Goal: Task Accomplishment & Management: Complete application form

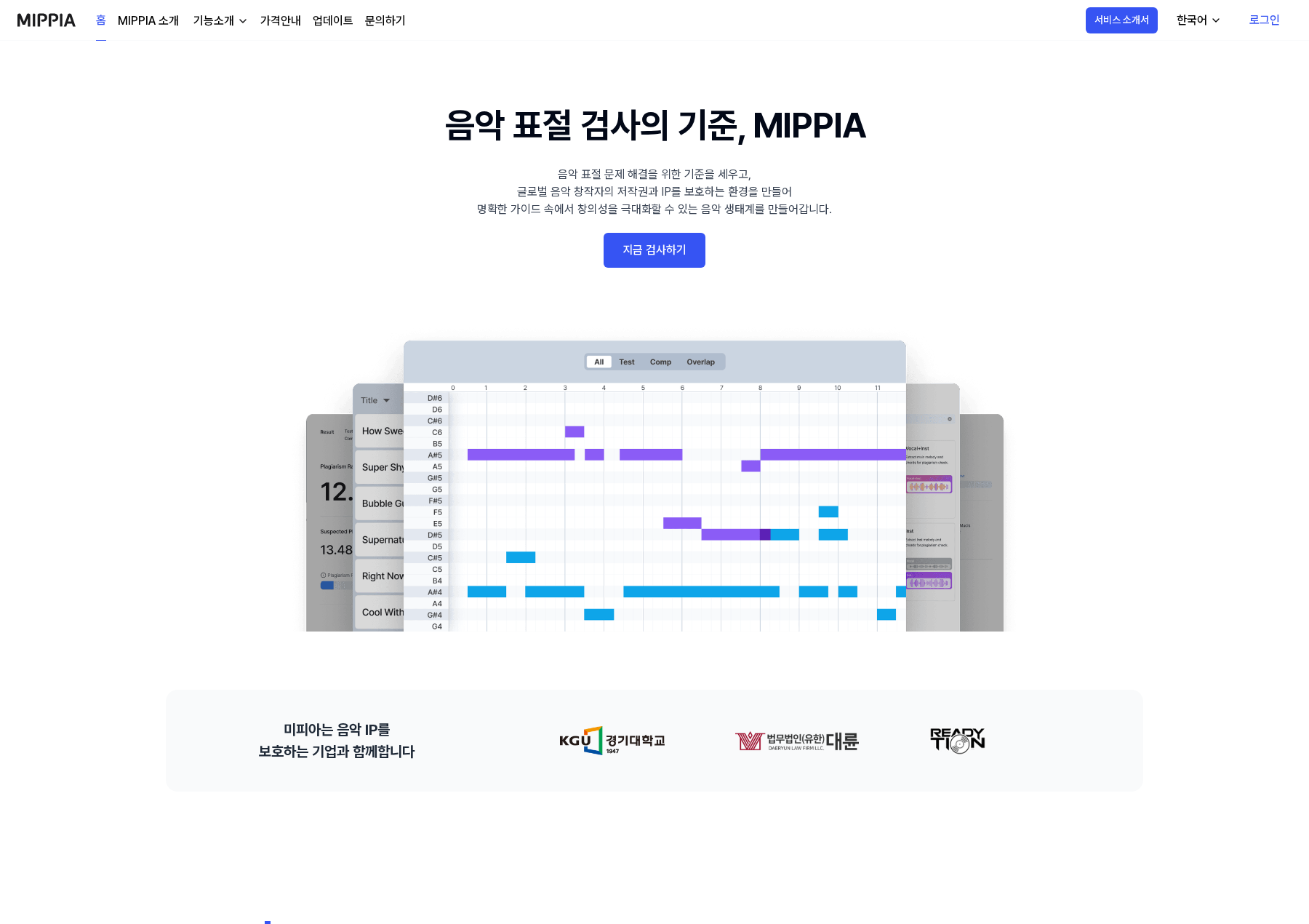
click at [663, 258] on link "지금 검사하기" at bounding box center [654, 250] width 101 height 35
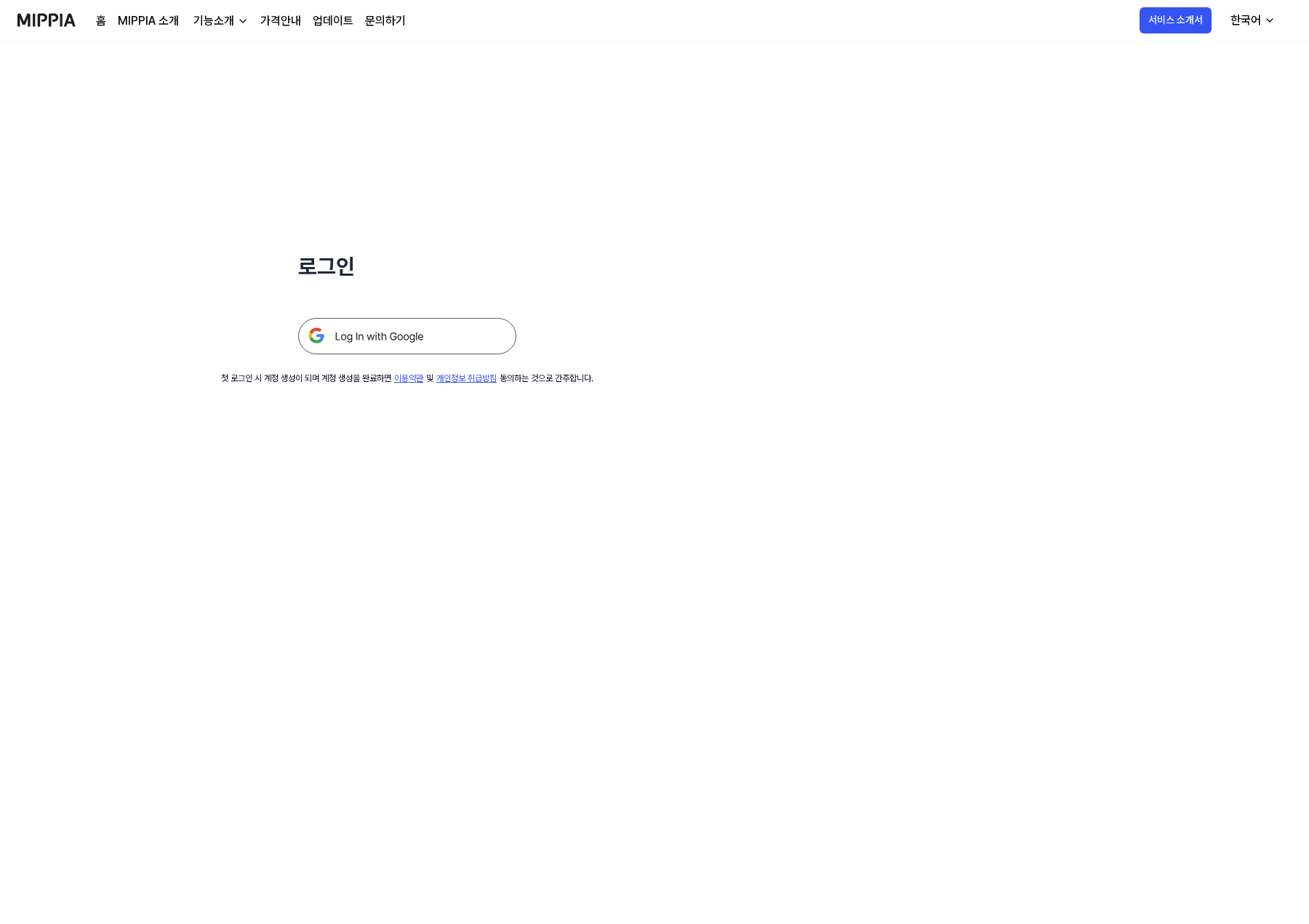
click at [458, 339] on img at bounding box center [408, 335] width 218 height 37
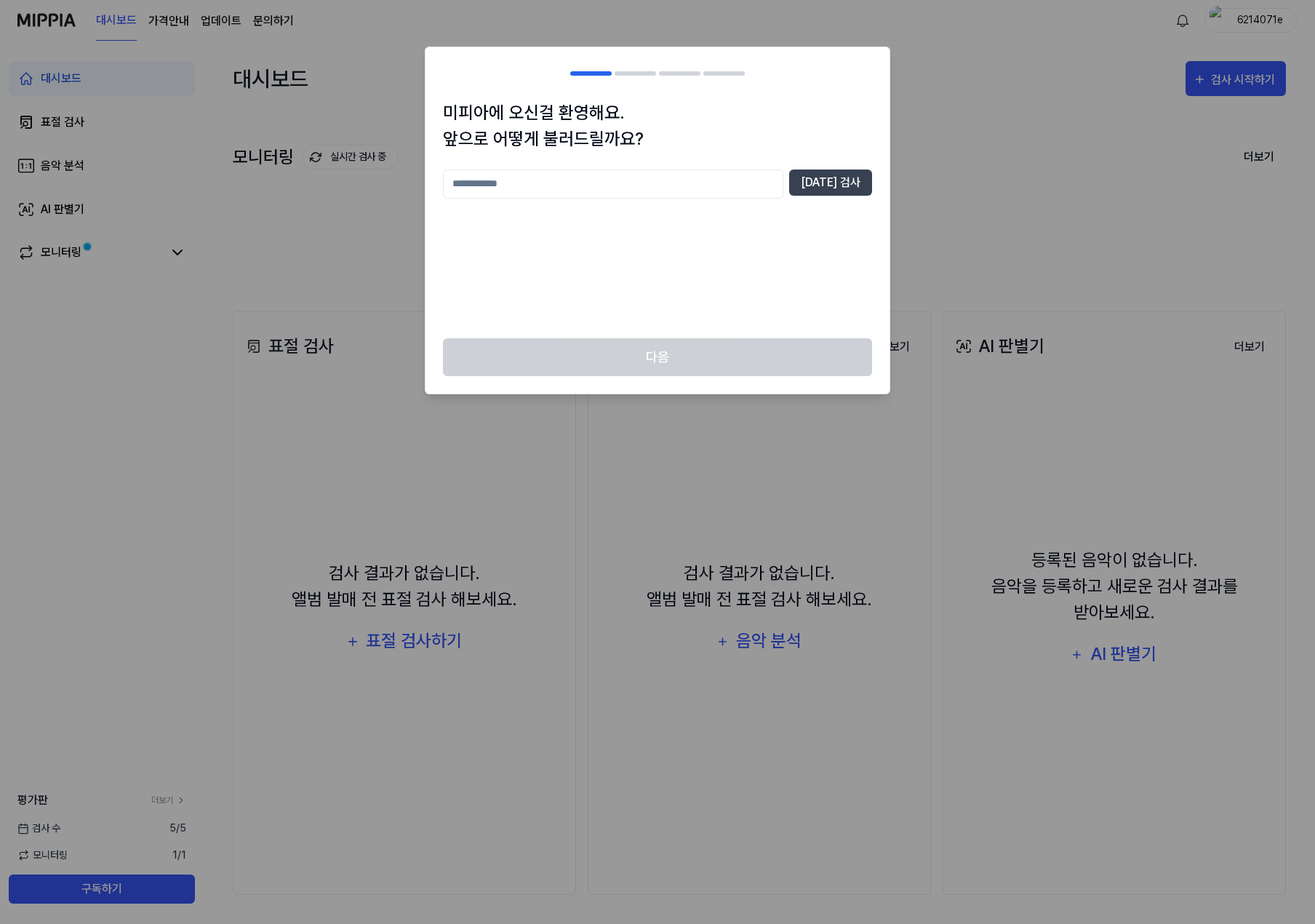
click at [678, 178] on input "text" at bounding box center [613, 183] width 340 height 29
type input "*"
type input "***"
click at [783, 182] on input "***" at bounding box center [613, 183] width 340 height 29
click at [825, 183] on button "중복 검사" at bounding box center [830, 182] width 83 height 26
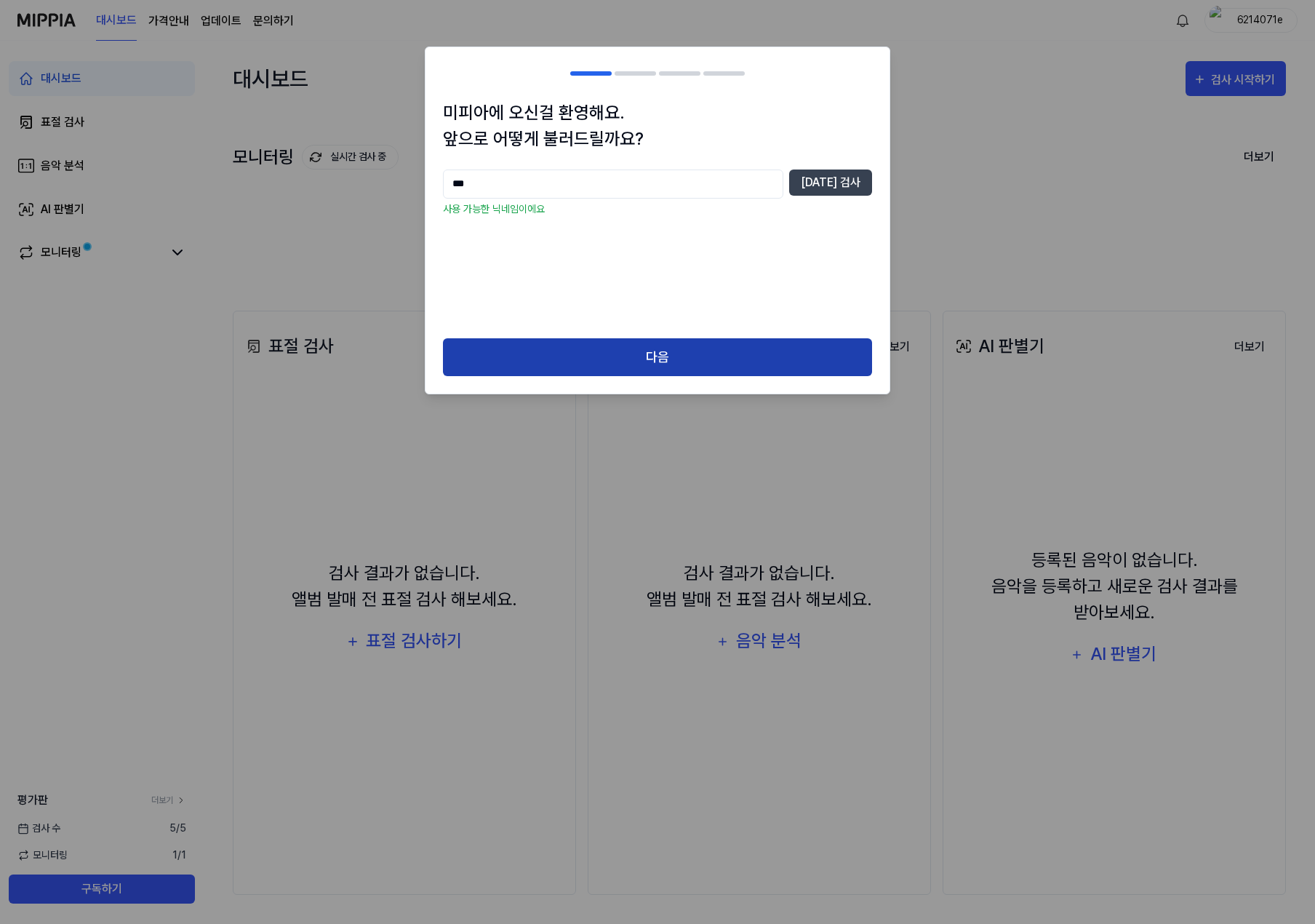
click at [672, 344] on button "다음" at bounding box center [658, 357] width 429 height 38
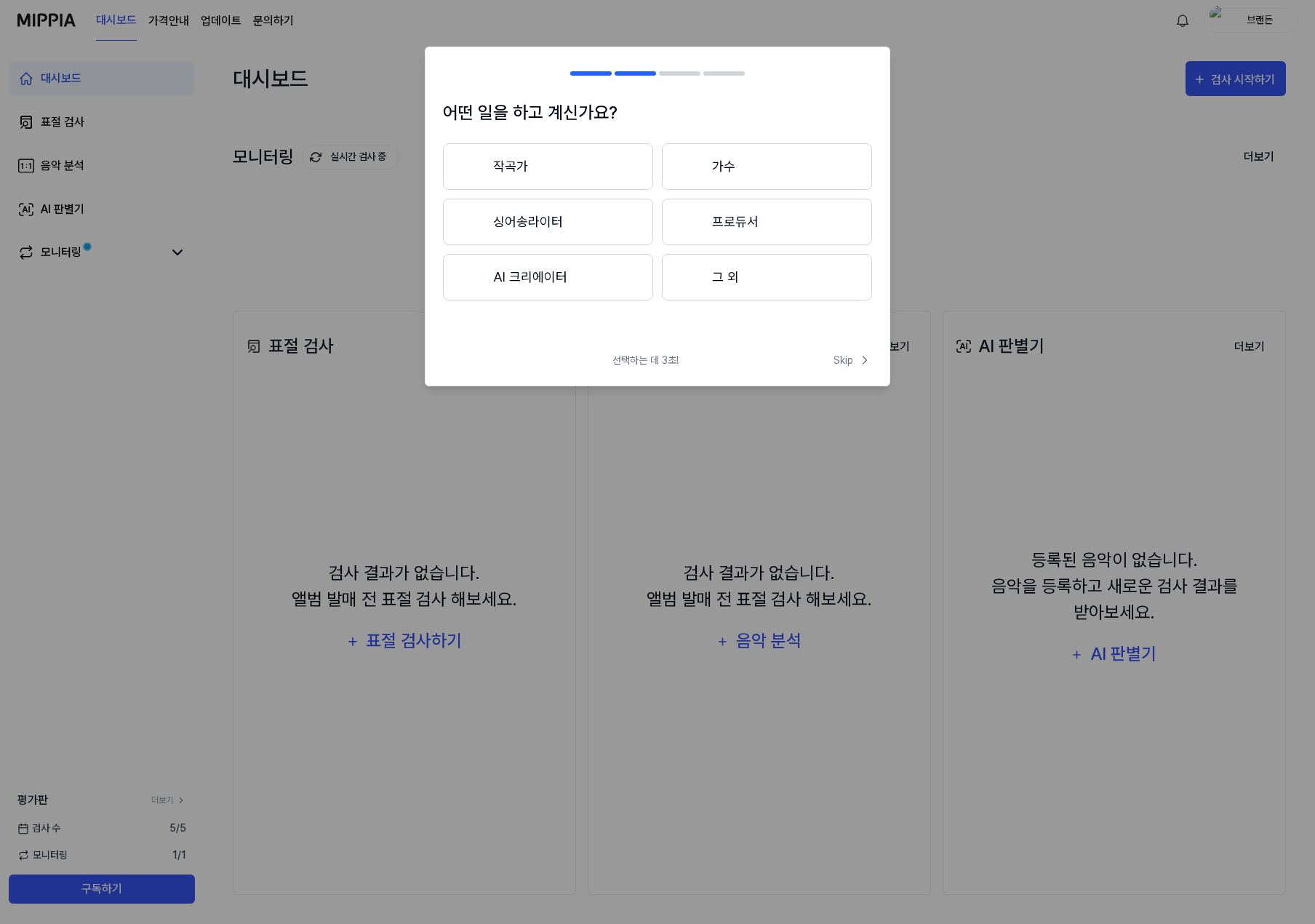
click at [580, 170] on button "작곡가" at bounding box center [549, 167] width 210 height 47
click at [593, 237] on button "3년 이하" at bounding box center [549, 222] width 210 height 47
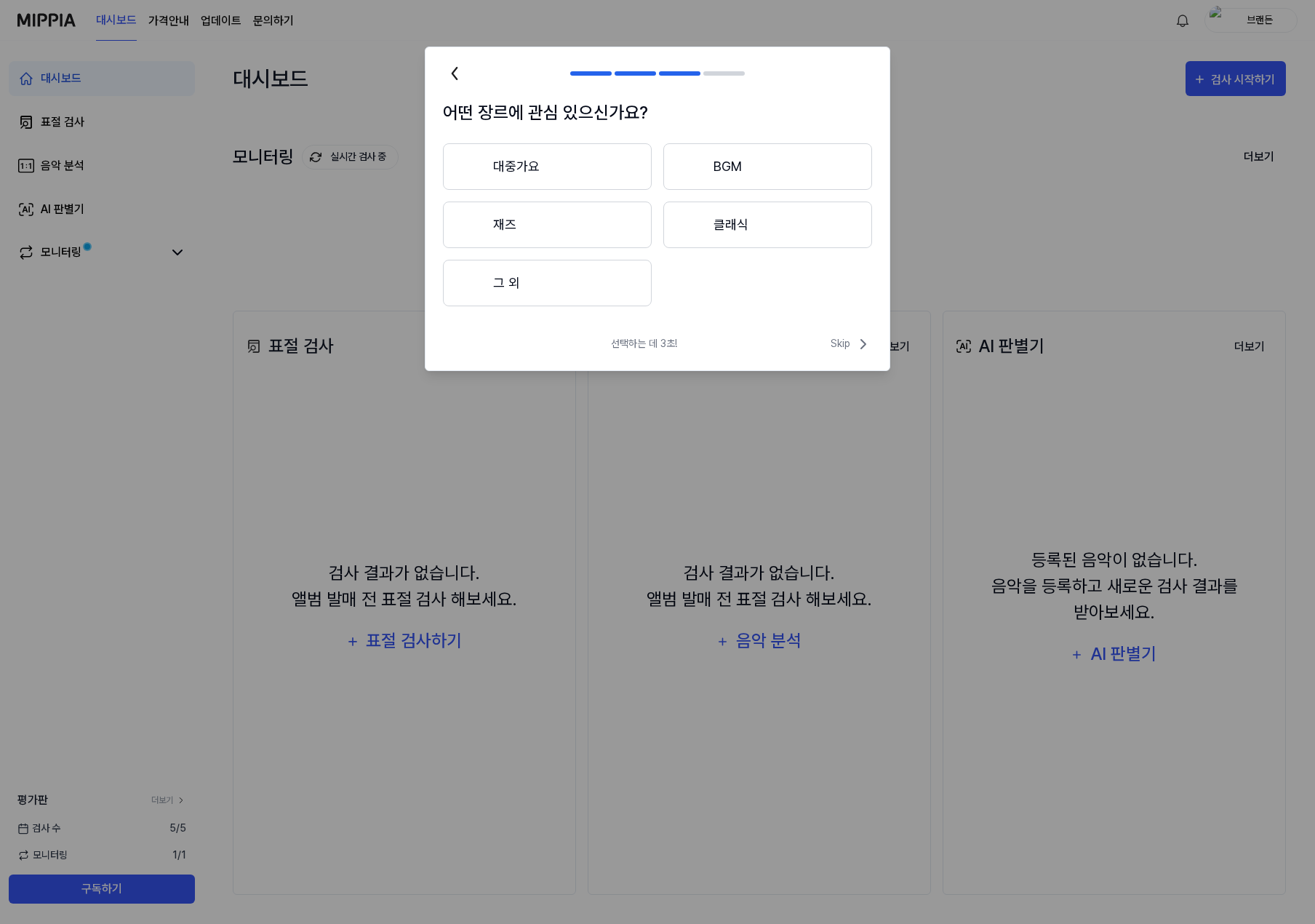
click at [602, 173] on button "대중가요" at bounding box center [548, 167] width 209 height 47
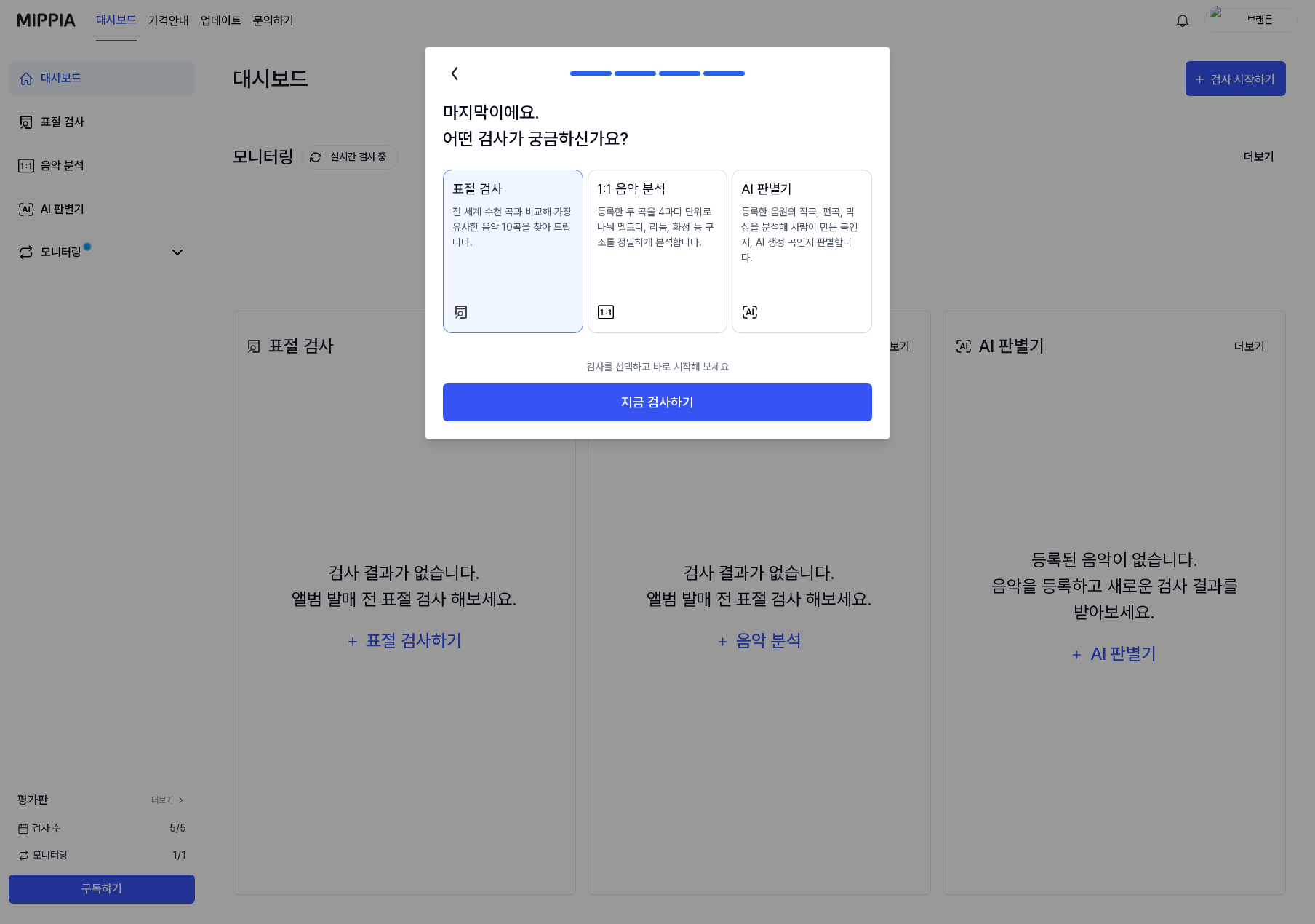
click at [657, 264] on div "1:1 음악 분석 등록한 두 곡을 4마디 단위로 나눠 멜로디, 리듬, 화성 등 구조를 정밀하게 분석합니다." at bounding box center [658, 229] width 121 height 100
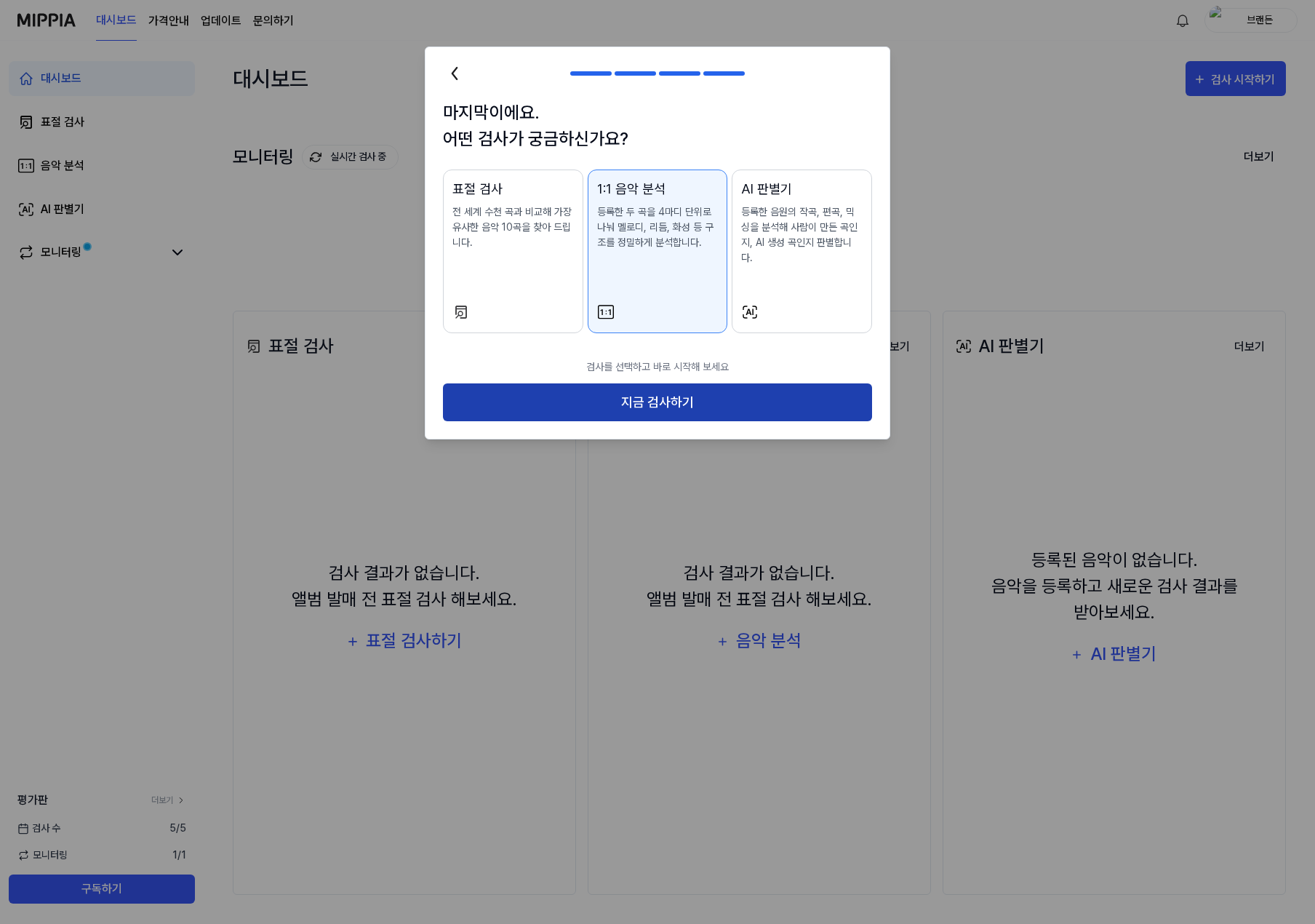
click at [647, 390] on button "지금 검사하기" at bounding box center [658, 402] width 429 height 38
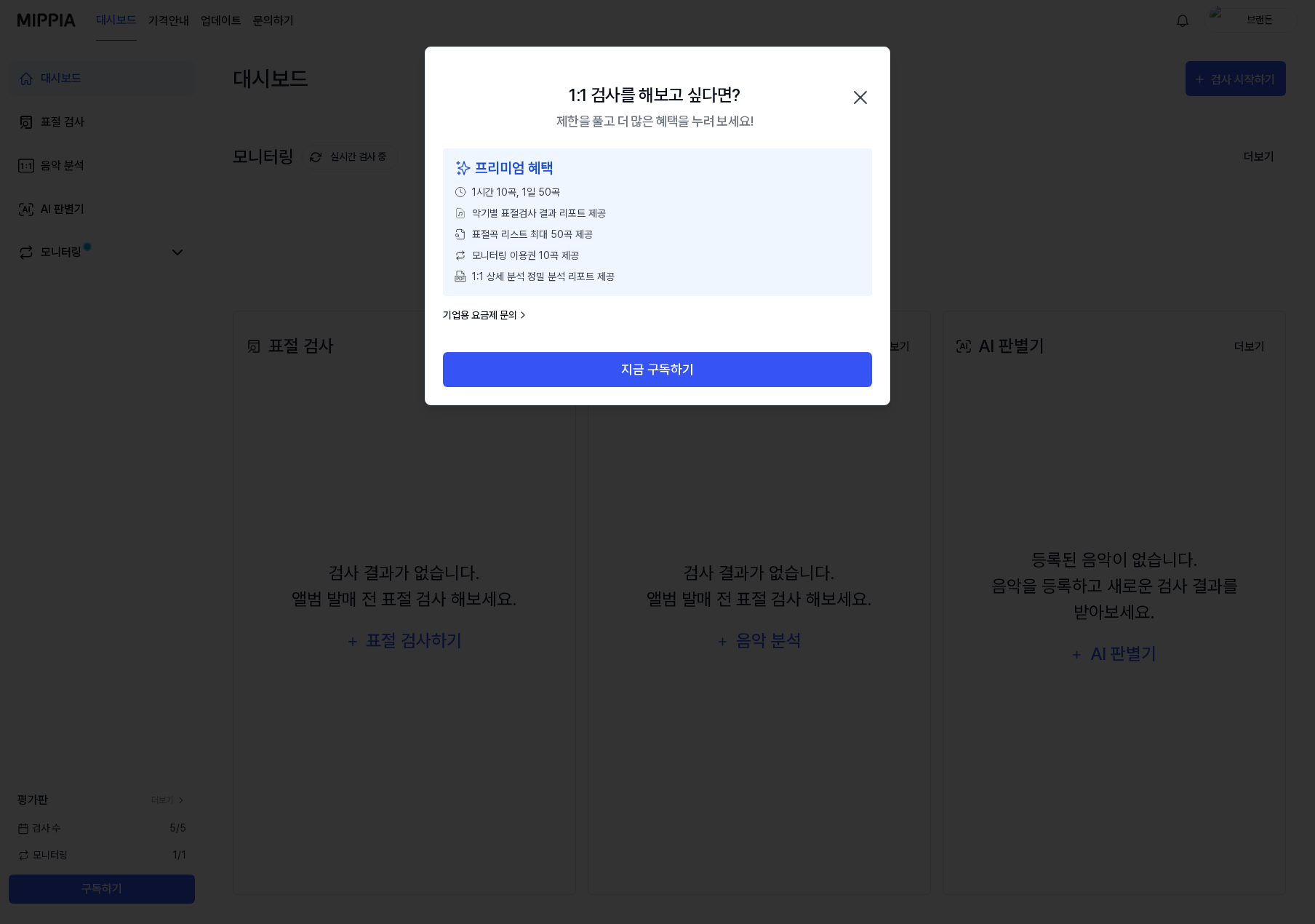
click at [864, 95] on icon "button" at bounding box center [860, 98] width 11 height 11
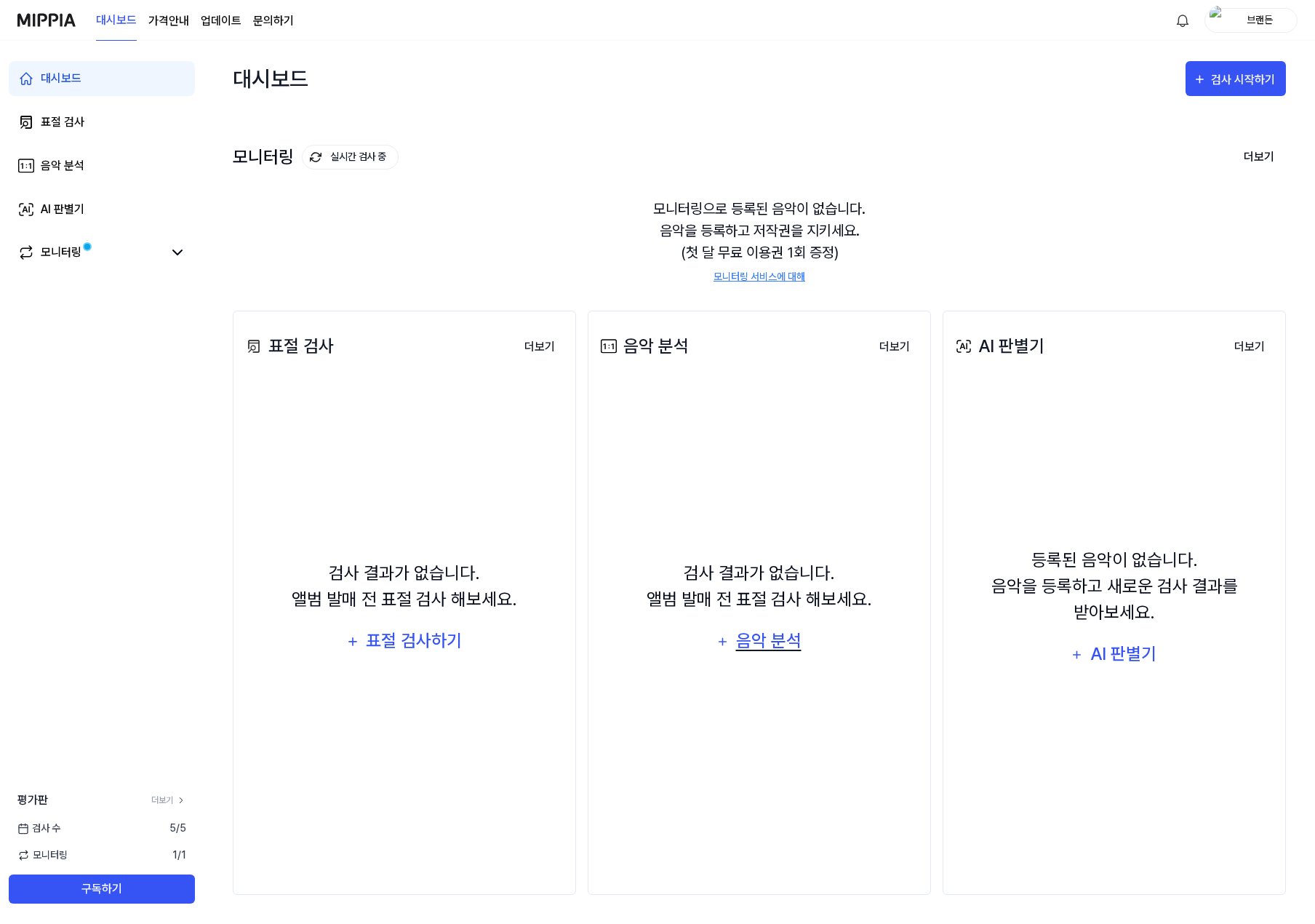
click at [746, 640] on div "음악 분석" at bounding box center [768, 640] width 70 height 27
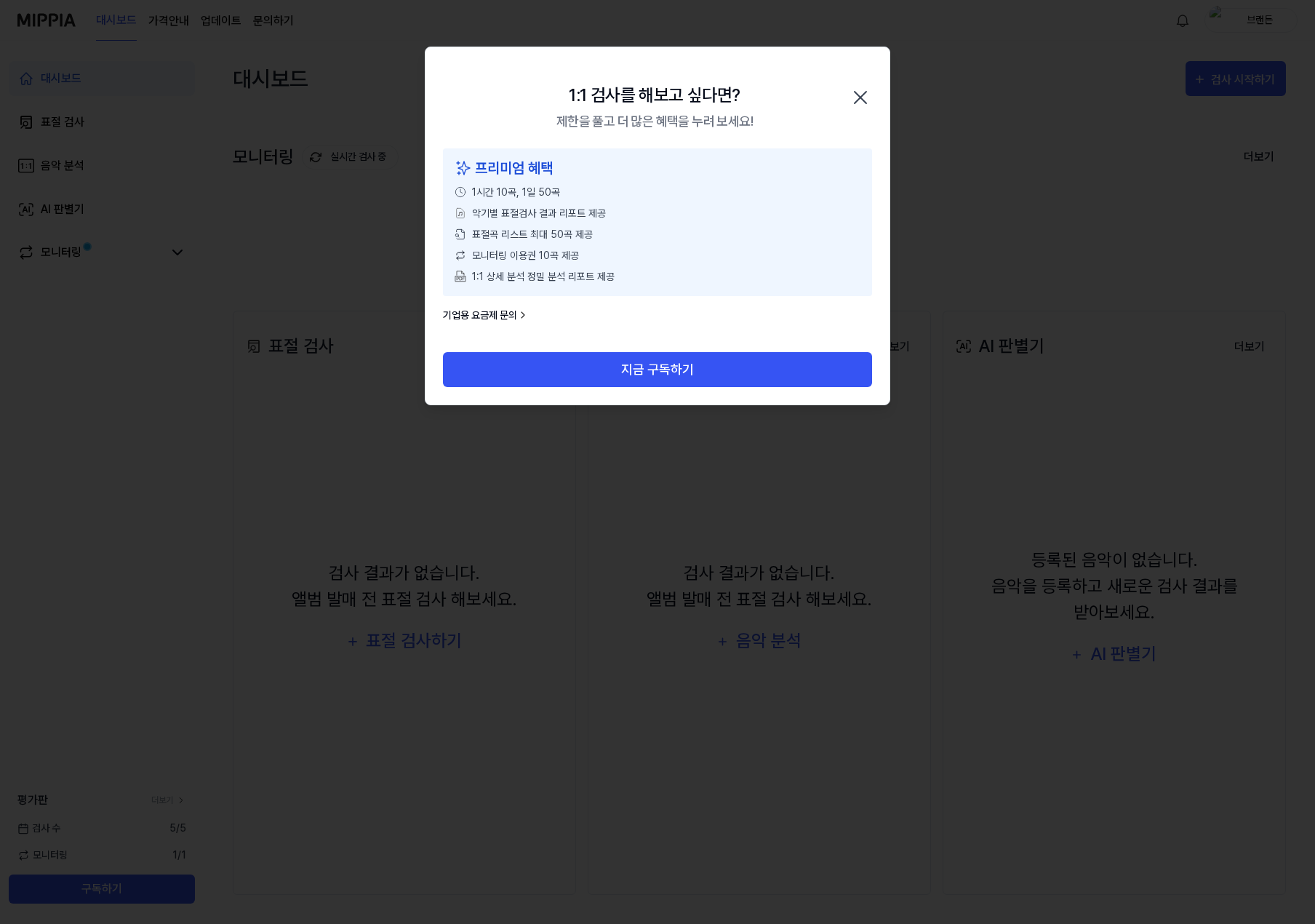
click at [869, 95] on icon "button" at bounding box center [860, 97] width 23 height 23
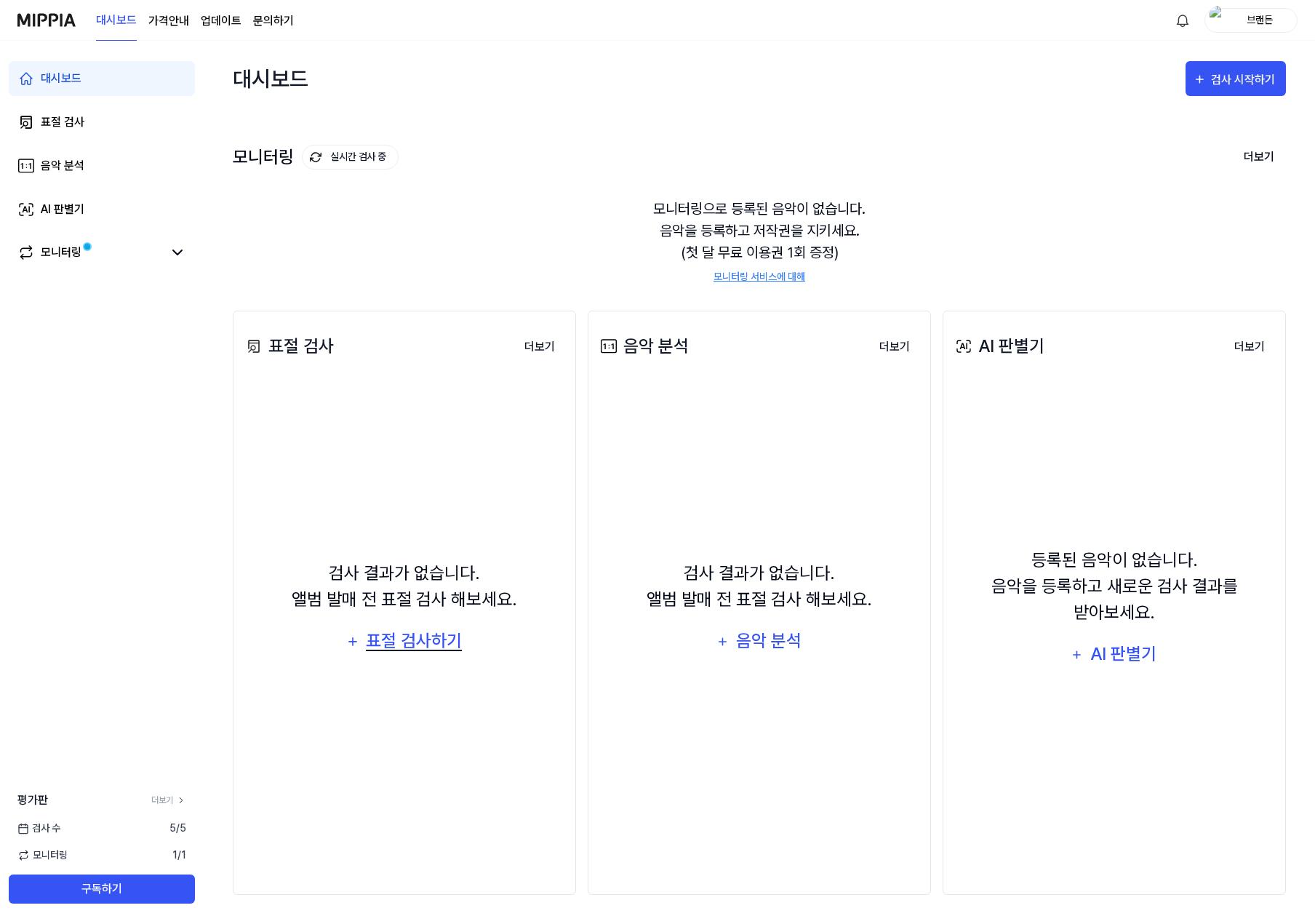
click at [436, 645] on div "표절 검사하기" at bounding box center [413, 640] width 99 height 27
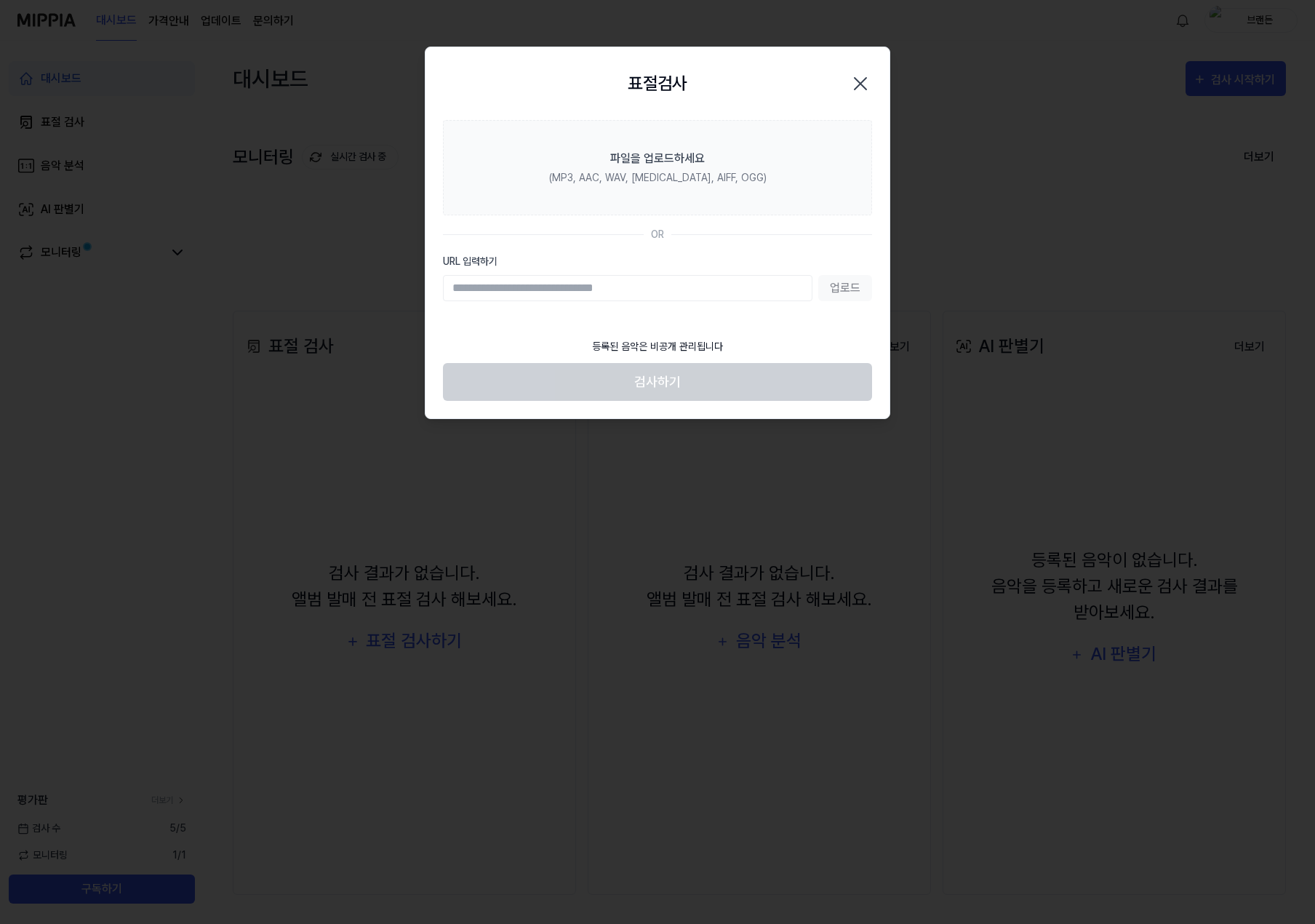
click at [865, 76] on icon "button" at bounding box center [860, 84] width 23 height 23
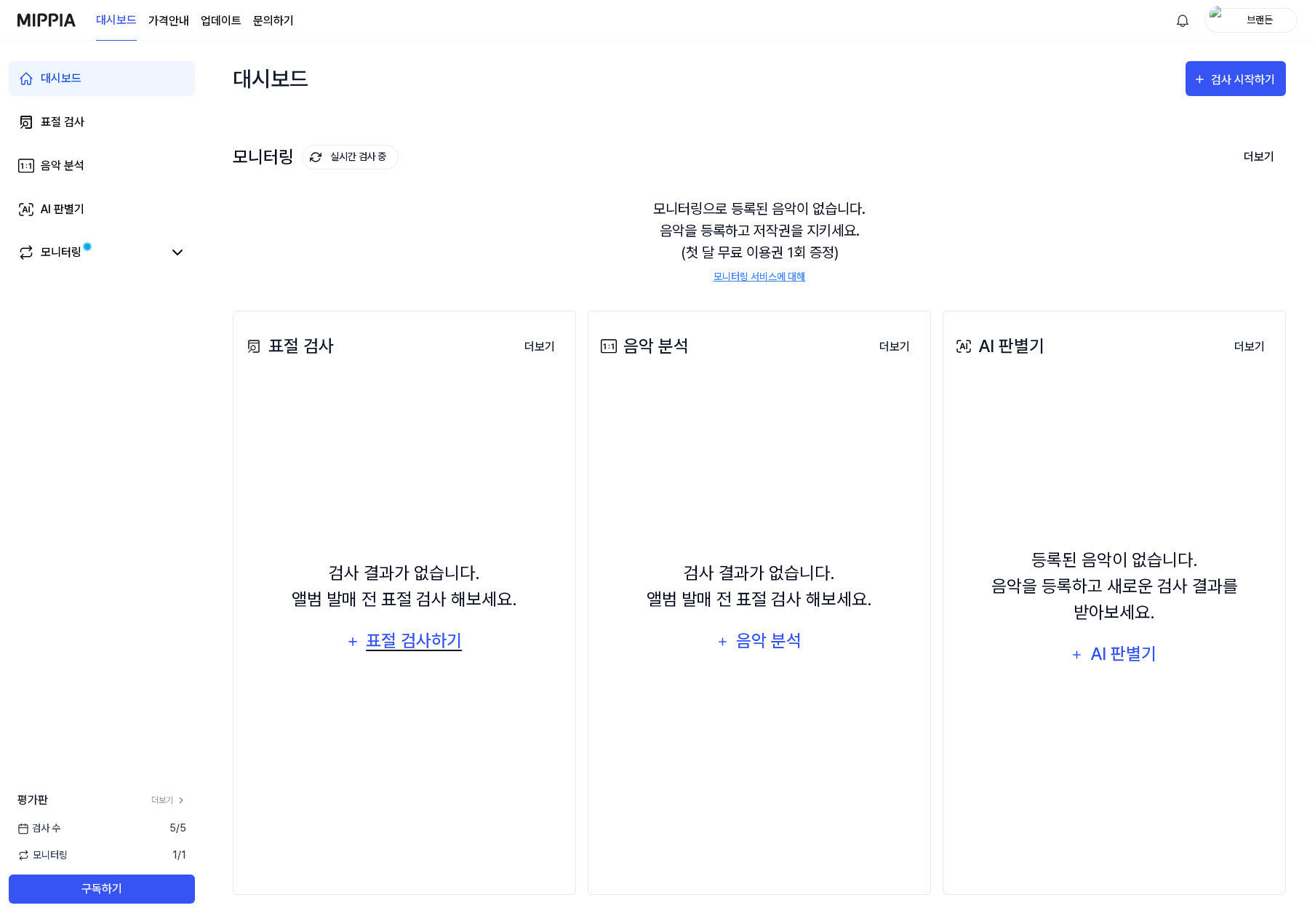
click at [416, 634] on div "표절 검사하기" at bounding box center [413, 640] width 99 height 27
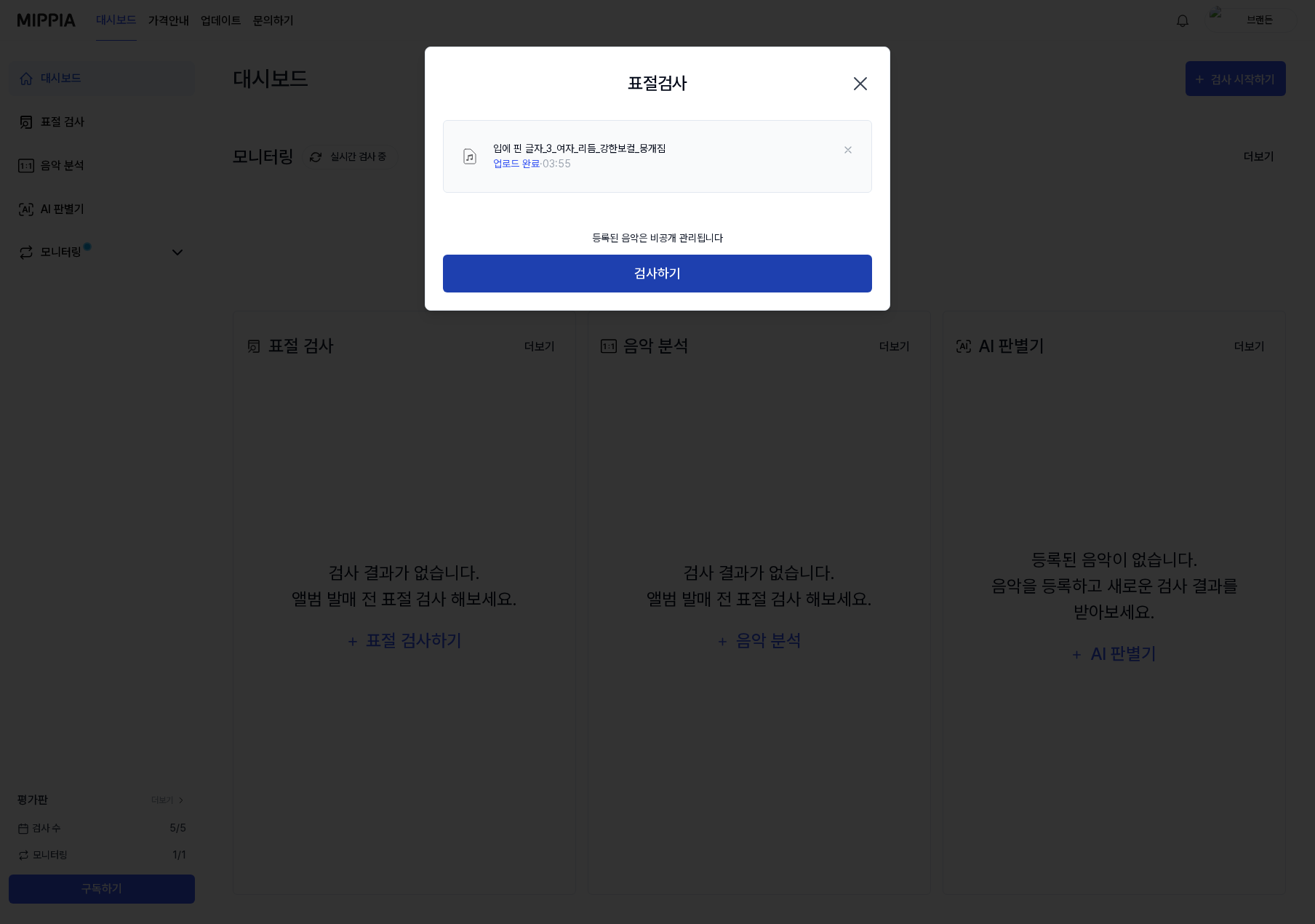
click at [663, 279] on button "검사하기" at bounding box center [658, 273] width 429 height 38
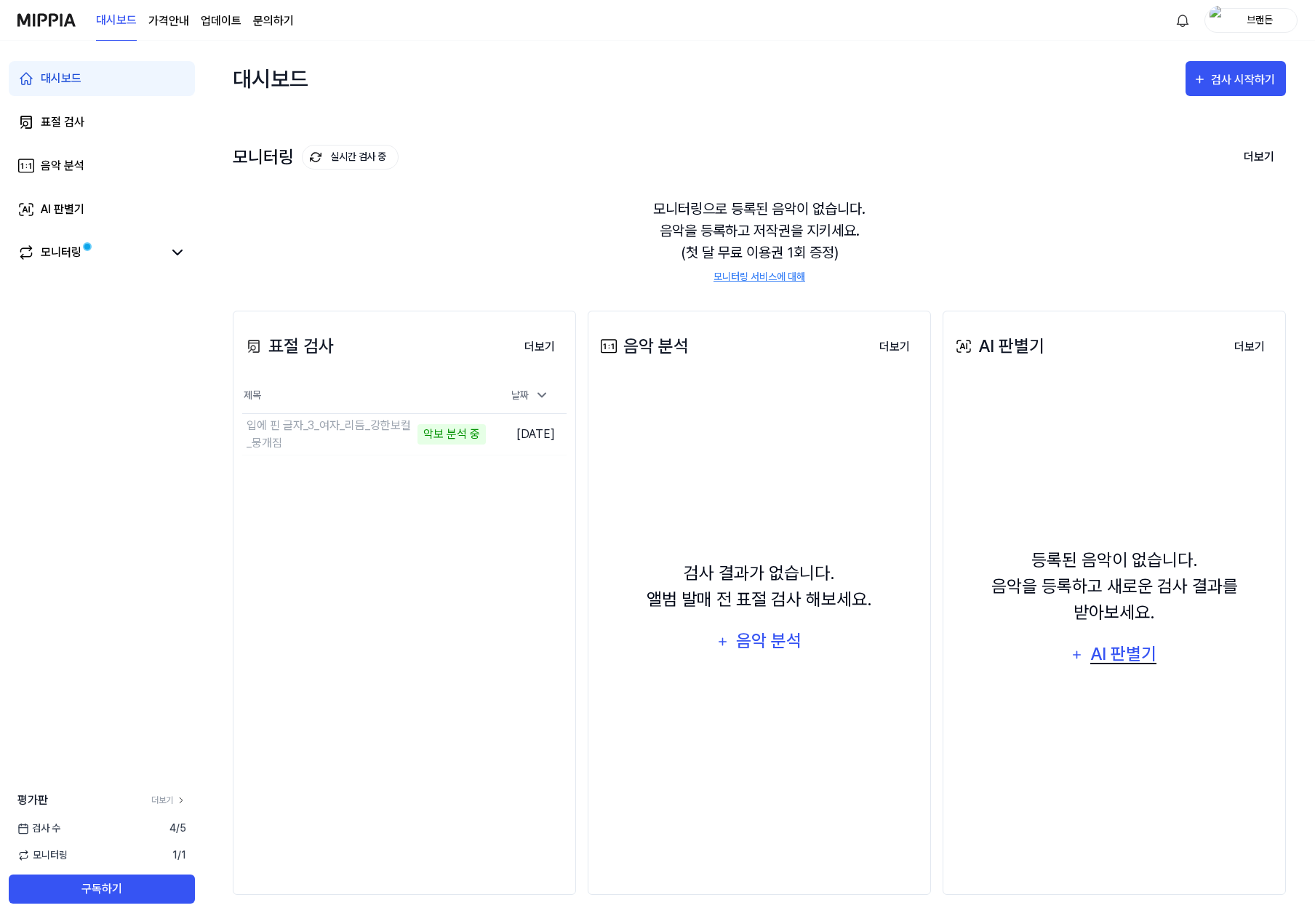
click at [1131, 652] on div "AI 판별기" at bounding box center [1123, 654] width 70 height 27
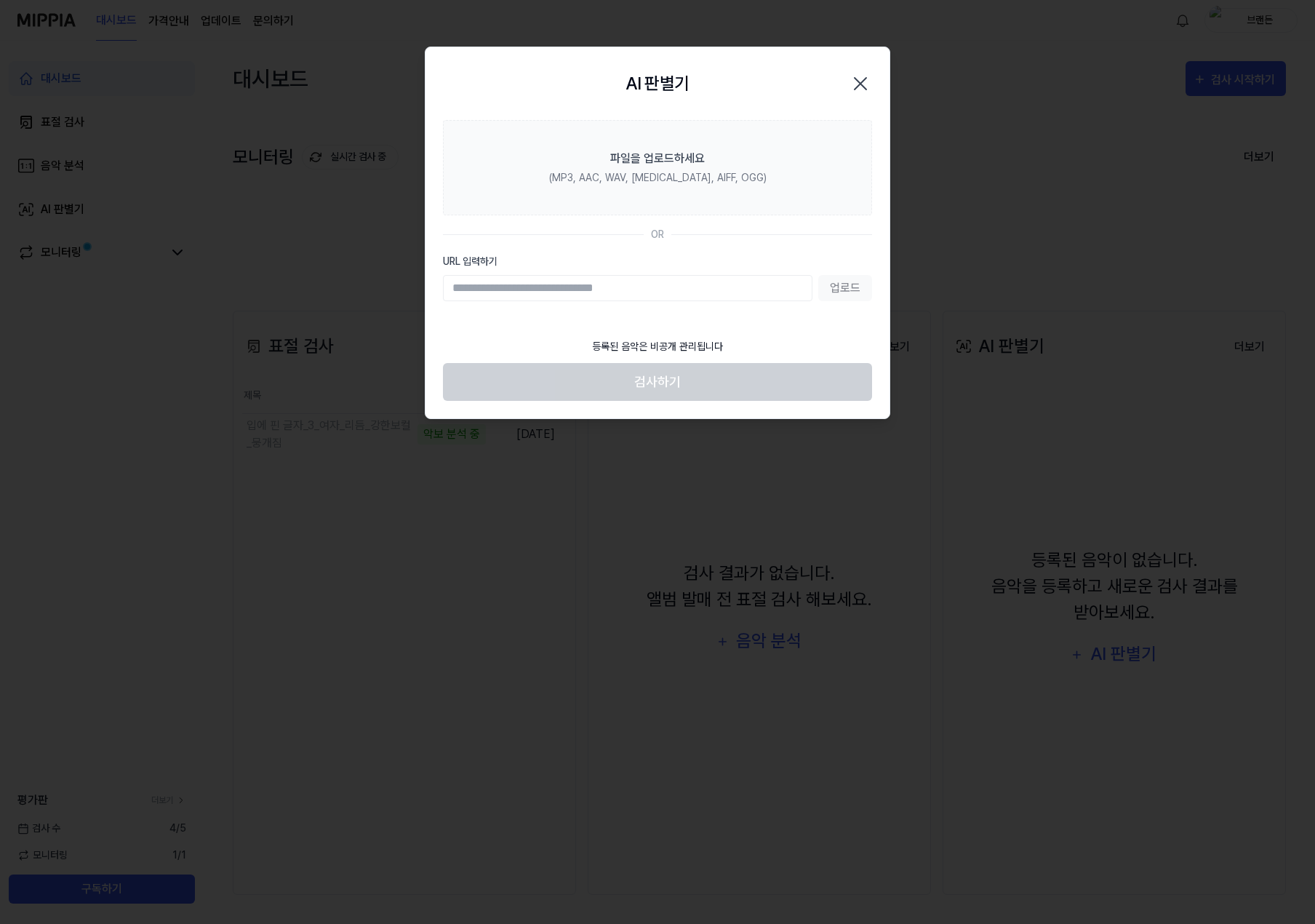
click at [856, 85] on icon "button" at bounding box center [860, 84] width 23 height 23
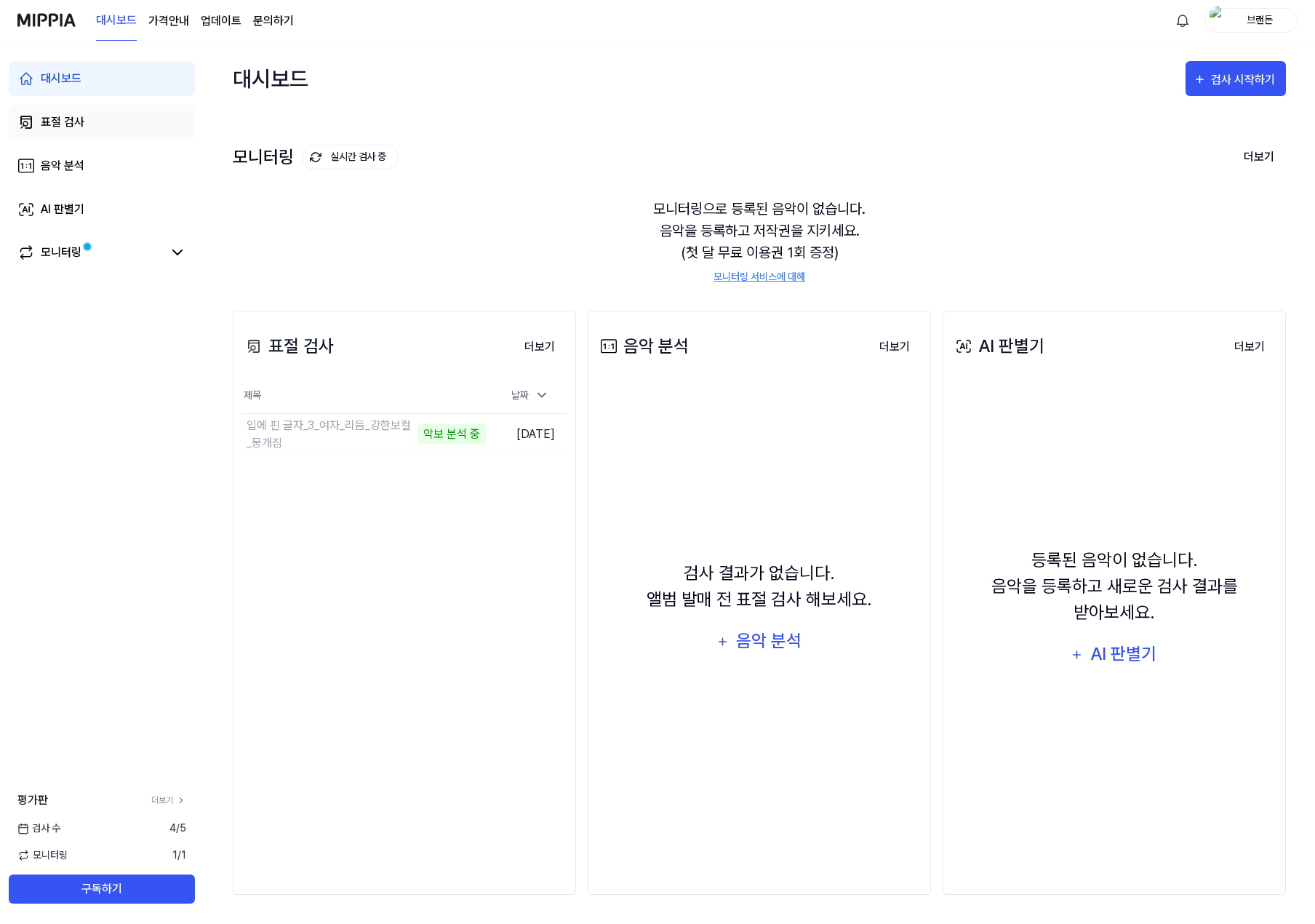
click at [115, 122] on link "표절 검사" at bounding box center [101, 122] width 186 height 35
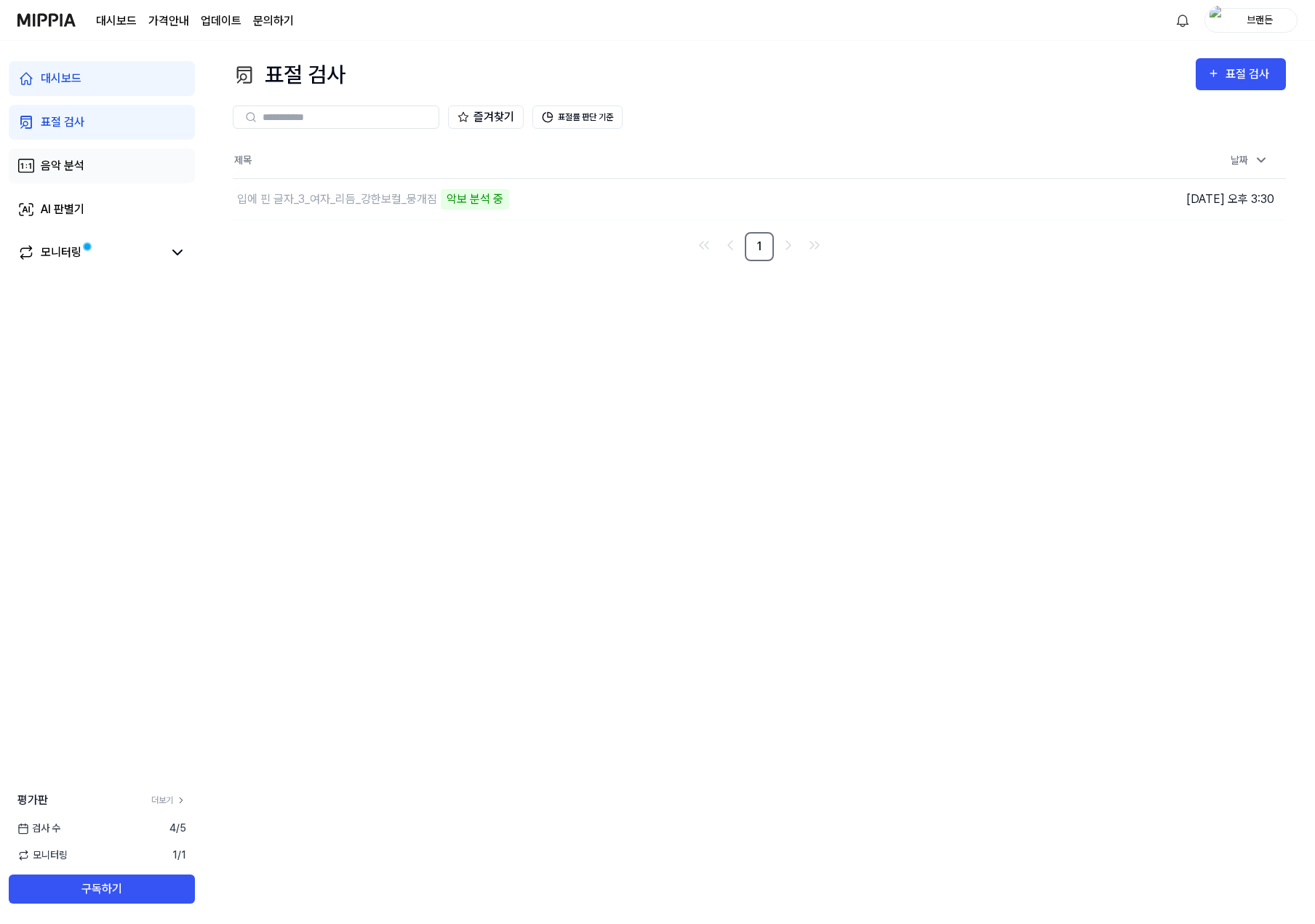
click at [103, 172] on link "음악 분석" at bounding box center [101, 165] width 186 height 35
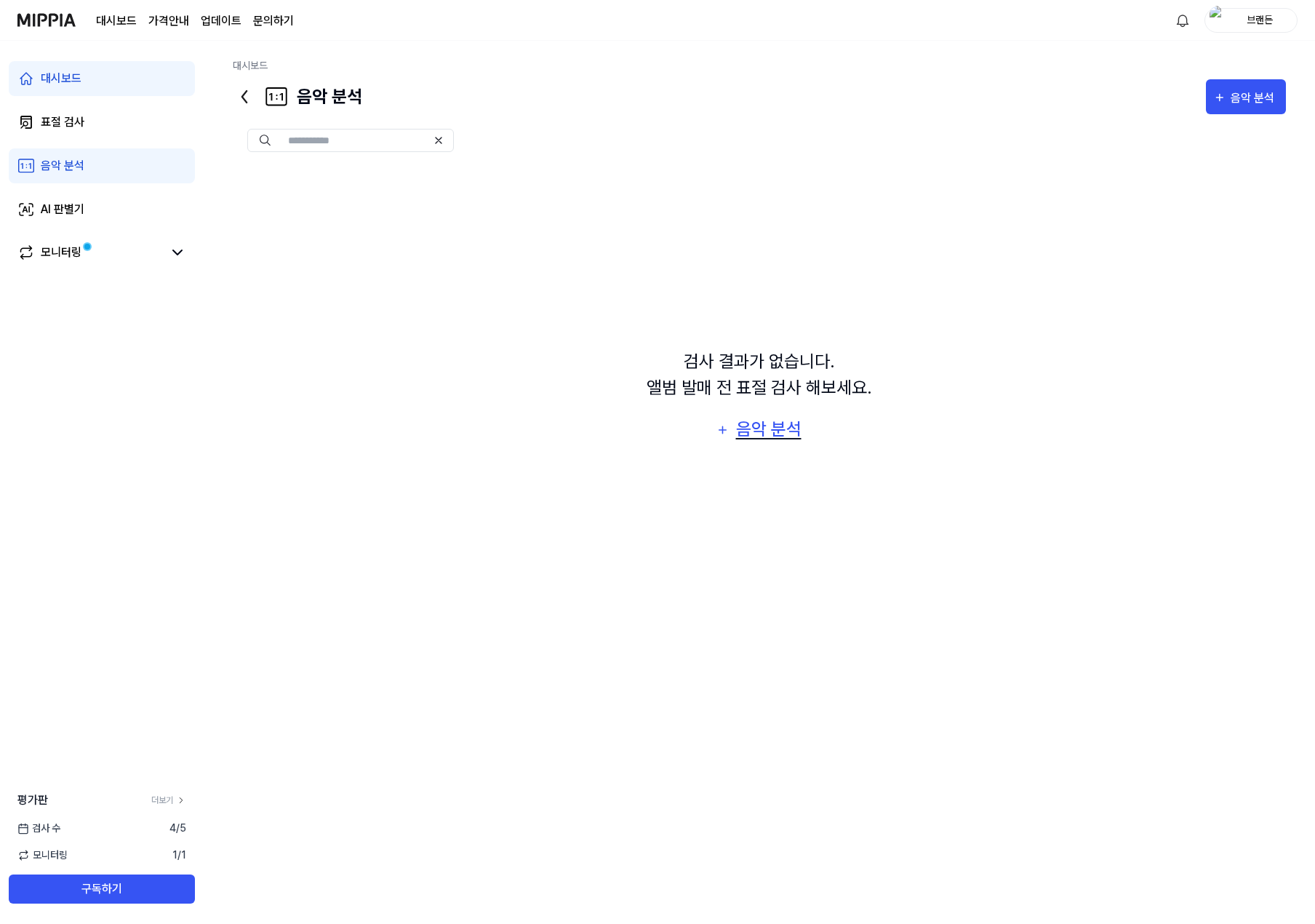
click at [750, 424] on div "음악 분석" at bounding box center [768, 428] width 70 height 27
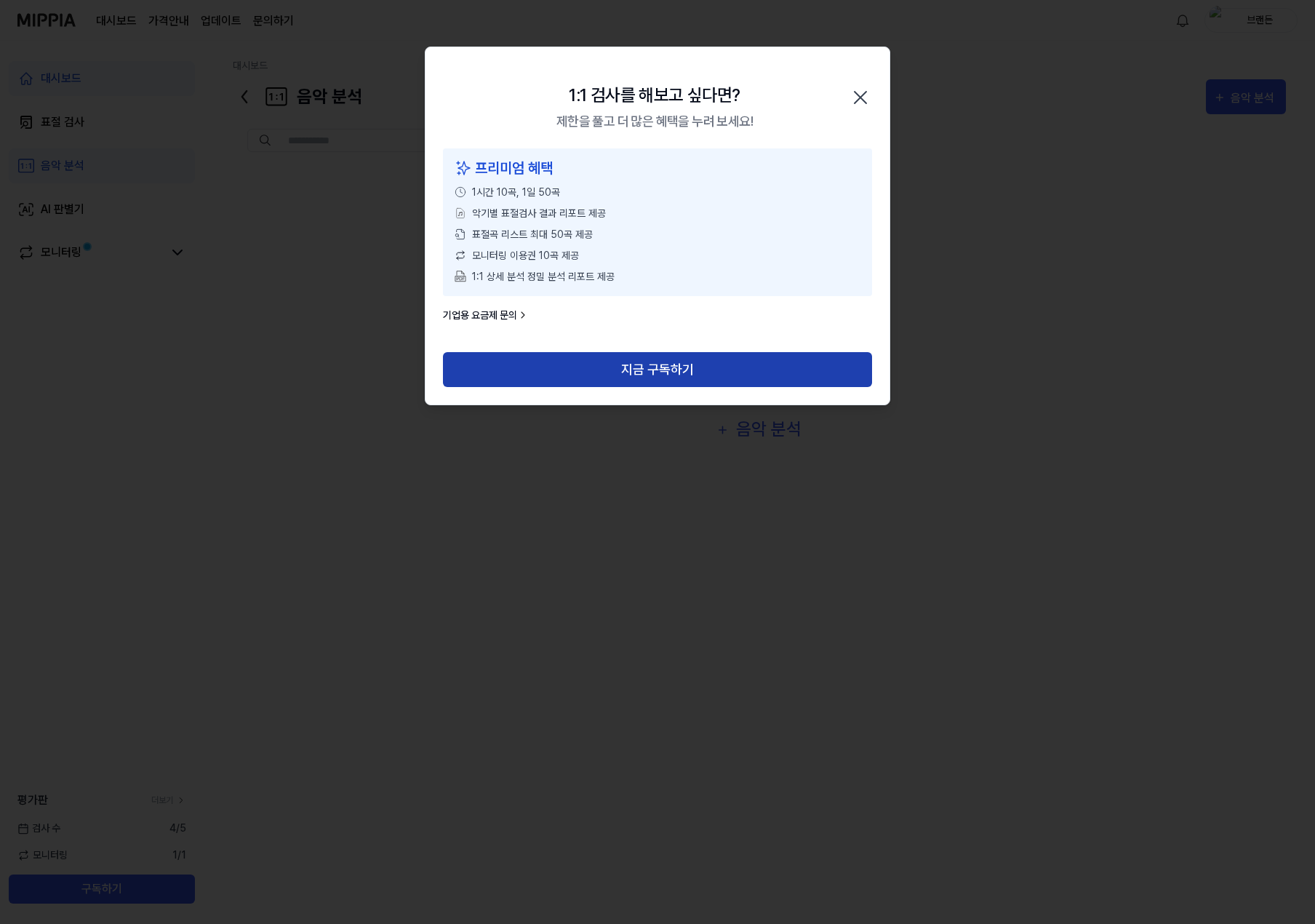
click at [721, 362] on button "지금 구독하기" at bounding box center [658, 369] width 429 height 35
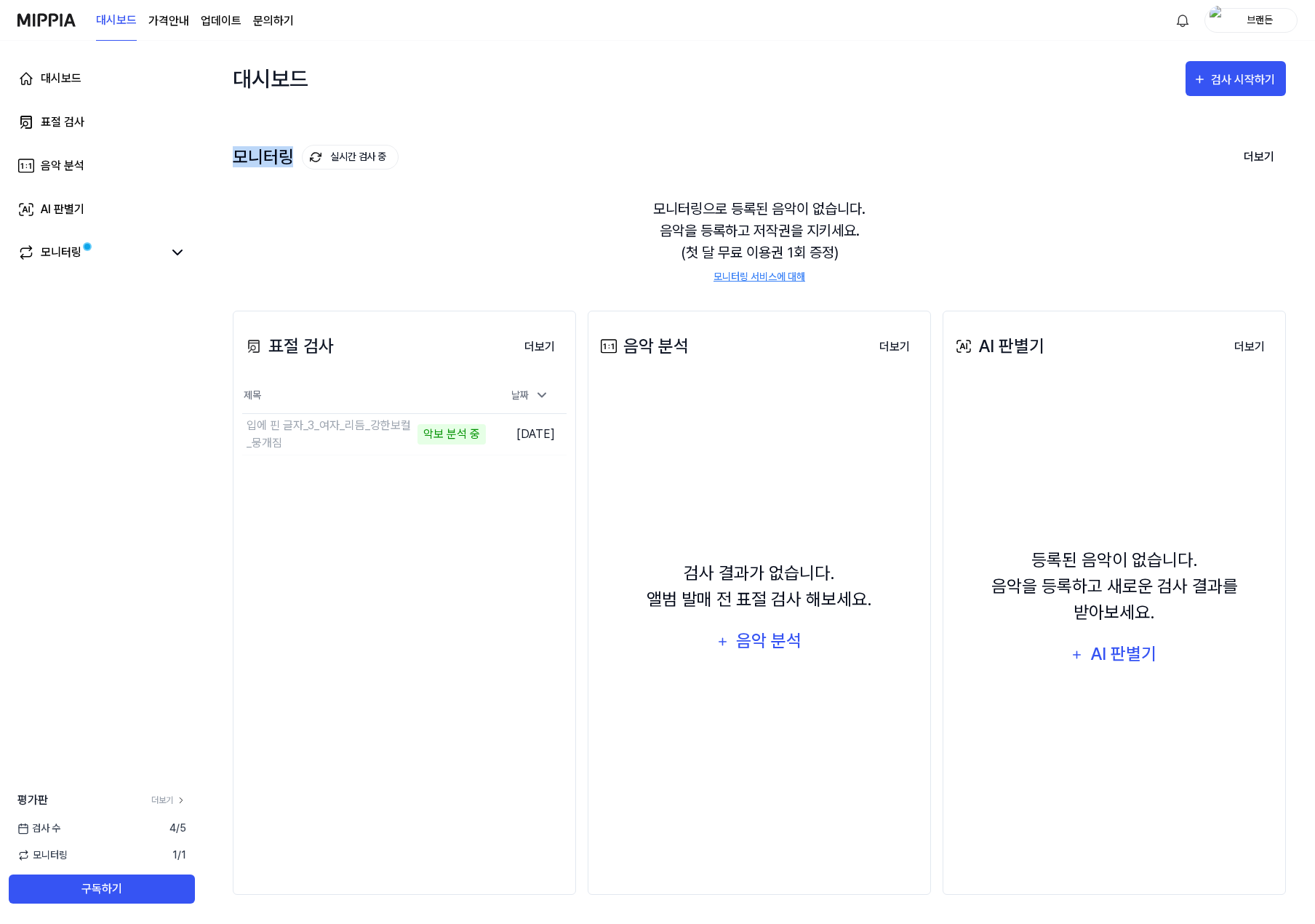
drag, startPoint x: 247, startPoint y: 153, endPoint x: 286, endPoint y: 151, distance: 39.1
click at [286, 151] on div "모니터링 실시간 검사 중" at bounding box center [316, 157] width 166 height 24
click at [286, 162] on div "모니터링 실시간 검사 중" at bounding box center [316, 157] width 166 height 24
click at [272, 31] on div "대시보드 가격안내 업데이트 문의하기" at bounding box center [194, 20] width 198 height 40
click at [274, 27] on link "문의하기" at bounding box center [273, 21] width 40 height 18
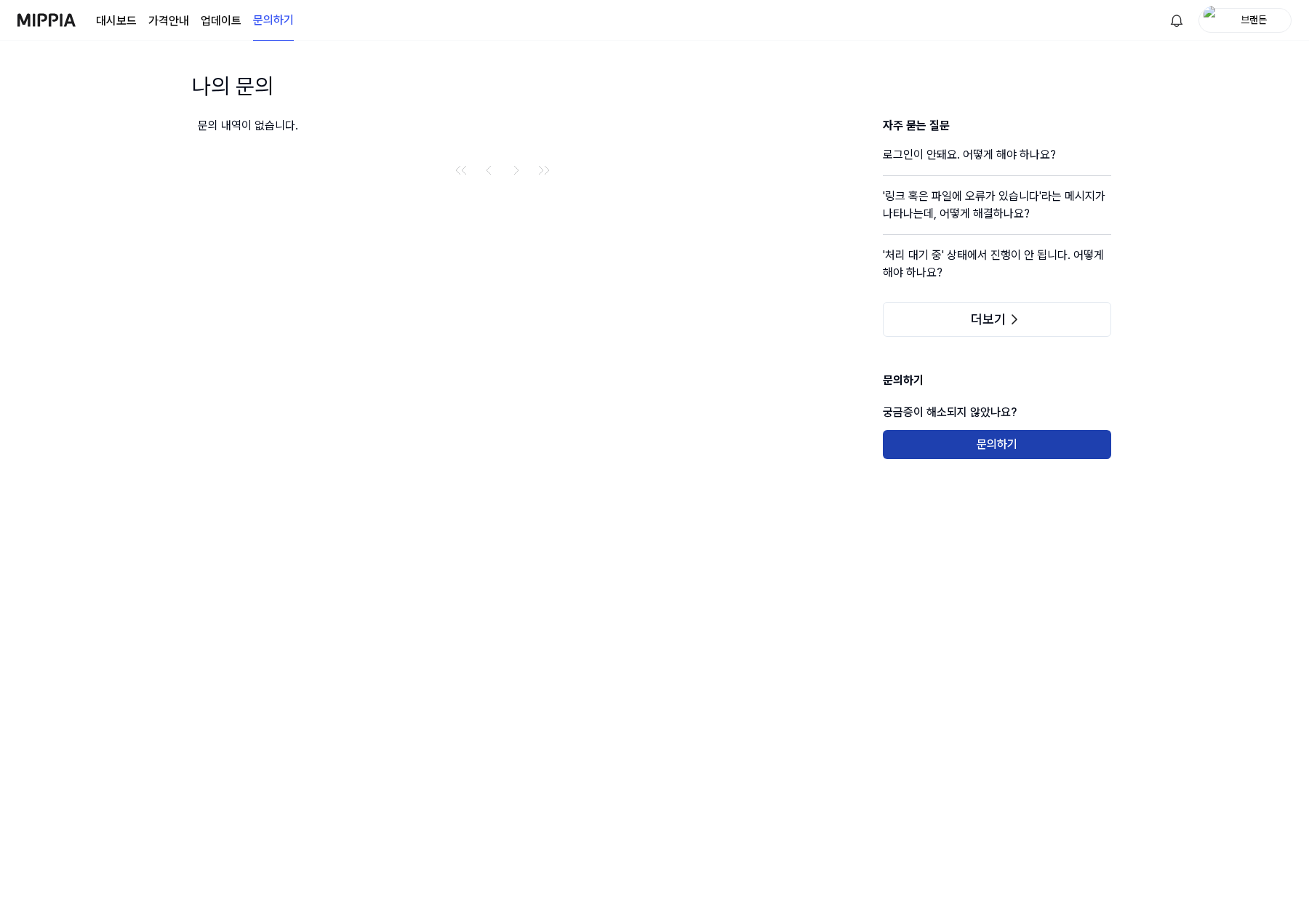
click at [1019, 454] on button "문의하기" at bounding box center [996, 444] width 228 height 29
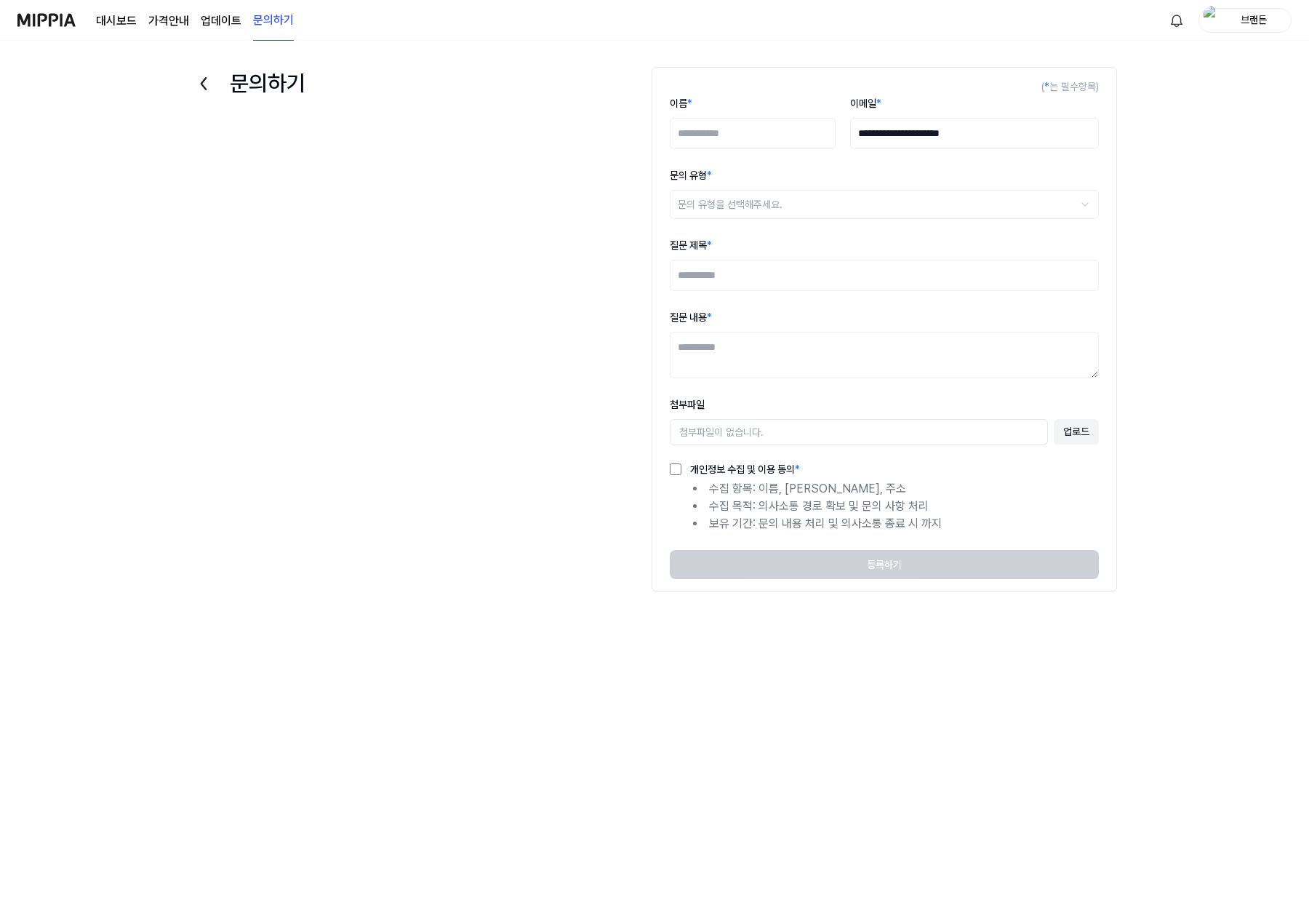
click at [769, 142] on input "이름 *" at bounding box center [752, 132] width 166 height 31
click at [624, 149] on div "**********" at bounding box center [654, 361] width 1018 height 610
click at [732, 134] on input "이름 *" at bounding box center [752, 132] width 166 height 31
click at [576, 179] on div "**********" at bounding box center [654, 361] width 1018 height 610
click at [713, 144] on input "이름 *" at bounding box center [752, 132] width 166 height 31
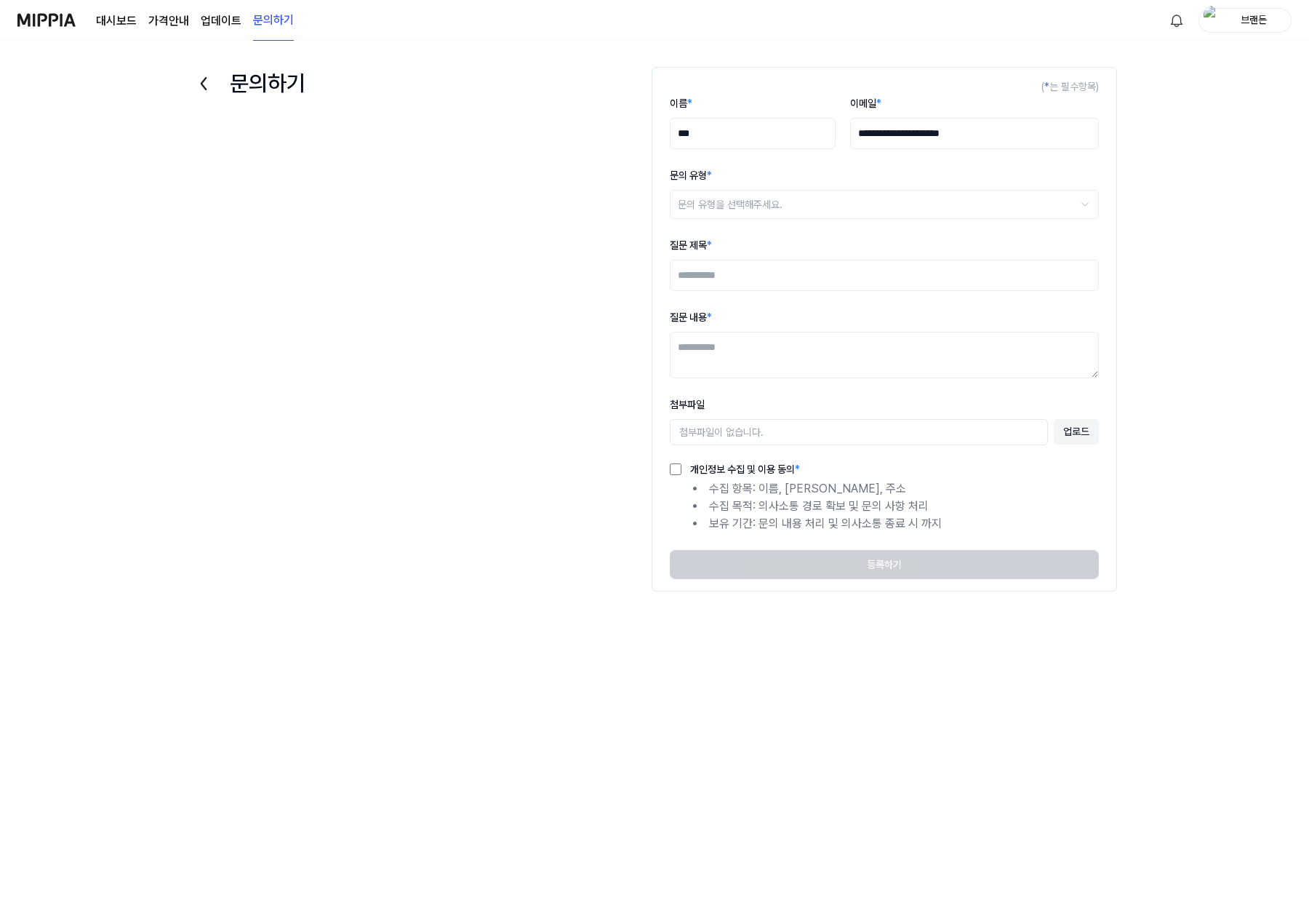
type input "***"
click at [750, 214] on html "**********" at bounding box center [654, 462] width 1309 height 924
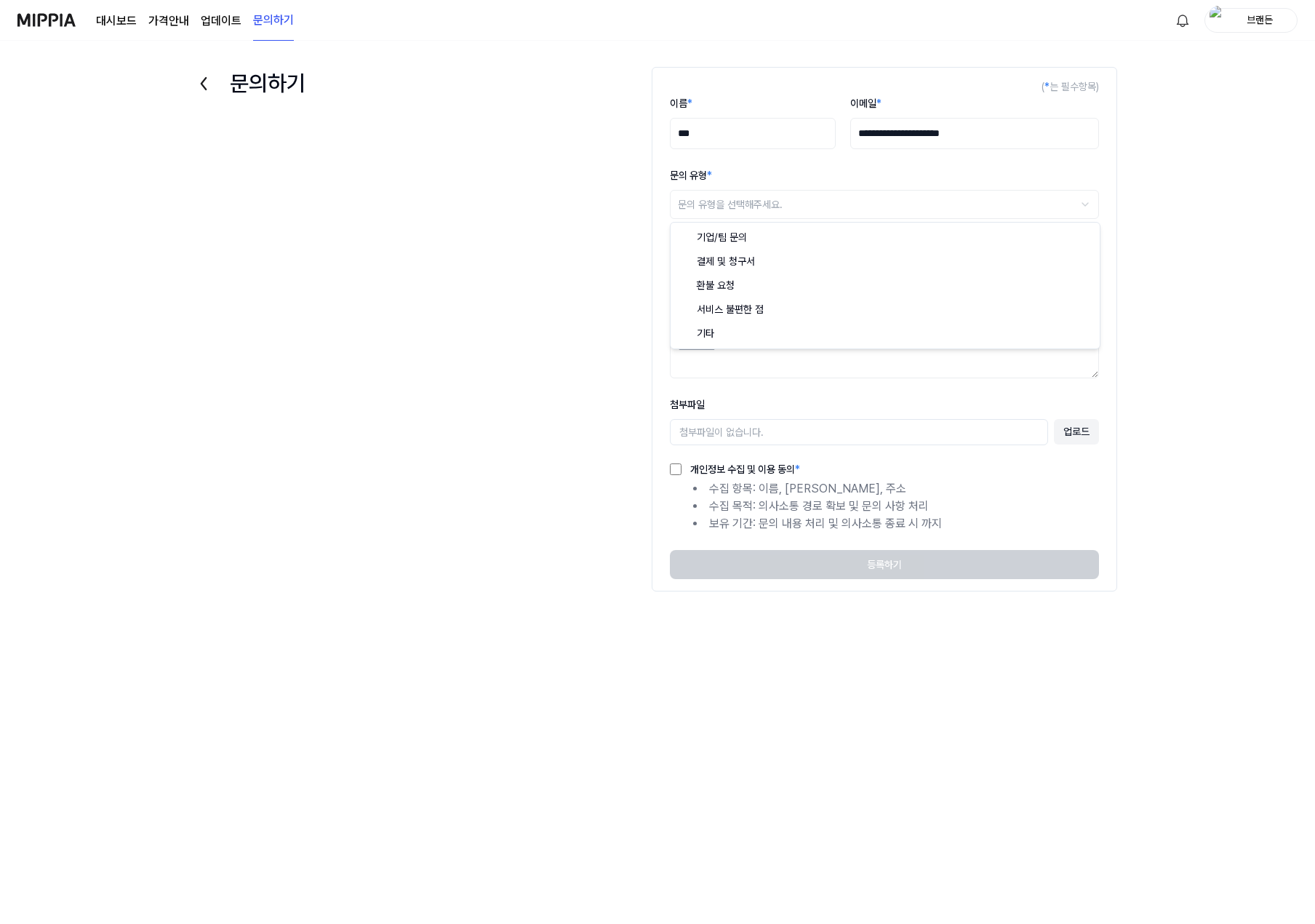
select select "***"
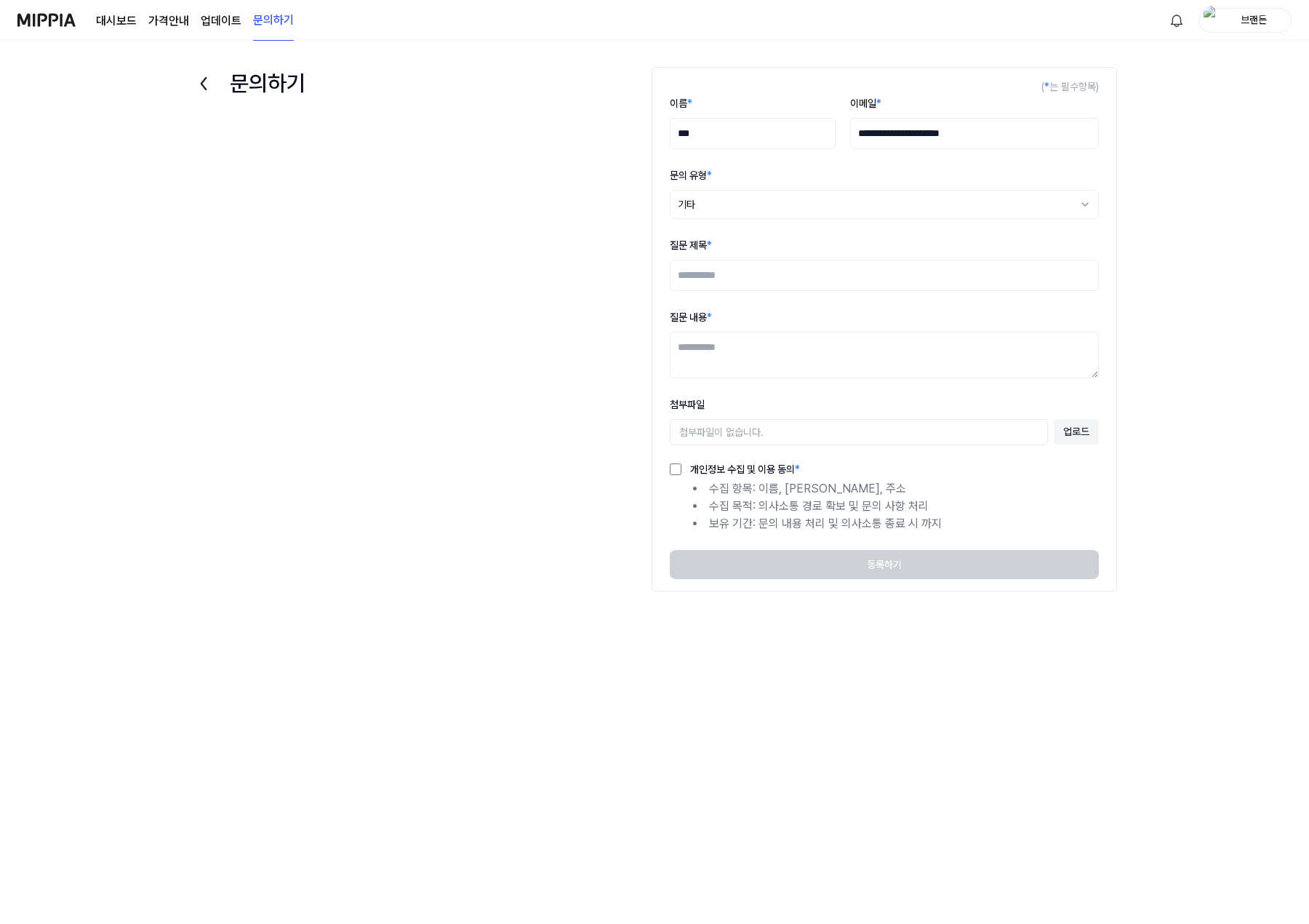
click at [769, 290] on input "질문 제목 *" at bounding box center [884, 274] width 429 height 31
type input "*"
type input "**********"
type textarea "*"
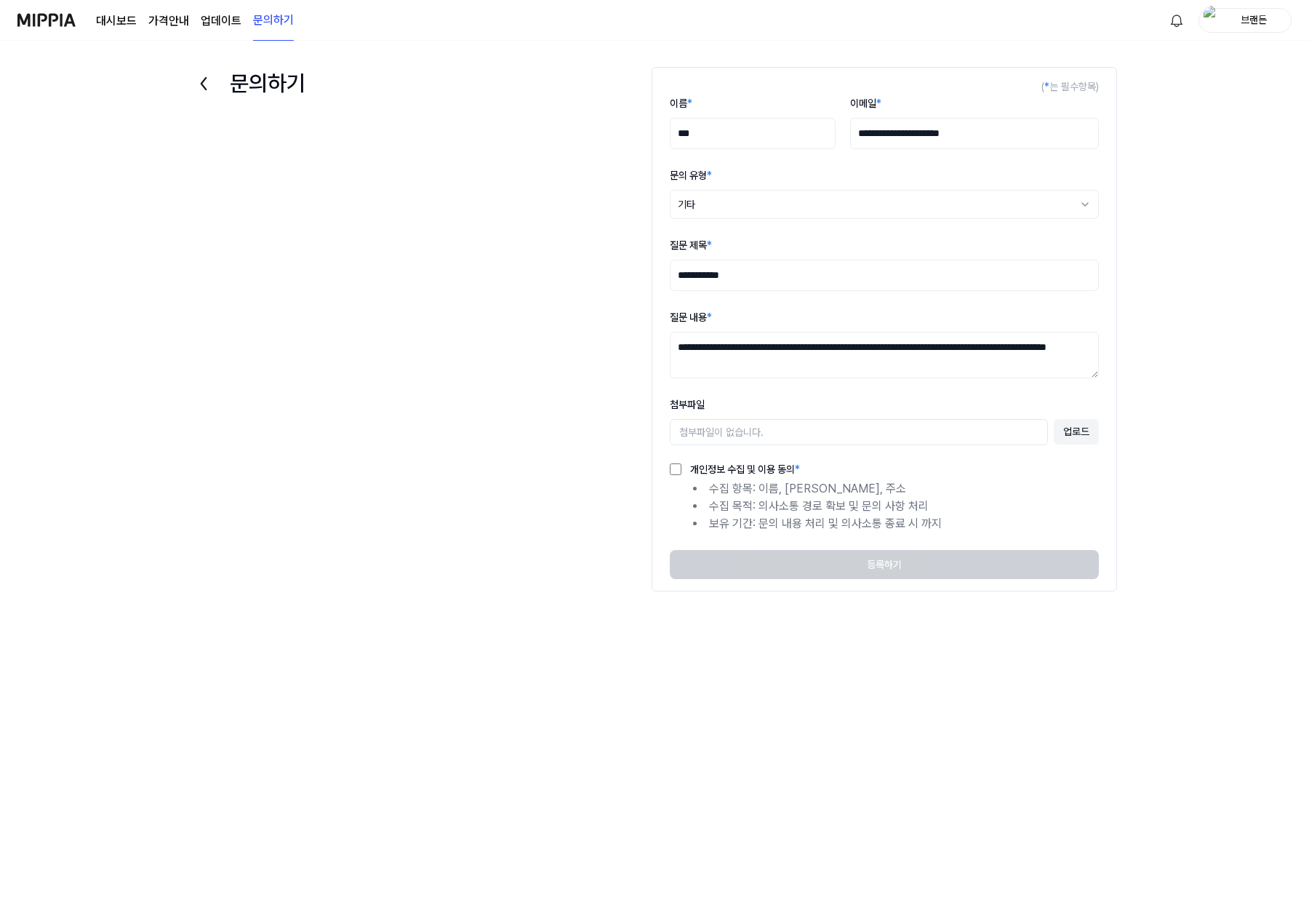
type textarea "**********"
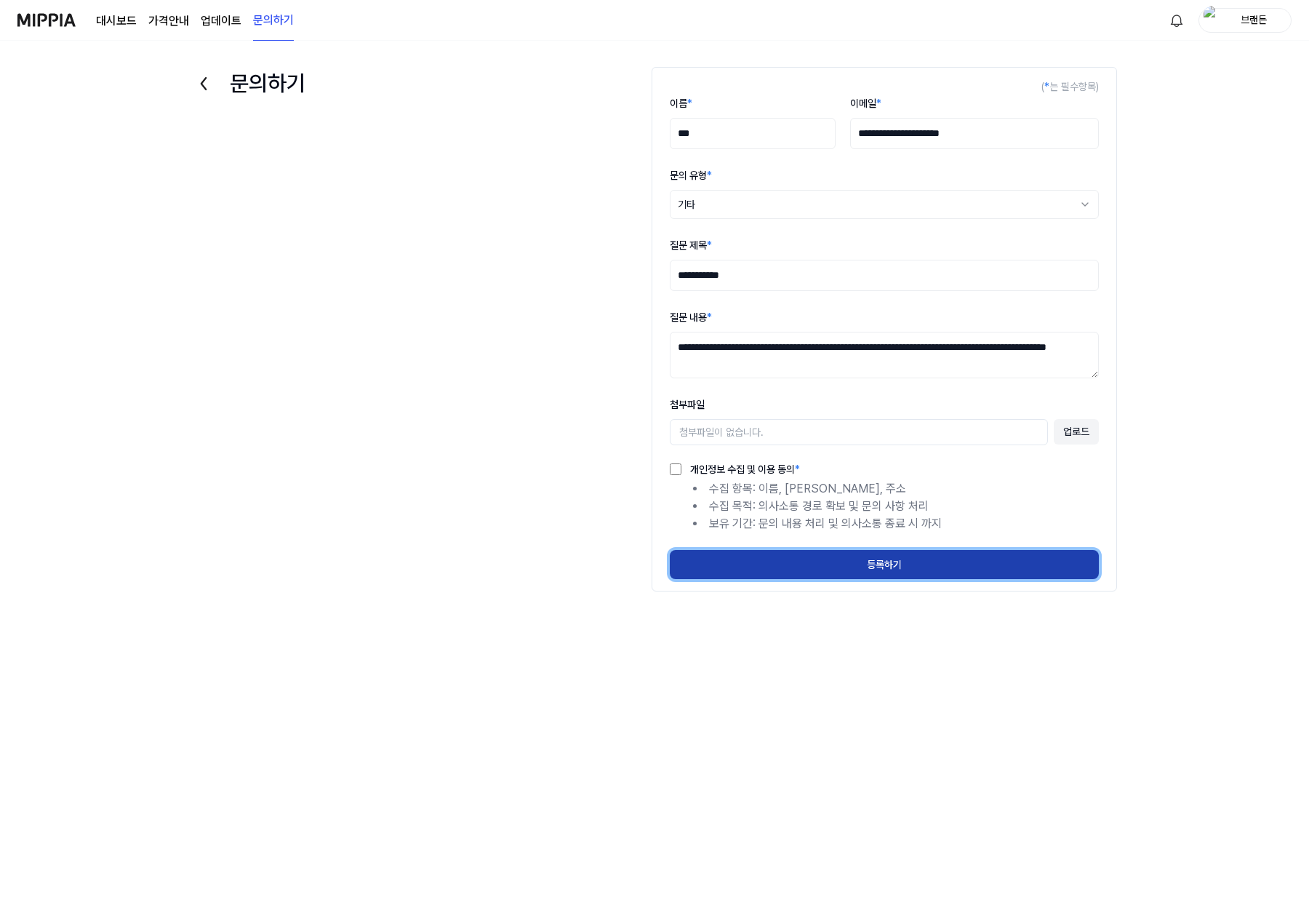
click at [870, 566] on button "등록하기" at bounding box center [884, 564] width 429 height 29
select select
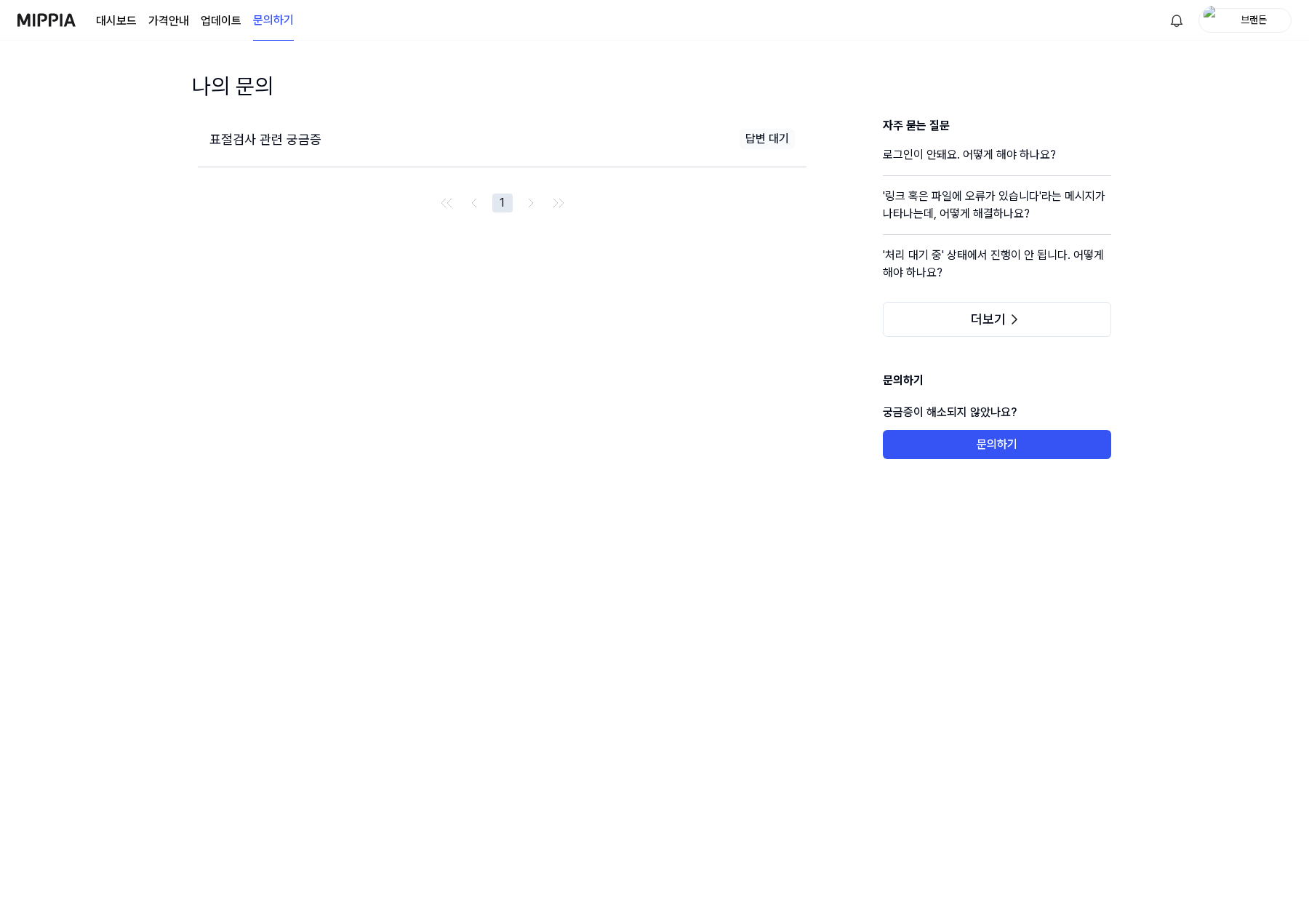
click at [318, 144] on div "표절검사 관련 궁금증" at bounding box center [348, 139] width 279 height 20
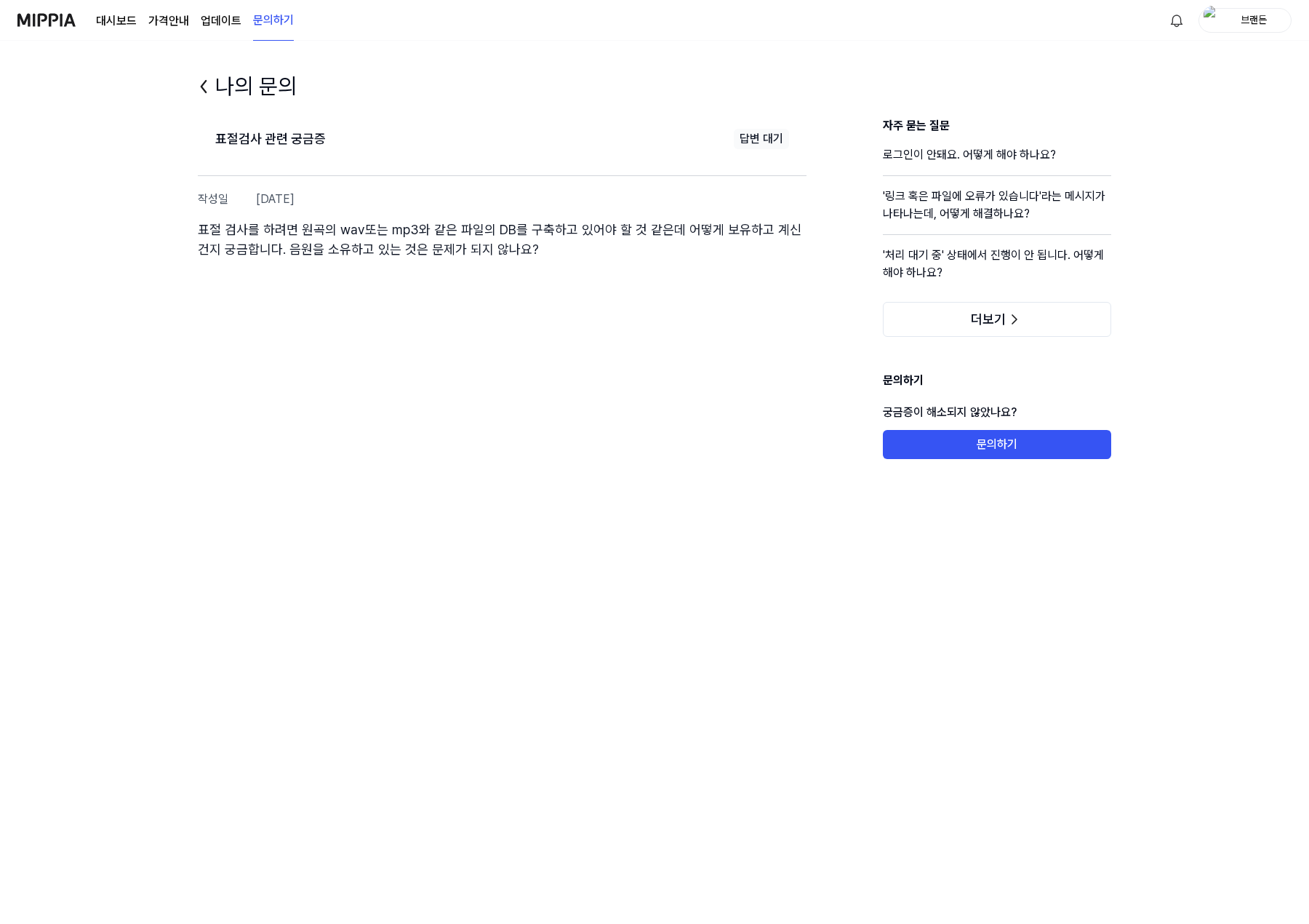
click at [205, 88] on icon at bounding box center [204, 86] width 5 height 11
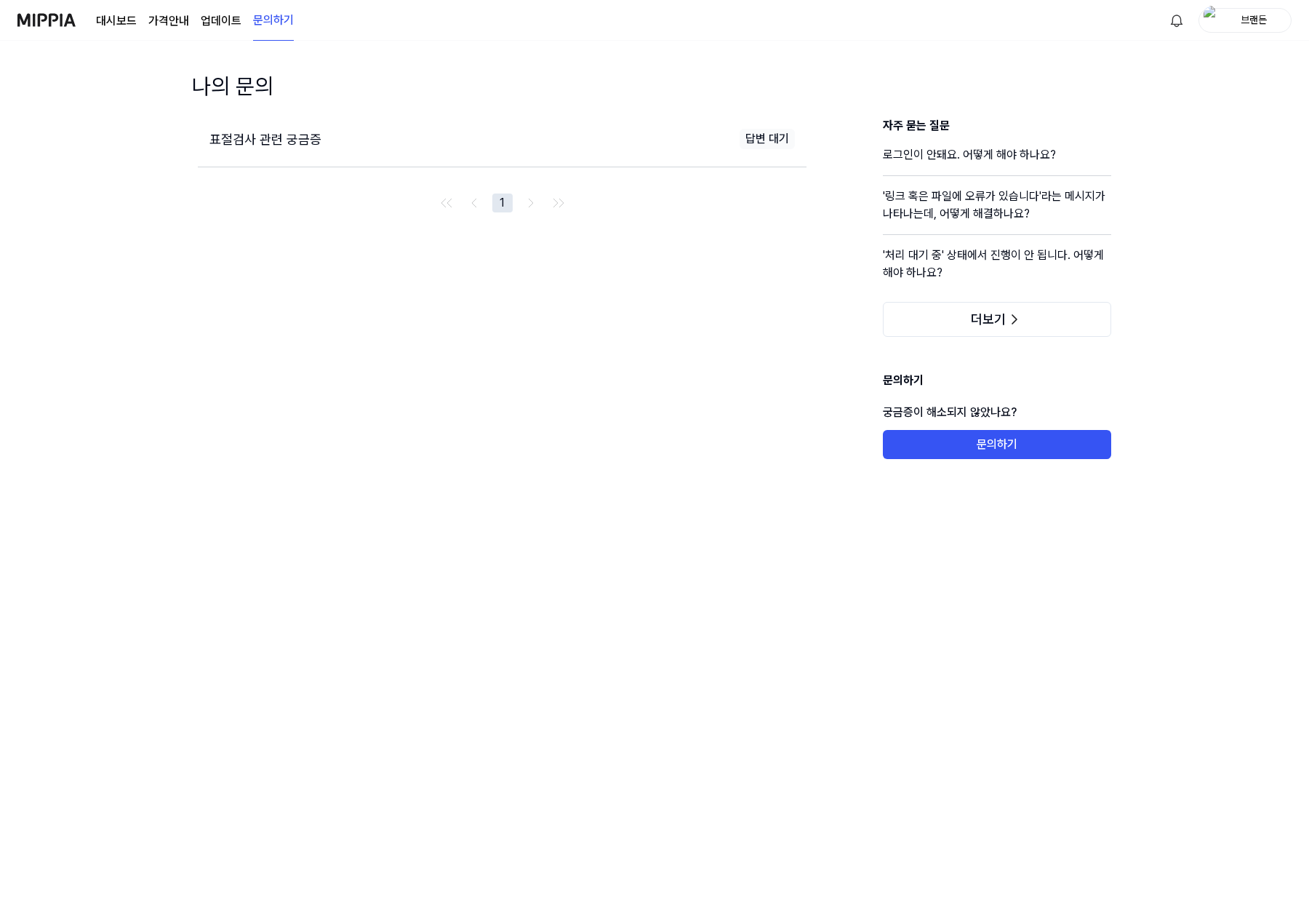
click at [121, 25] on link "대시보드" at bounding box center [116, 21] width 40 height 18
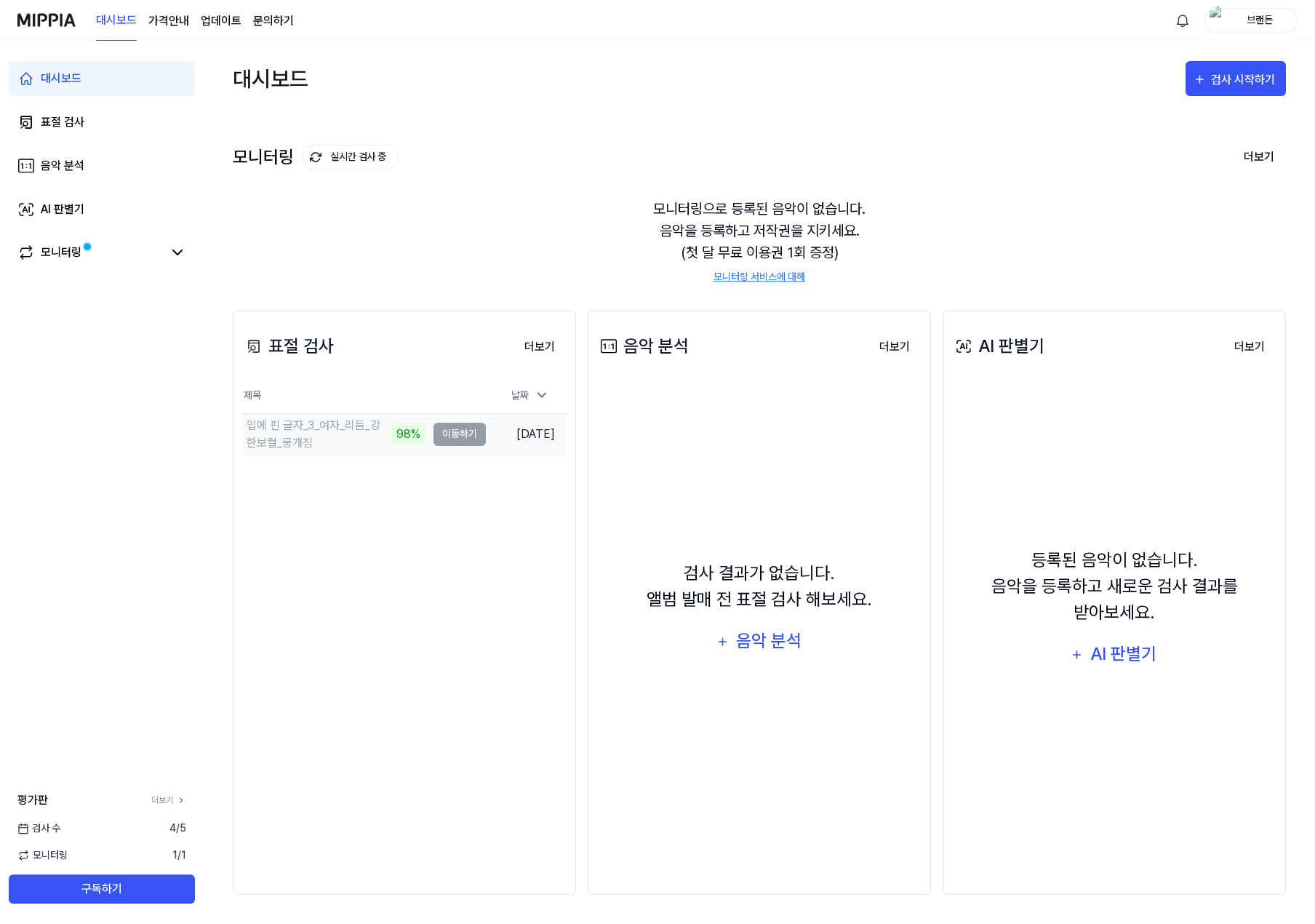
click at [347, 430] on div "입에 핀 글자_3_여자_리듬_강한보컬_뭉개짐" at bounding box center [317, 434] width 140 height 35
click at [465, 433] on td "입에 핀 글자_3_여자_리듬_강한보컬_뭉개짐 98% 이동하기" at bounding box center [364, 434] width 243 height 40
click at [378, 437] on div "입에 핀 글자_3_여자_리듬_강한보컬_뭉개짐" at bounding box center [336, 434] width 179 height 35
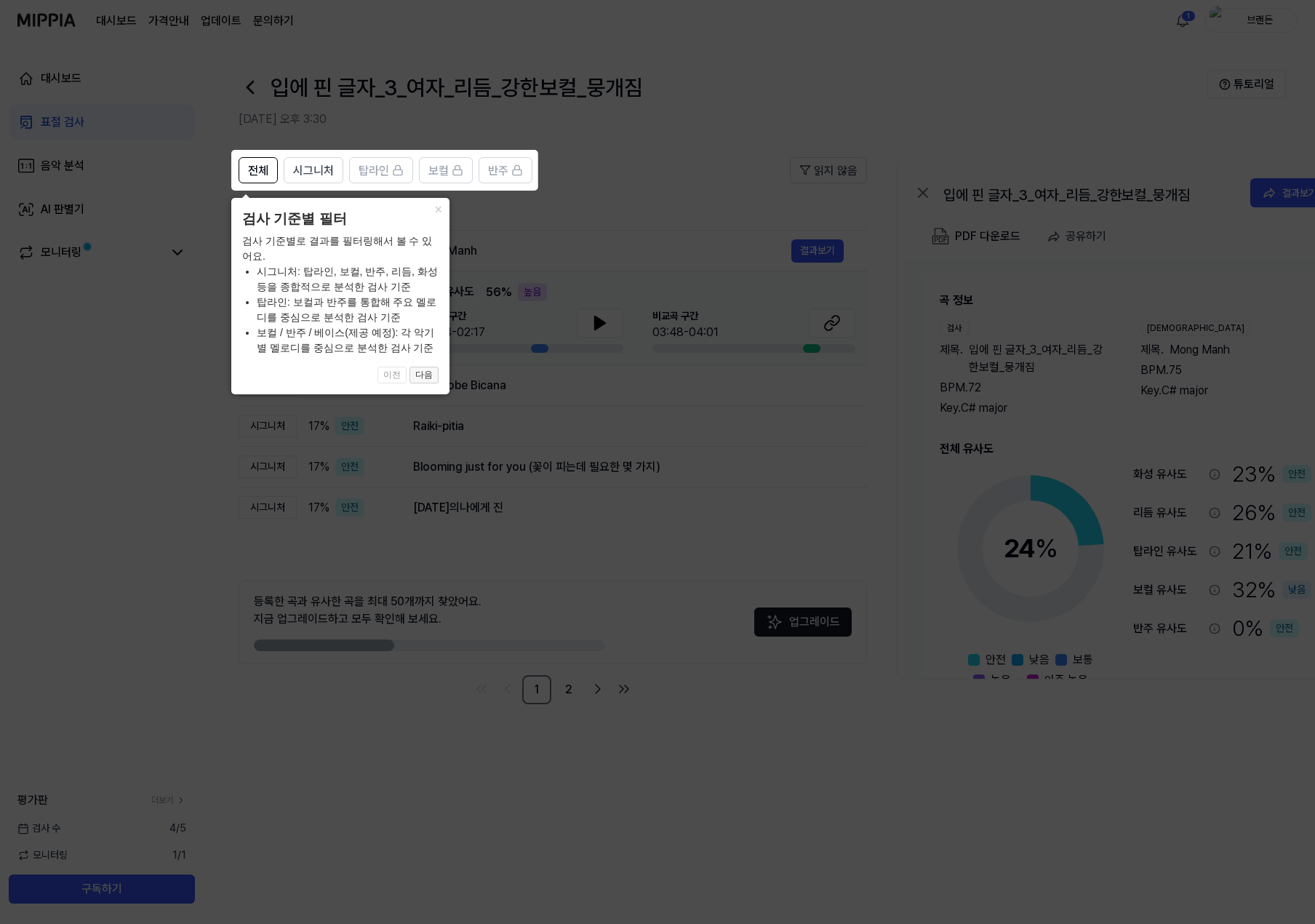
click at [428, 373] on button "다음" at bounding box center [424, 375] width 29 height 18
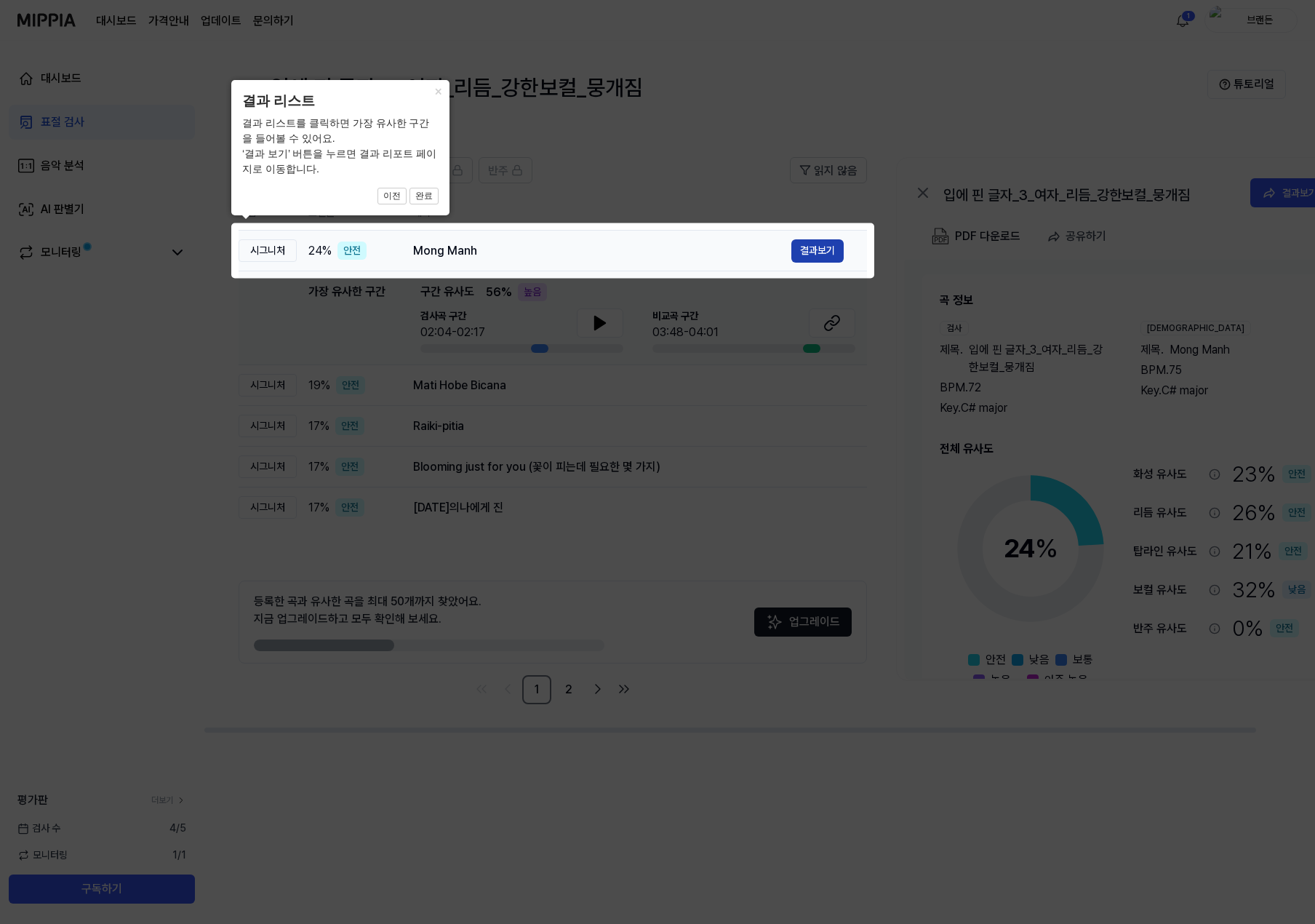
click at [795, 256] on button "결과보기" at bounding box center [818, 251] width 53 height 23
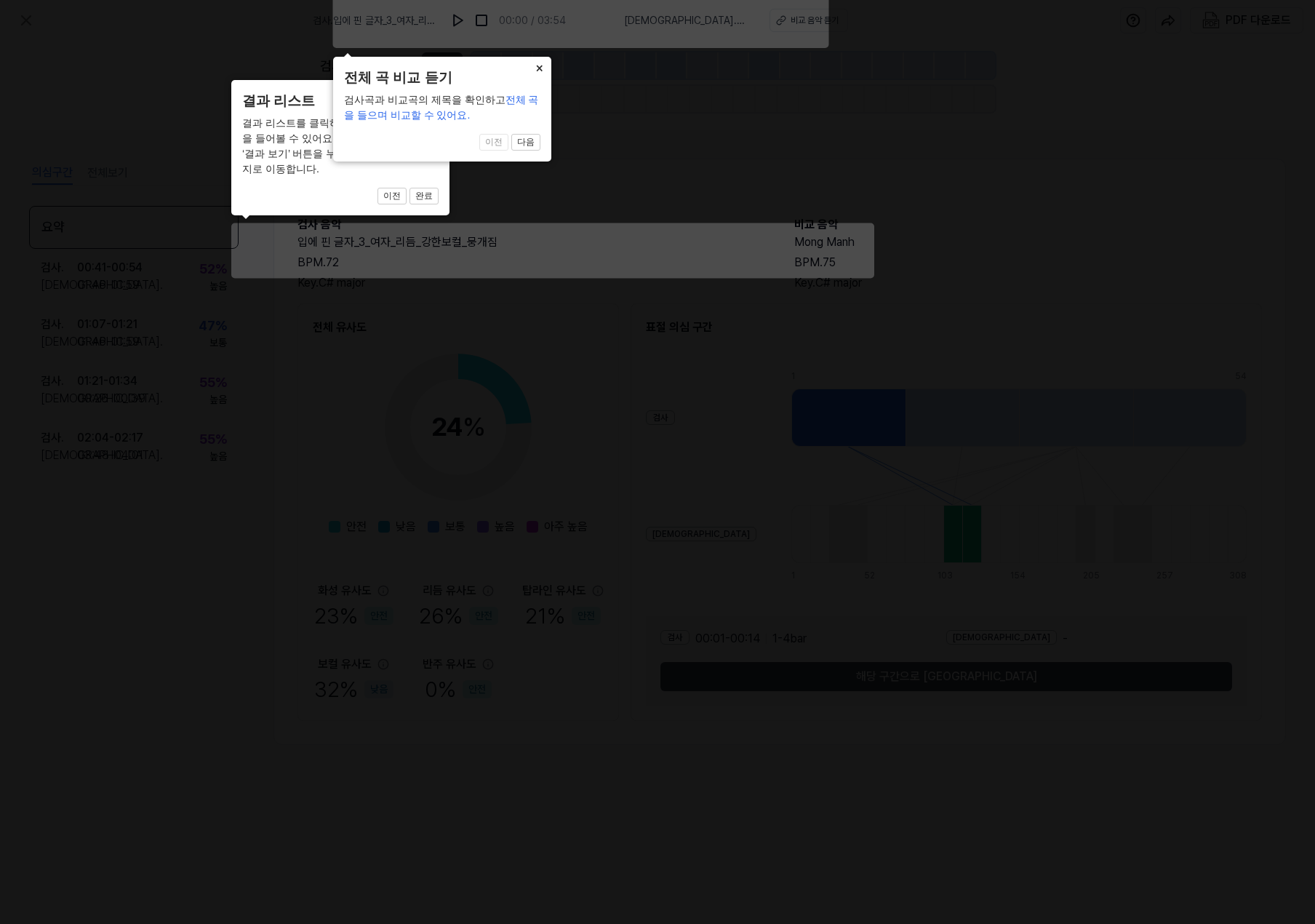
click at [543, 65] on button "×" at bounding box center [539, 67] width 23 height 21
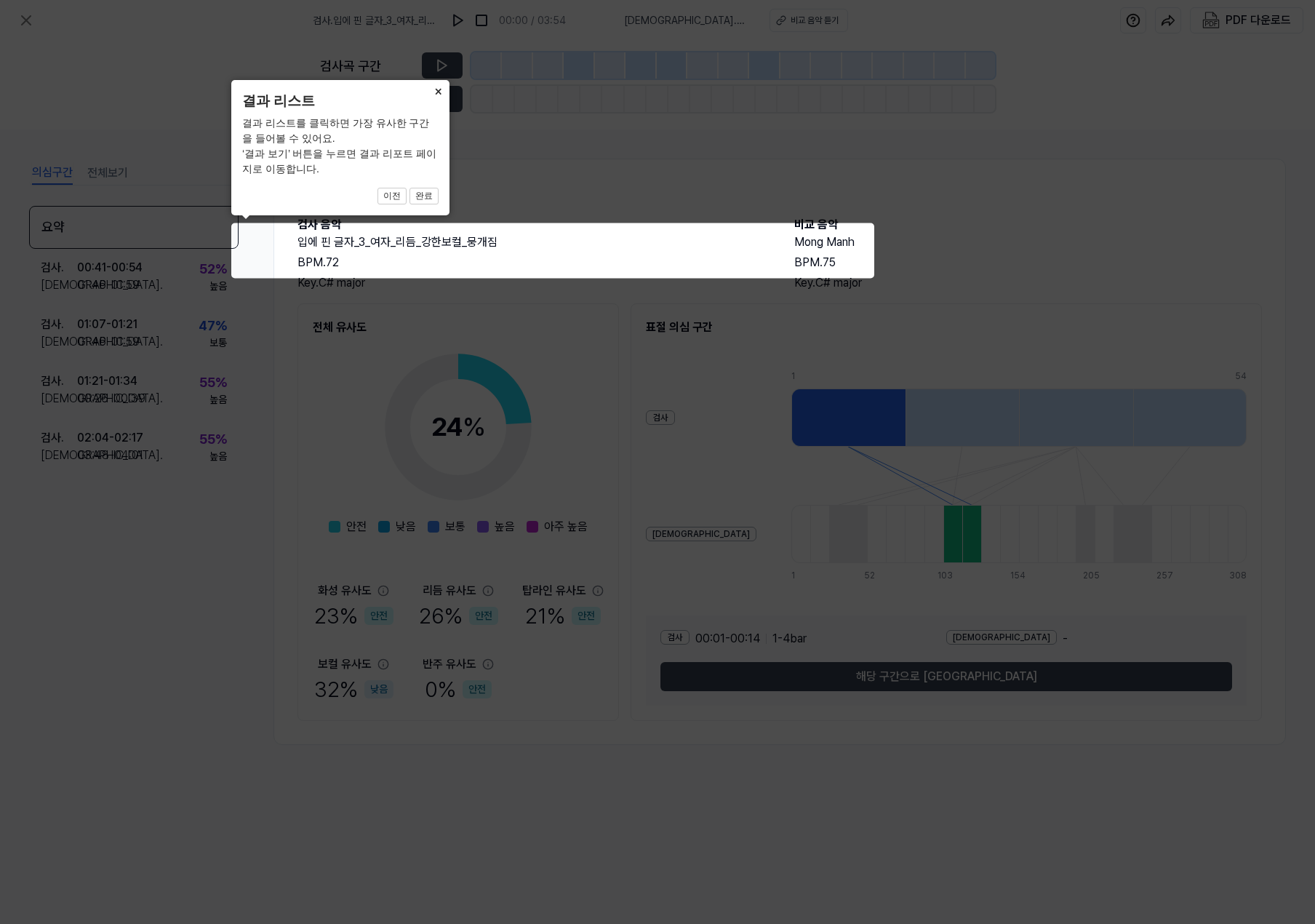
click at [437, 88] on button "×" at bounding box center [438, 90] width 23 height 21
click at [427, 193] on button "완료" at bounding box center [424, 196] width 29 height 18
click at [428, 194] on button "완료" at bounding box center [424, 196] width 29 height 18
click at [393, 201] on button "이전" at bounding box center [392, 196] width 29 height 18
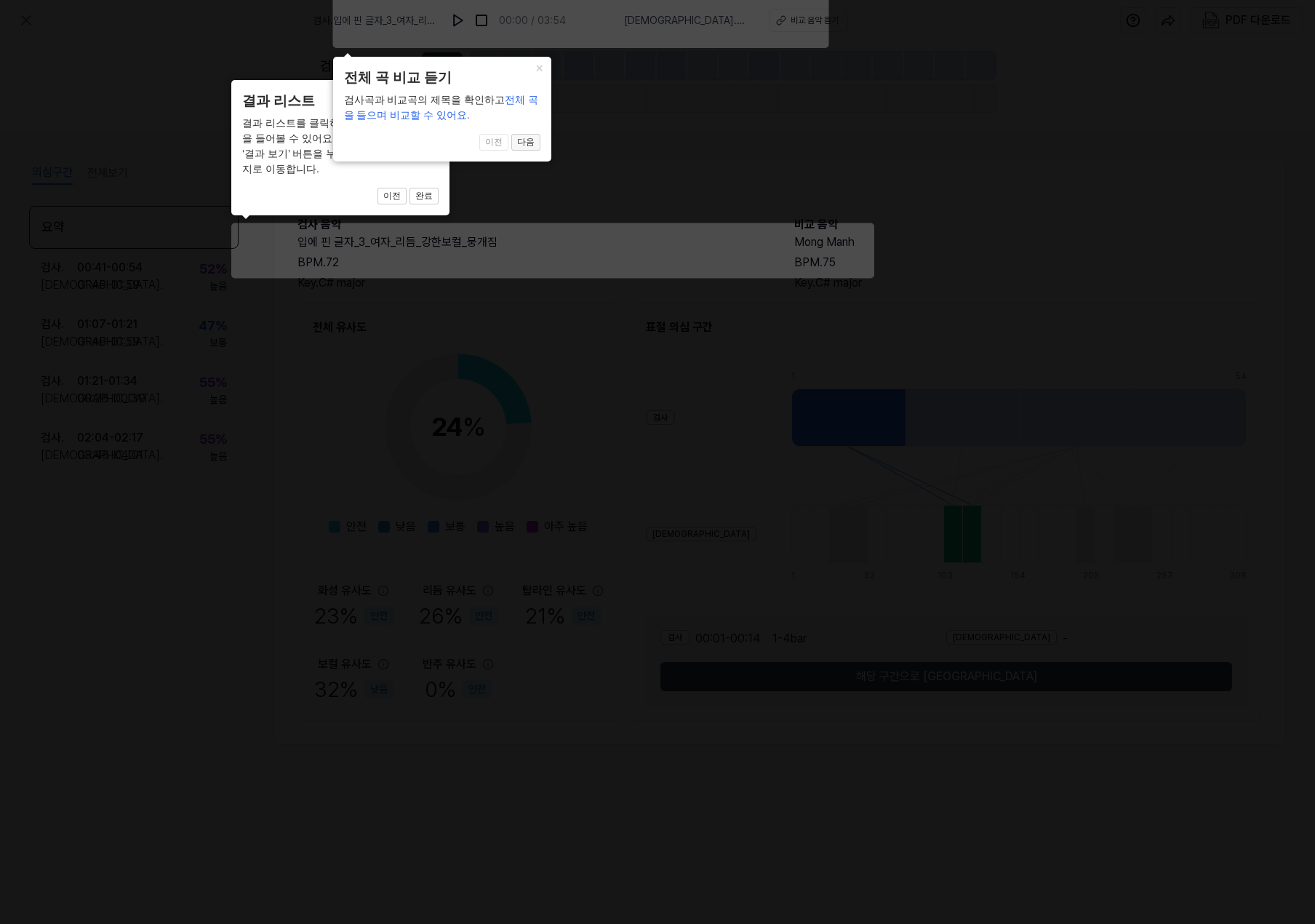
click at [518, 144] on button "다음" at bounding box center [525, 143] width 29 height 18
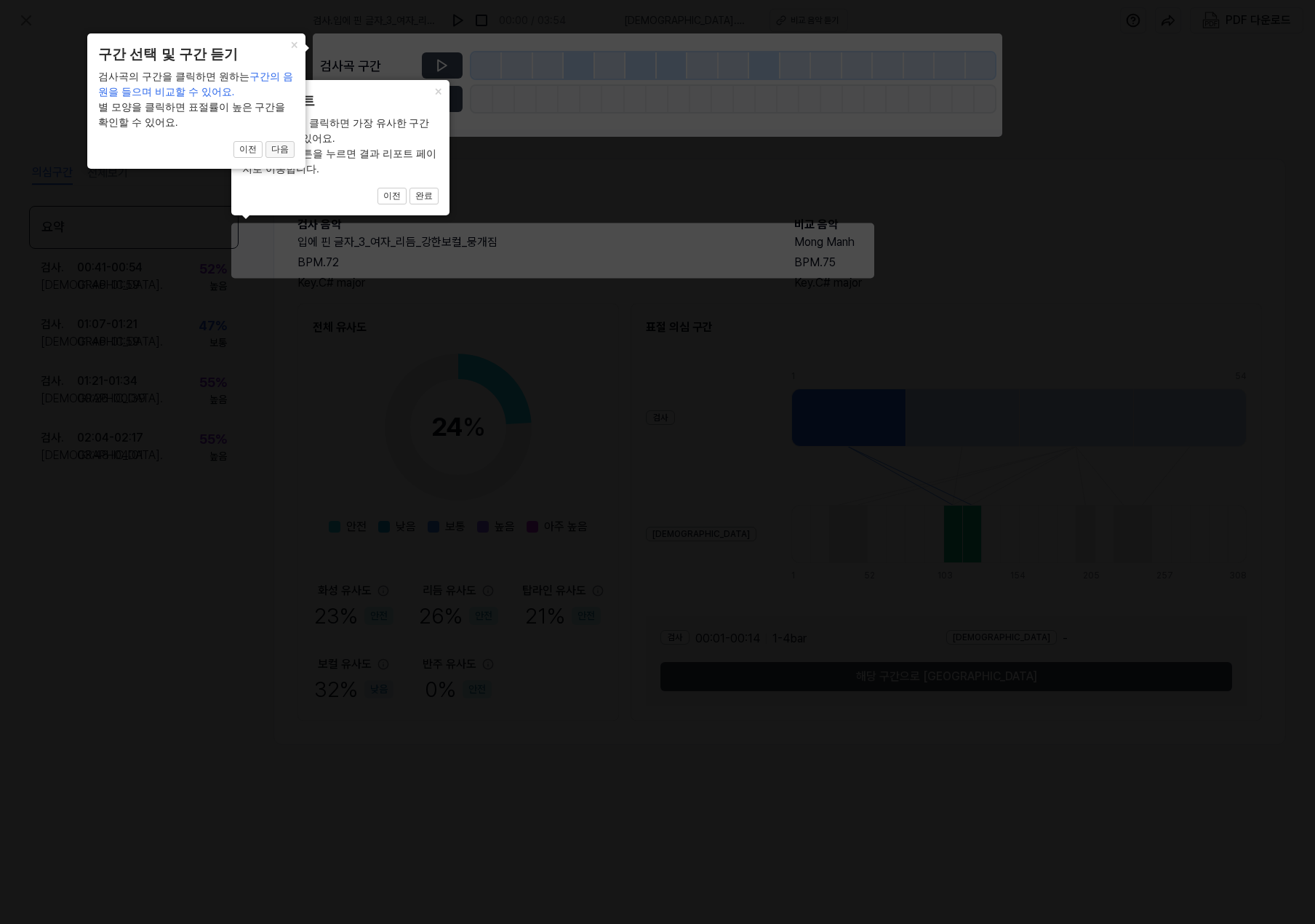
click at [273, 146] on button "다음" at bounding box center [280, 149] width 29 height 18
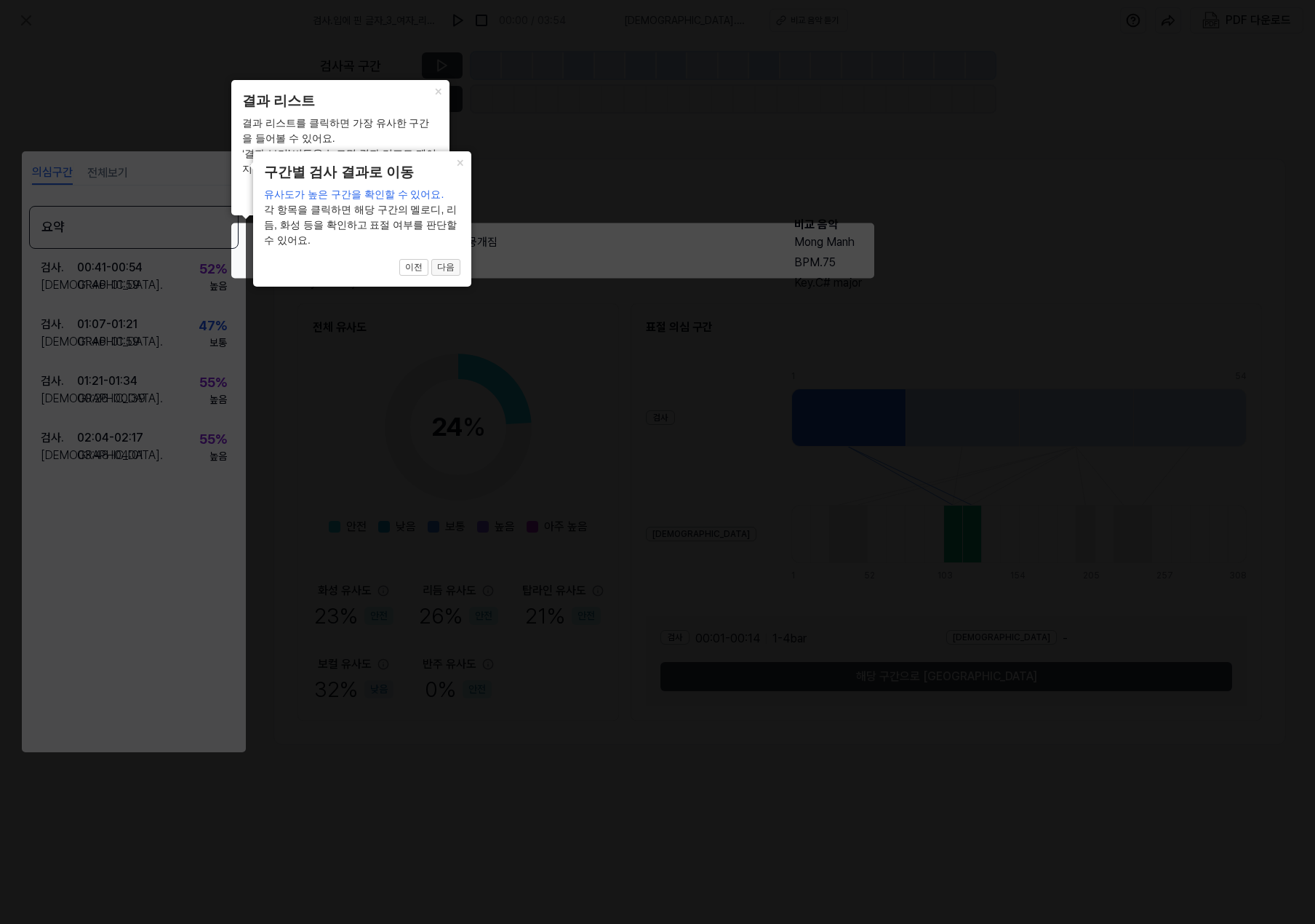
click at [449, 270] on button "다음" at bounding box center [445, 268] width 29 height 18
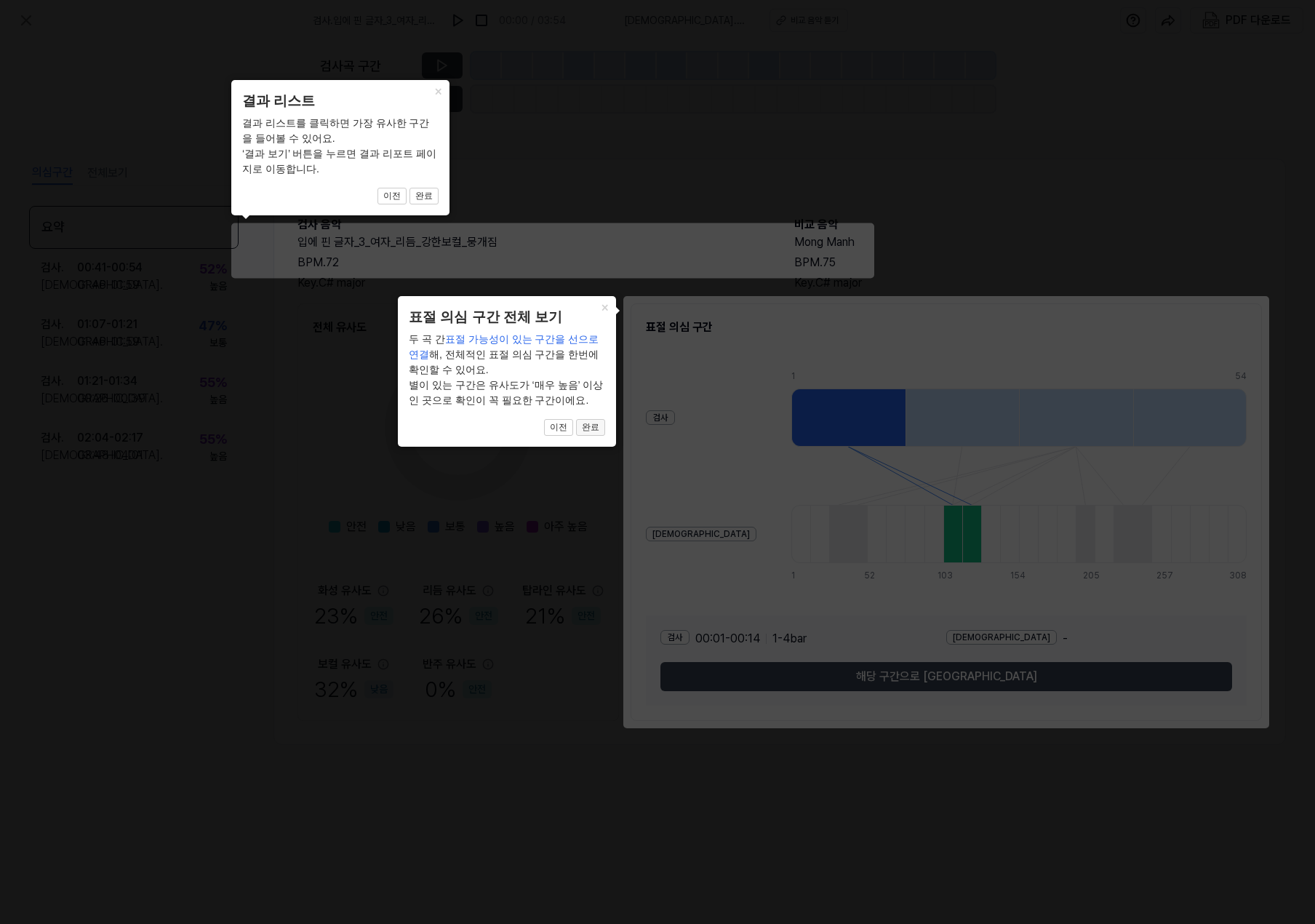
click at [591, 427] on button "완료" at bounding box center [590, 427] width 29 height 18
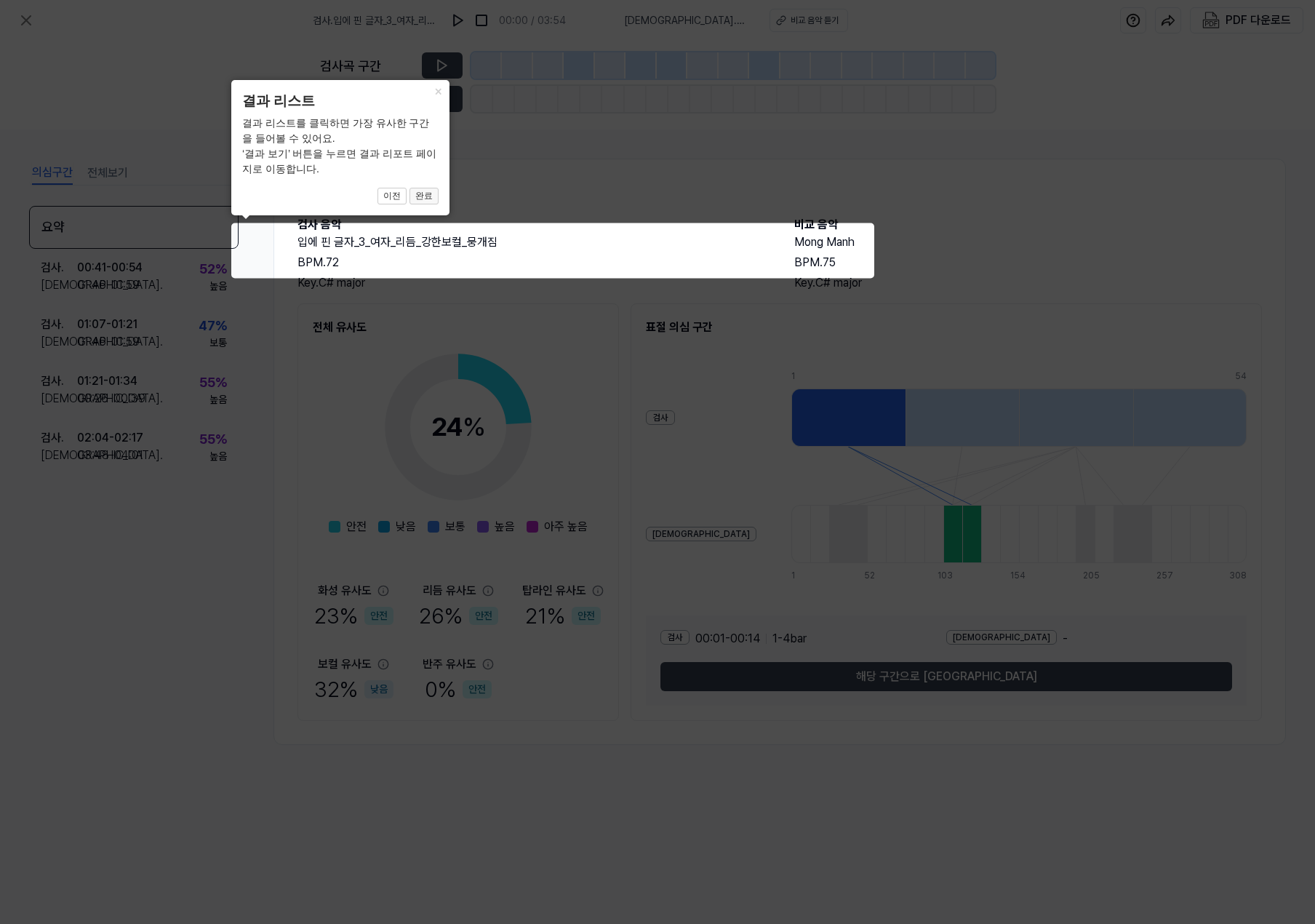
click at [424, 195] on button "완료" at bounding box center [424, 196] width 29 height 18
click at [437, 88] on button "×" at bounding box center [438, 90] width 23 height 21
click at [425, 192] on button "완료" at bounding box center [424, 196] width 29 height 18
click at [576, 283] on icon at bounding box center [658, 462] width 1315 height 924
click at [274, 243] on icon at bounding box center [658, 462] width 1315 height 924
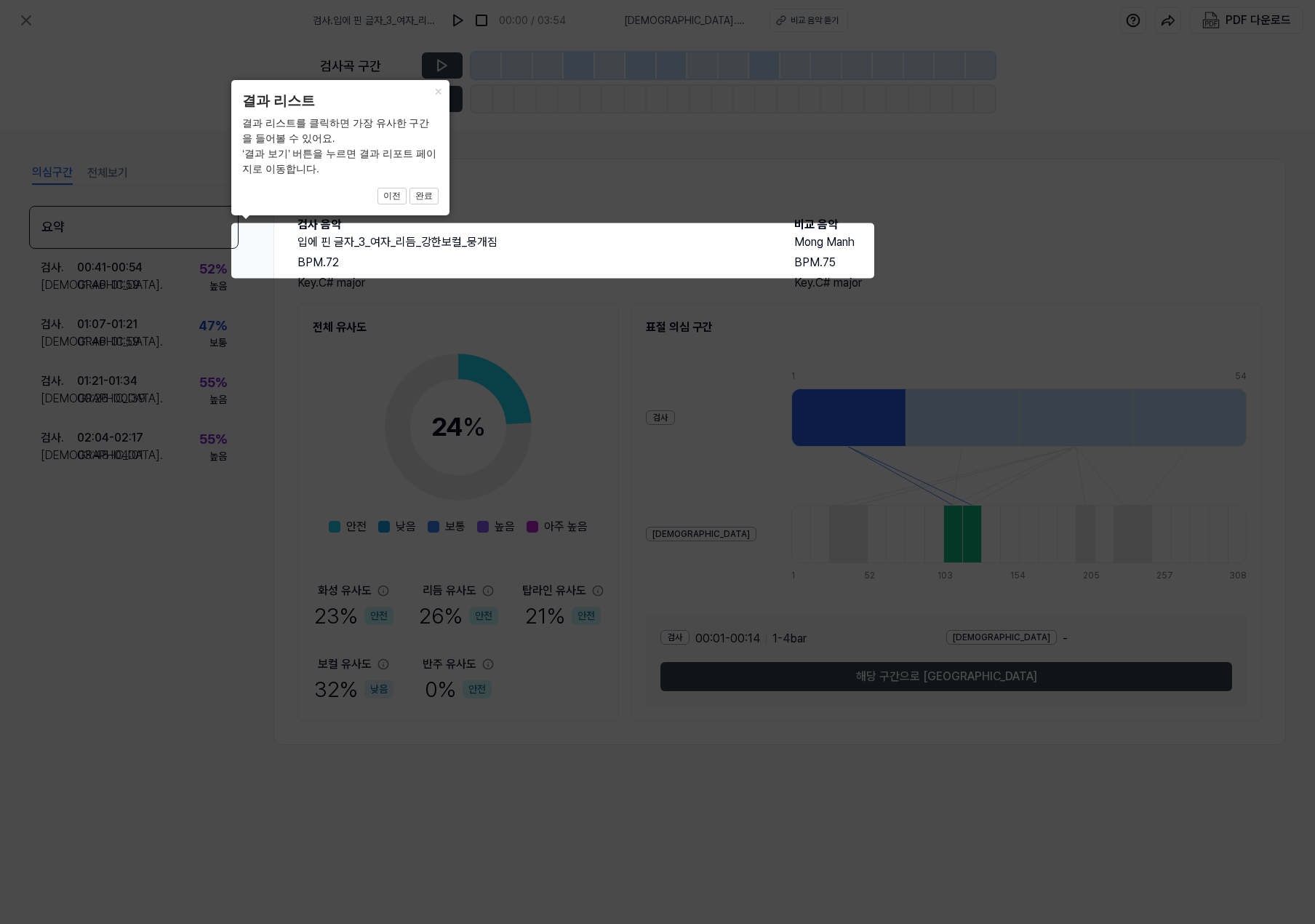
click at [256, 230] on icon at bounding box center [658, 462] width 1315 height 924
click at [266, 202] on div "× 결과 리스트 결과 리스트를 클릭하면 가장 유사한 구간을 들어볼 수 있어요. ‘결과 보기’ 버튼을 누르면 결과 리포트 페이지로 이동합니다. …" at bounding box center [340, 147] width 218 height 135
click at [384, 195] on button "이전" at bounding box center [392, 196] width 29 height 18
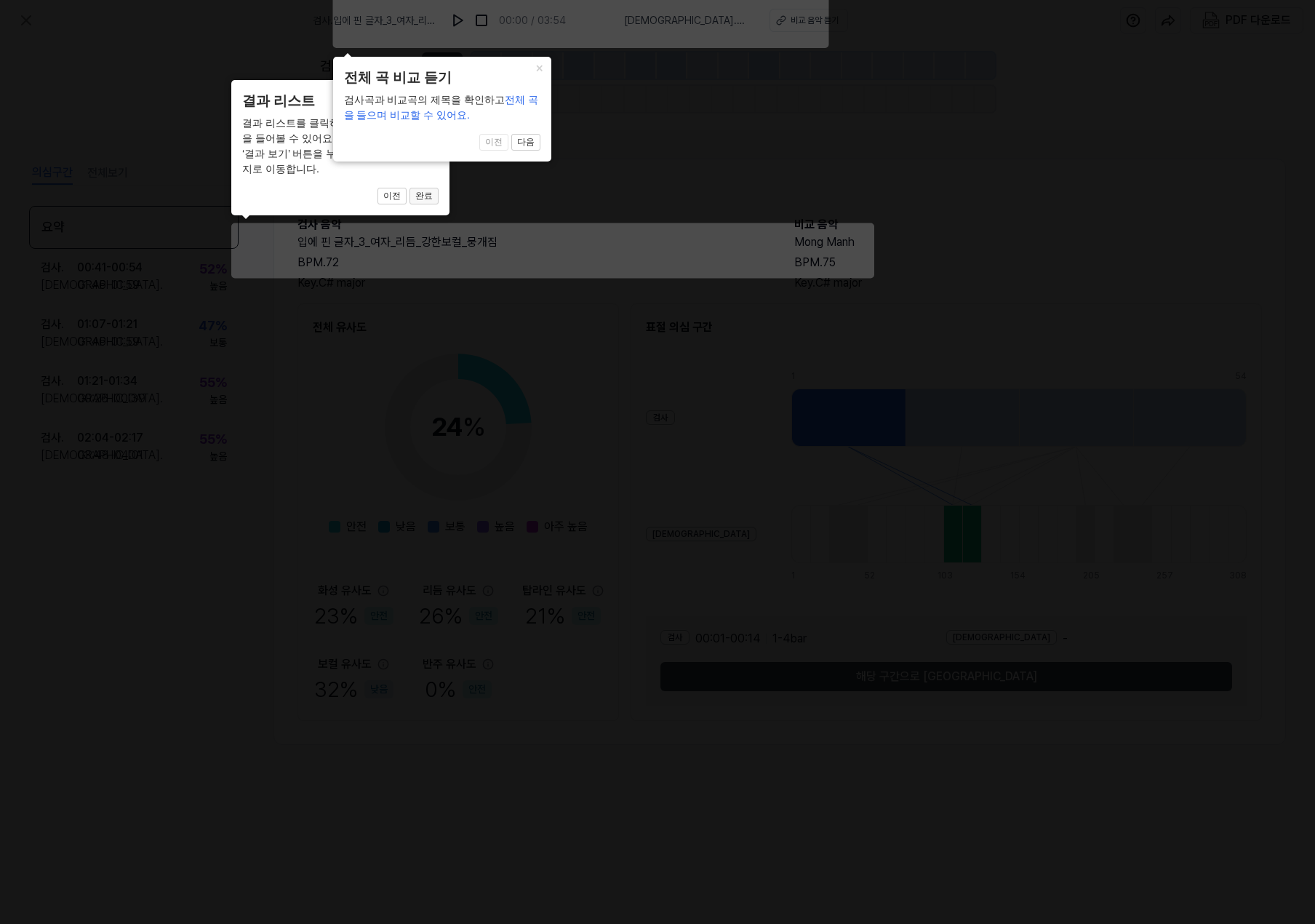
click at [430, 198] on button "완료" at bounding box center [424, 196] width 29 height 18
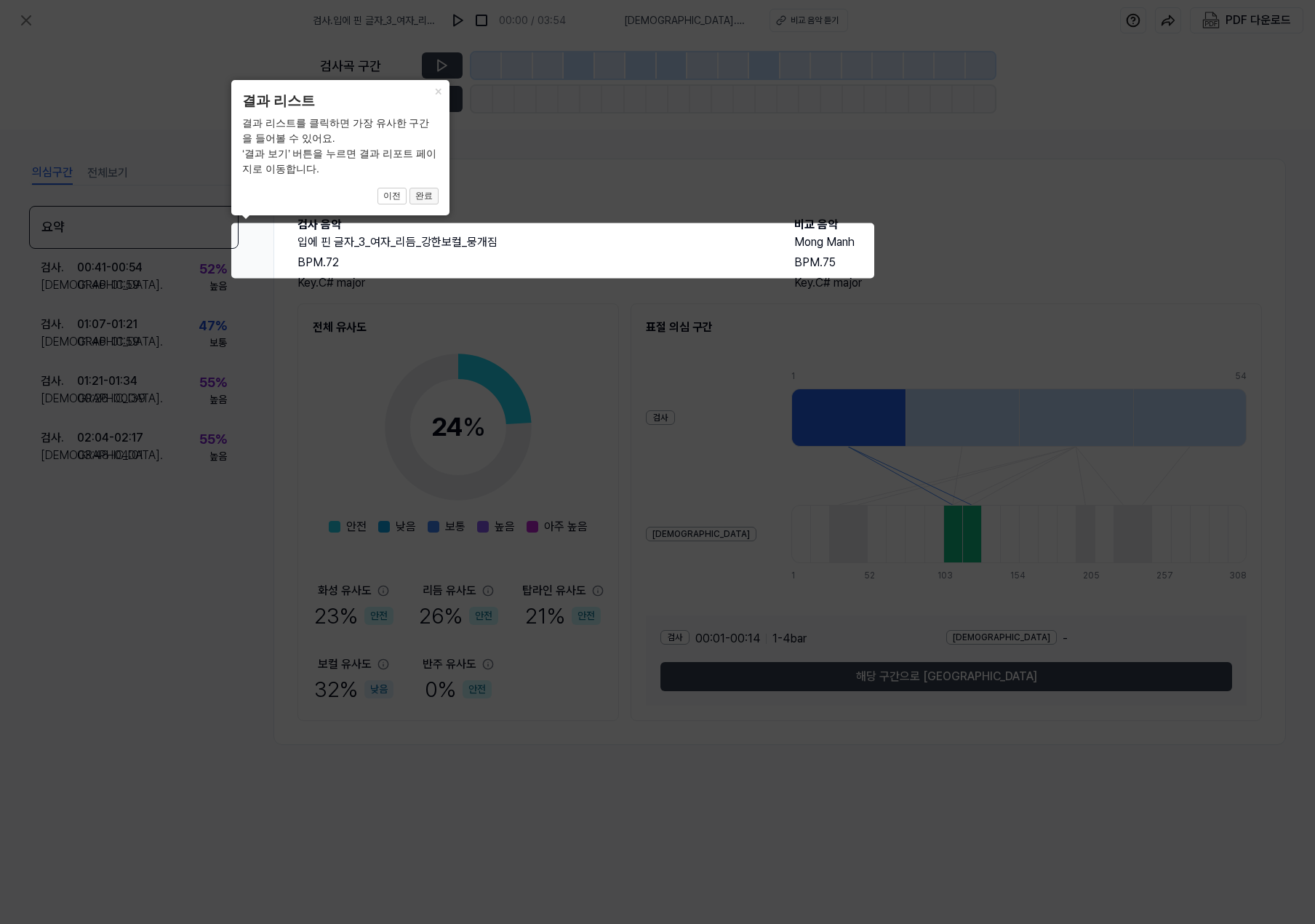
click at [430, 198] on button "완료" at bounding box center [424, 196] width 29 height 18
click at [441, 88] on button "×" at bounding box center [438, 90] width 23 height 21
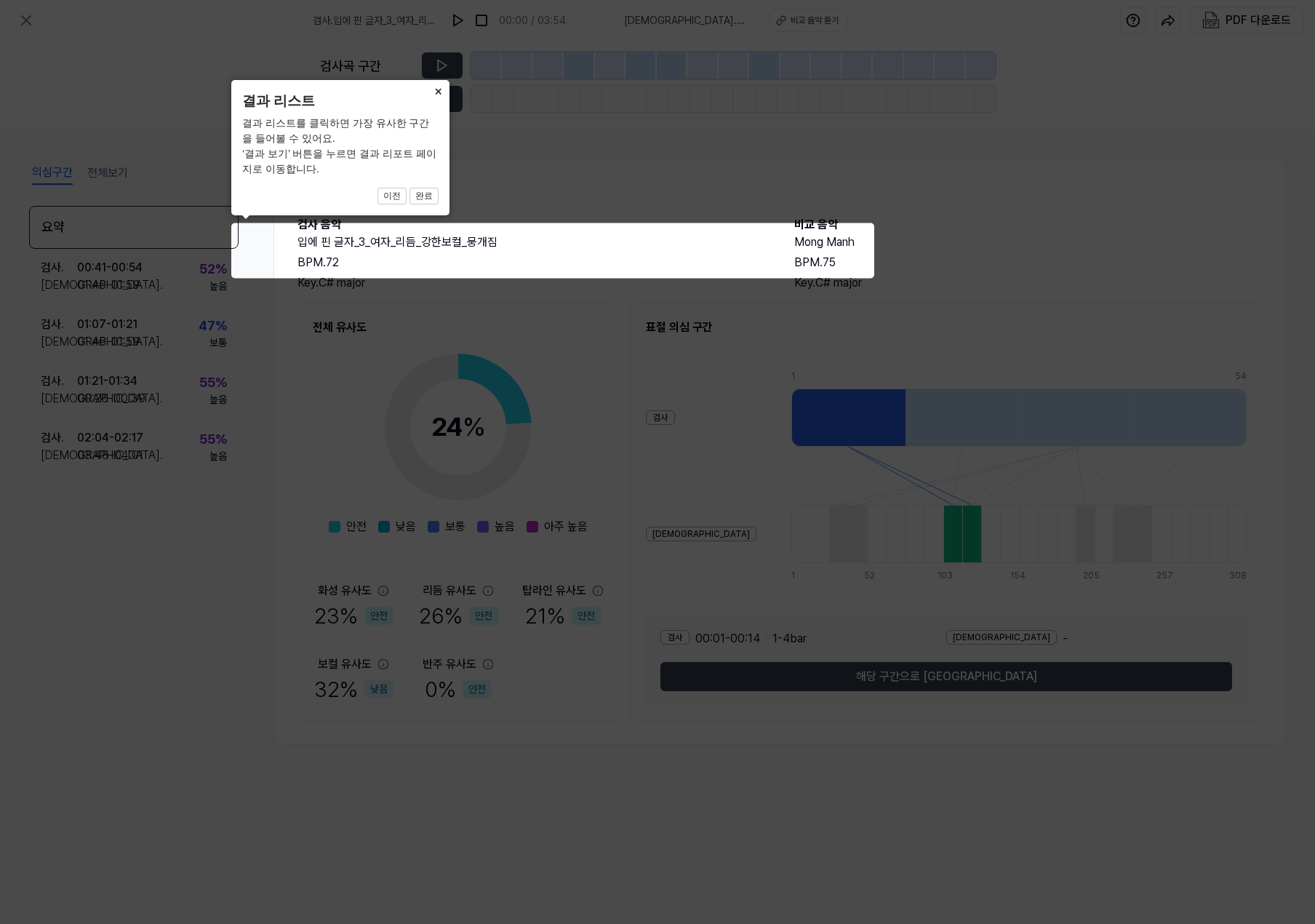
click at [441, 88] on button "×" at bounding box center [438, 90] width 23 height 21
click at [526, 333] on icon at bounding box center [658, 462] width 1315 height 924
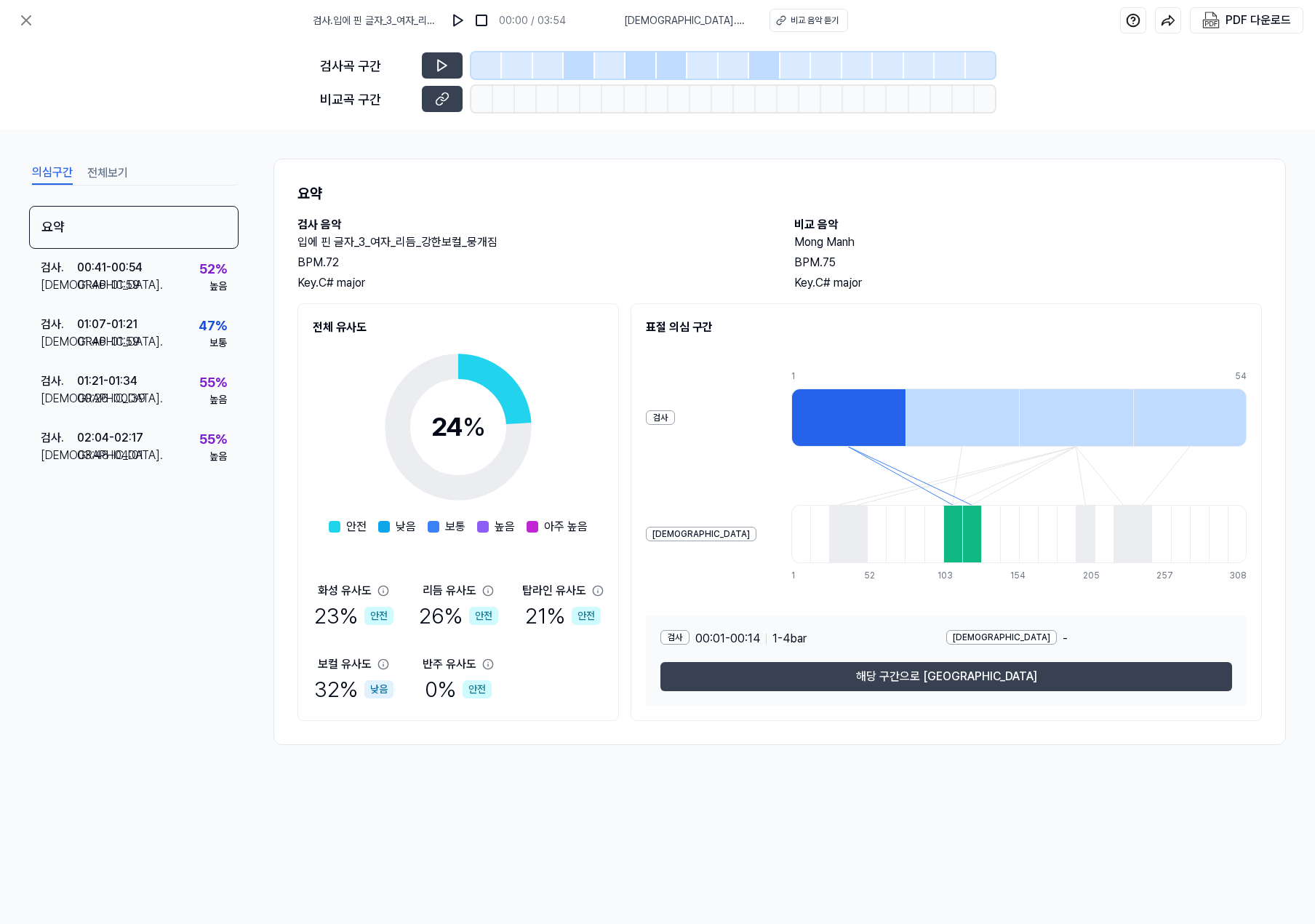
click at [563, 250] on h2 "입에 핀 글자_3_여자_리듬_강한보컬_뭉개짐" at bounding box center [532, 242] width 468 height 18
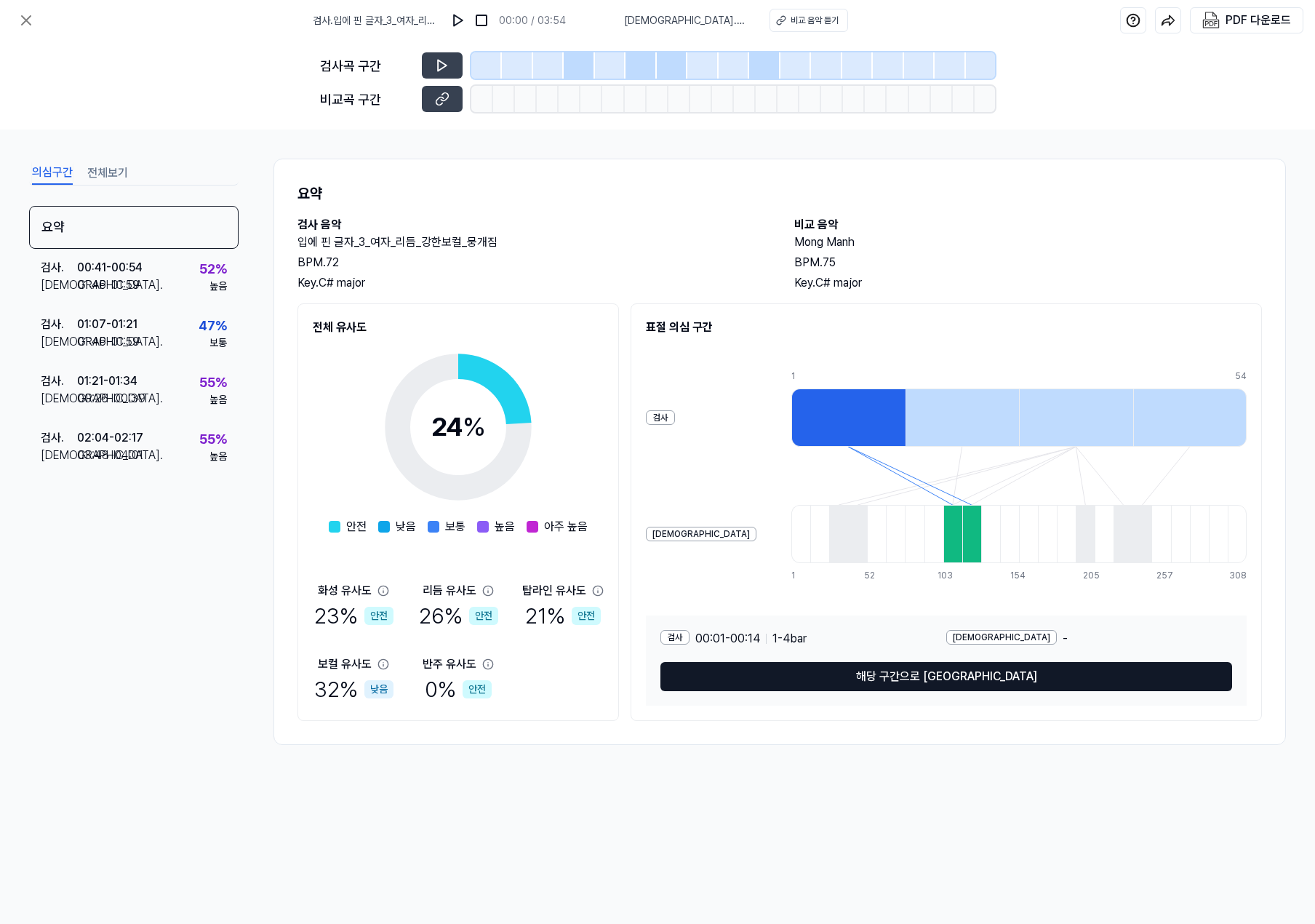
click at [929, 675] on button "해당 구간으로 [GEOGRAPHIC_DATA]" at bounding box center [946, 676] width 572 height 29
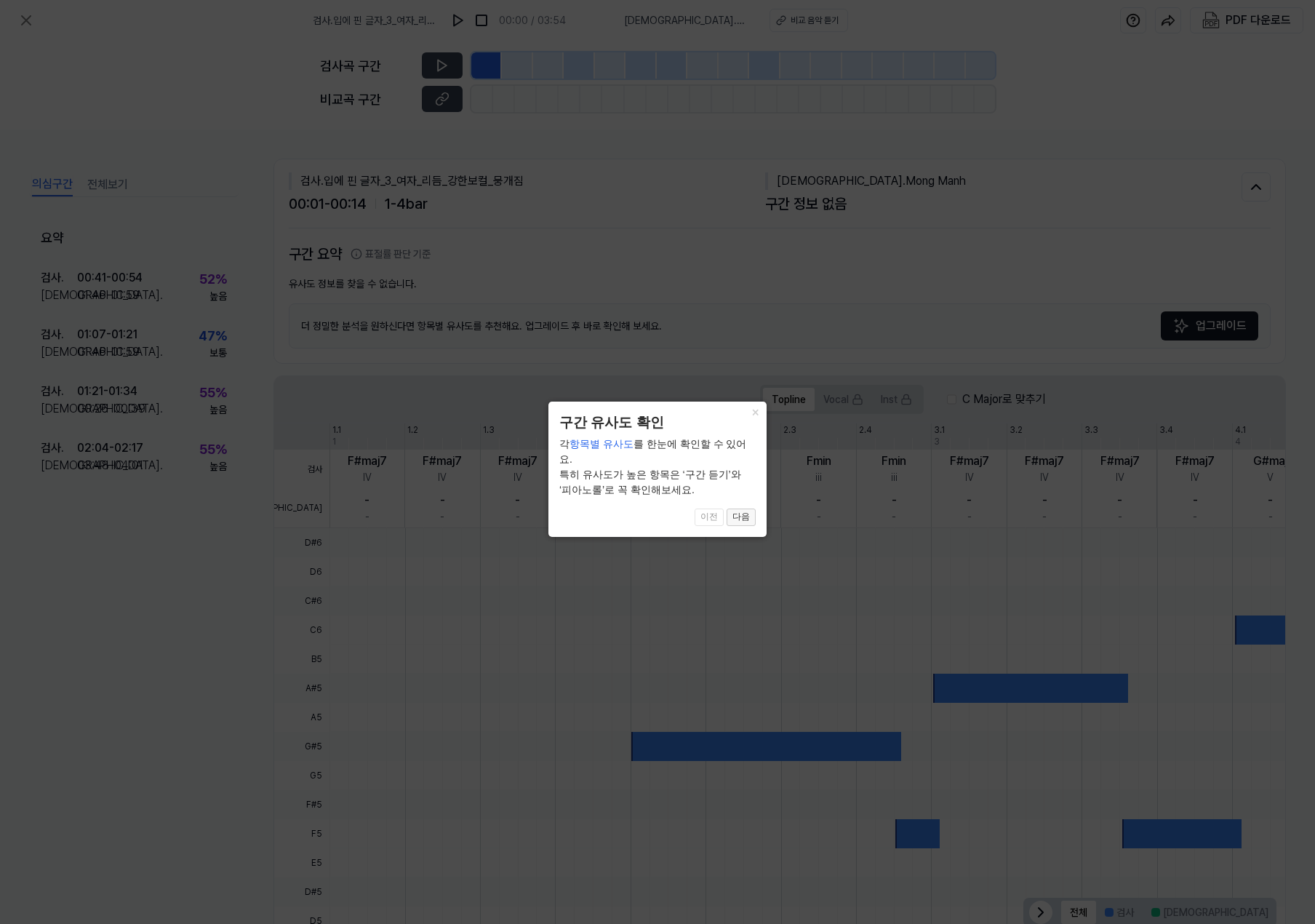
click at [750, 508] on button "다음" at bounding box center [741, 516] width 29 height 18
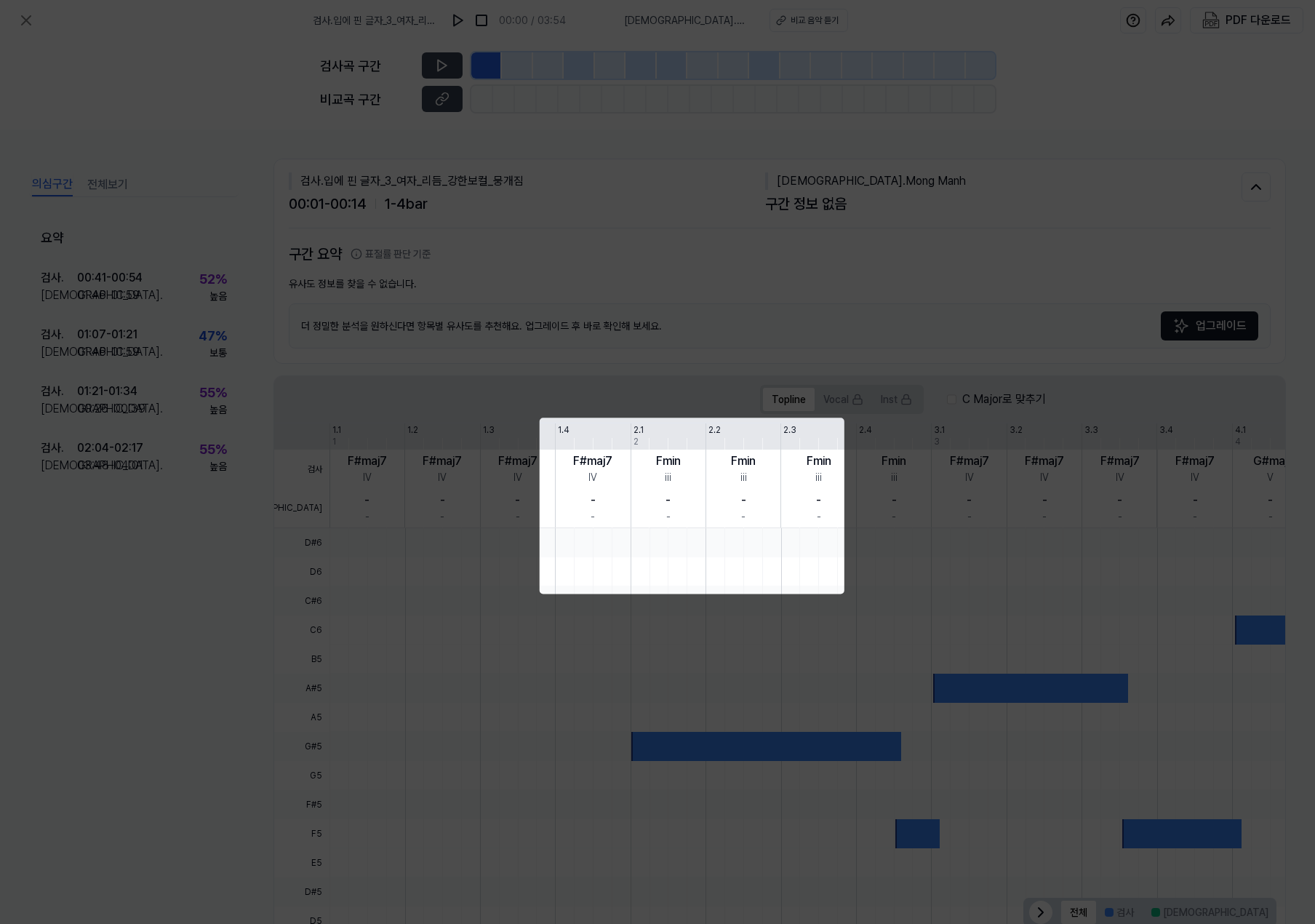
scroll to position [41, 0]
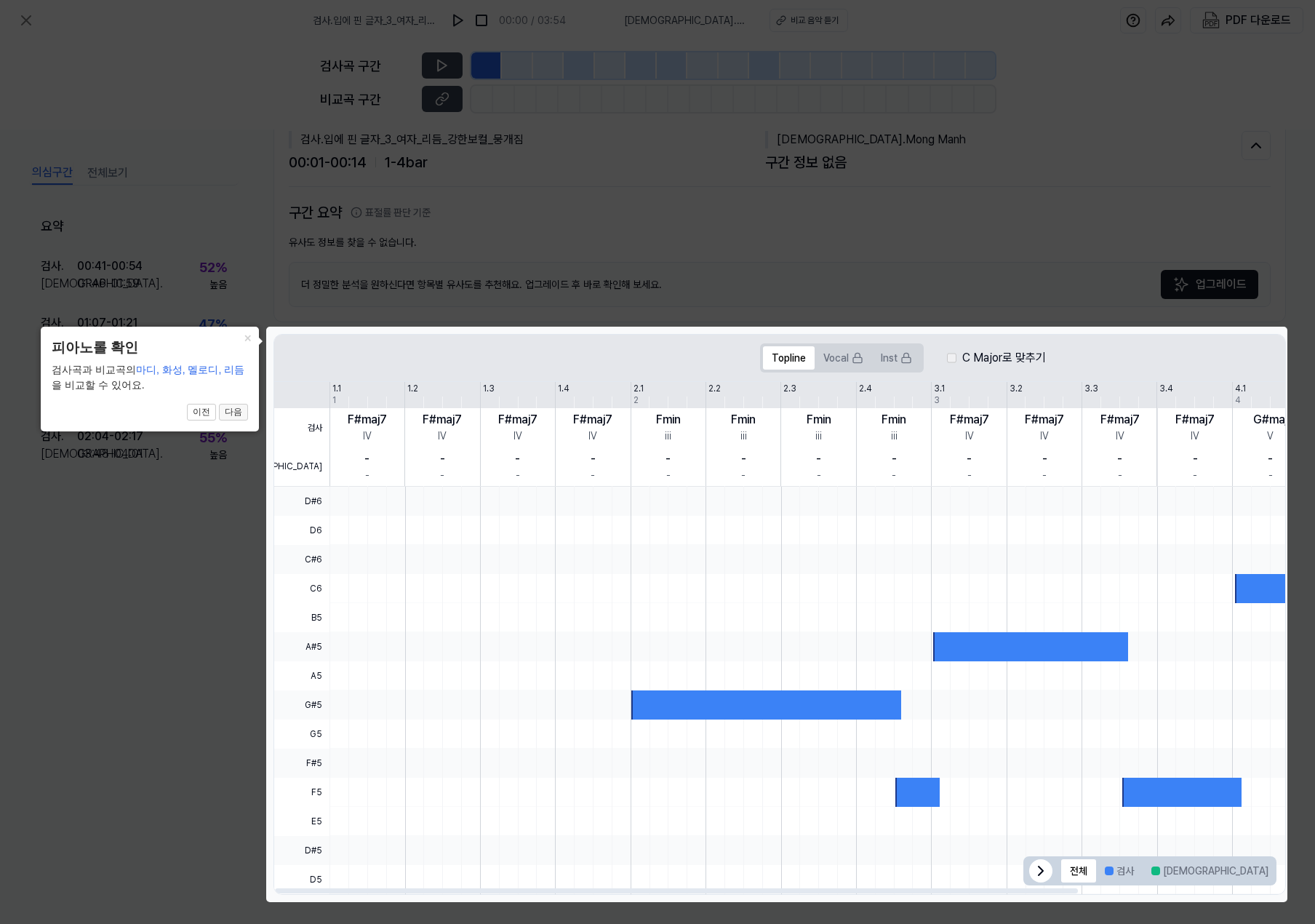
click at [233, 414] on button "다음" at bounding box center [233, 412] width 29 height 18
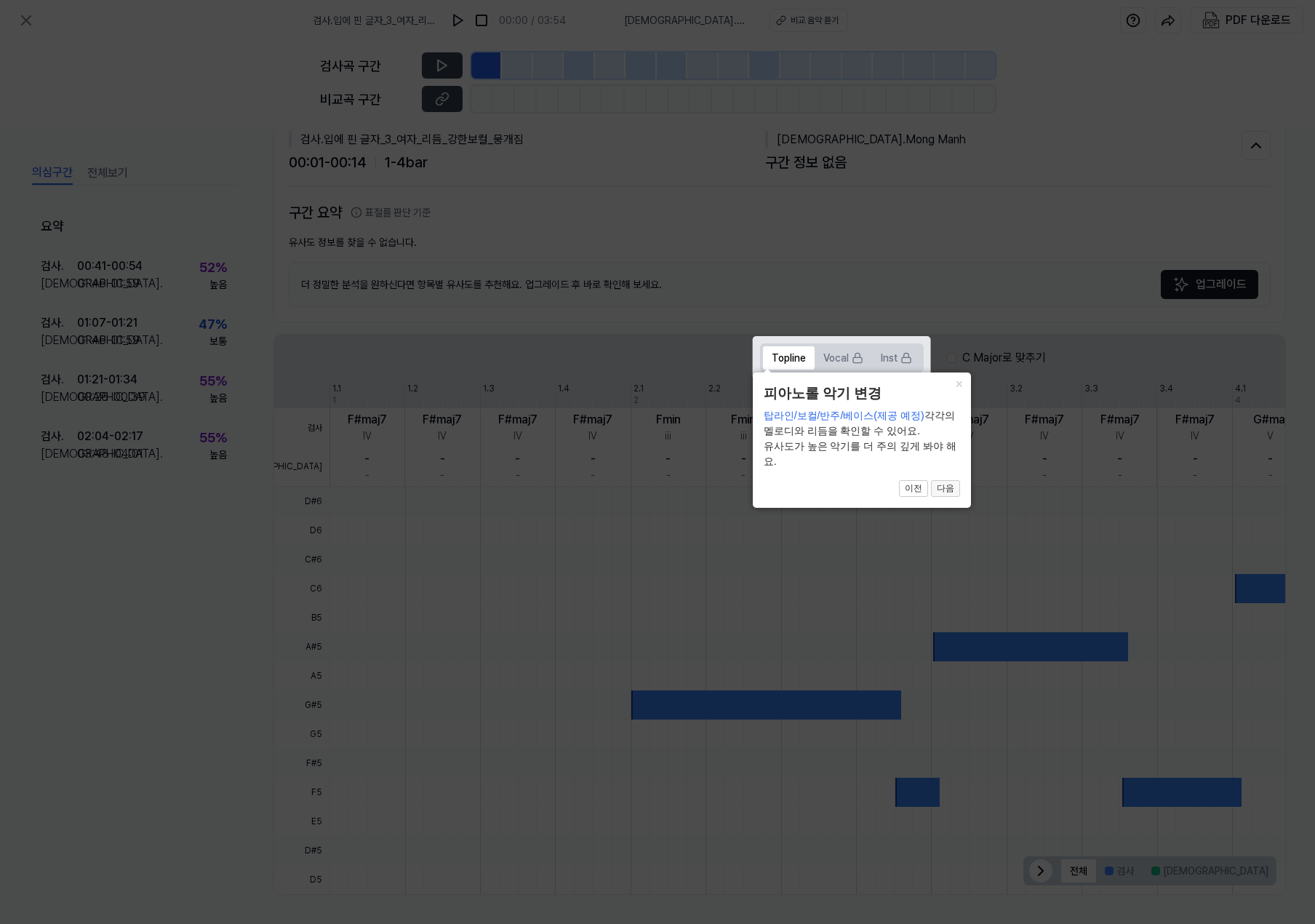
click at [950, 488] on button "다음" at bounding box center [945, 488] width 29 height 18
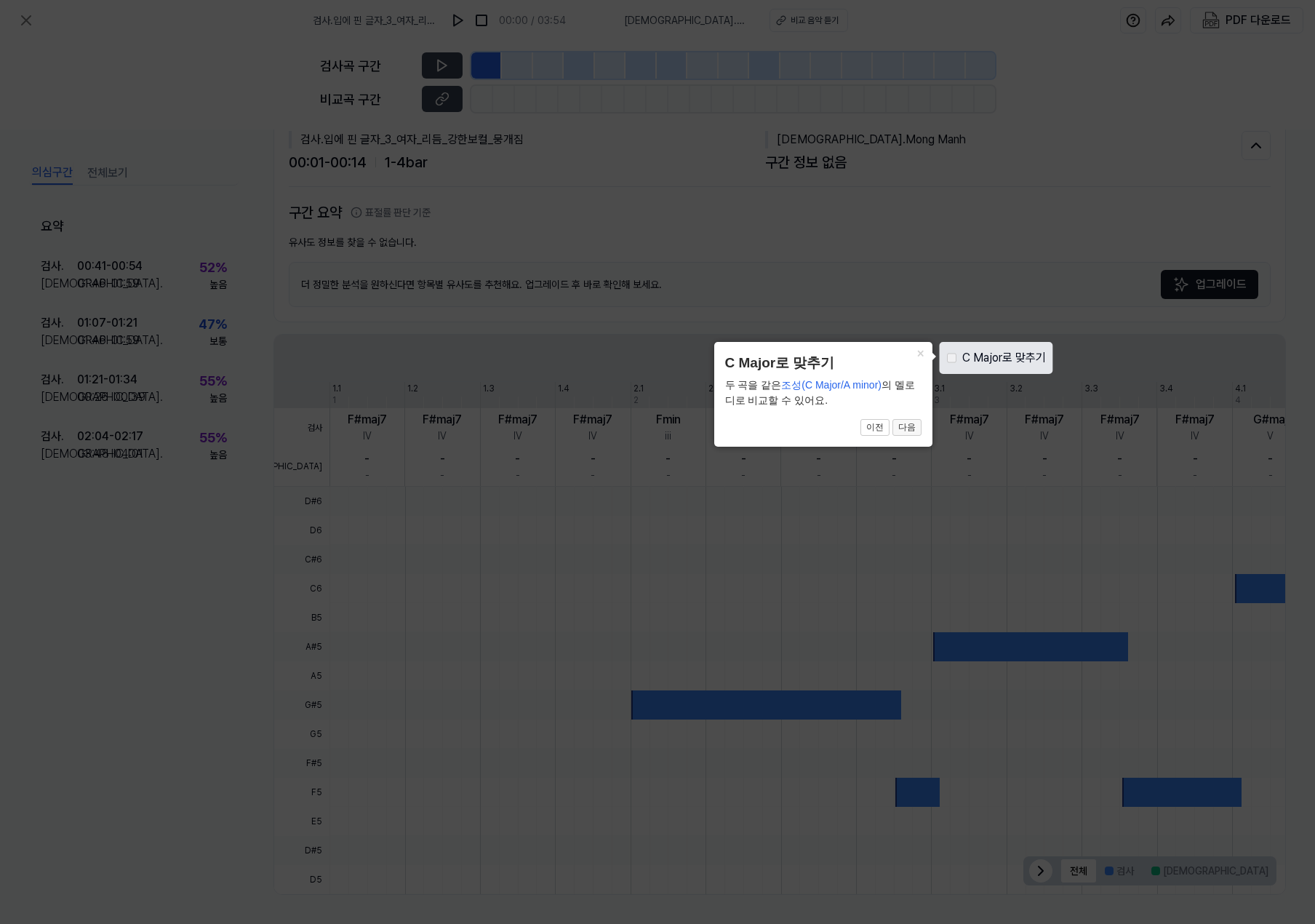
click at [908, 432] on button "다음" at bounding box center [906, 427] width 29 height 18
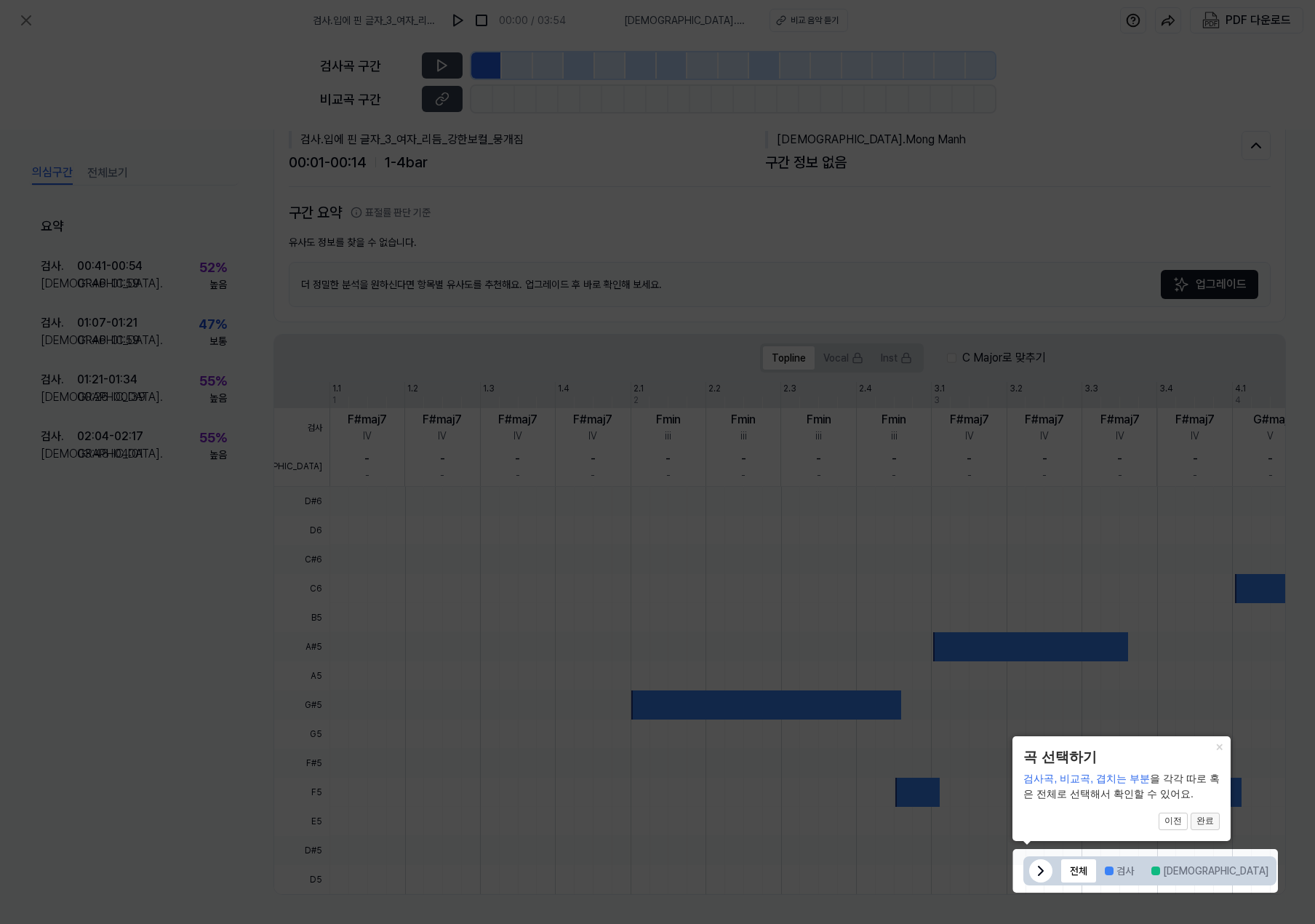
click at [1201, 824] on button "완료" at bounding box center [1205, 821] width 29 height 18
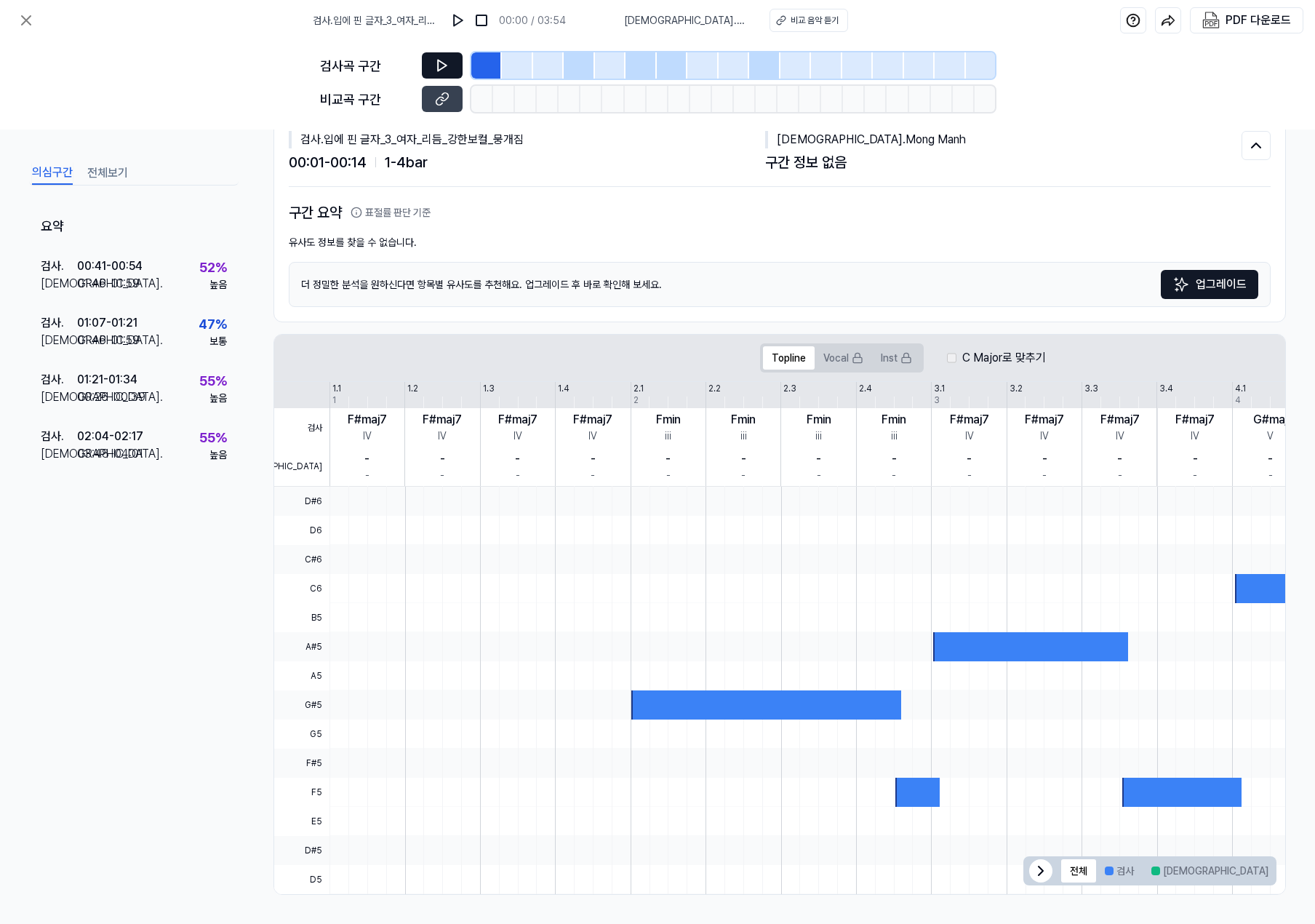
click at [447, 68] on icon at bounding box center [441, 65] width 14 height 14
click at [439, 92] on icon at bounding box center [441, 99] width 14 height 14
click at [660, 424] on div "Fmin" at bounding box center [669, 420] width 24 height 18
drag, startPoint x: 693, startPoint y: 433, endPoint x: 680, endPoint y: 581, distance: 148.6
click at [696, 437] on div "Fmin iii" at bounding box center [668, 427] width 75 height 39
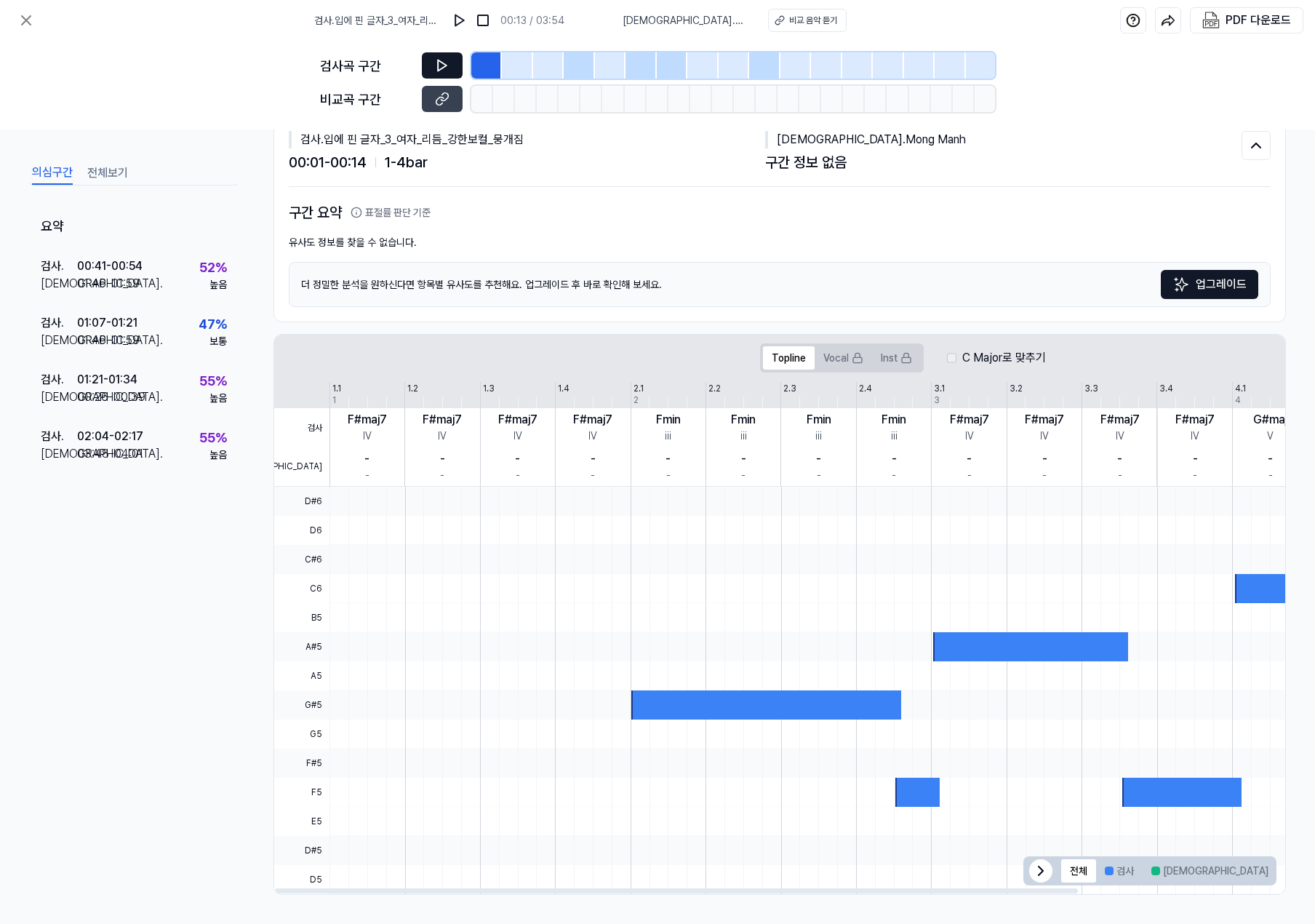
drag, startPoint x: 635, startPoint y: 721, endPoint x: 637, endPoint y: 707, distance: 14.1
click at [634, 720] on div at bounding box center [930, 733] width 1201 height 29
click at [637, 707] on div at bounding box center [765, 704] width 270 height 29
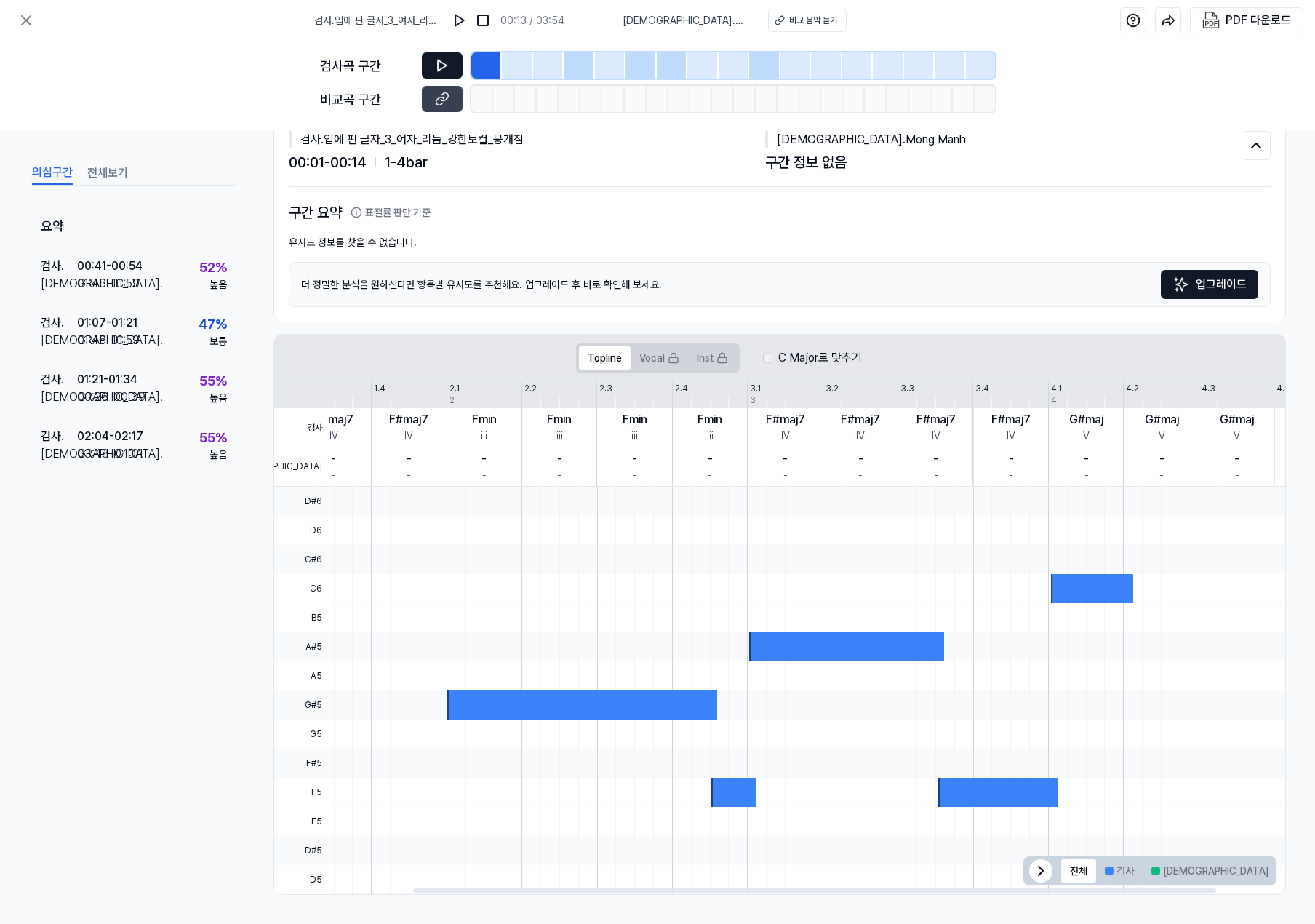
scroll to position [0, 202]
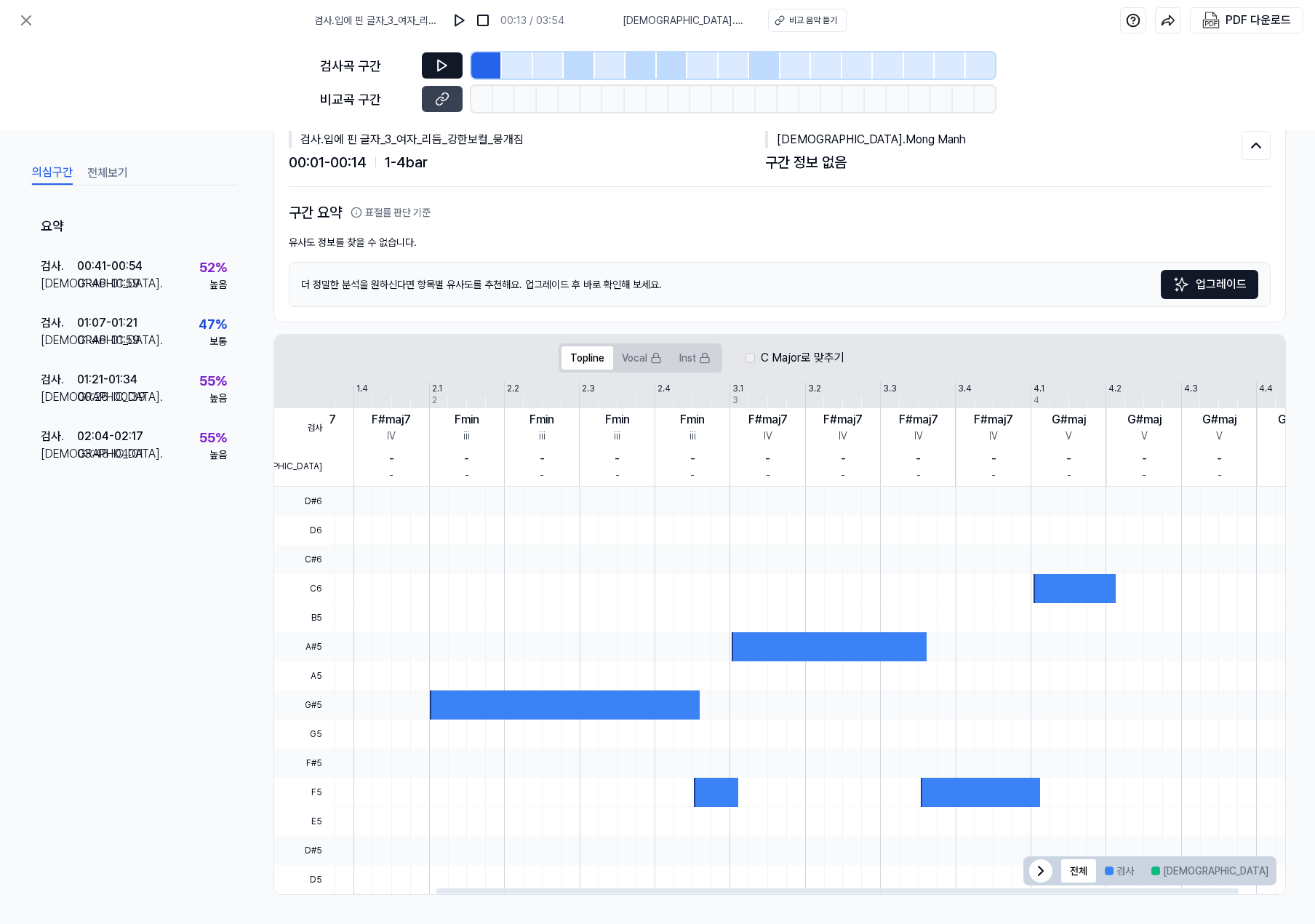
drag, startPoint x: 638, startPoint y: 706, endPoint x: 438, endPoint y: 690, distance: 200.6
click at [438, 690] on div at bounding box center [565, 704] width 270 height 29
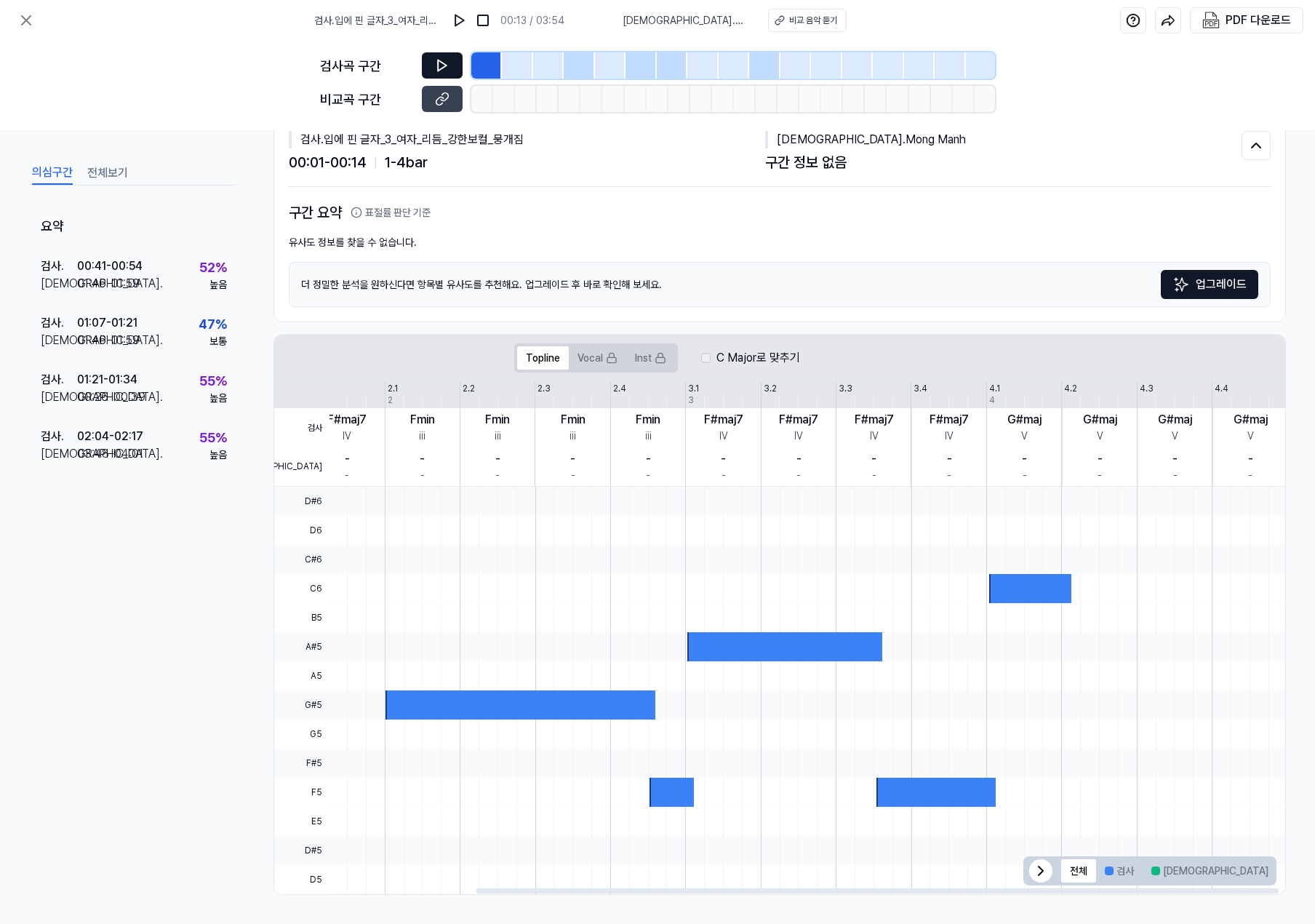
scroll to position [0, 0]
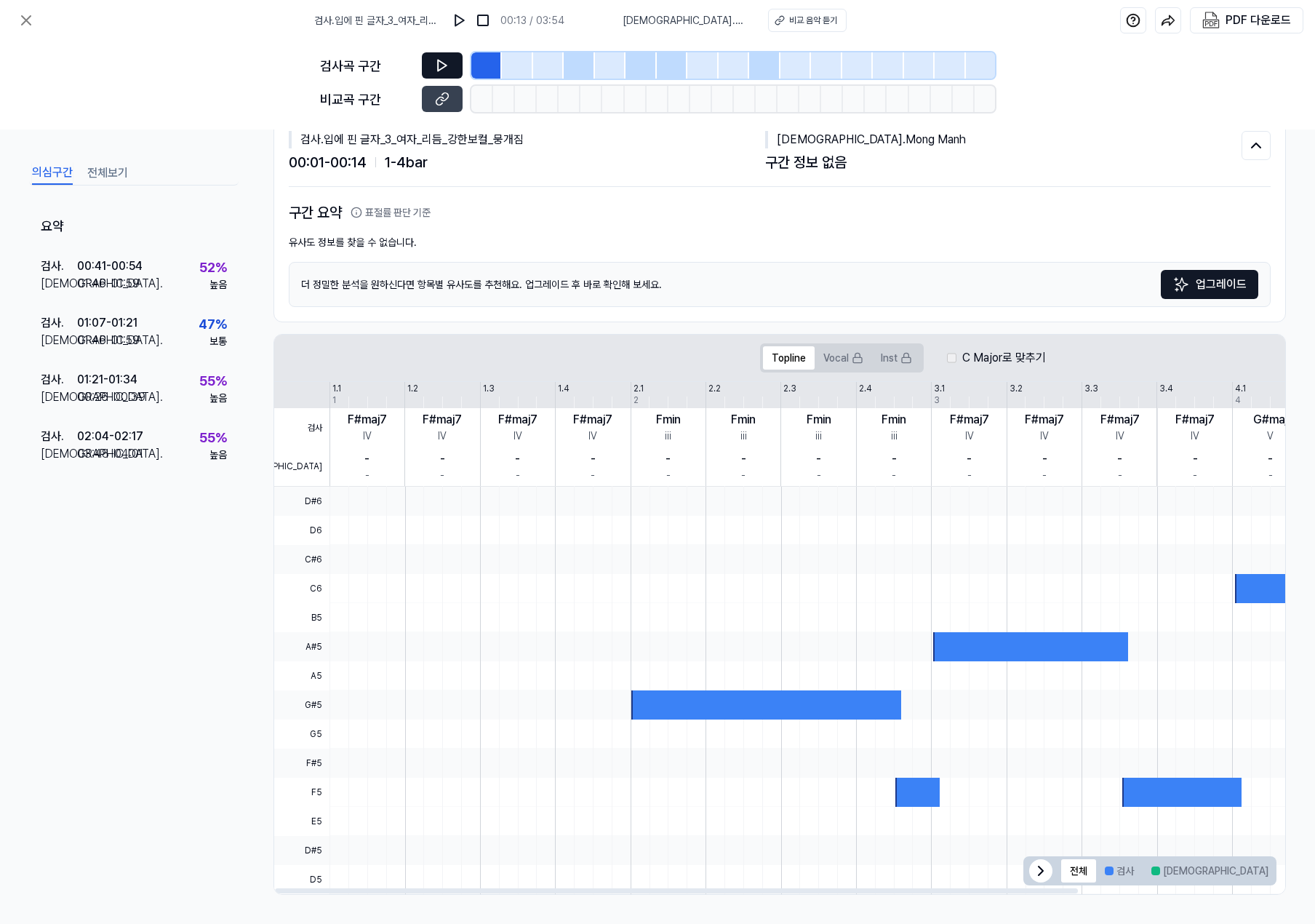
drag, startPoint x: 764, startPoint y: 659, endPoint x: 1042, endPoint y: 656, distance: 278.0
click at [1042, 656] on div at bounding box center [1030, 646] width 194 height 29
click at [163, 290] on div "검사 . 00:41 - 00:54 비교 . 01:46 - 01:59 52 % 높음" at bounding box center [133, 275] width 209 height 56
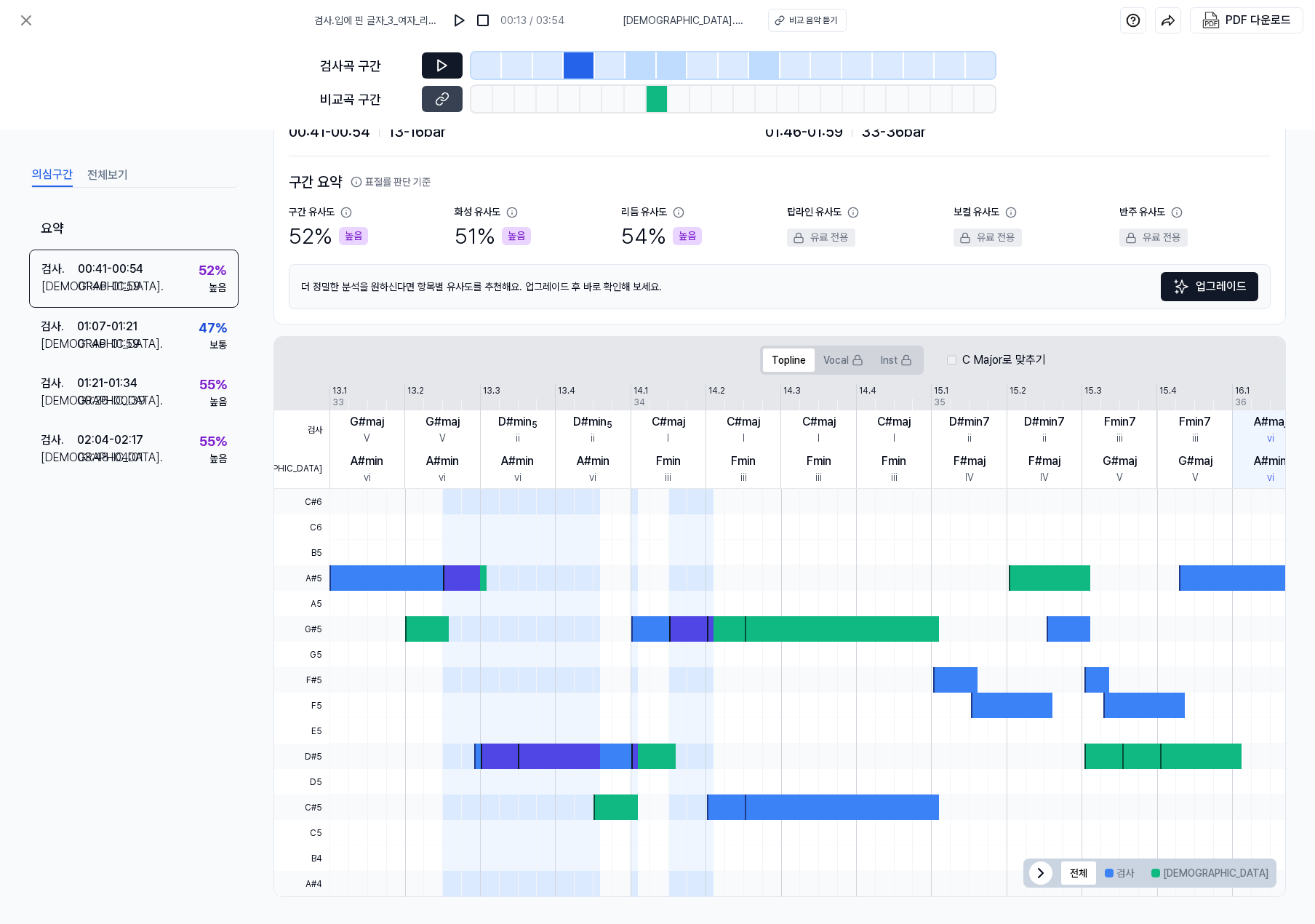
scroll to position [74, 0]
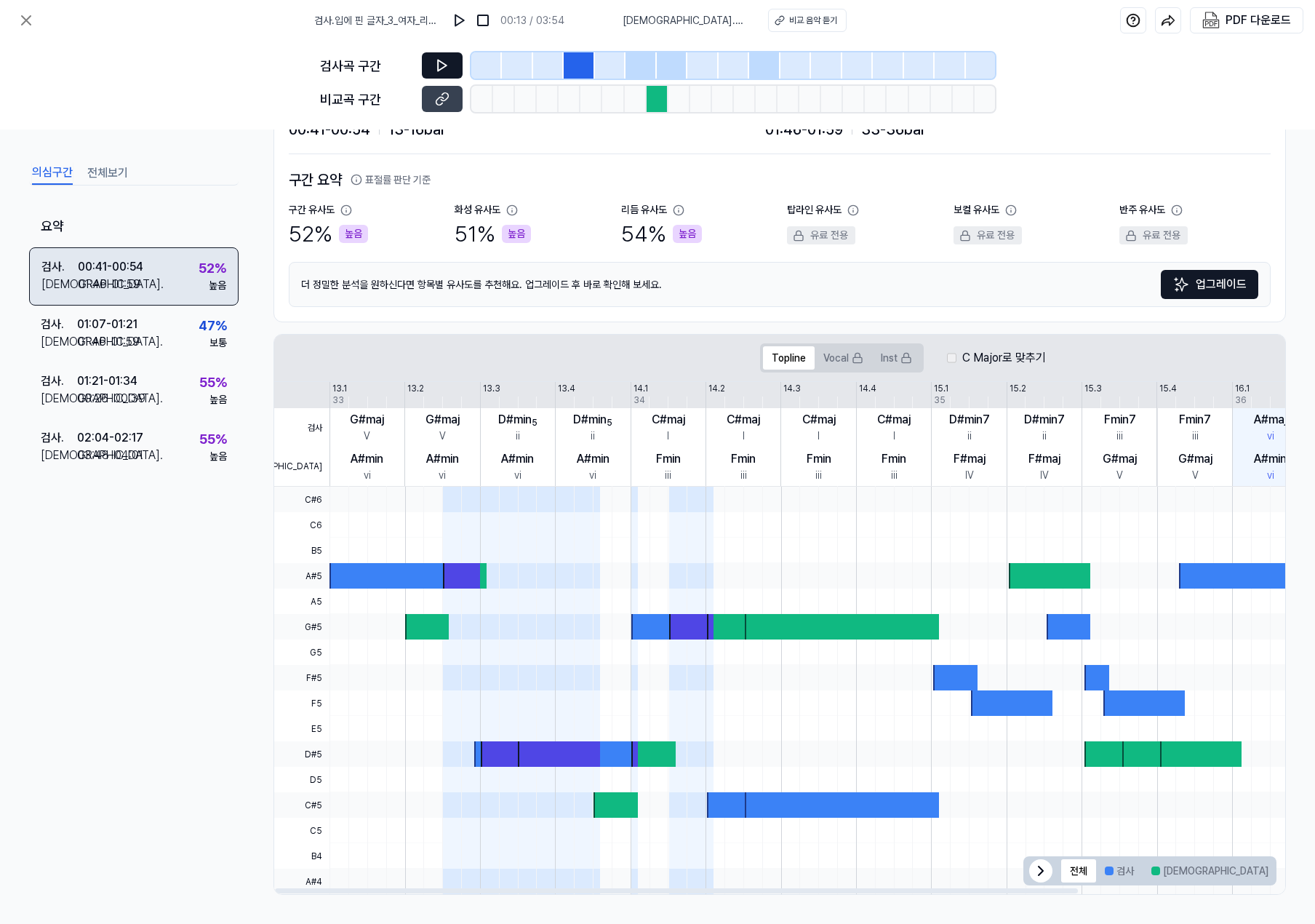
click at [136, 257] on div "검사 . 00:41 - 00:54 비교 . 01:46 - 01:59 52 % 높음" at bounding box center [133, 276] width 209 height 58
click at [150, 273] on div "검사 . 00:41 - 00:54 비교 . 01:46 - 01:59 52 % 높음" at bounding box center [133, 276] width 209 height 58
click at [437, 67] on icon at bounding box center [441, 65] width 14 height 14
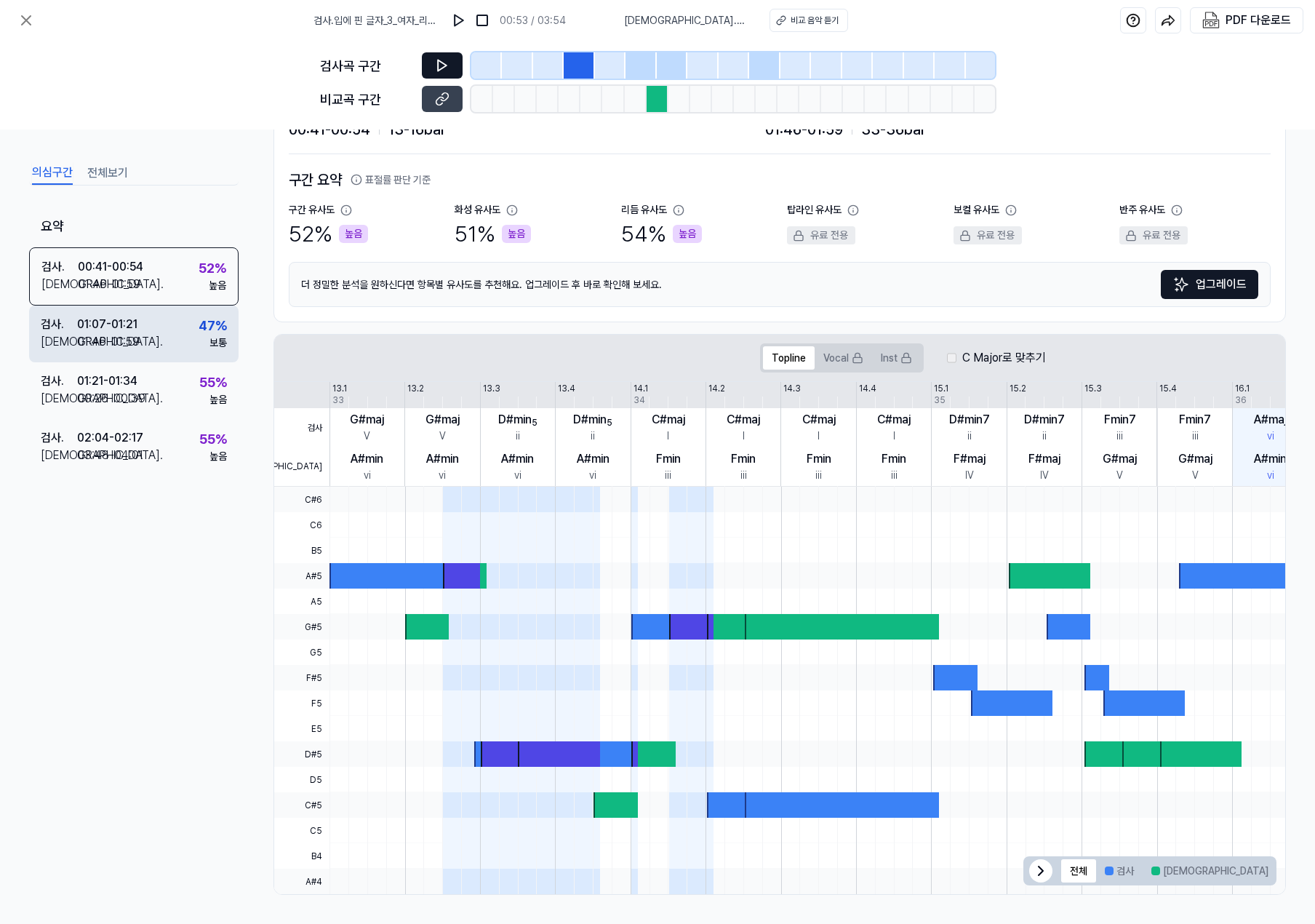
click at [164, 325] on div "검사 . 01:07 - 01:21 비교 . 01:46 - 01:59 47 % 보통" at bounding box center [133, 333] width 209 height 56
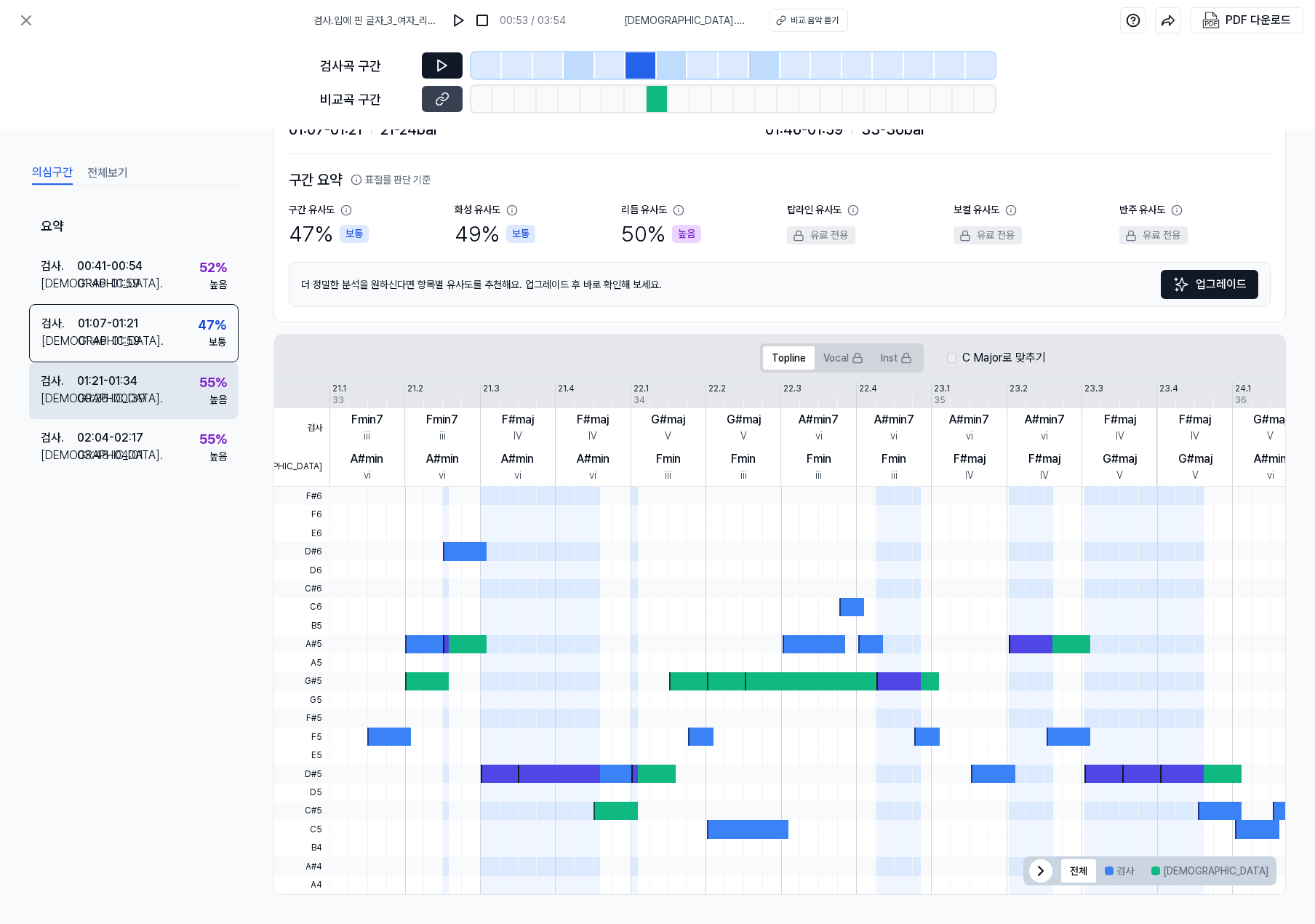
click at [192, 382] on div "검사 . 01:21 - 01:34 비교 . 00:26 - 00:39 55 % 높음" at bounding box center [133, 391] width 209 height 56
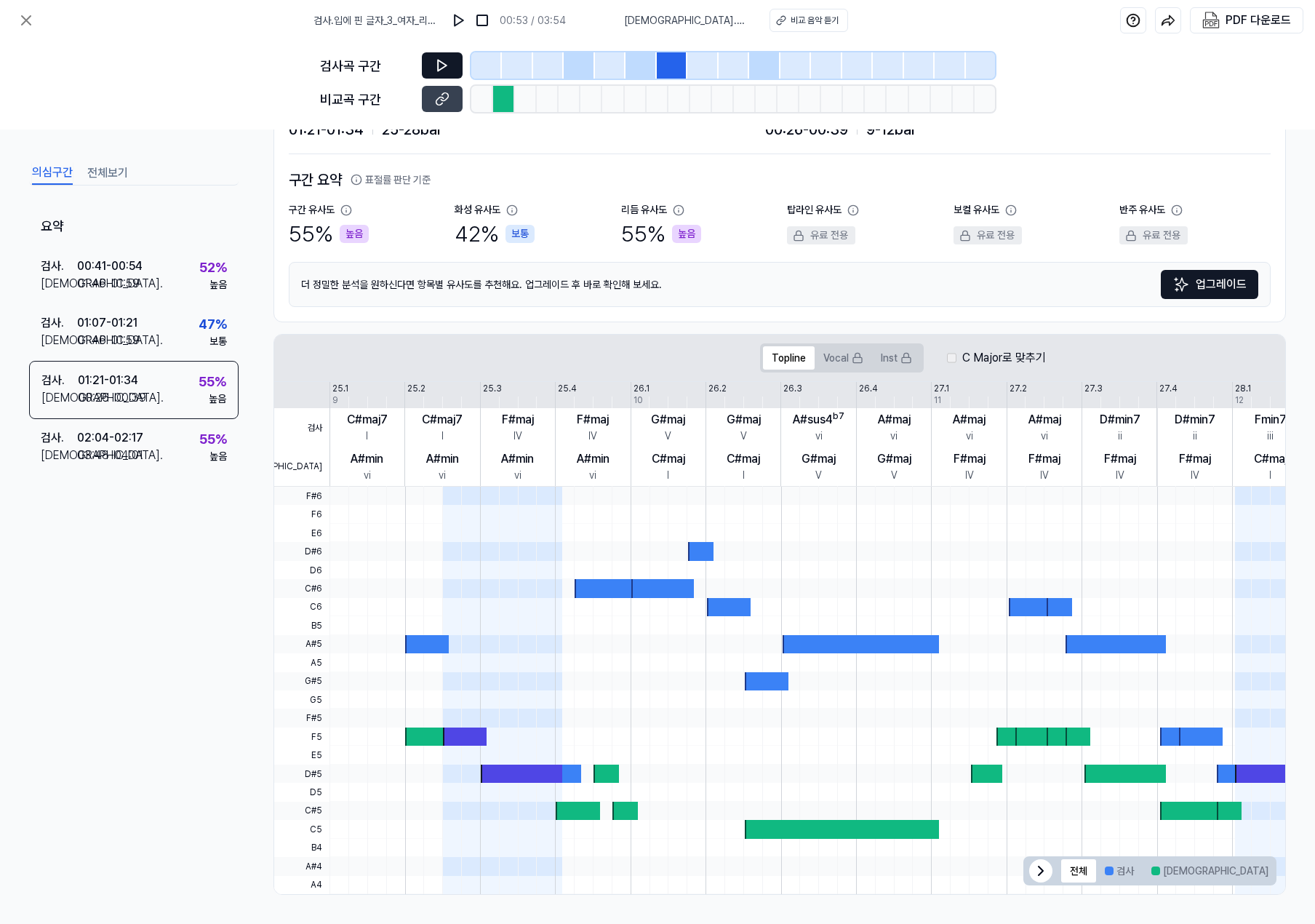
click at [441, 66] on icon at bounding box center [441, 65] width 14 height 14
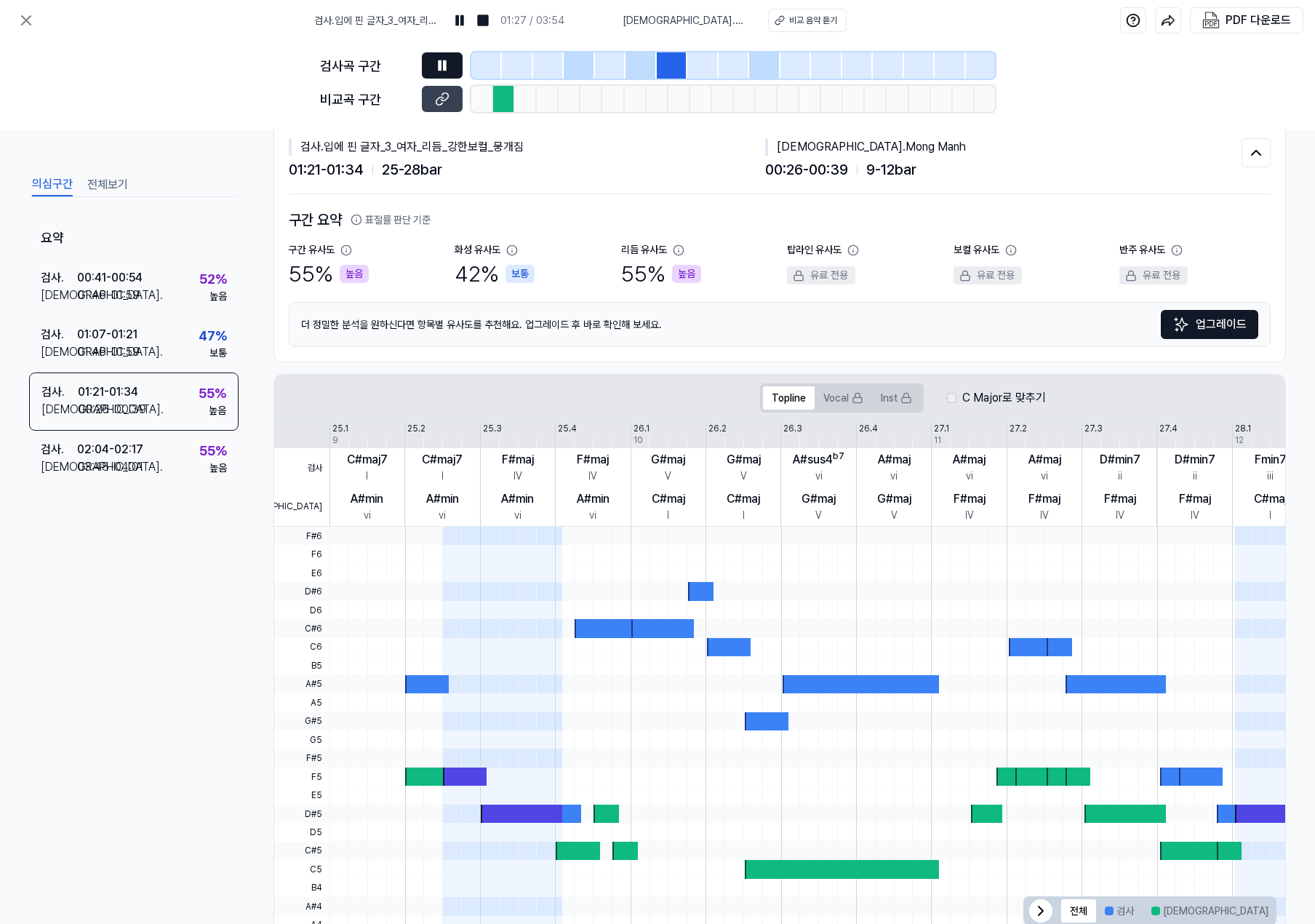
scroll to position [0, 0]
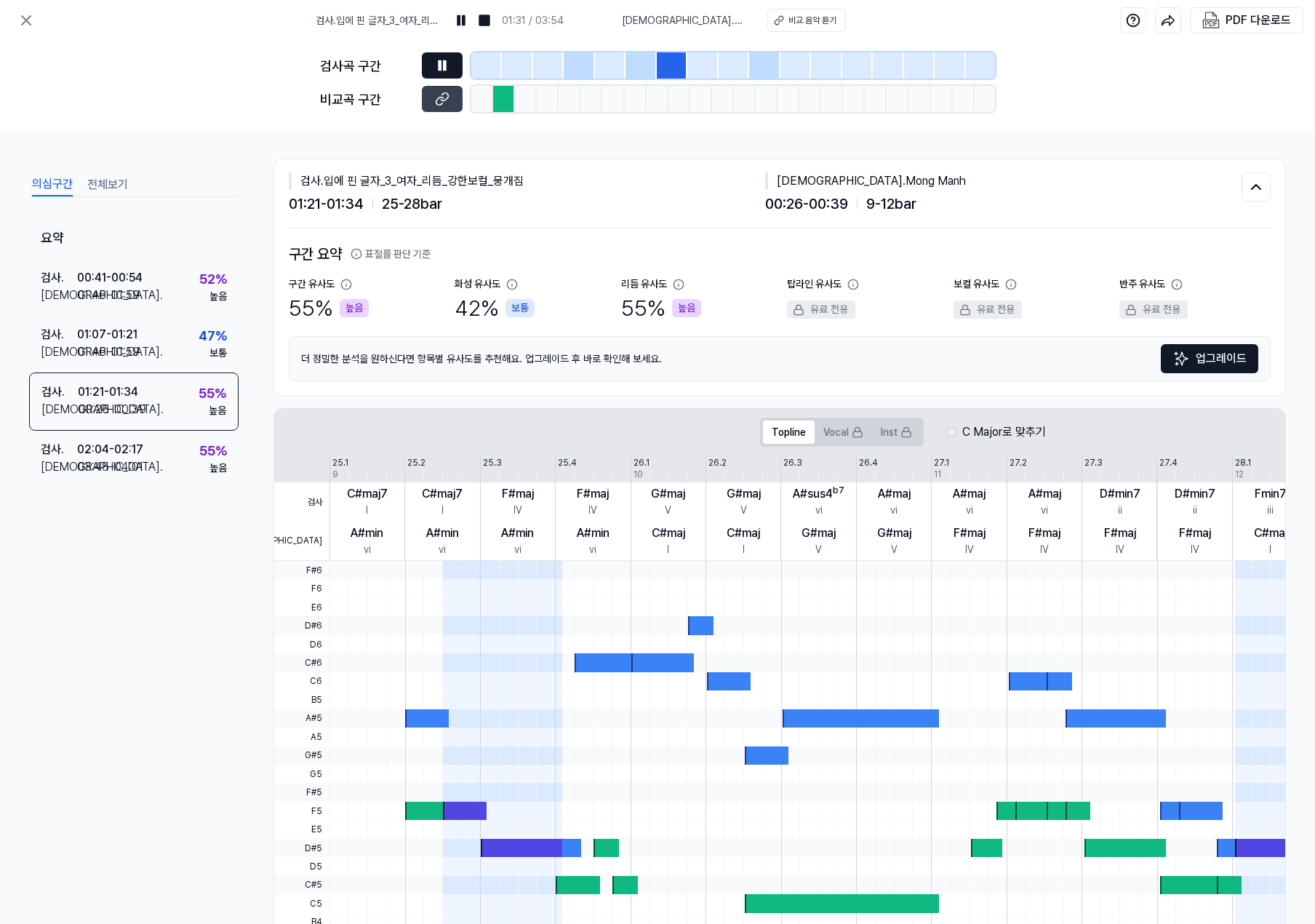
click at [892, 178] on div "비교 . Mong Manh" at bounding box center [1003, 181] width 476 height 18
drag, startPoint x: 830, startPoint y: 178, endPoint x: 774, endPoint y: 182, distance: 56.1
click at [775, 182] on div "비교 . Mong Manh" at bounding box center [1003, 181] width 476 height 18
click at [815, 181] on div "비교 . Mong Manh" at bounding box center [1003, 181] width 476 height 18
click at [1247, 192] on icon at bounding box center [1256, 187] width 18 height 18
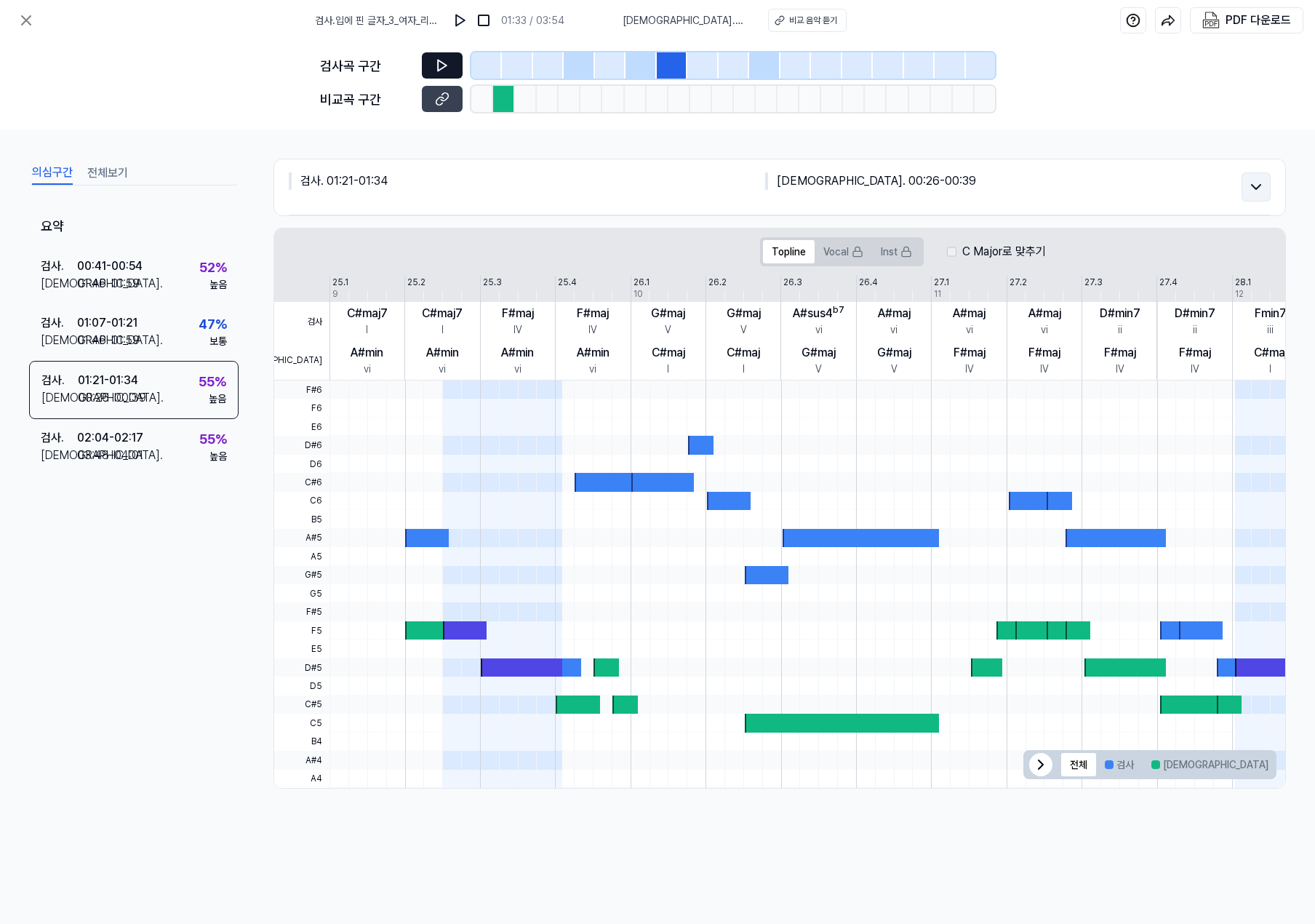
click at [1252, 183] on icon at bounding box center [1256, 187] width 18 height 18
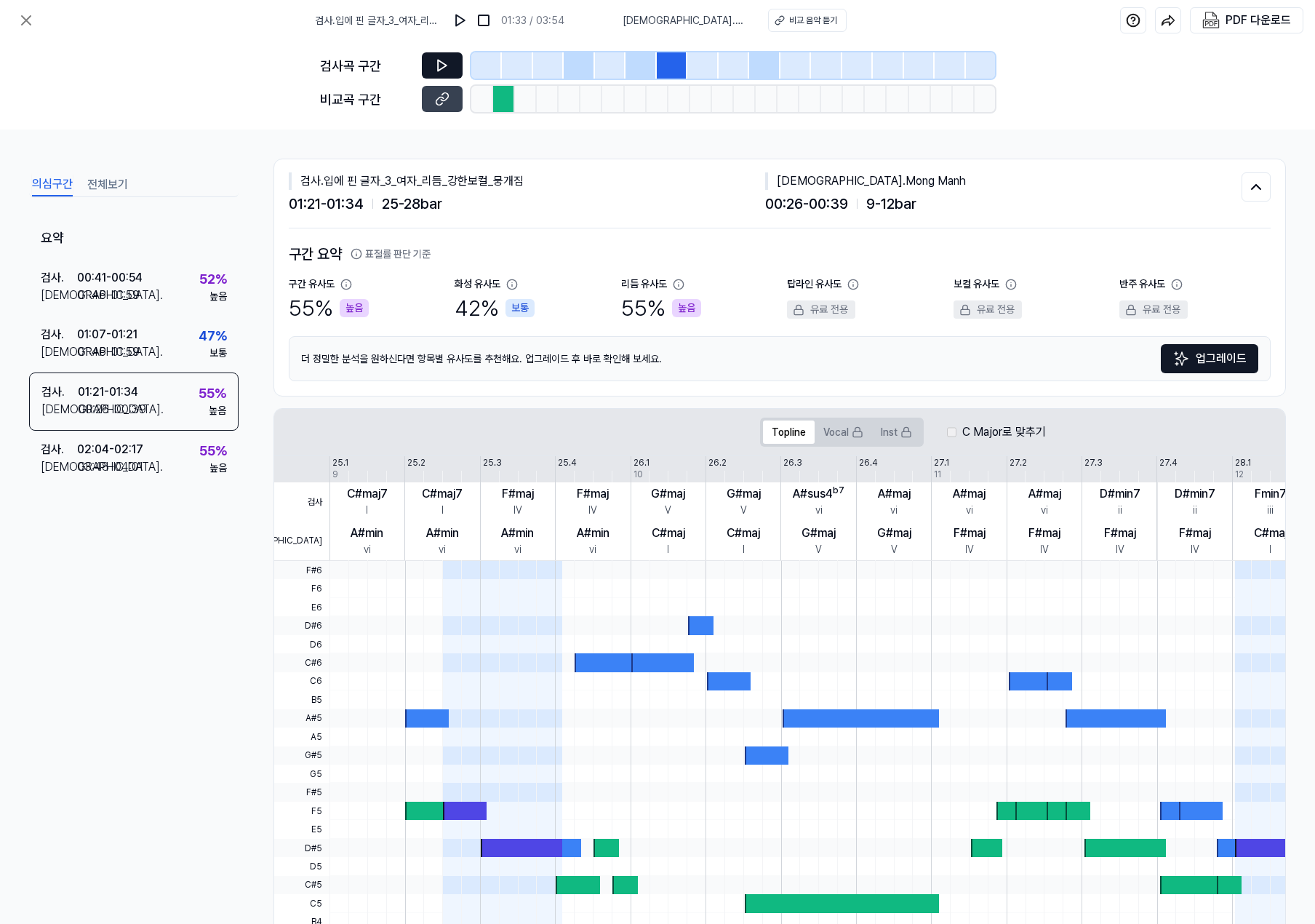
click at [446, 69] on icon at bounding box center [441, 65] width 14 height 14
click at [442, 66] on icon at bounding box center [441, 65] width 14 height 14
click at [162, 473] on div "검사 . 02:04 - 02:17 비교 . 03:48 - 04:01 55 % 높음" at bounding box center [133, 459] width 209 height 56
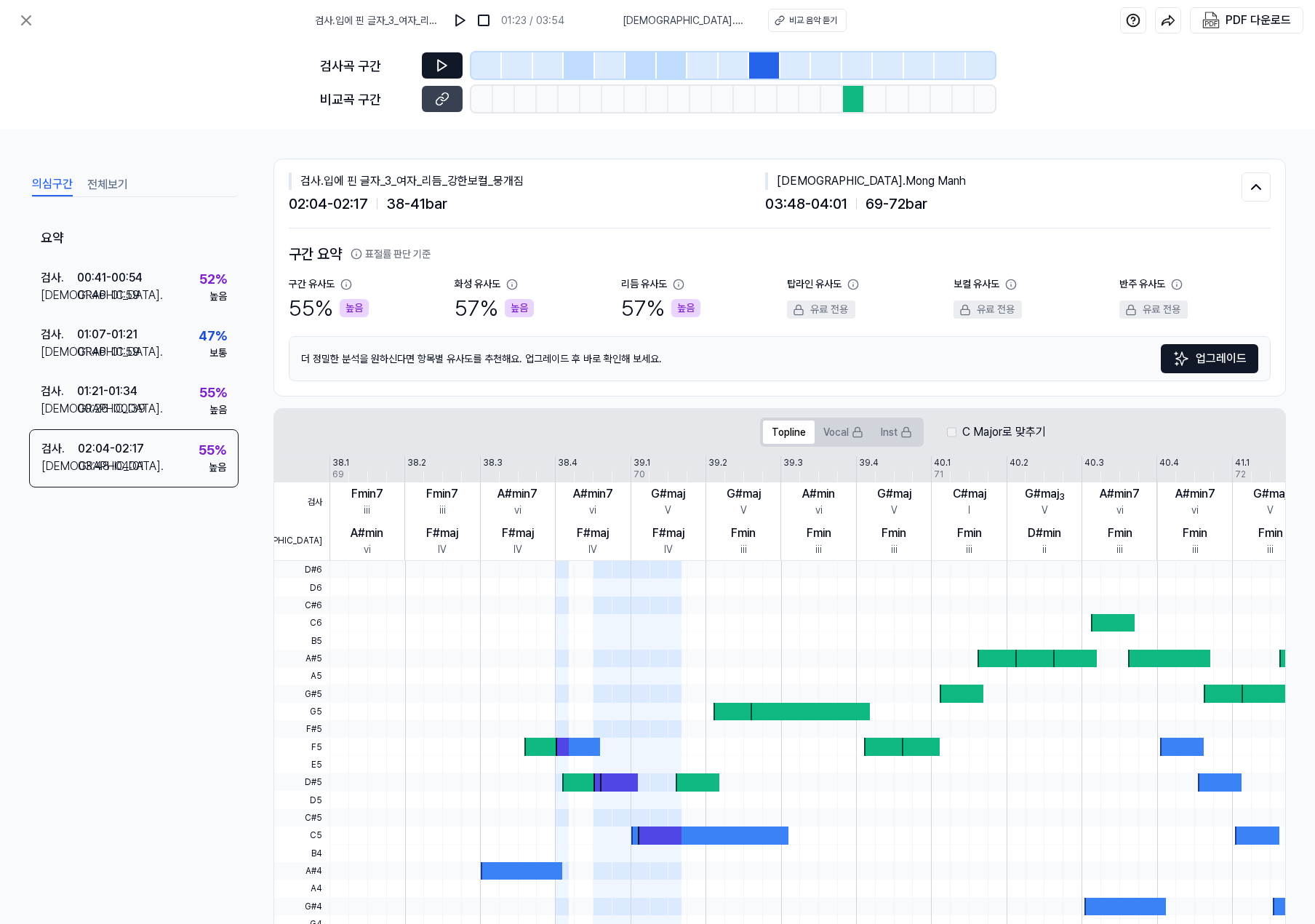
click at [453, 63] on button at bounding box center [441, 66] width 40 height 26
drag, startPoint x: 881, startPoint y: 179, endPoint x: 804, endPoint y: 182, distance: 77.1
click at [804, 182] on div "비교 . Mong Manh" at bounding box center [1003, 181] width 476 height 18
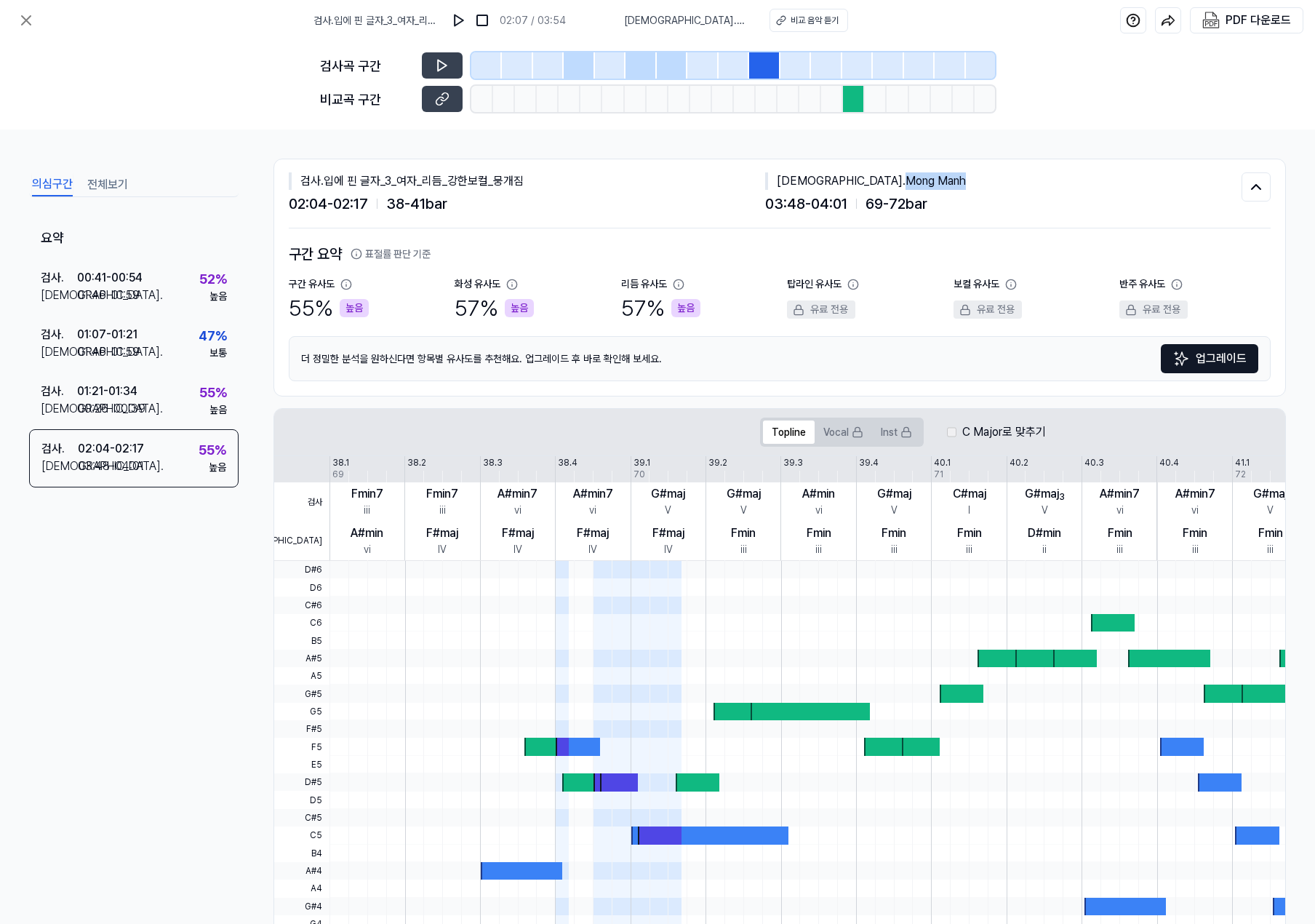
copy div "Mong Manh"
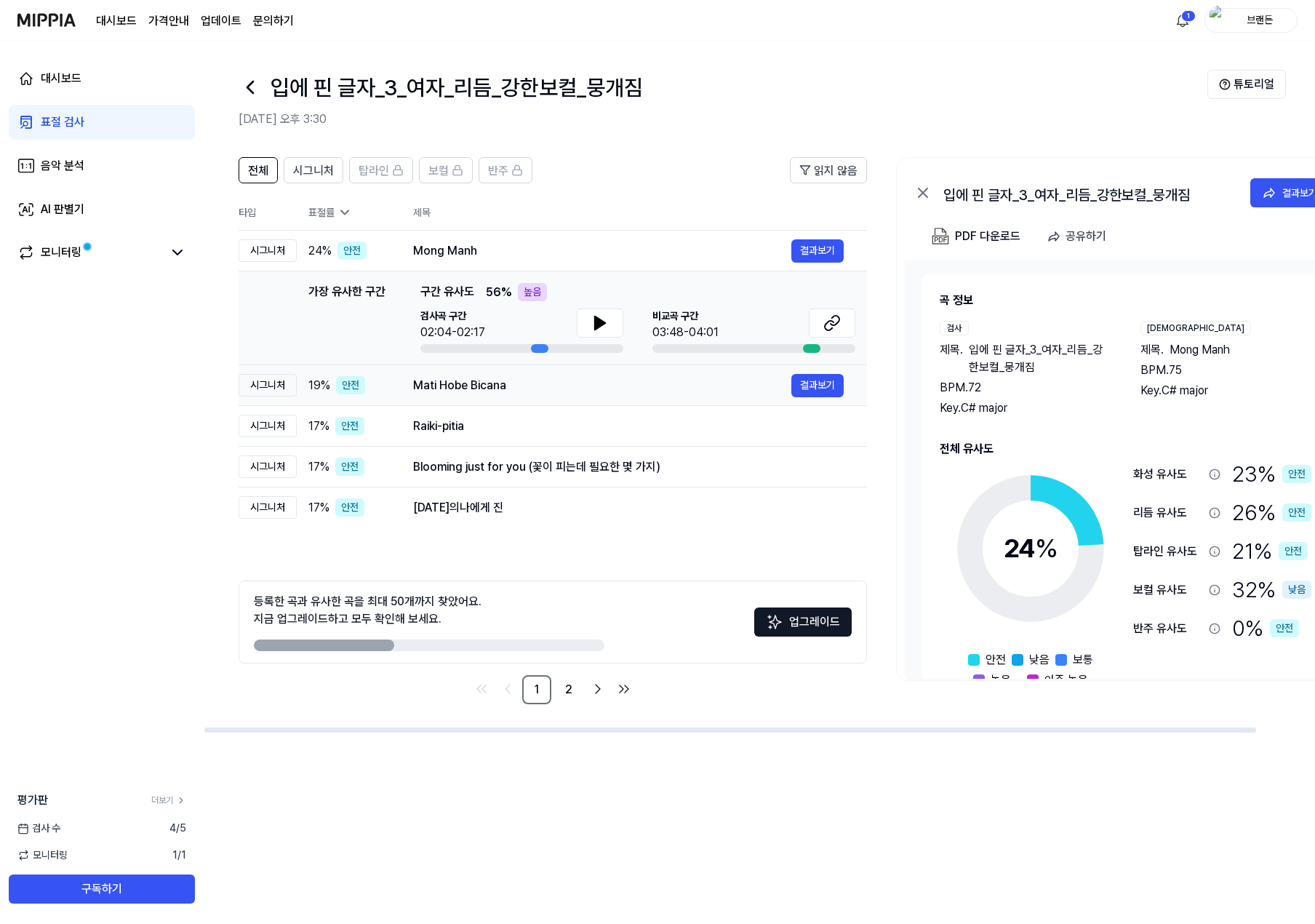
click at [536, 401] on td "Mati Hobe Bicana 결과보기" at bounding box center [628, 385] width 477 height 40
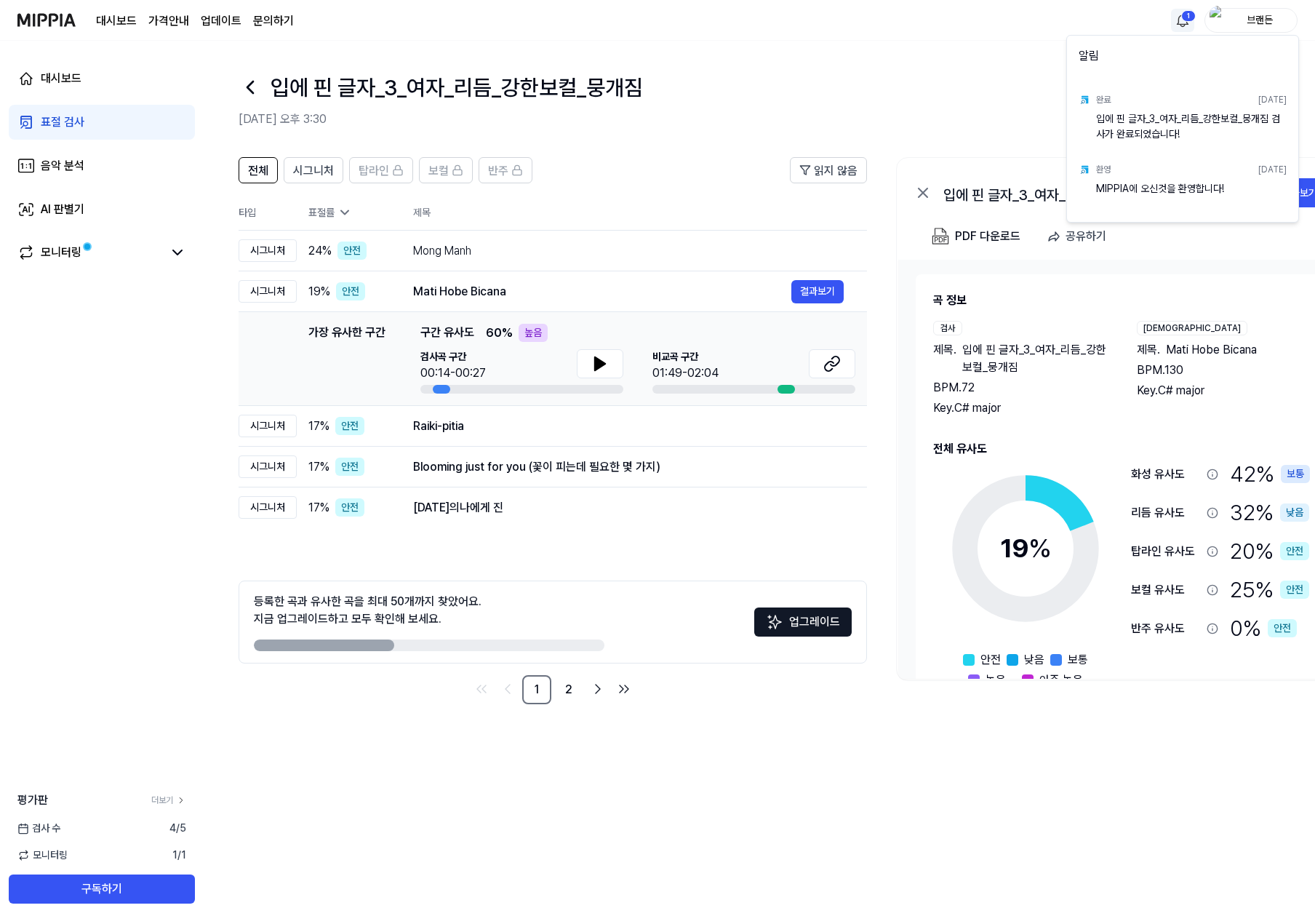
click at [1184, 20] on html "대시보드 가격안내 업데이트 문의하기 1 브랜든 대시보드 표절 검사 음악 분석 AI 판별기 모니터링 평가판 더보기 검사 수 4 / 5 모니터링 …" at bounding box center [658, 462] width 1315 height 924
click at [1184, 20] on html "대시보드 가격안내 업데이트 문의하기 브랜든 대시보드 표절 검사 음악 분석 AI 판별기 모니터링 평가판 더보기 검사 수 4 / 5 모니터링 1 …" at bounding box center [658, 462] width 1315 height 924
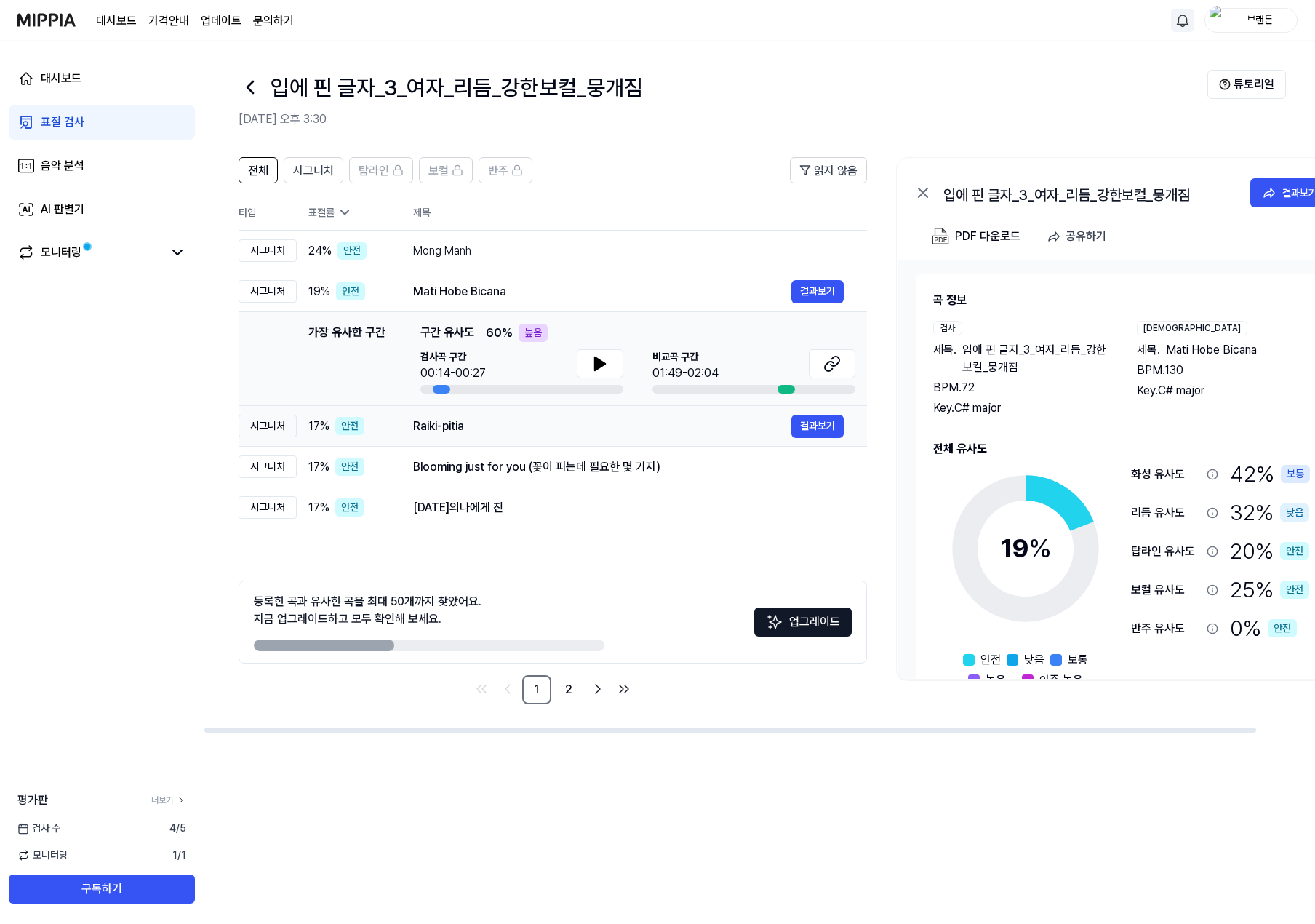
click at [460, 431] on div "Raiki-pitia" at bounding box center [602, 426] width 379 height 18
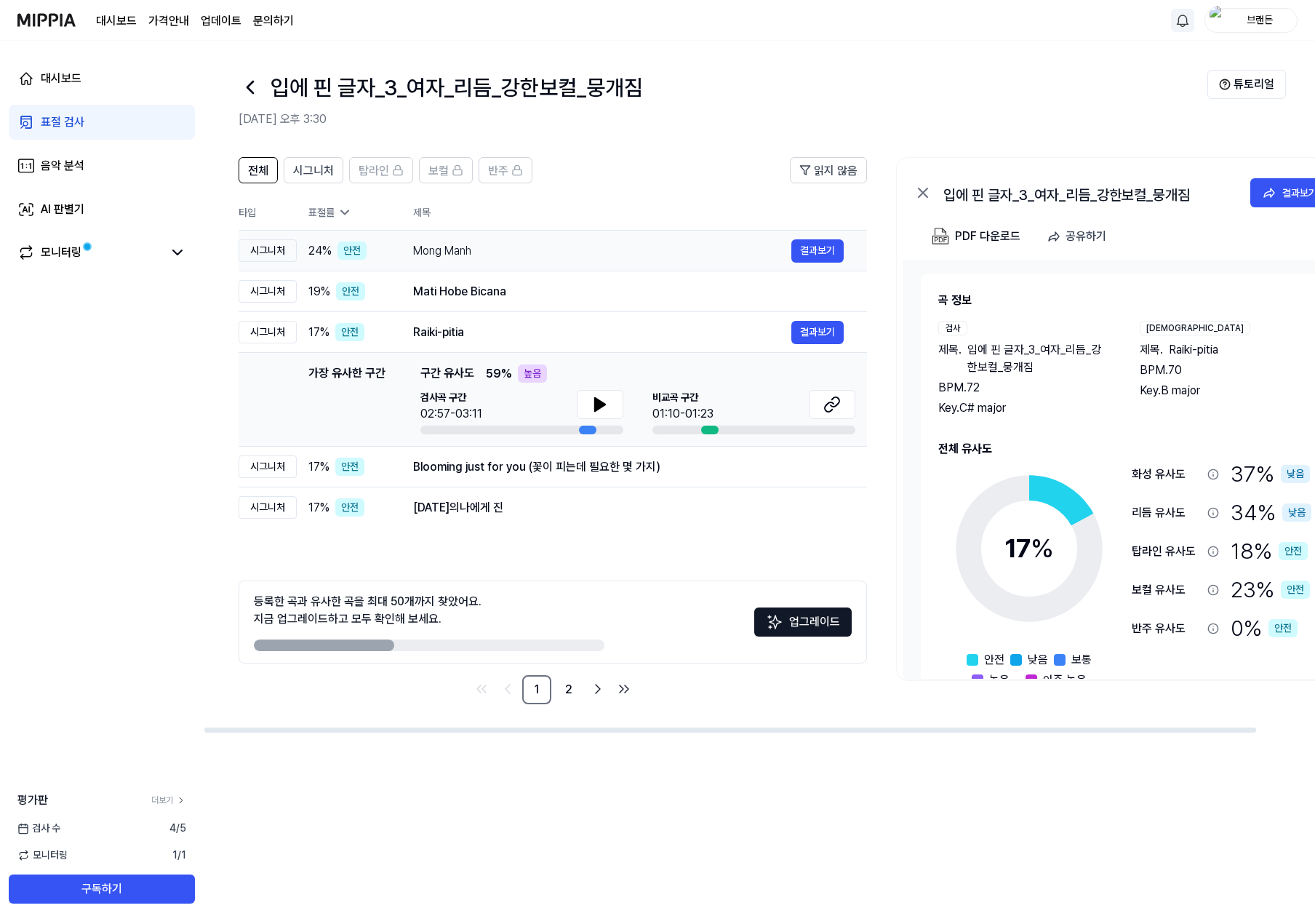
click at [487, 262] on div "Mong Manh 결과보기" at bounding box center [628, 251] width 431 height 23
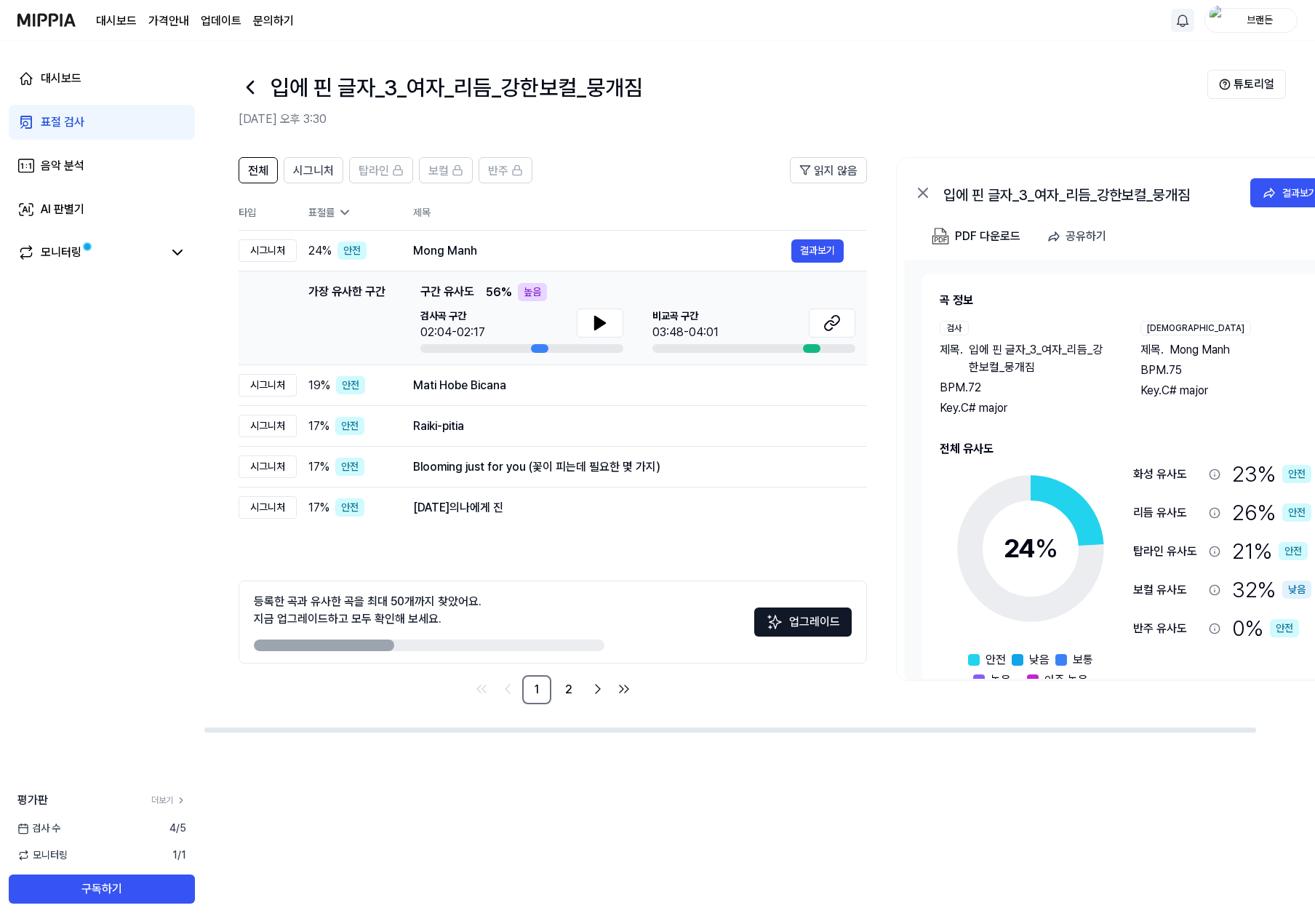
click at [489, 275] on td "가장 유사한 구간 가장 유사한 구간 구간 유사도 56 % 높음 검사곡 구간 02:04-02:17 비교곡 구간 03:48-04:01 결과보기" at bounding box center [552, 318] width 628 height 94
click at [488, 260] on div "Mong Manh 결과보기" at bounding box center [628, 251] width 431 height 23
click at [487, 379] on div "Mati Hobe Bicana" at bounding box center [602, 385] width 379 height 18
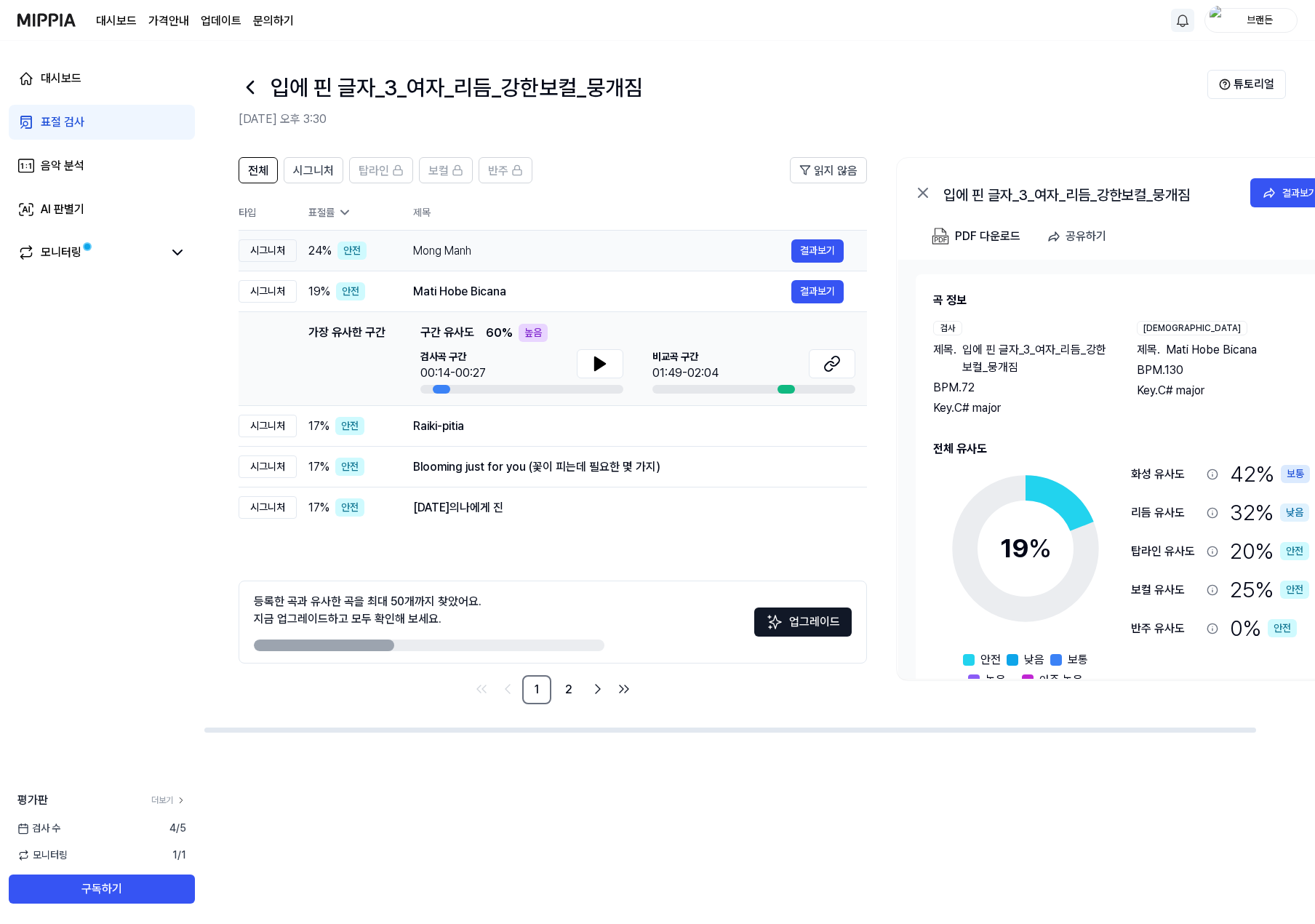
click at [487, 249] on div "Mong Manh" at bounding box center [602, 251] width 379 height 18
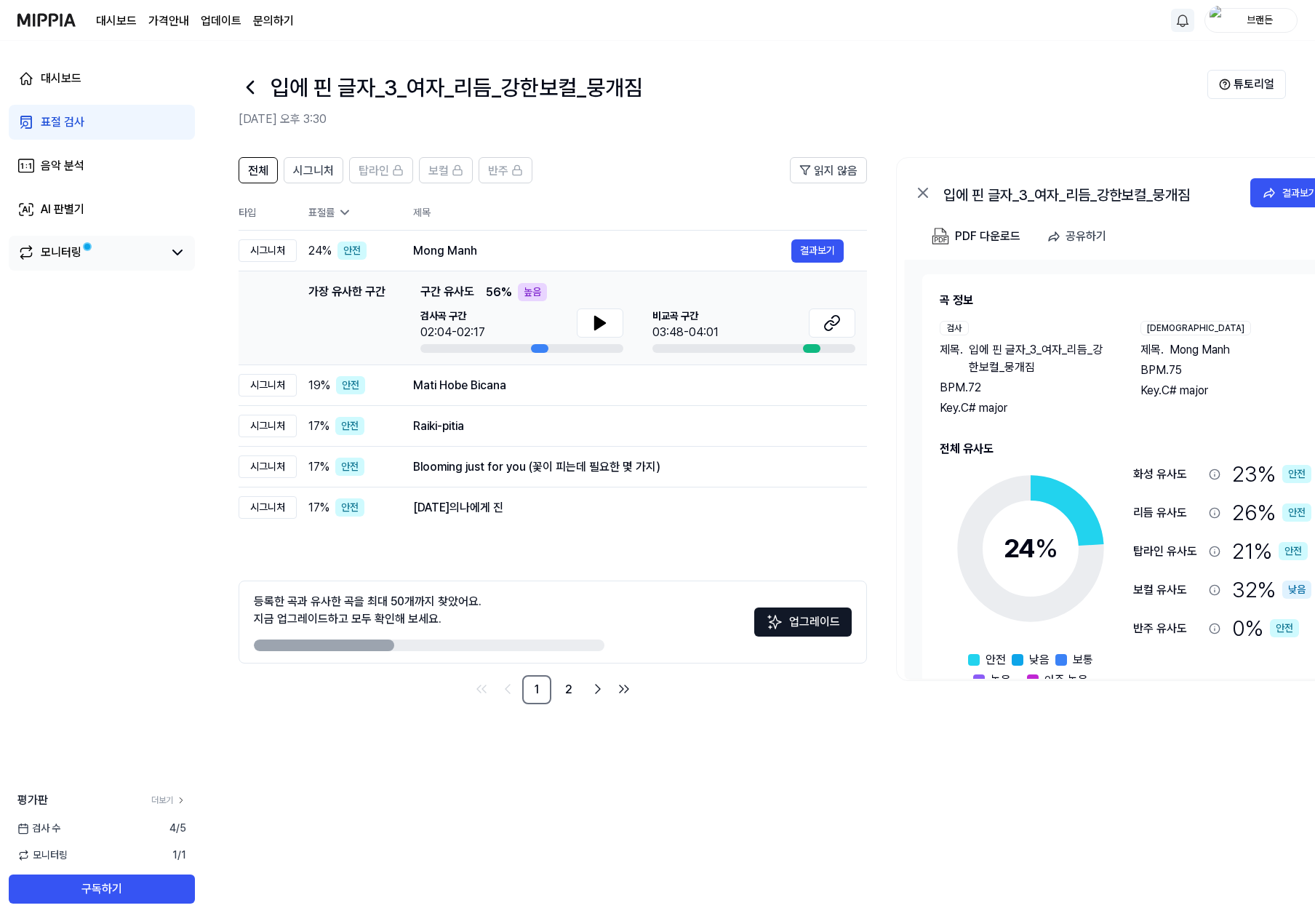
click at [116, 257] on link "모니터링" at bounding box center [90, 252] width 146 height 18
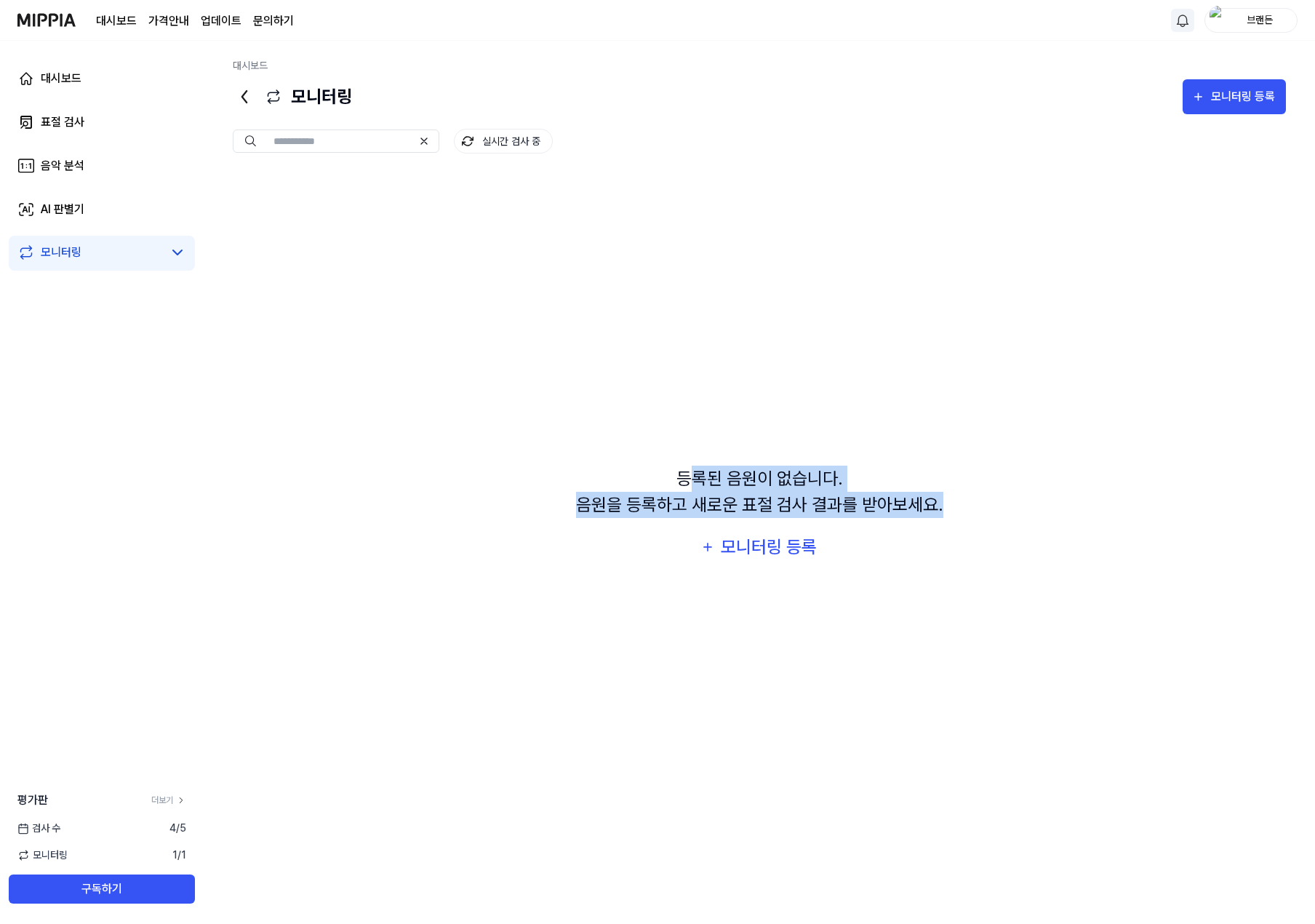
drag, startPoint x: 729, startPoint y: 484, endPoint x: 968, endPoint y: 524, distance: 242.3
click at [969, 524] on div "등록된 음원이 없습니다. 음원을 등록하고 새로운 표절 검사 결과를 받아보세요. 모니터링 등록" at bounding box center [759, 516] width 1053 height 685
click at [967, 524] on div "등록된 음원이 없습니다. 음원을 등록하고 새로운 표절 검사 결과를 받아보세요. 모니터링 등록" at bounding box center [759, 516] width 1053 height 685
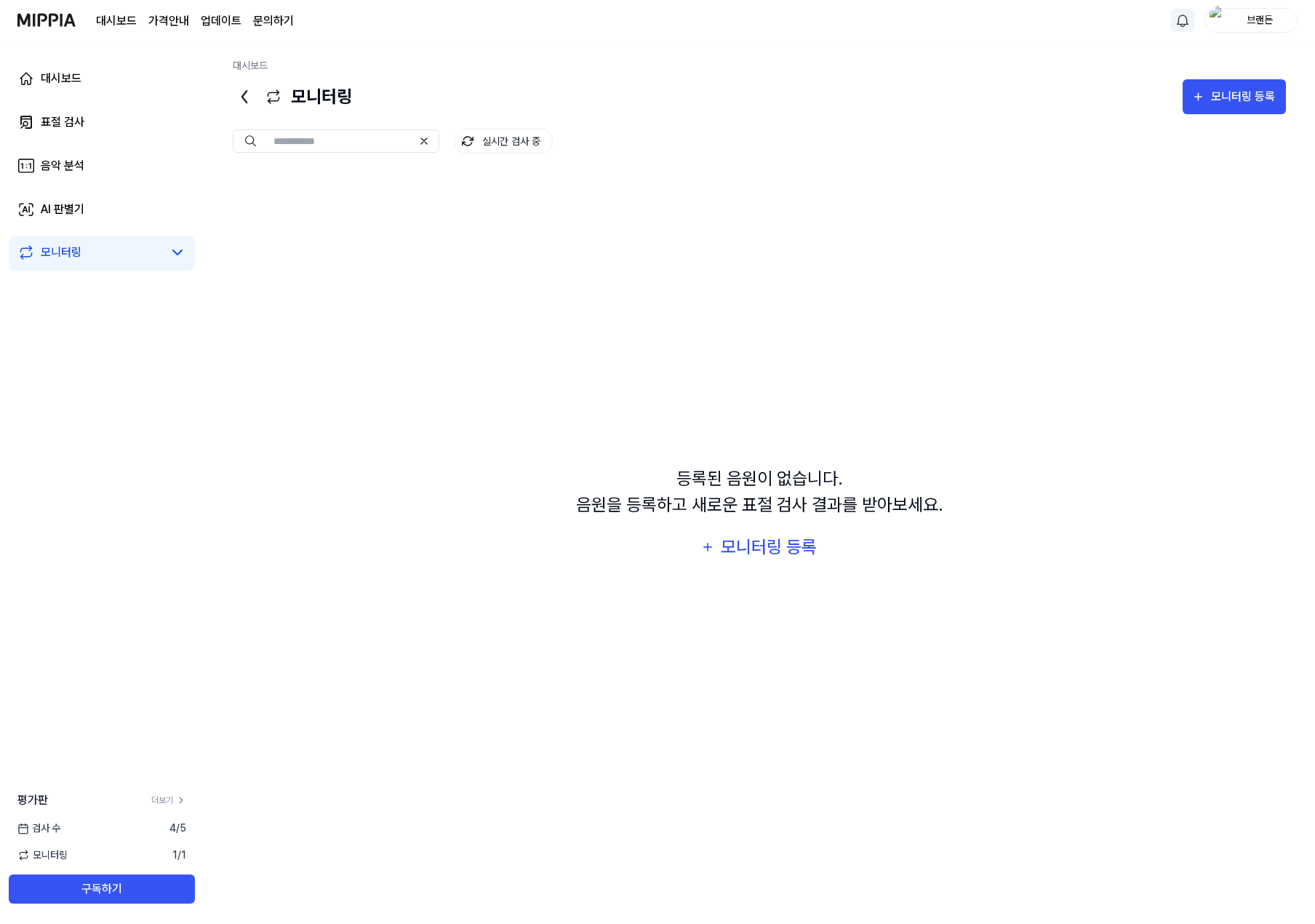
click at [255, 101] on icon at bounding box center [244, 97] width 23 height 23
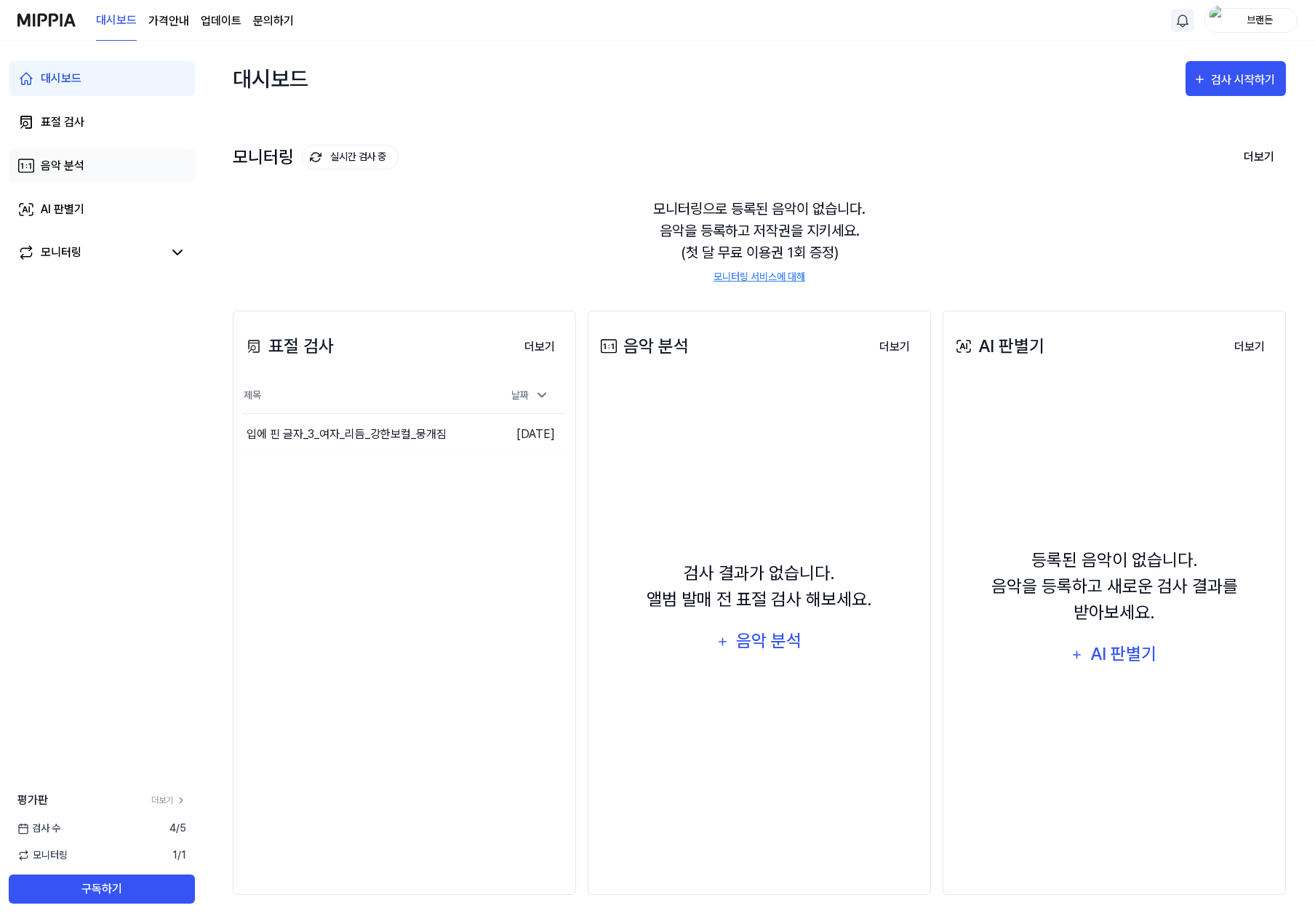
click at [90, 179] on link "음악 분석" at bounding box center [101, 165] width 186 height 35
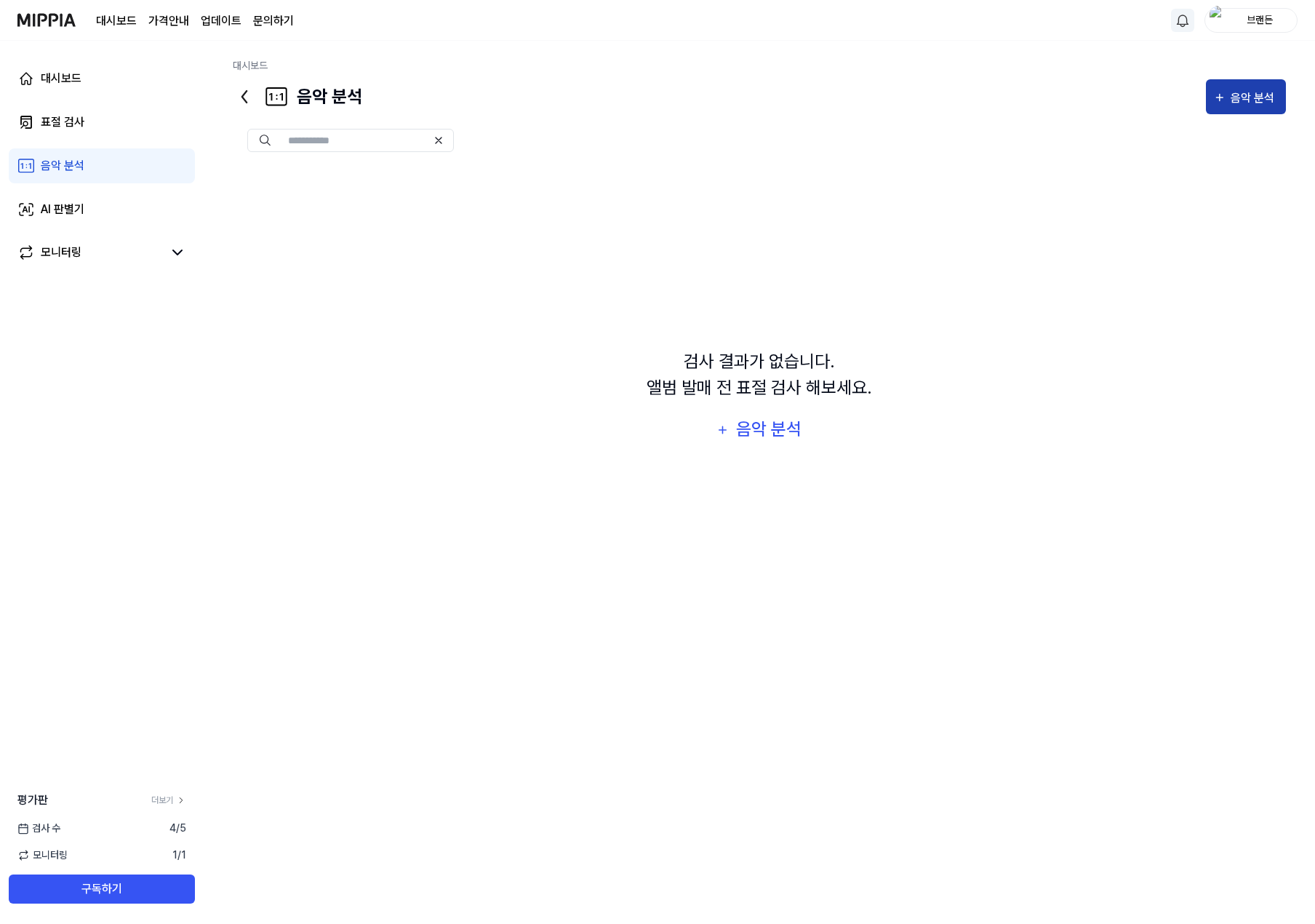
click at [1251, 97] on div "음악 분석" at bounding box center [1254, 98] width 48 height 19
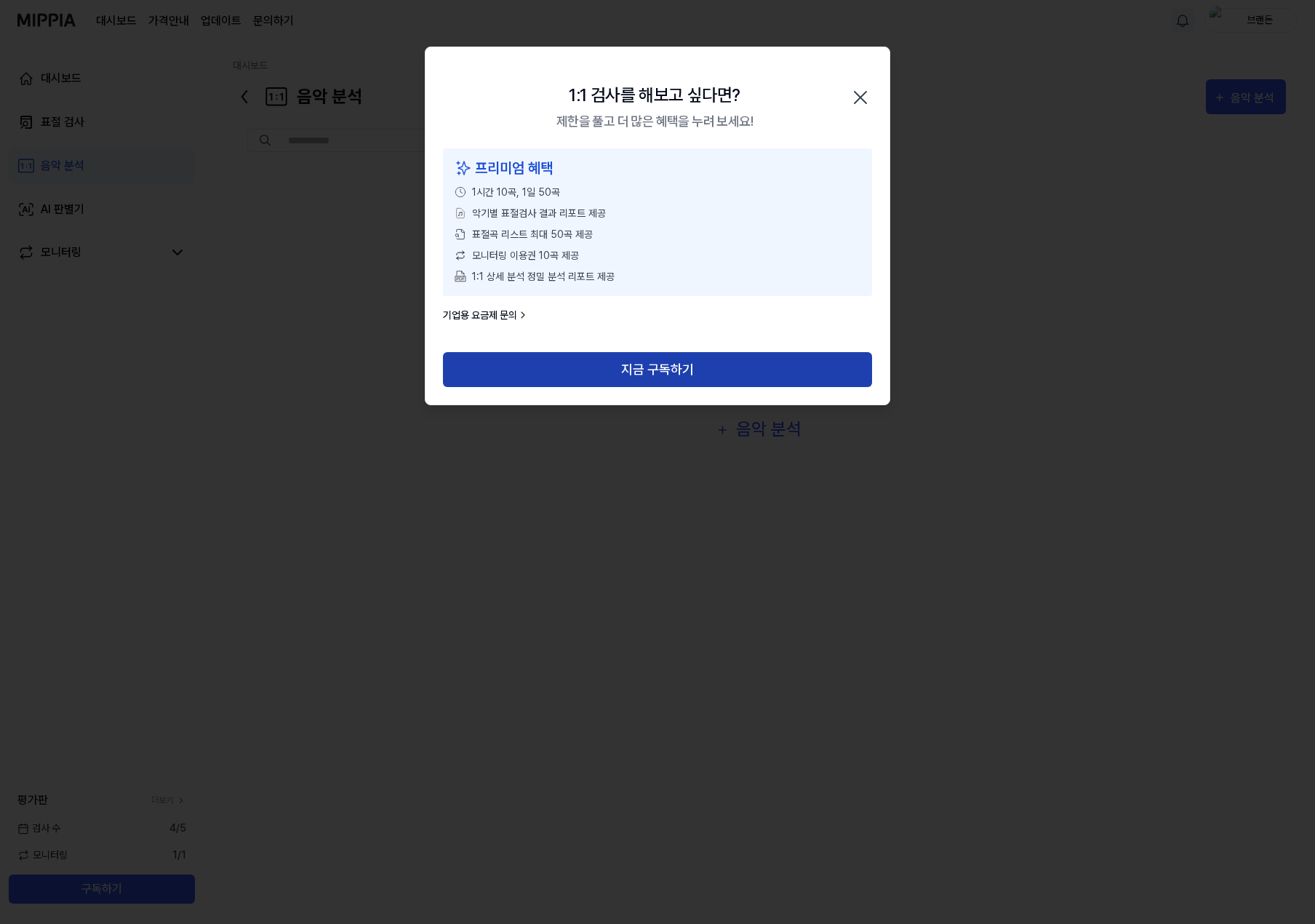
click at [663, 362] on button "지금 구독하기" at bounding box center [658, 369] width 429 height 35
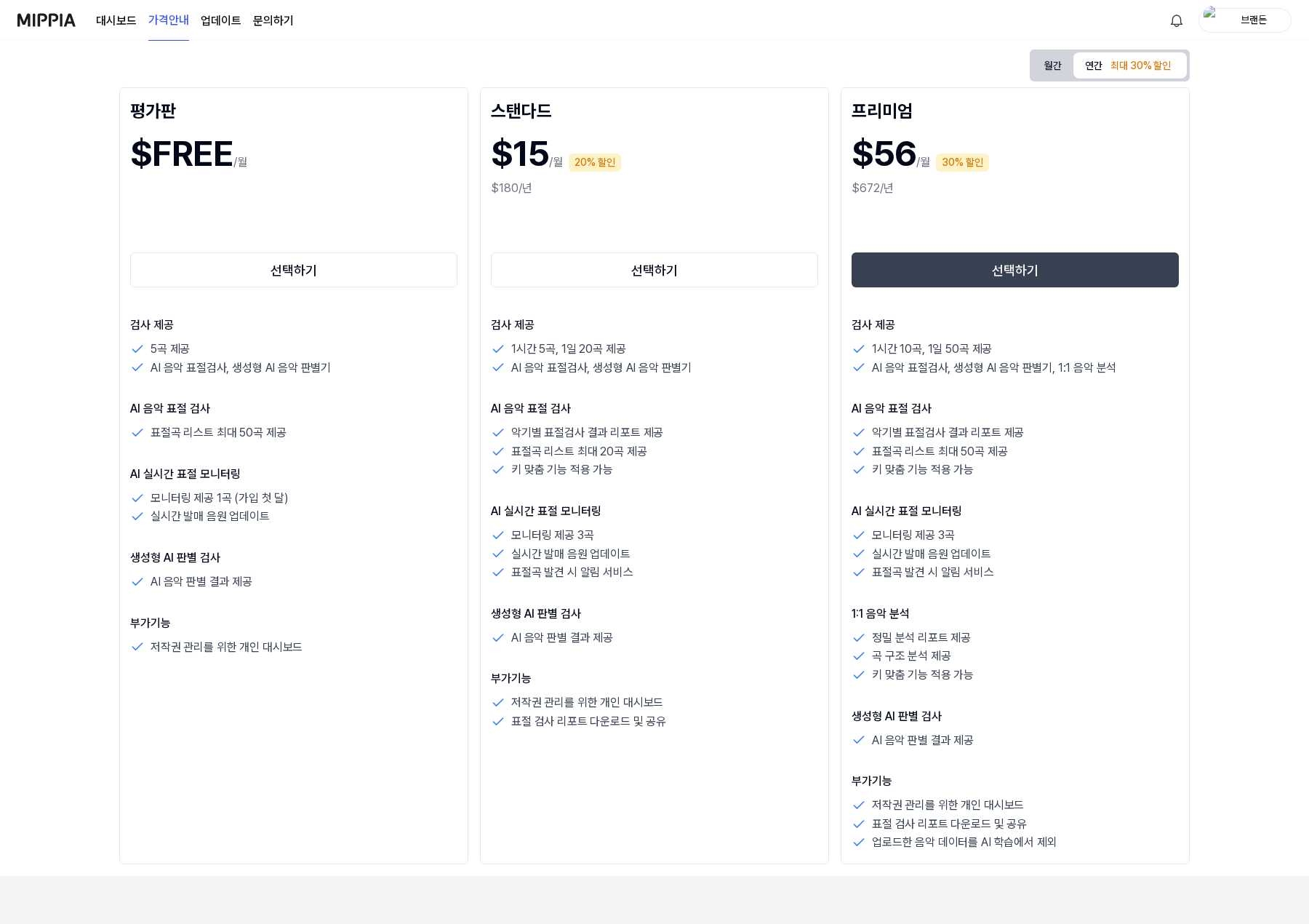
scroll to position [146, 0]
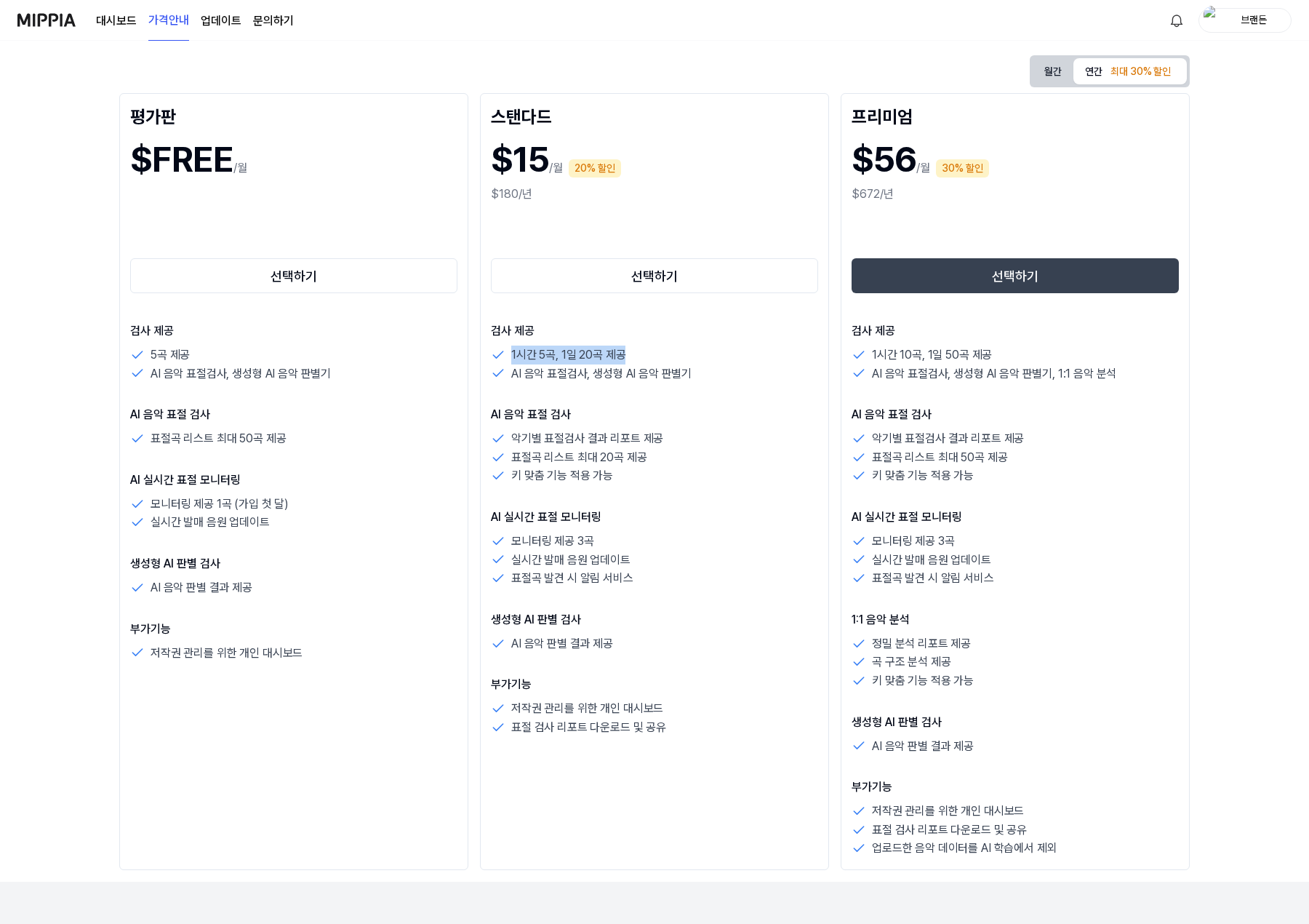
drag, startPoint x: 511, startPoint y: 357, endPoint x: 652, endPoint y: 355, distance: 141.0
click at [652, 355] on div "1시간 5곡, 1일 20곡 제공" at bounding box center [654, 355] width 328 height 19
click at [635, 371] on p "AI 음악 표절검사, 생성형 AI 음악 판별기" at bounding box center [601, 374] width 180 height 19
drag, startPoint x: 513, startPoint y: 373, endPoint x: 679, endPoint y: 376, distance: 166.0
click at [679, 376] on p "AI 음악 표절검사, 생성형 AI 음악 판별기" at bounding box center [601, 374] width 180 height 19
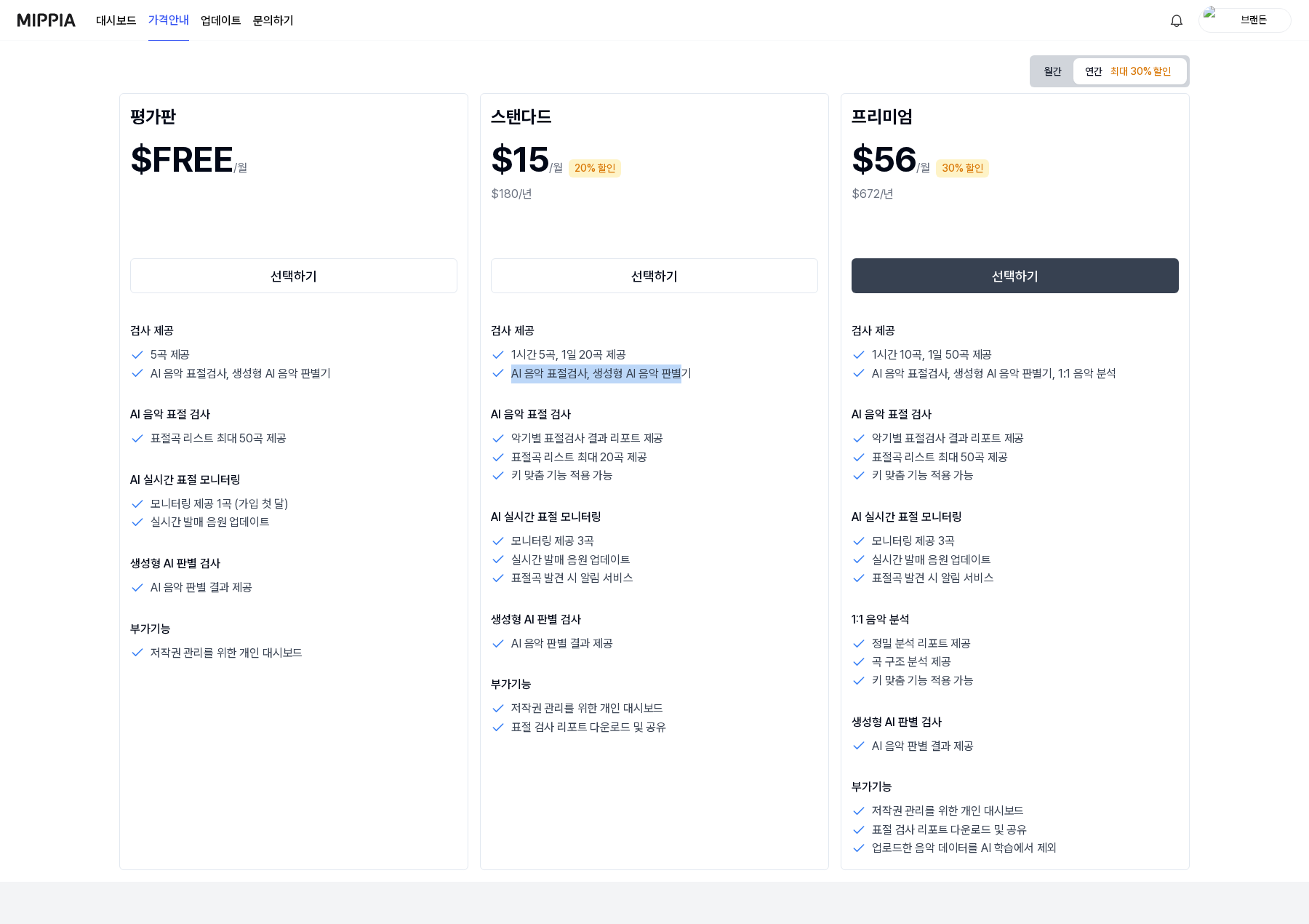
click at [677, 382] on p "AI 음악 표절검사, 생성형 AI 음악 판별기" at bounding box center [601, 374] width 180 height 19
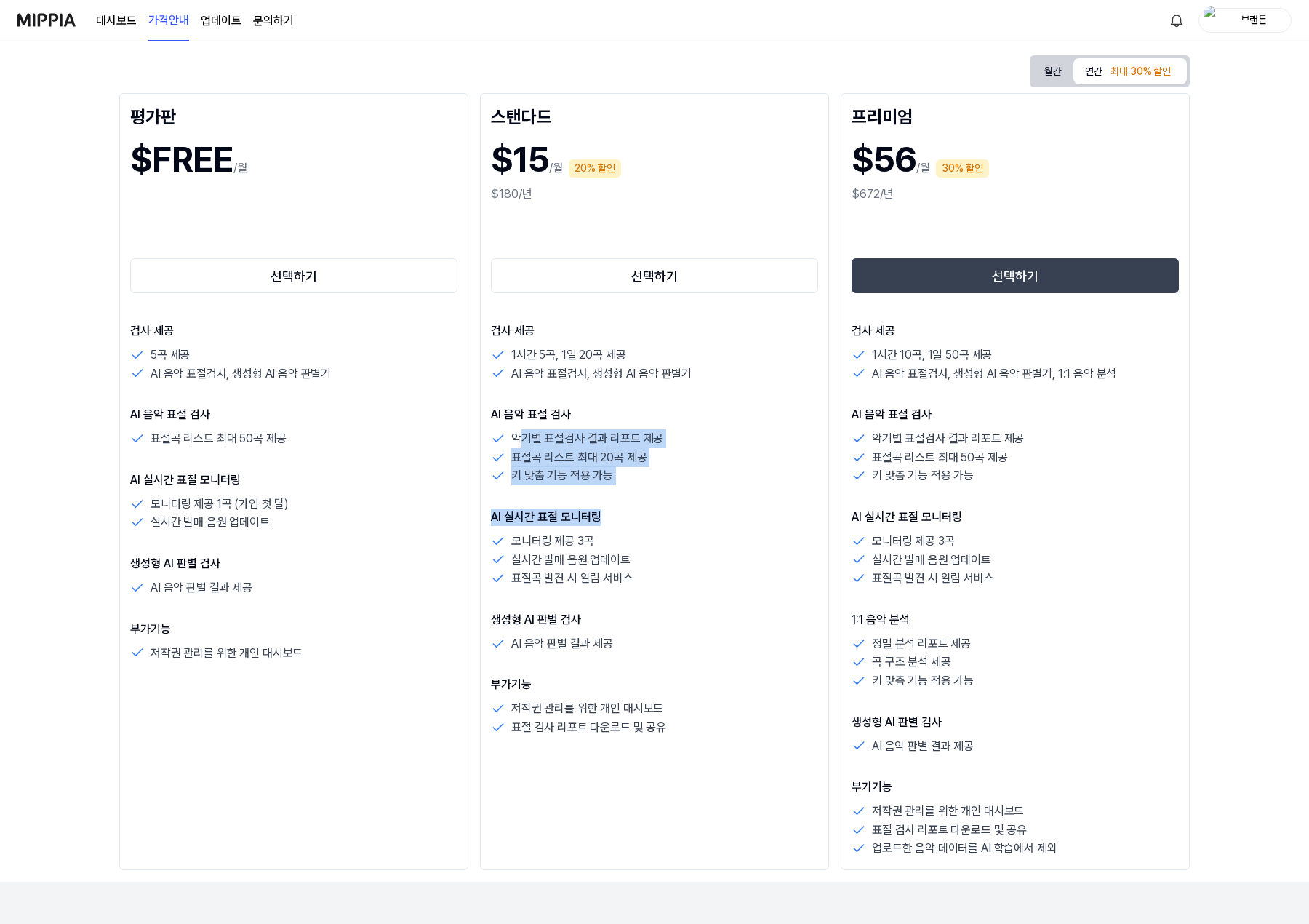
drag, startPoint x: 520, startPoint y: 437, endPoint x: 640, endPoint y: 500, distance: 135.5
click at [640, 500] on div "검사 제공 1시간 5곡, 1일 20곡 제공 AI 음악 표절검사, 생성형 AI 음악 판별기 AI 음악 표절 검사 악기별 표절검사 결과 리포트 제…" at bounding box center [654, 529] width 328 height 414
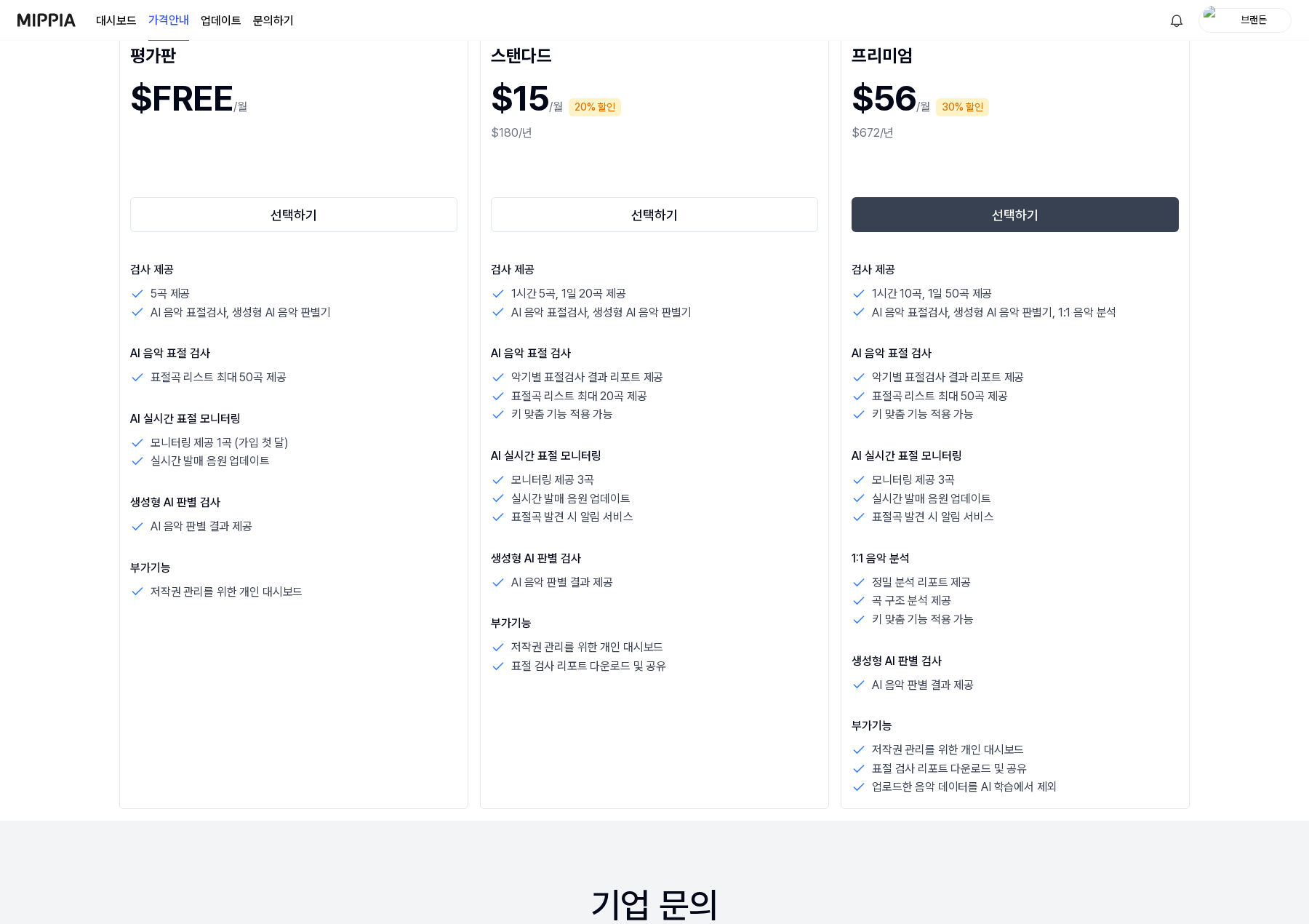
scroll to position [291, 0]
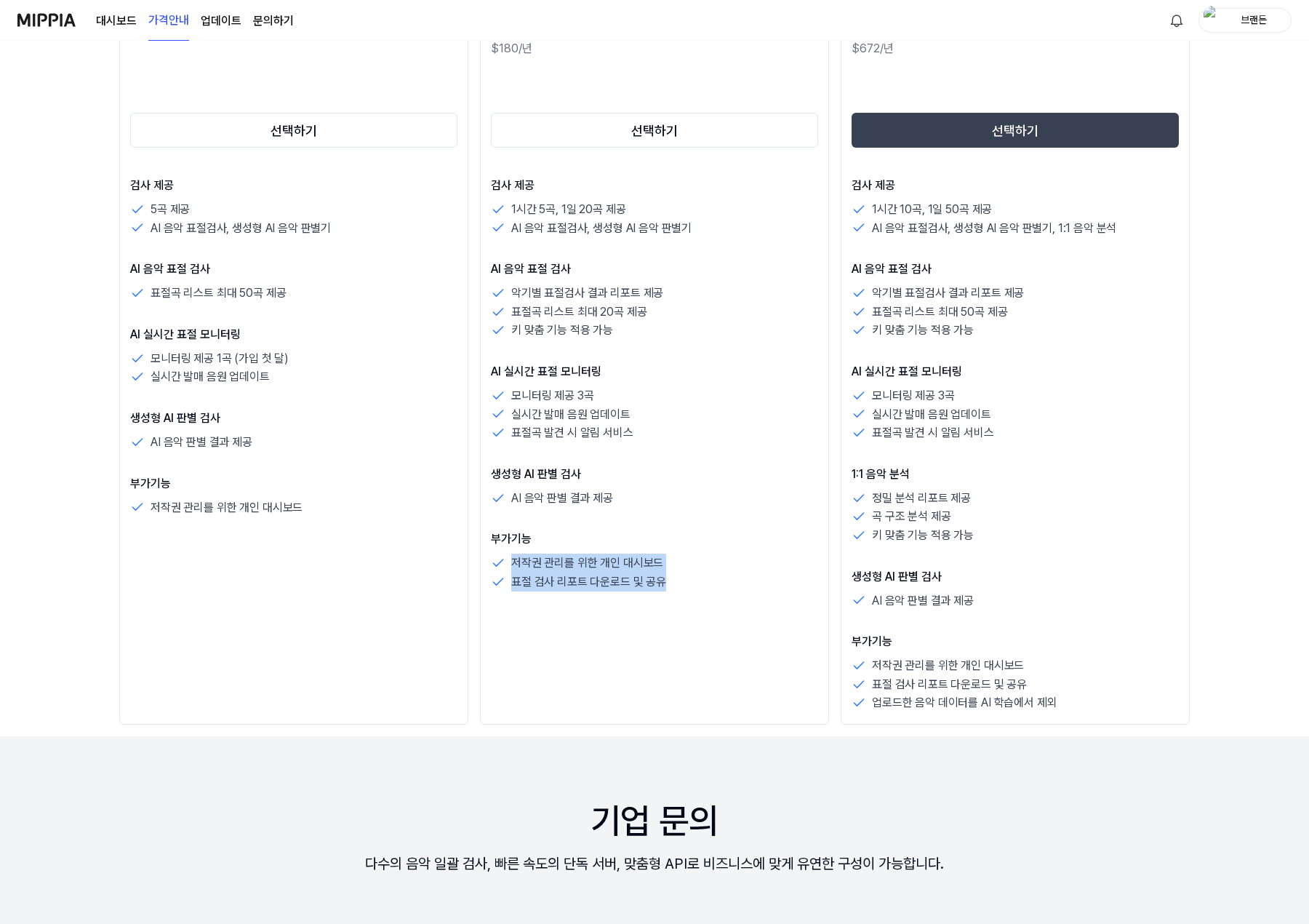
drag, startPoint x: 515, startPoint y: 565, endPoint x: 686, endPoint y: 579, distance: 171.6
click at [686, 579] on div "저작권 관리를 위한 개인 대시보드 표절 검사 리포트 다운로드 및 공유" at bounding box center [654, 571] width 328 height 37
click at [685, 583] on div "표절 검사 리포트 다운로드 및 공유" at bounding box center [654, 582] width 328 height 19
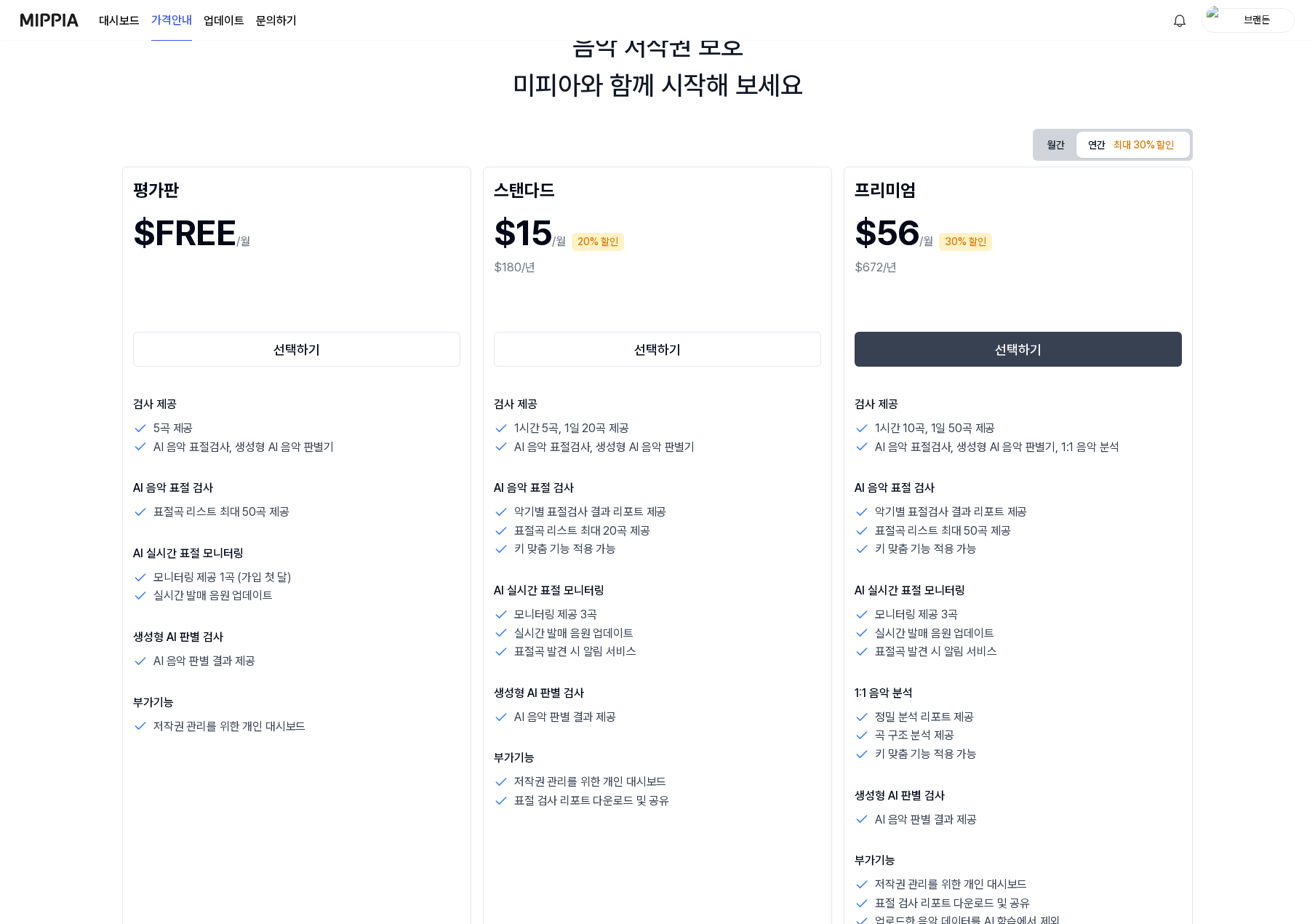
scroll to position [0, 0]
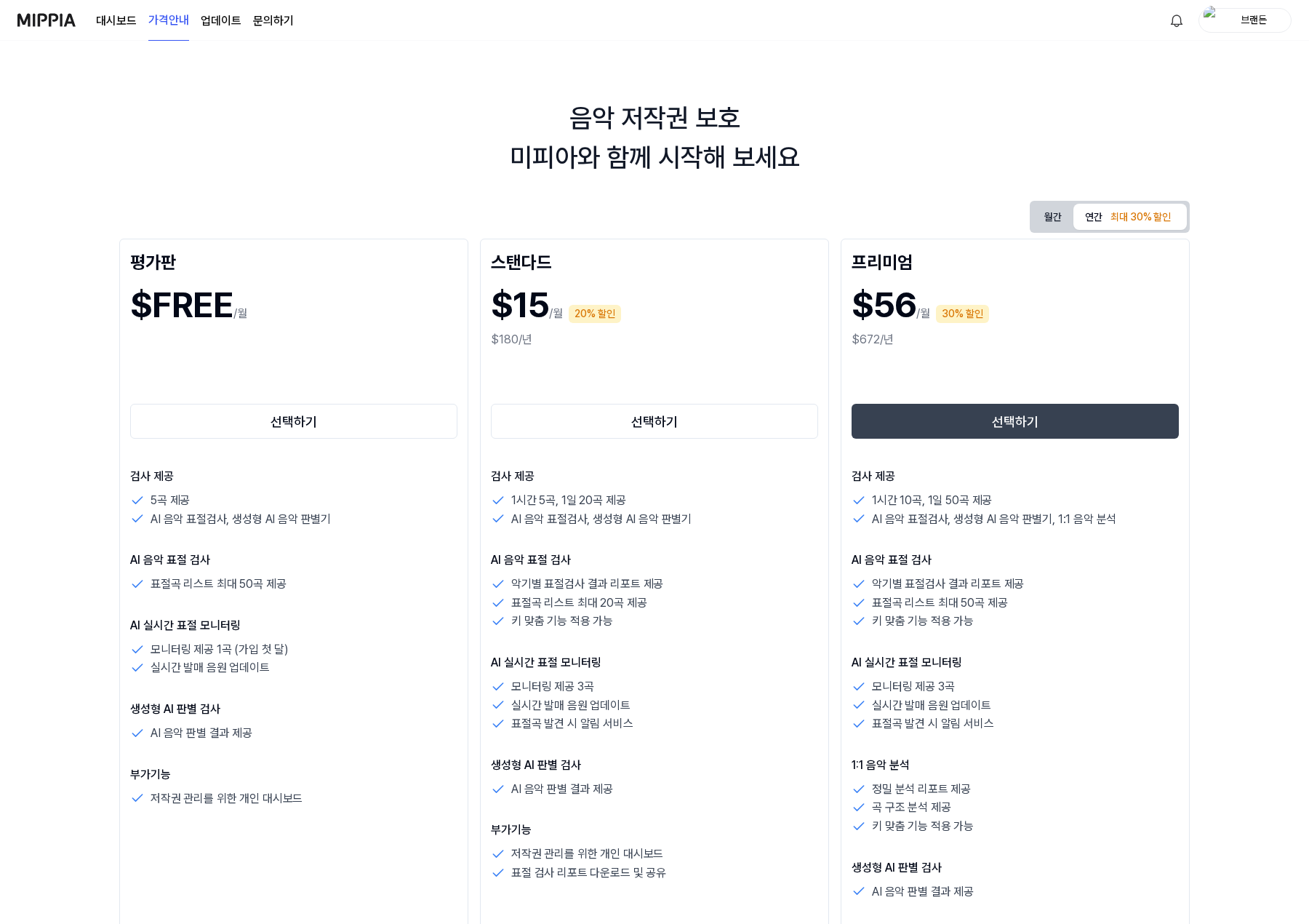
click at [202, 21] on link "업데이트" at bounding box center [221, 21] width 40 height 18
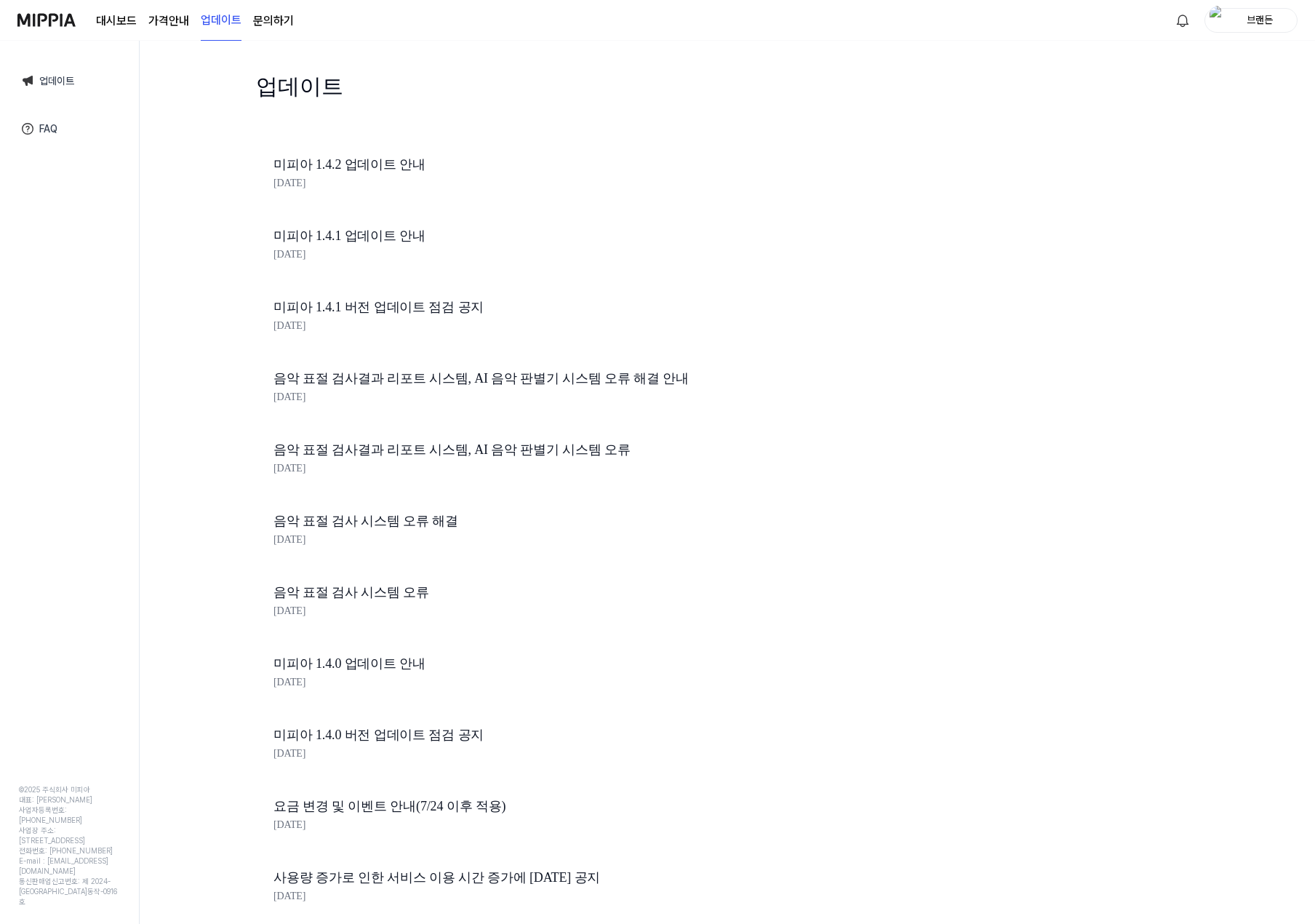
click at [267, 24] on link "문의하기" at bounding box center [273, 21] width 40 height 18
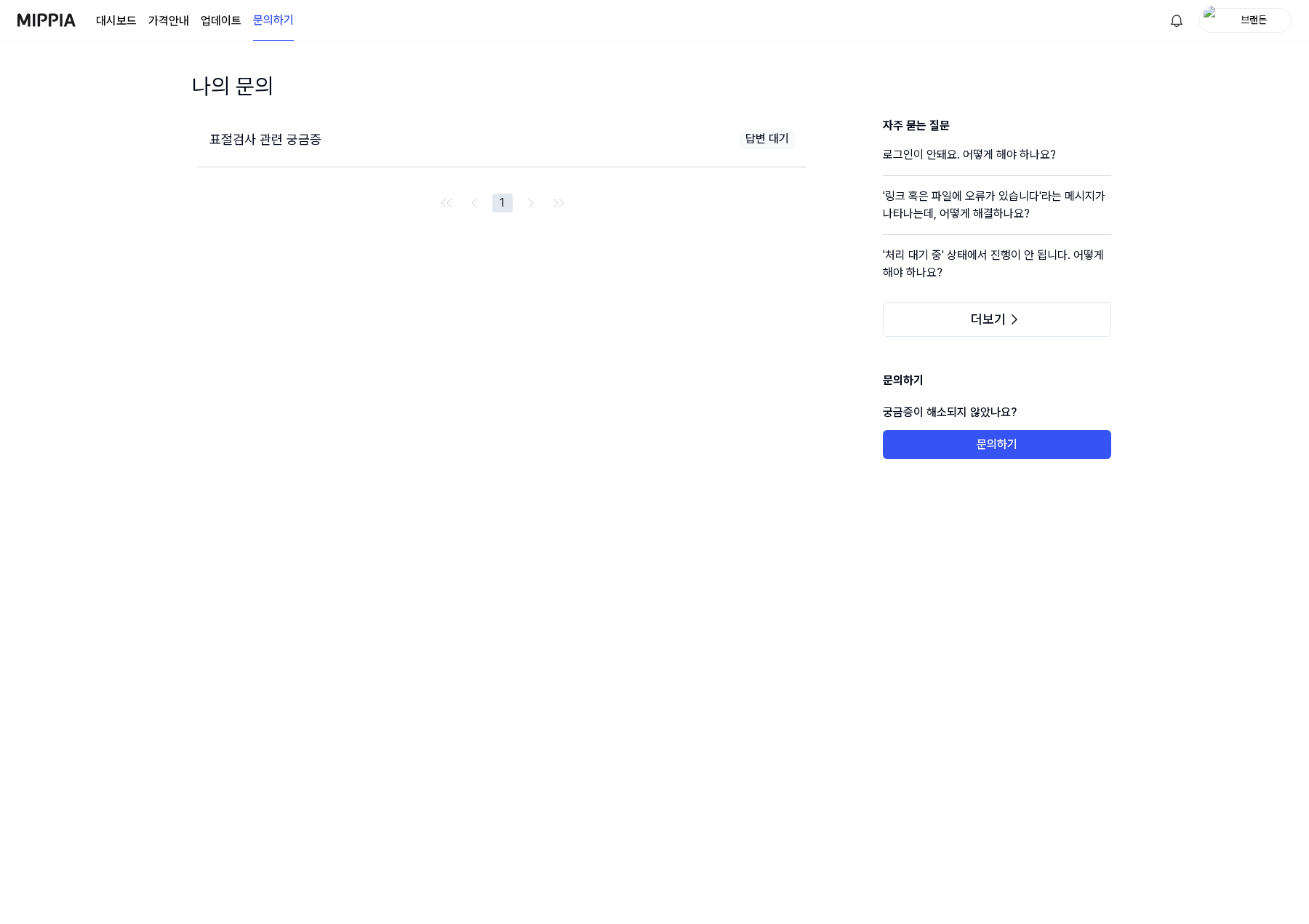
click at [168, 25] on page\) "가격안내" at bounding box center [168, 21] width 40 height 18
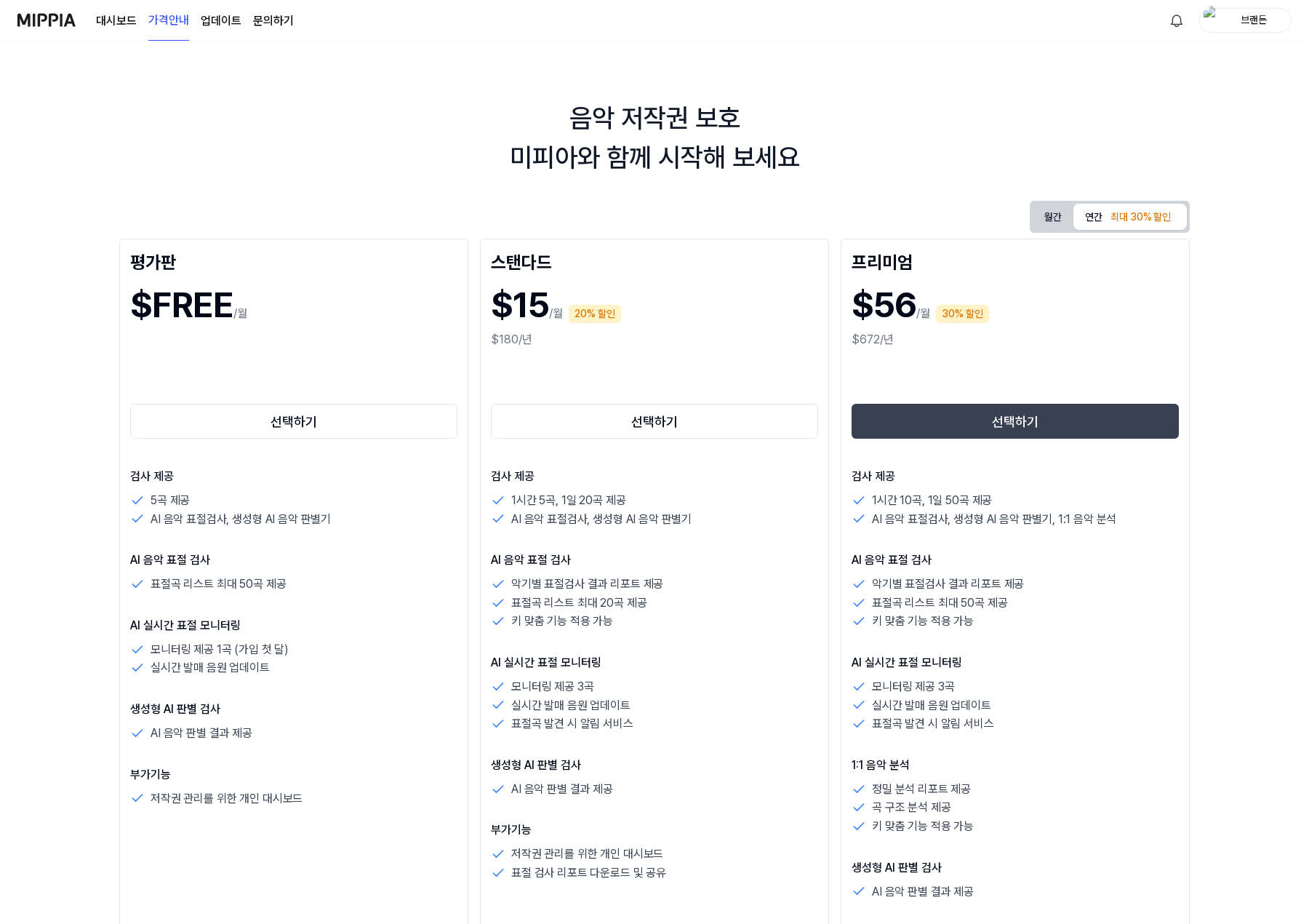
click at [127, 25] on link "대시보드" at bounding box center [116, 21] width 40 height 18
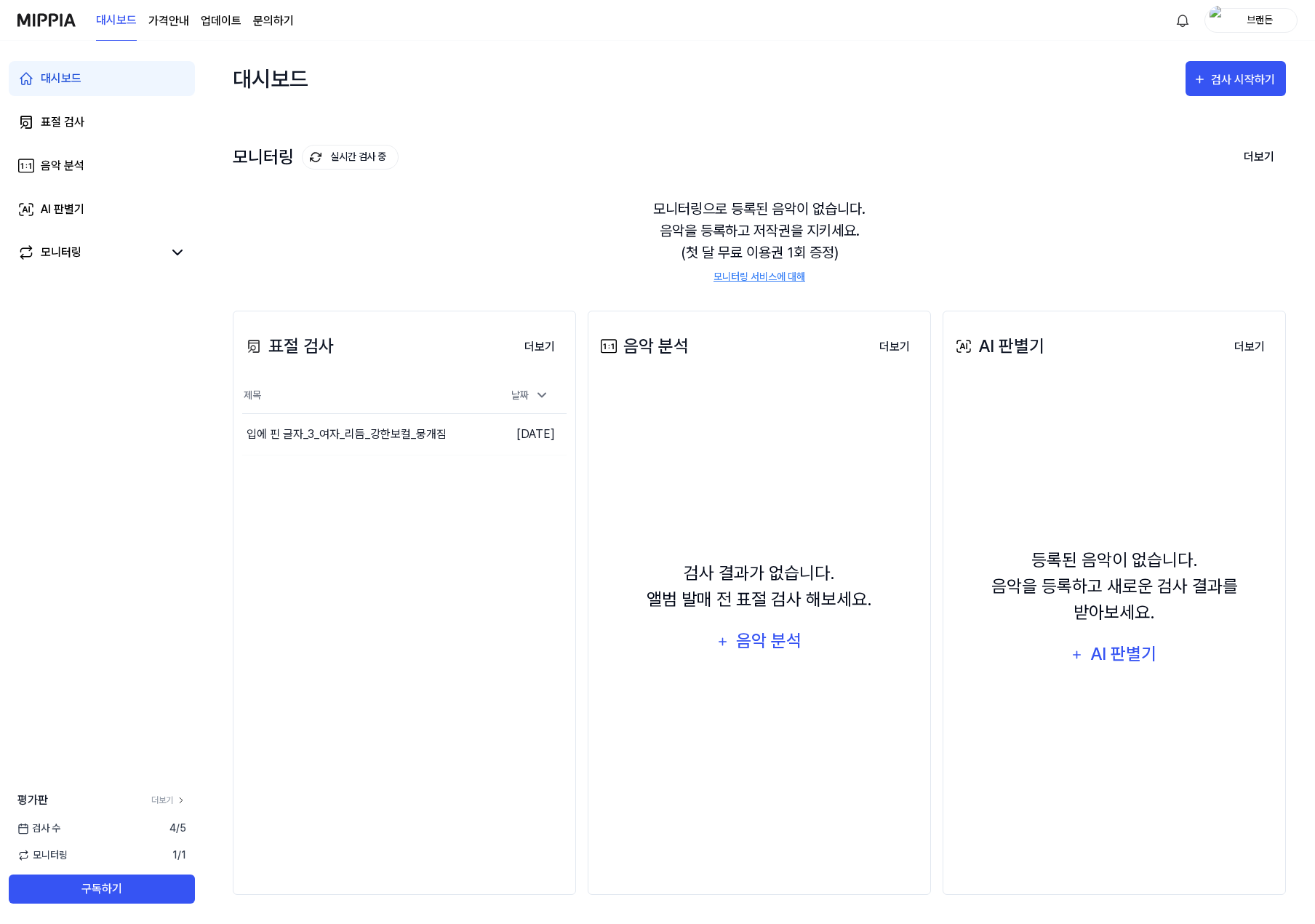
click at [60, 21] on img at bounding box center [47, 20] width 58 height 40
click at [116, 208] on link "AI 판별기" at bounding box center [101, 208] width 186 height 35
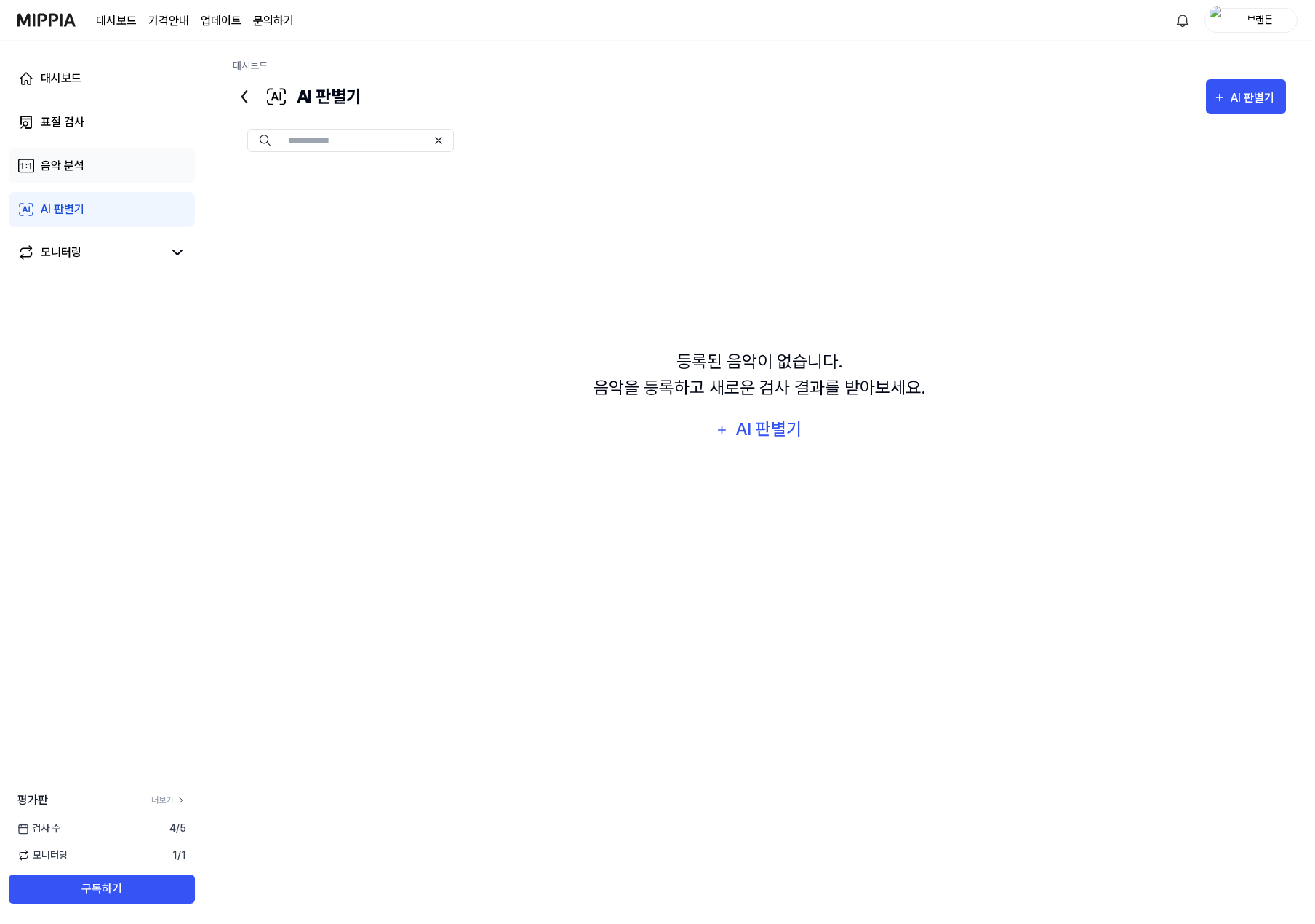
click at [104, 176] on link "음악 분석" at bounding box center [101, 165] width 186 height 35
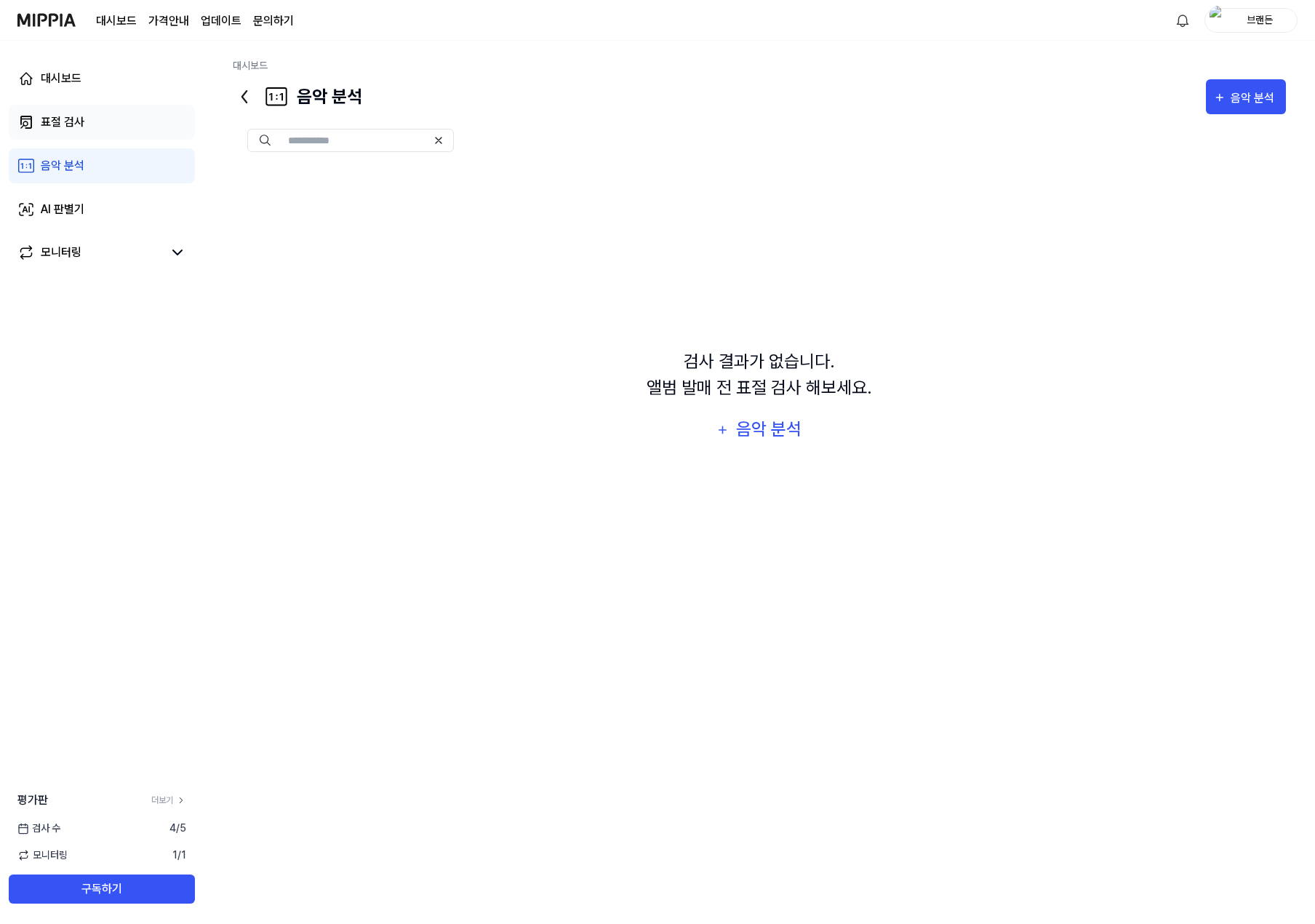
click at [104, 132] on link "표절 검사" at bounding box center [101, 122] width 186 height 35
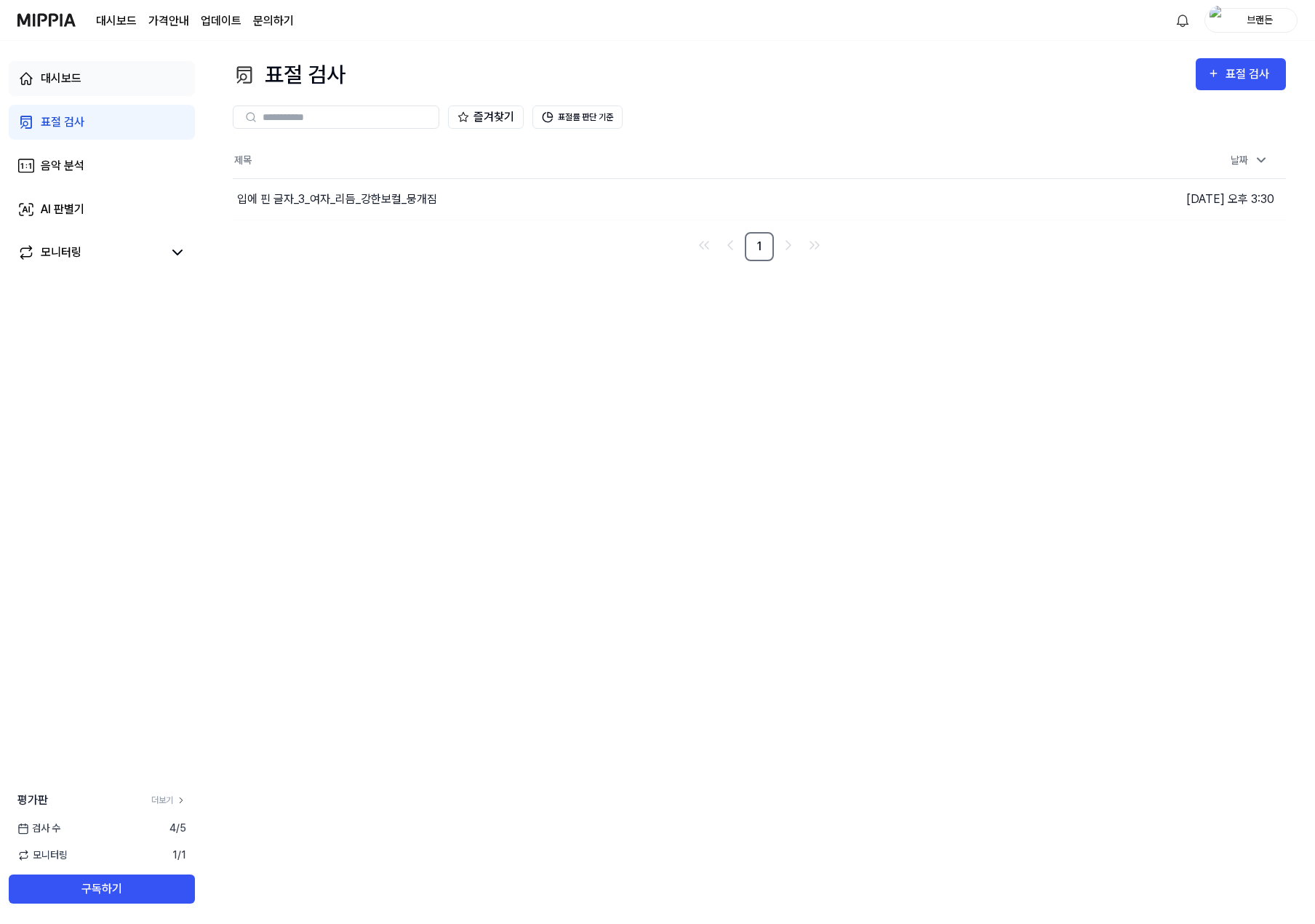
click at [90, 82] on link "대시보드" at bounding box center [101, 78] width 186 height 35
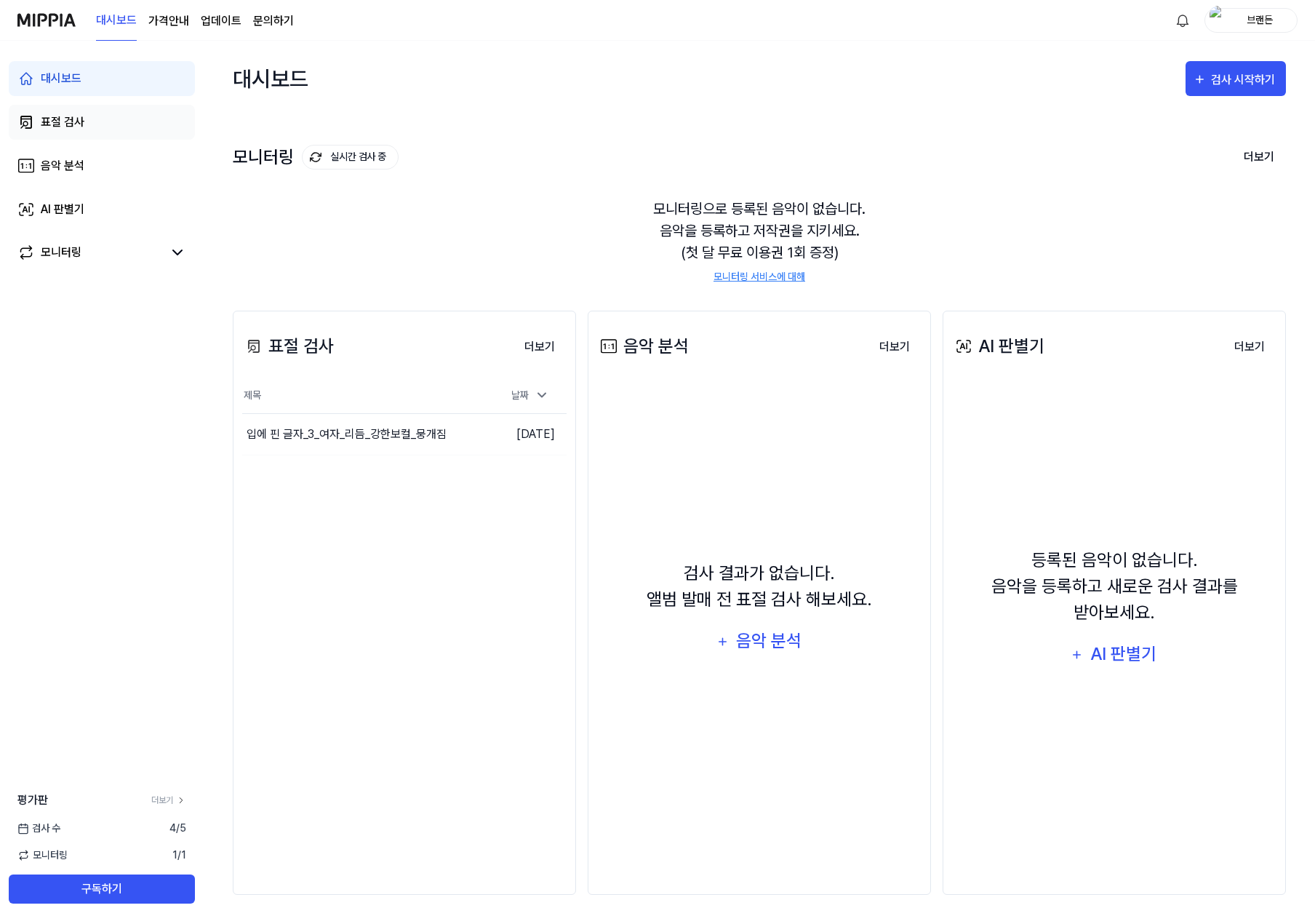
click at [92, 125] on link "표절 검사" at bounding box center [101, 122] width 186 height 35
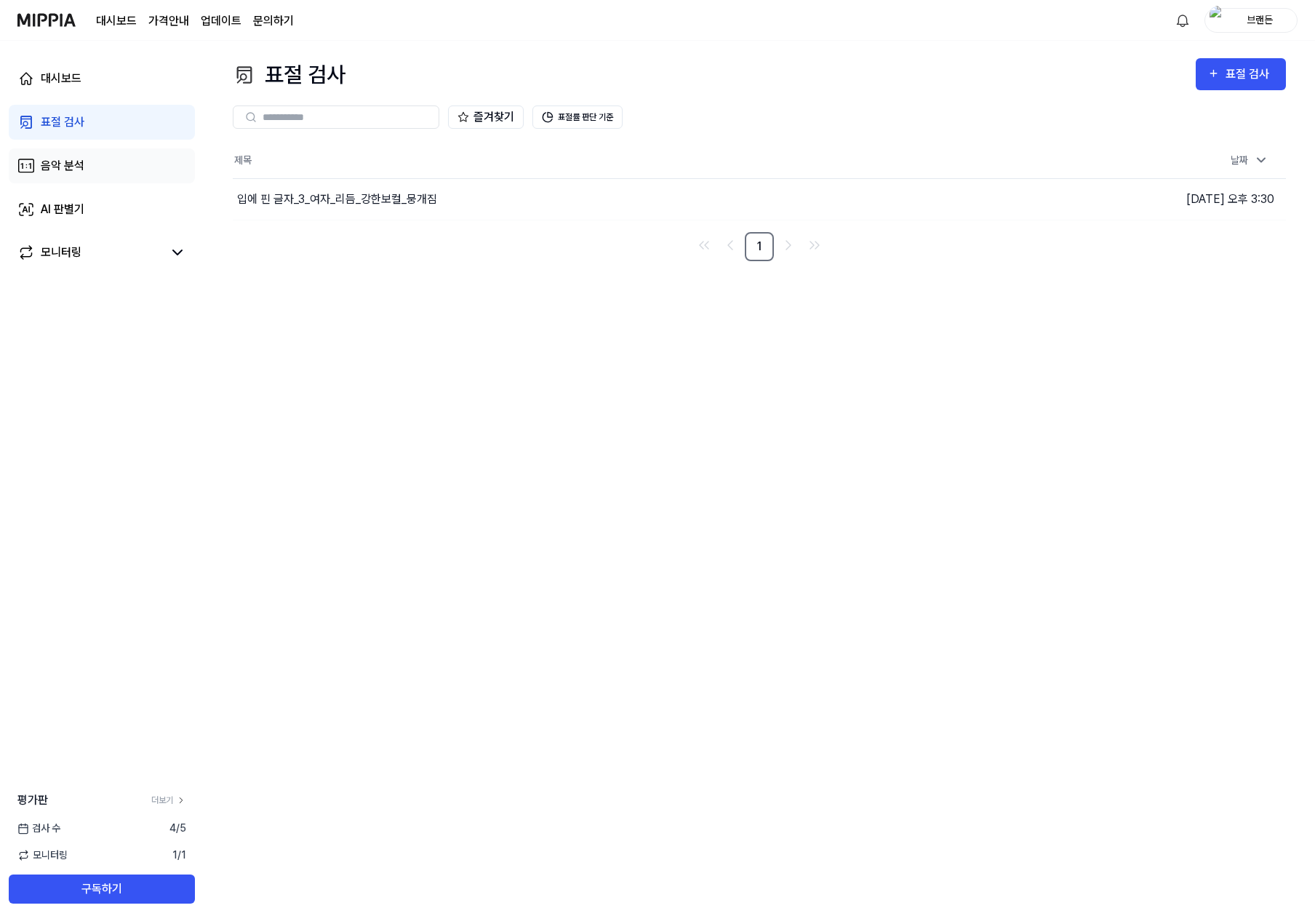
click at [84, 162] on div "음악 분석" at bounding box center [62, 165] width 43 height 18
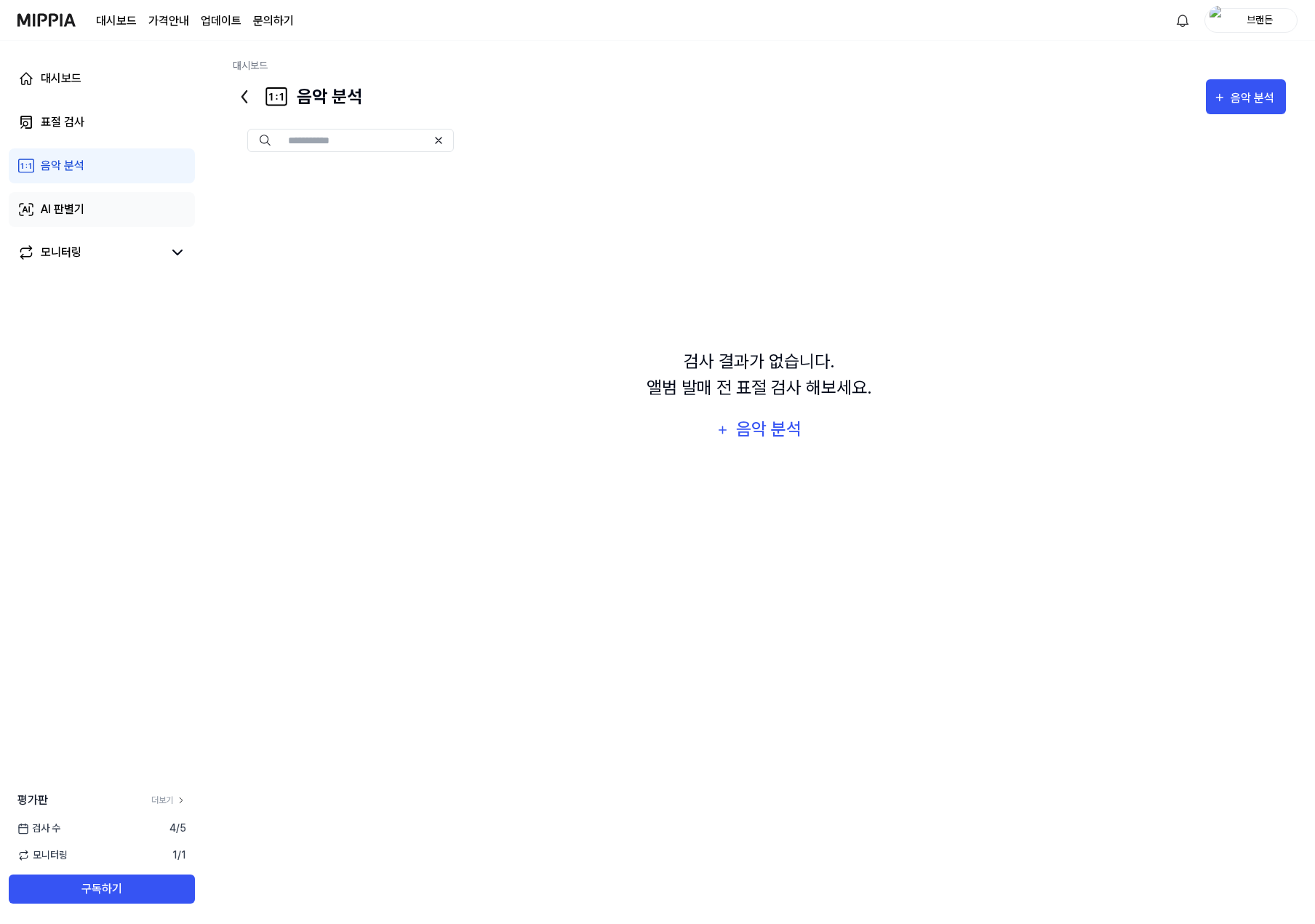
click at [77, 197] on link "AI 판별기" at bounding box center [101, 208] width 186 height 35
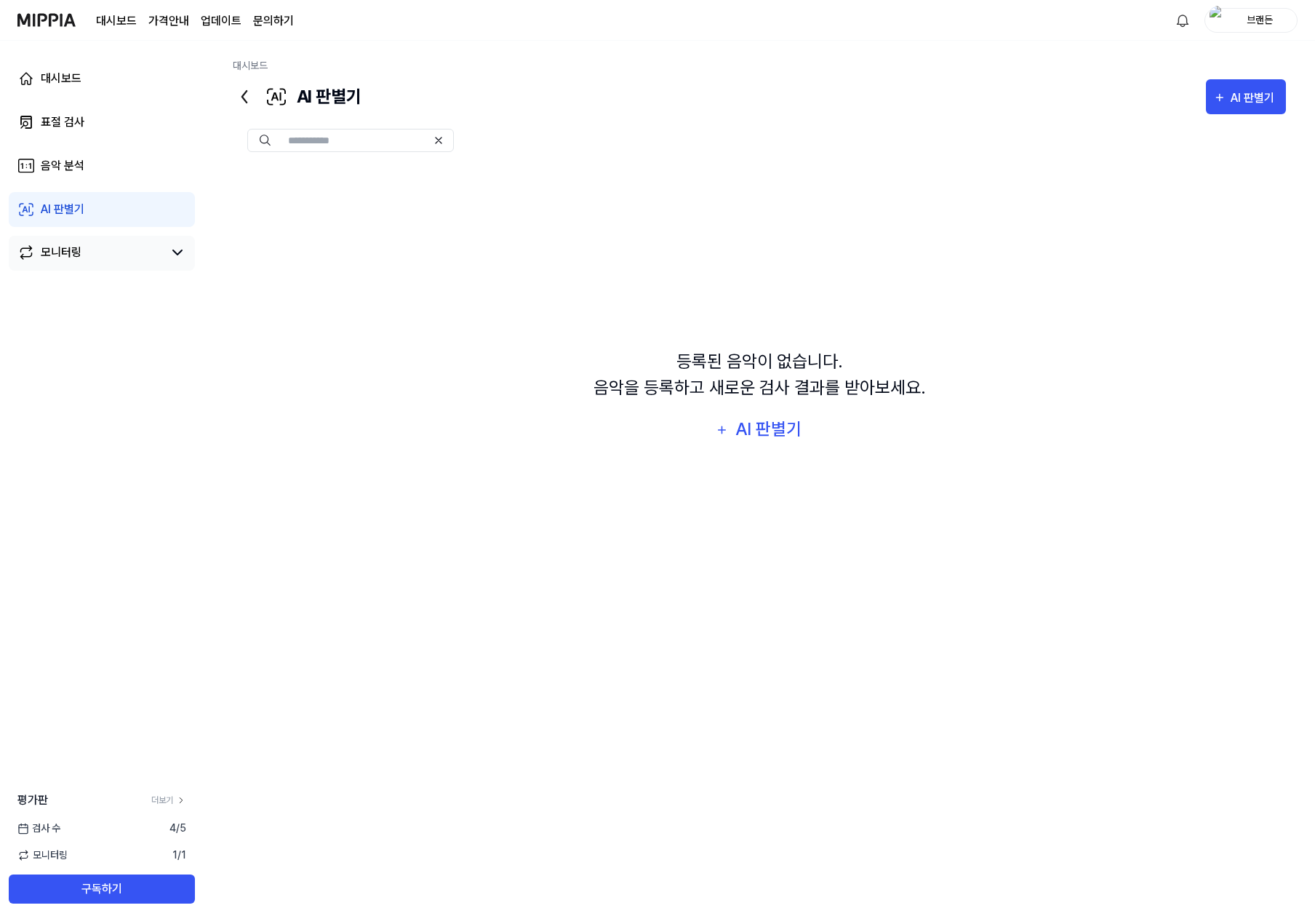
click at [81, 250] on div "모니터링" at bounding box center [60, 252] width 40 height 18
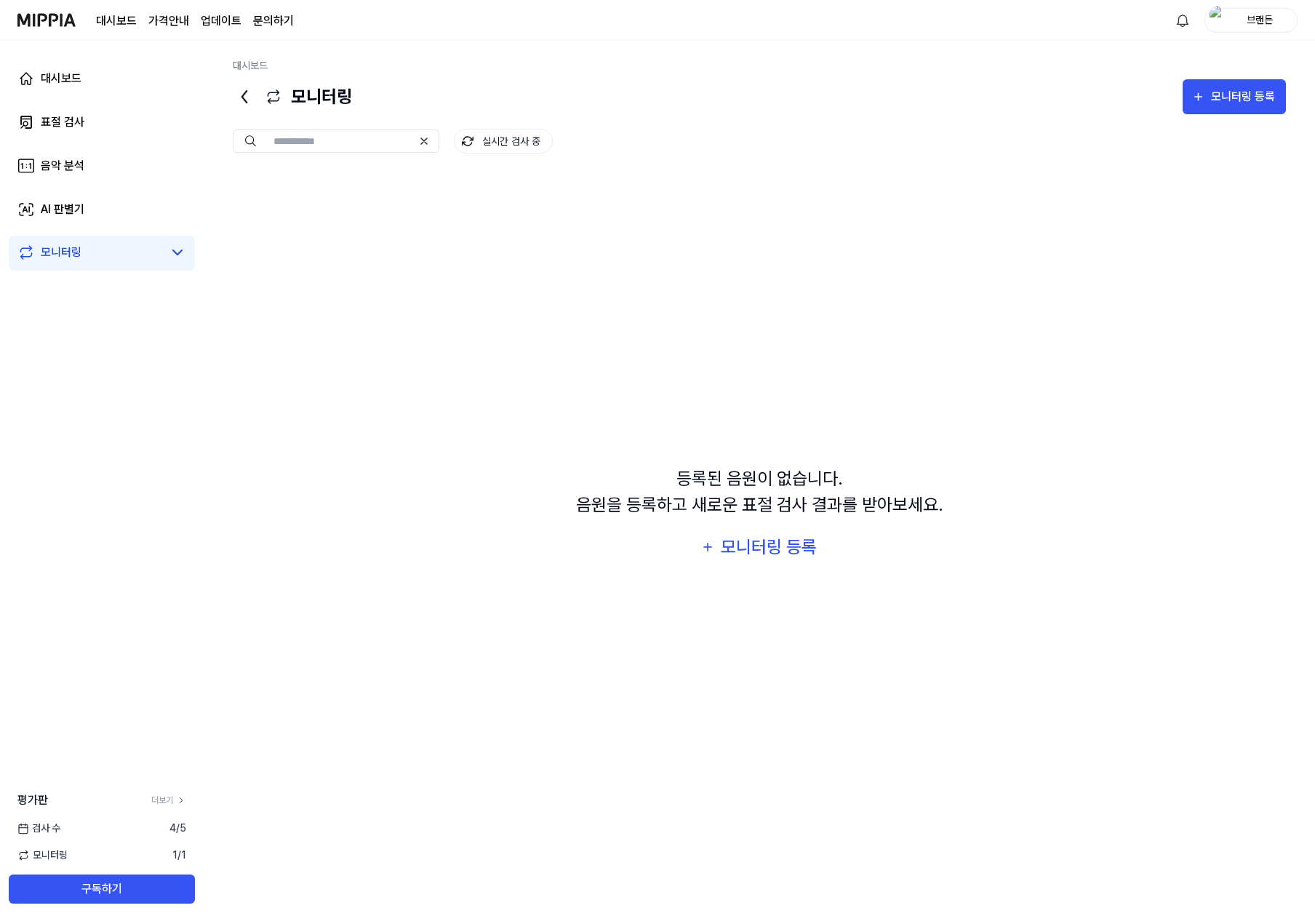
click at [126, 29] on link "대시보드" at bounding box center [116, 21] width 40 height 18
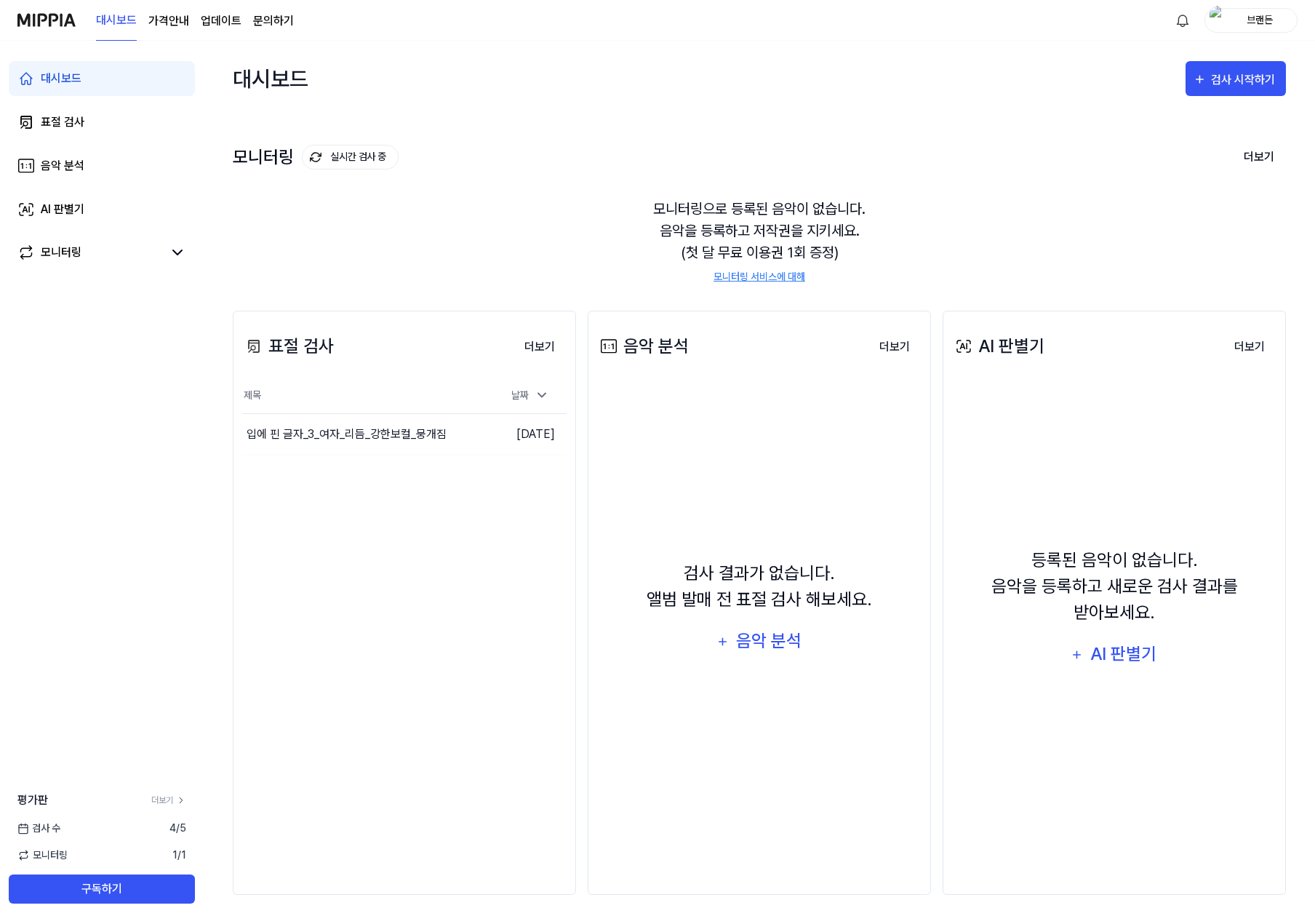
click at [156, 24] on page\) "가격안내" at bounding box center [168, 21] width 40 height 18
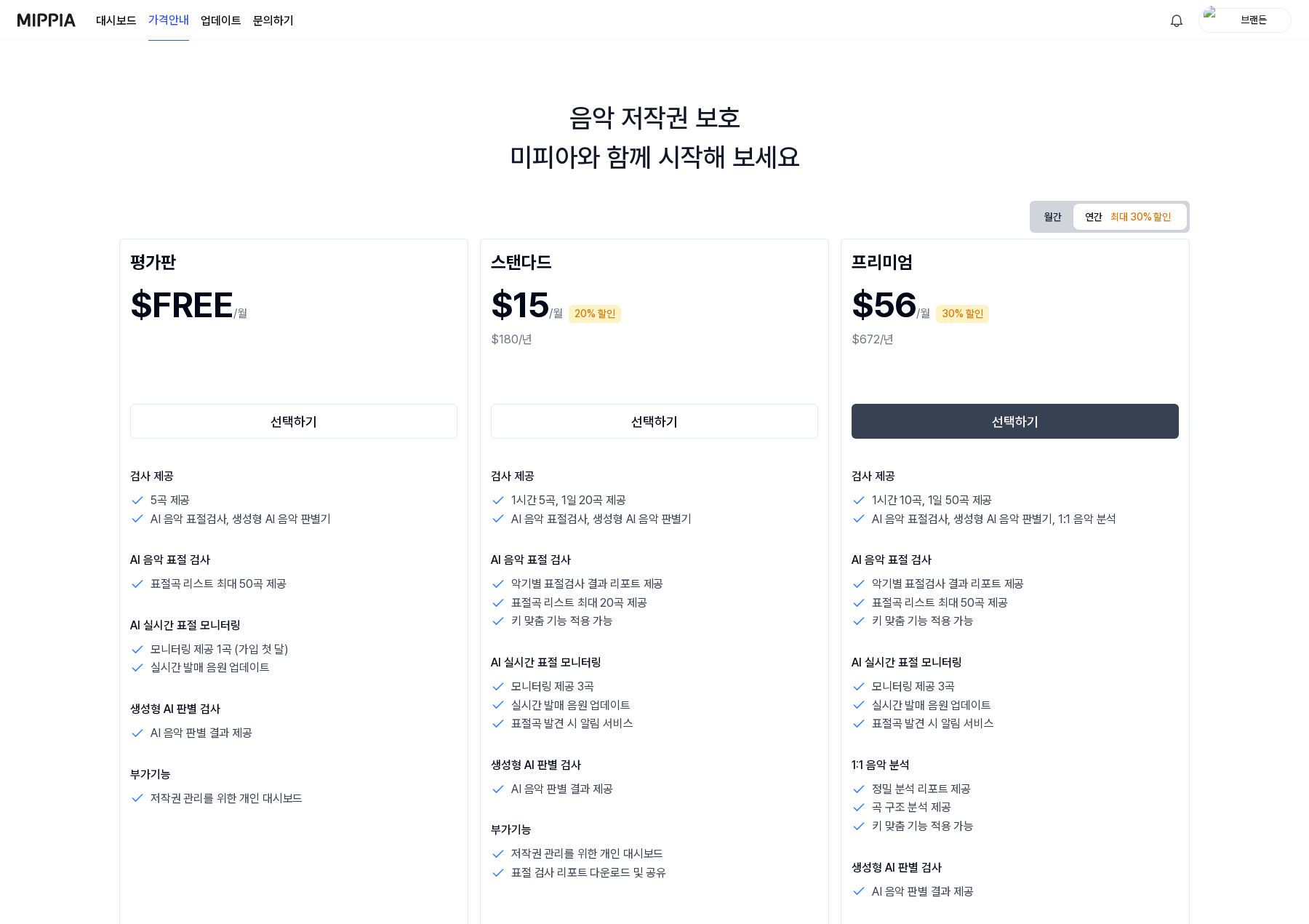
click at [218, 30] on div "대시보드 가격안내 업데이트 문의하기" at bounding box center [194, 20] width 198 height 40
click at [237, 21] on link "업데이트" at bounding box center [221, 21] width 40 height 18
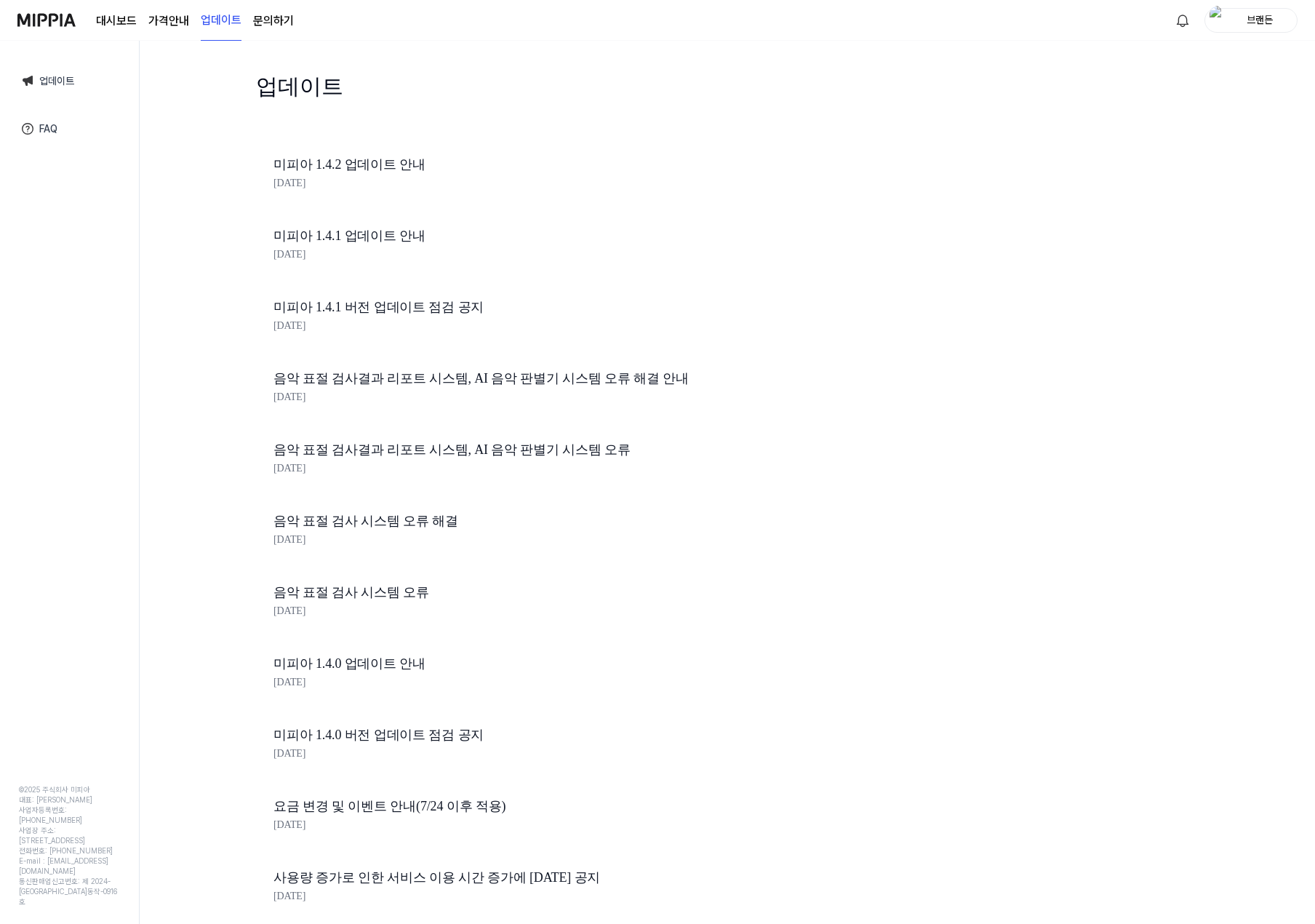
click at [125, 20] on link "대시보드" at bounding box center [116, 21] width 40 height 18
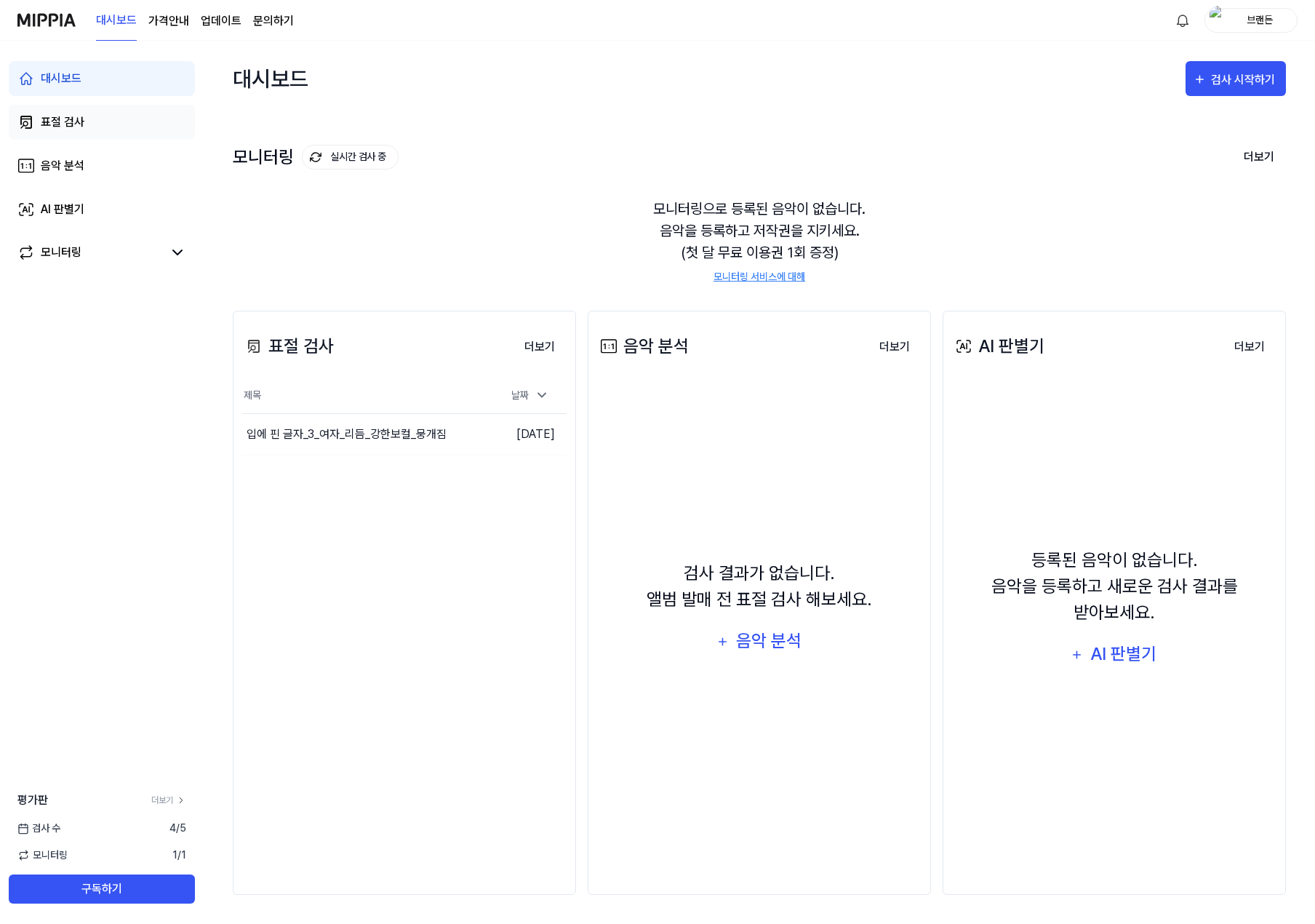
click at [72, 131] on link "표절 검사" at bounding box center [101, 122] width 186 height 35
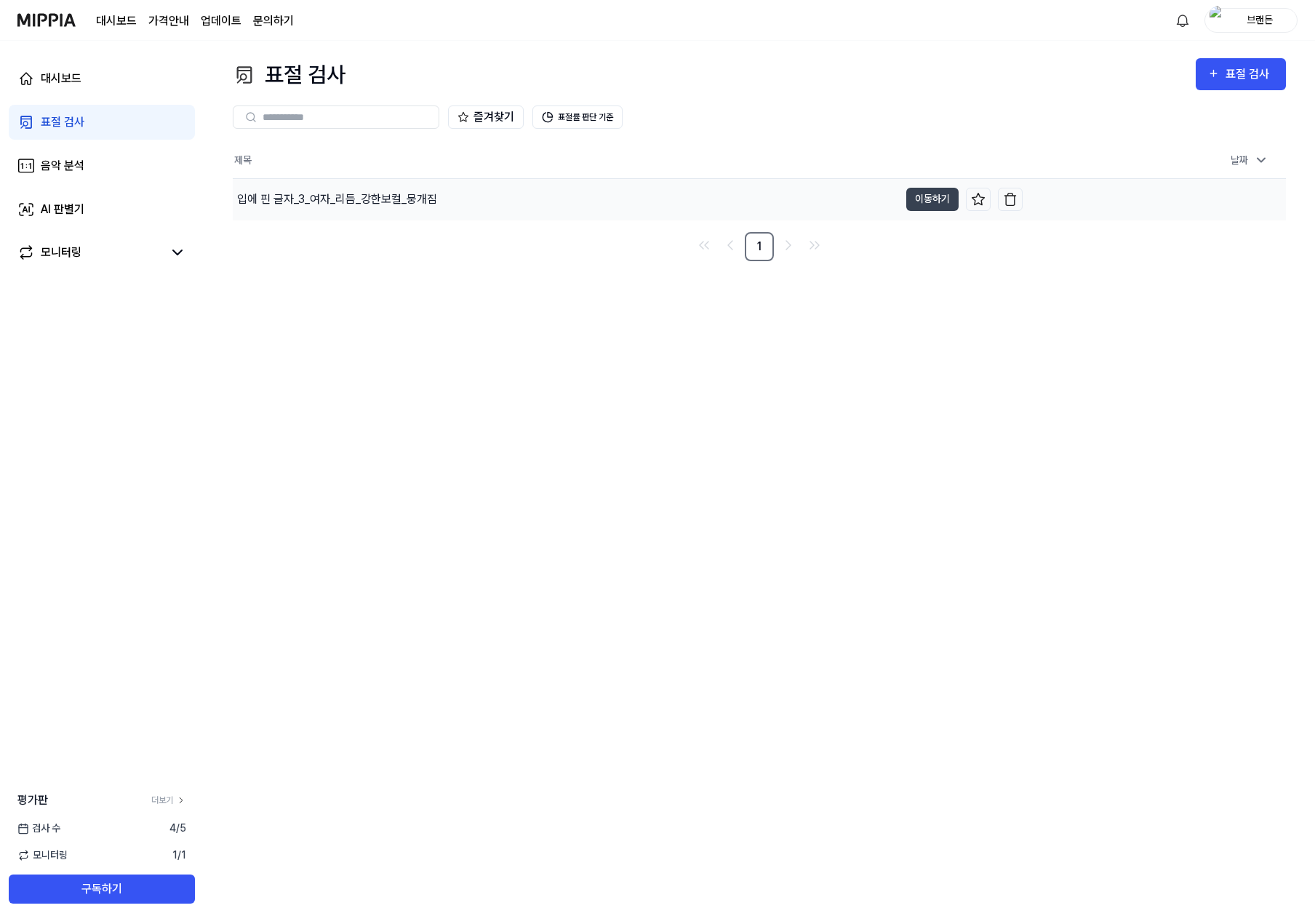
click at [368, 198] on div "입에 핀 글자_3_여자_리듬_강한보컬_뭉개짐" at bounding box center [336, 199] width 200 height 18
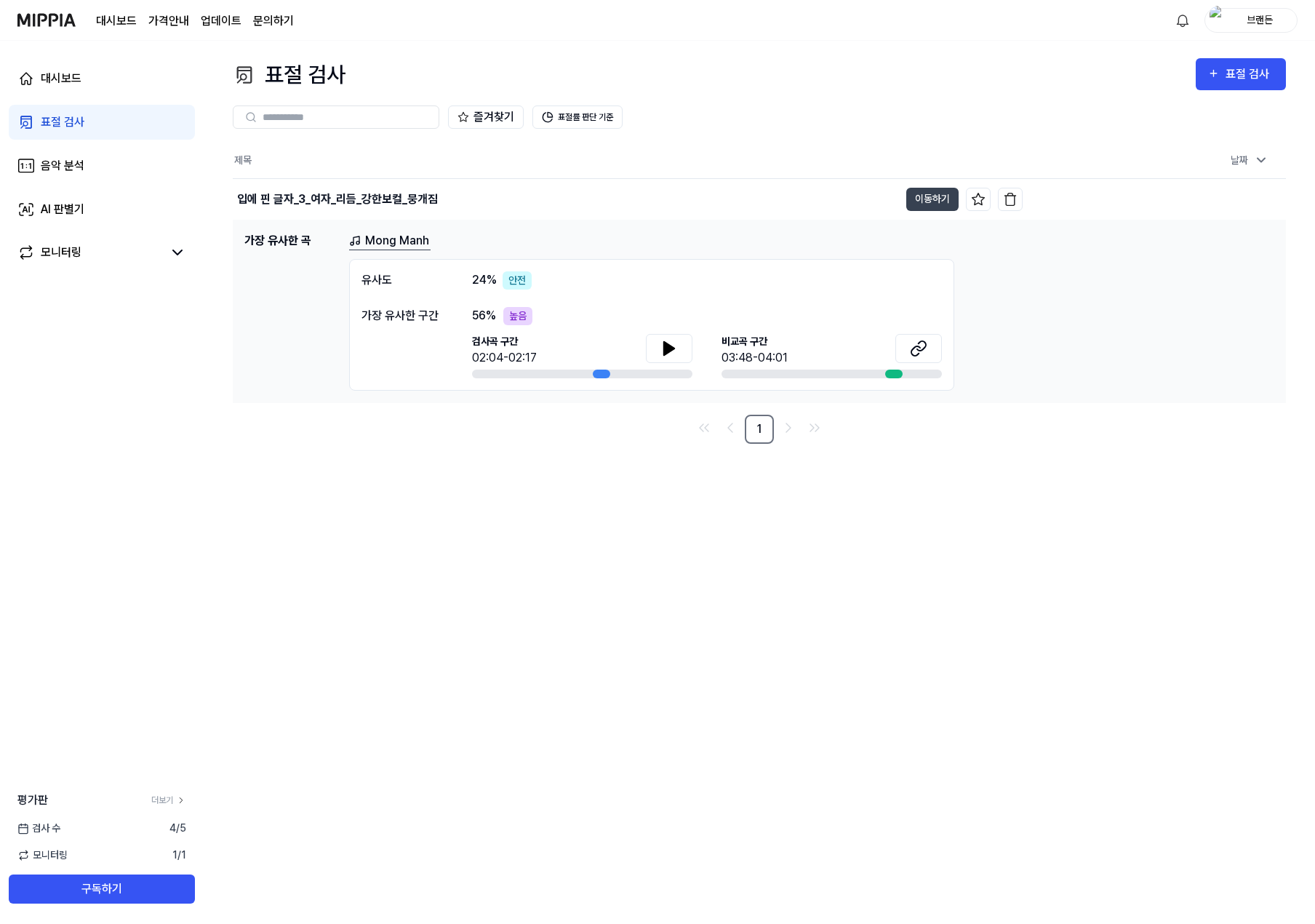
click at [72, 100] on div "대시보드 표절 검사 음악 분석 AI 판별기 모니터링" at bounding box center [101, 165] width 204 height 250
click at [83, 87] on link "대시보드" at bounding box center [101, 78] width 186 height 35
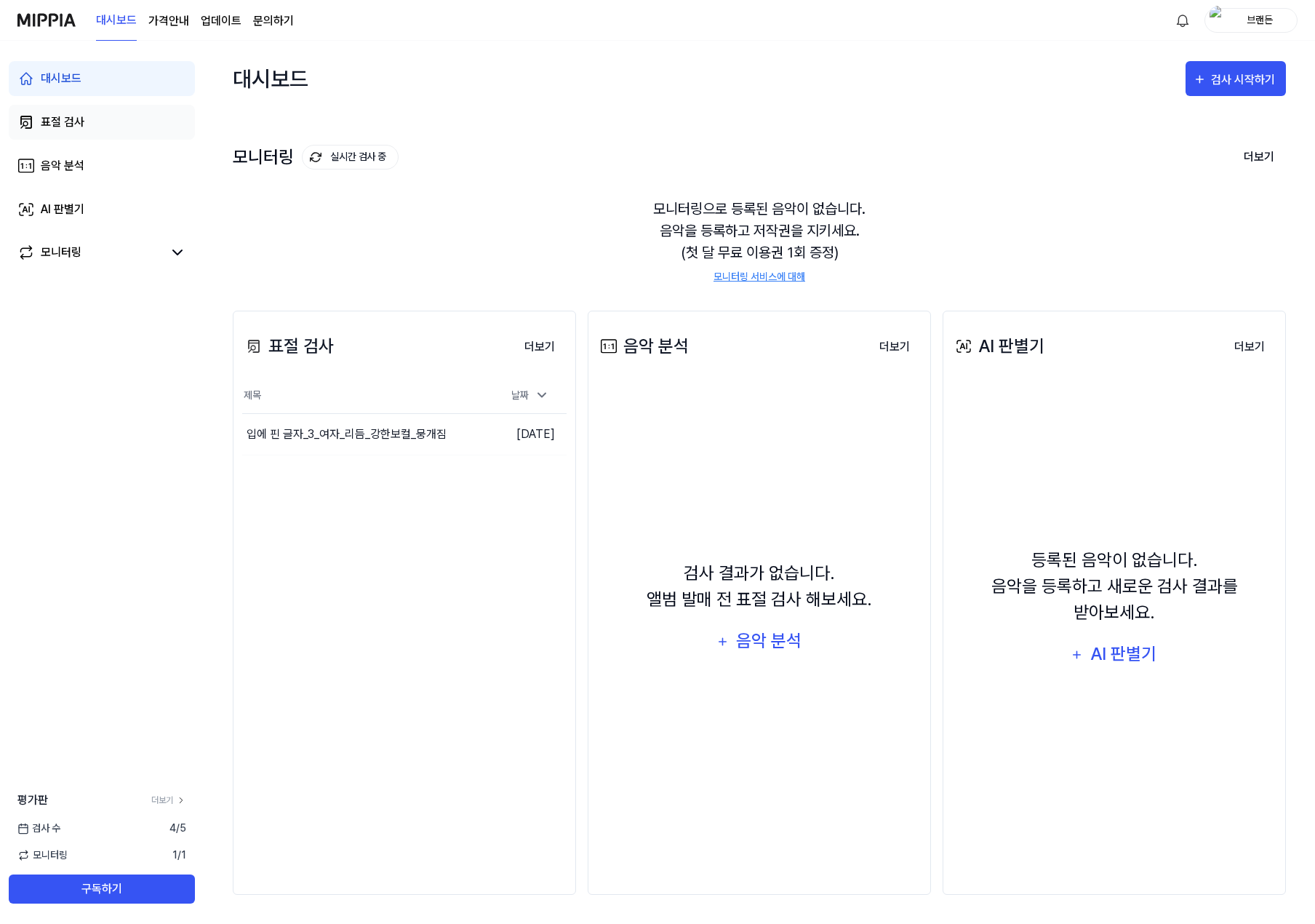
click at [96, 125] on link "표절 검사" at bounding box center [101, 122] width 186 height 35
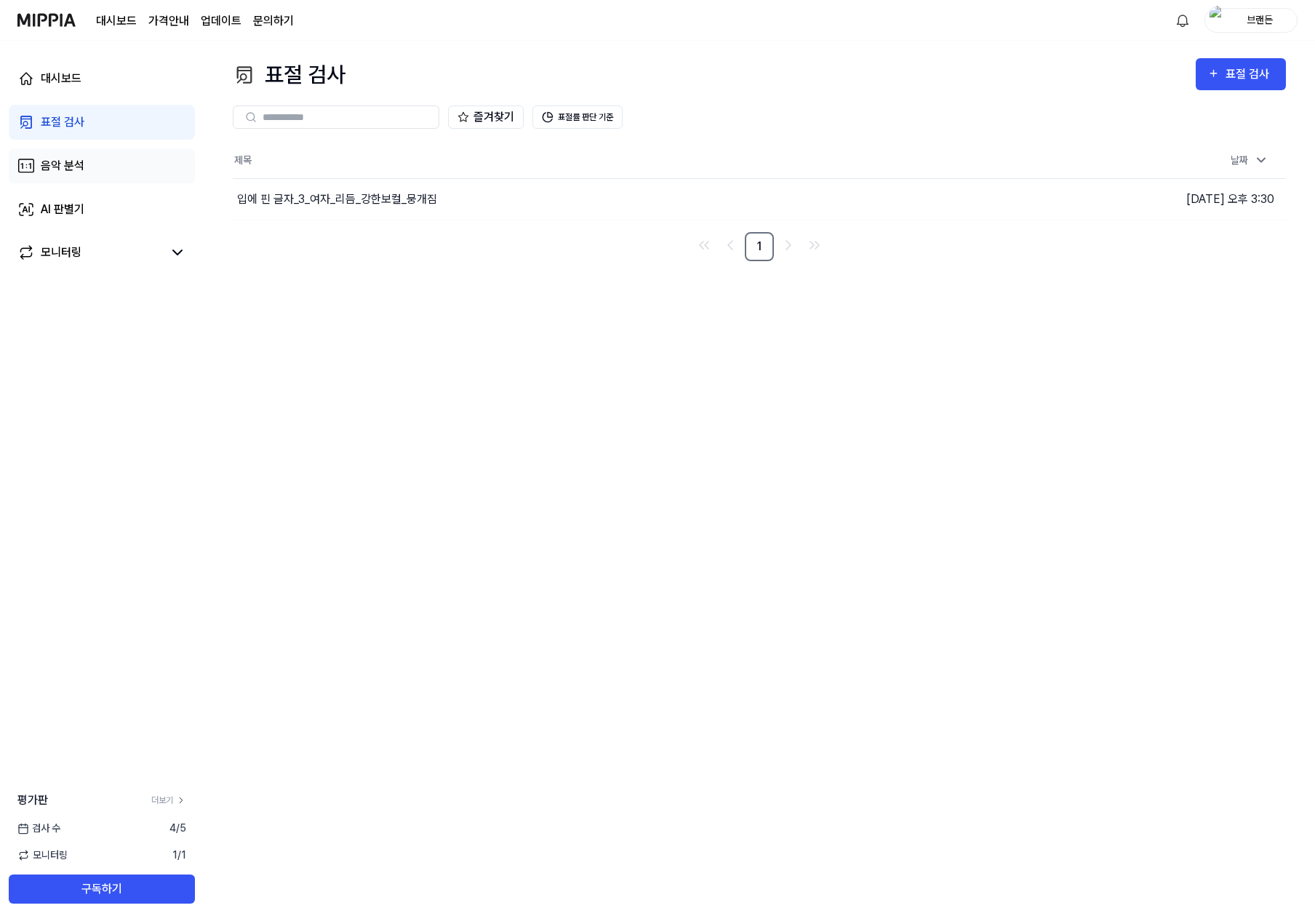
click at [87, 162] on link "음악 분석" at bounding box center [101, 165] width 186 height 35
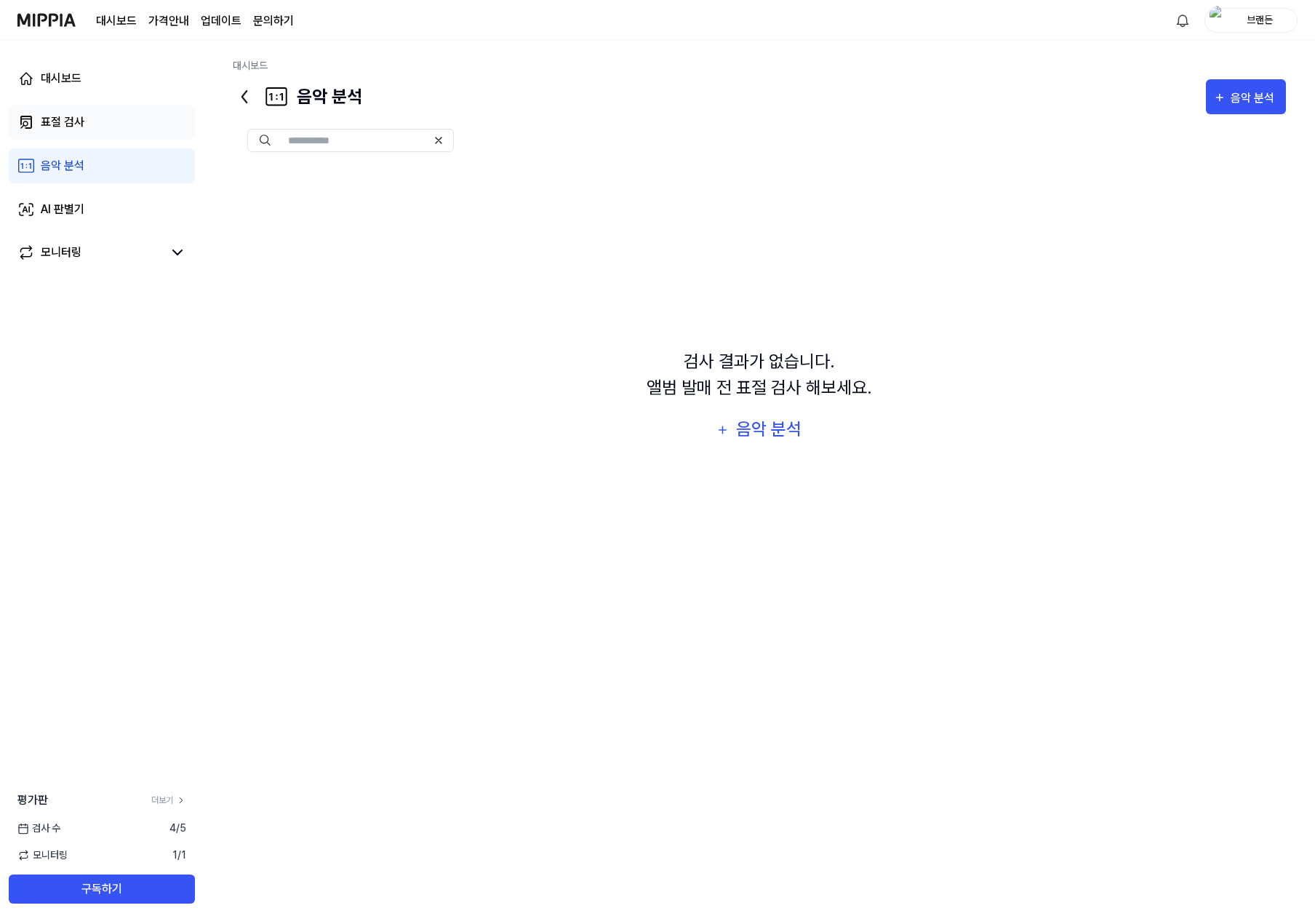
click at [88, 124] on link "표절 검사" at bounding box center [101, 122] width 186 height 35
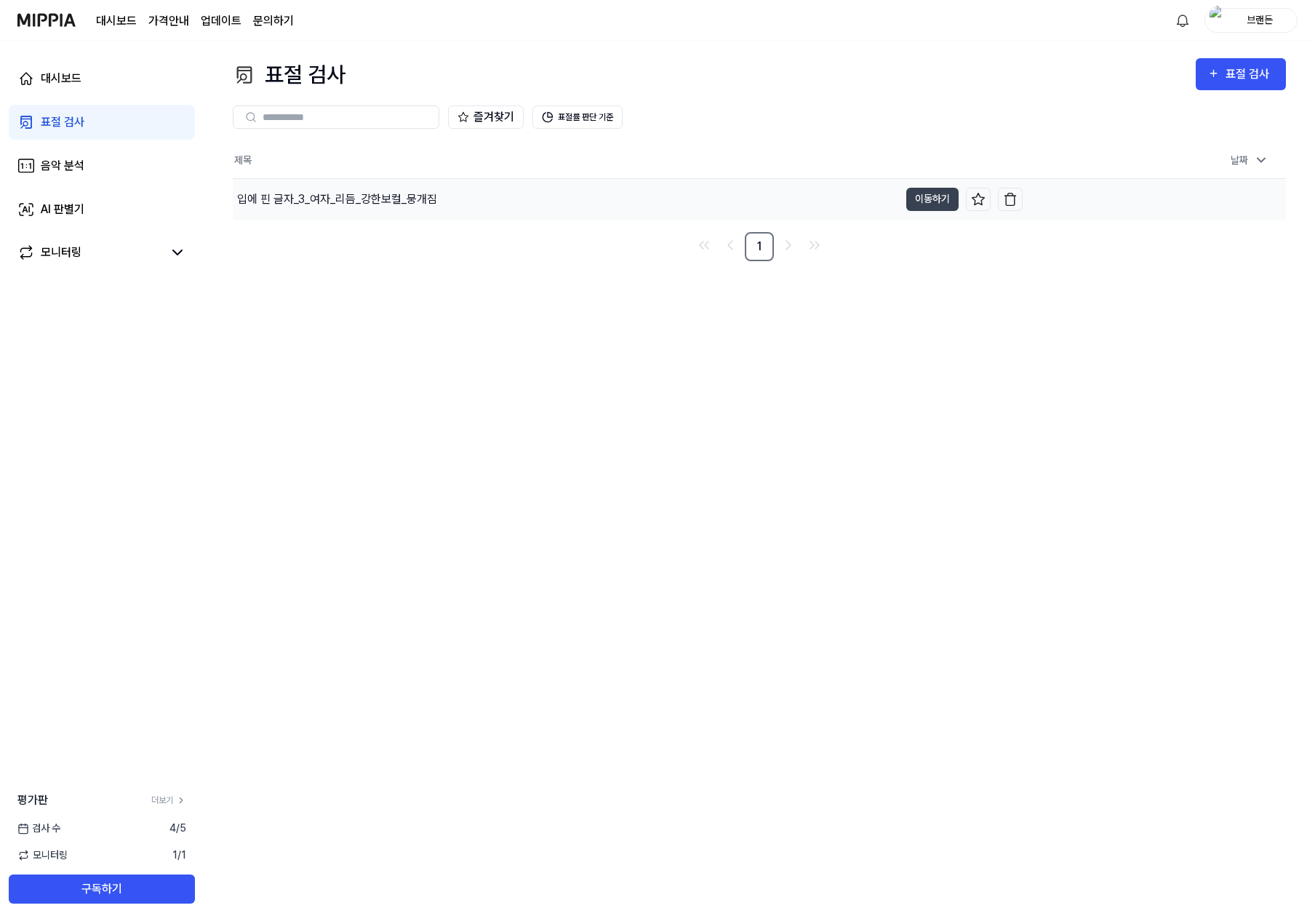
click at [361, 188] on div "입에 핀 글자_3_여자_리듬_강한보컬_뭉개짐" at bounding box center [565, 199] width 666 height 40
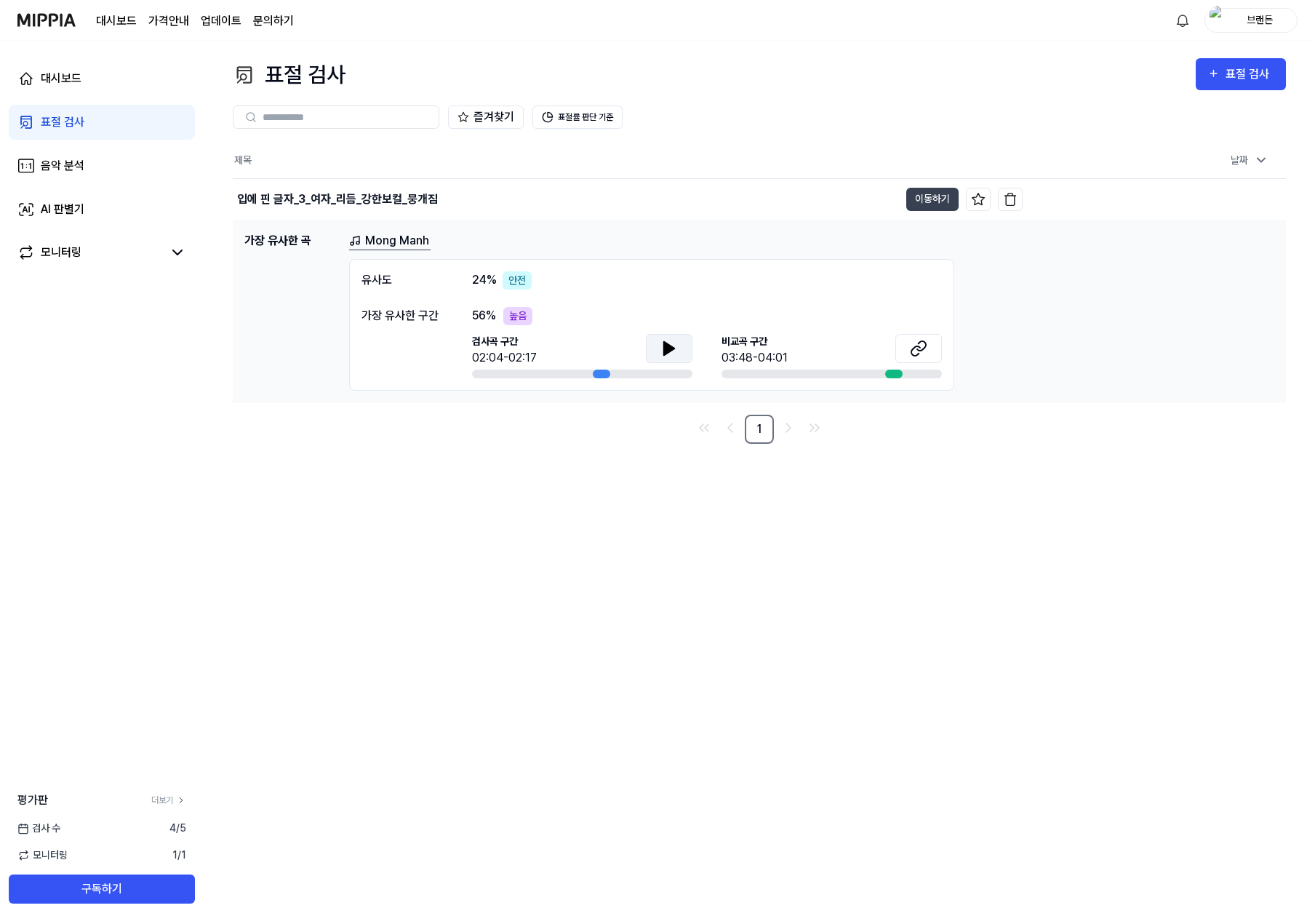
click at [673, 344] on icon at bounding box center [669, 348] width 18 height 18
click at [673, 348] on icon at bounding box center [672, 347] width 3 height 11
click at [918, 349] on icon at bounding box center [921, 346] width 8 height 9
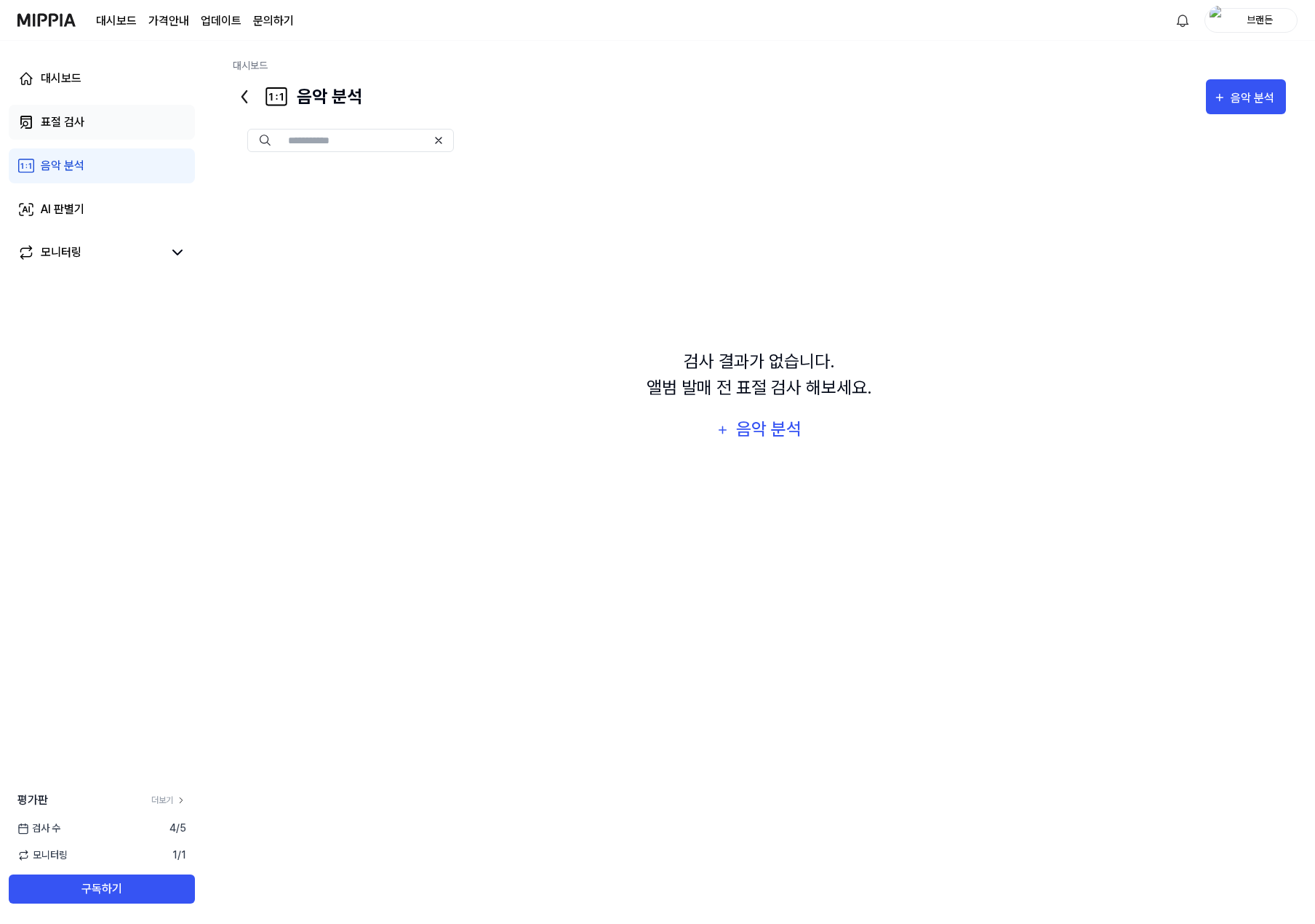
click at [91, 128] on link "표절 검사" at bounding box center [101, 122] width 186 height 35
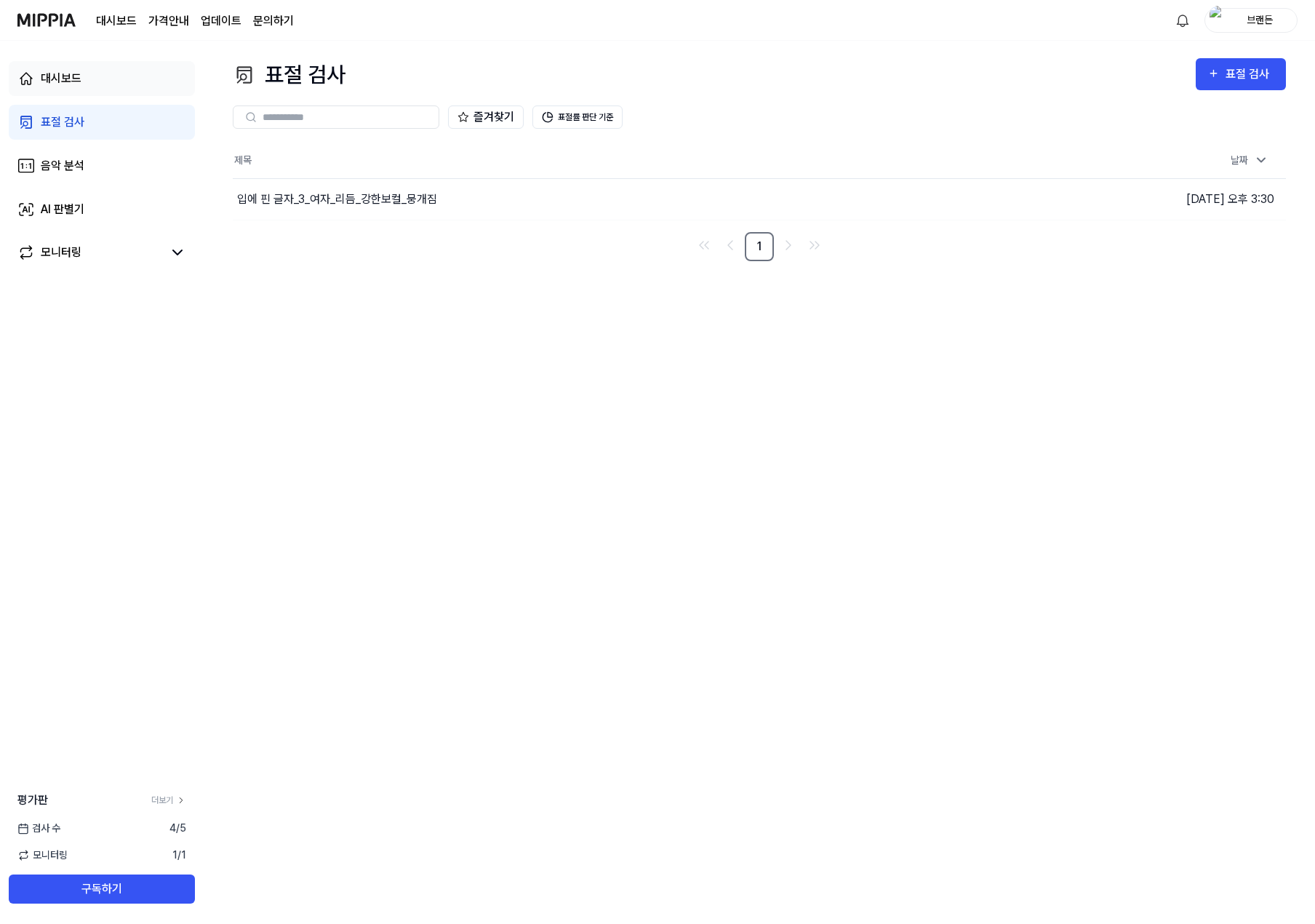
click at [95, 77] on link "대시보드" at bounding box center [101, 78] width 186 height 35
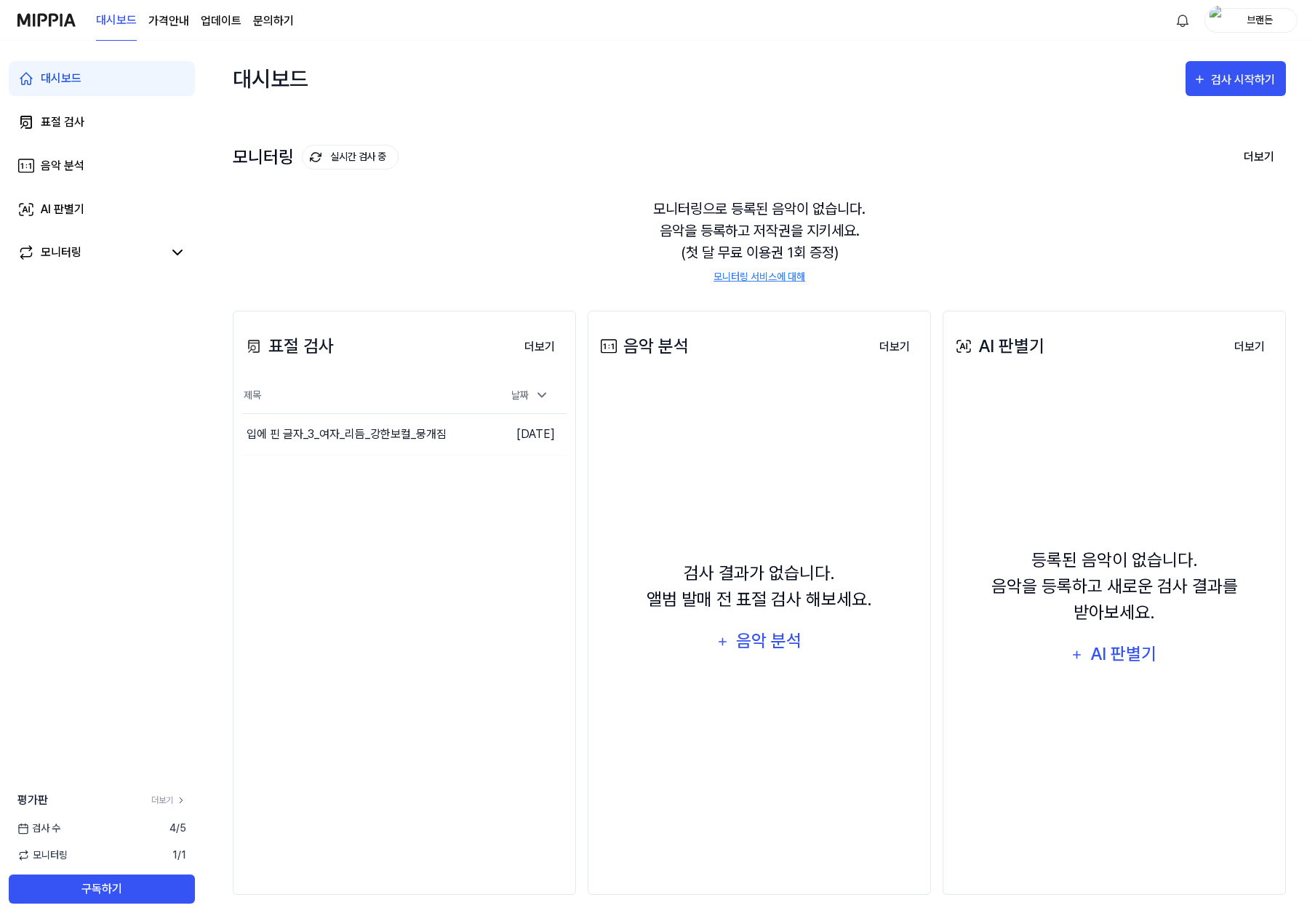
click at [385, 528] on div "표절 검사 더보기 표절 검사 제목 날짜 입에 핀 글자_3_여자_리듬_강한보컬_뭉개짐 이동하기 [DATE] 더보기" at bounding box center [405, 603] width 344 height 584
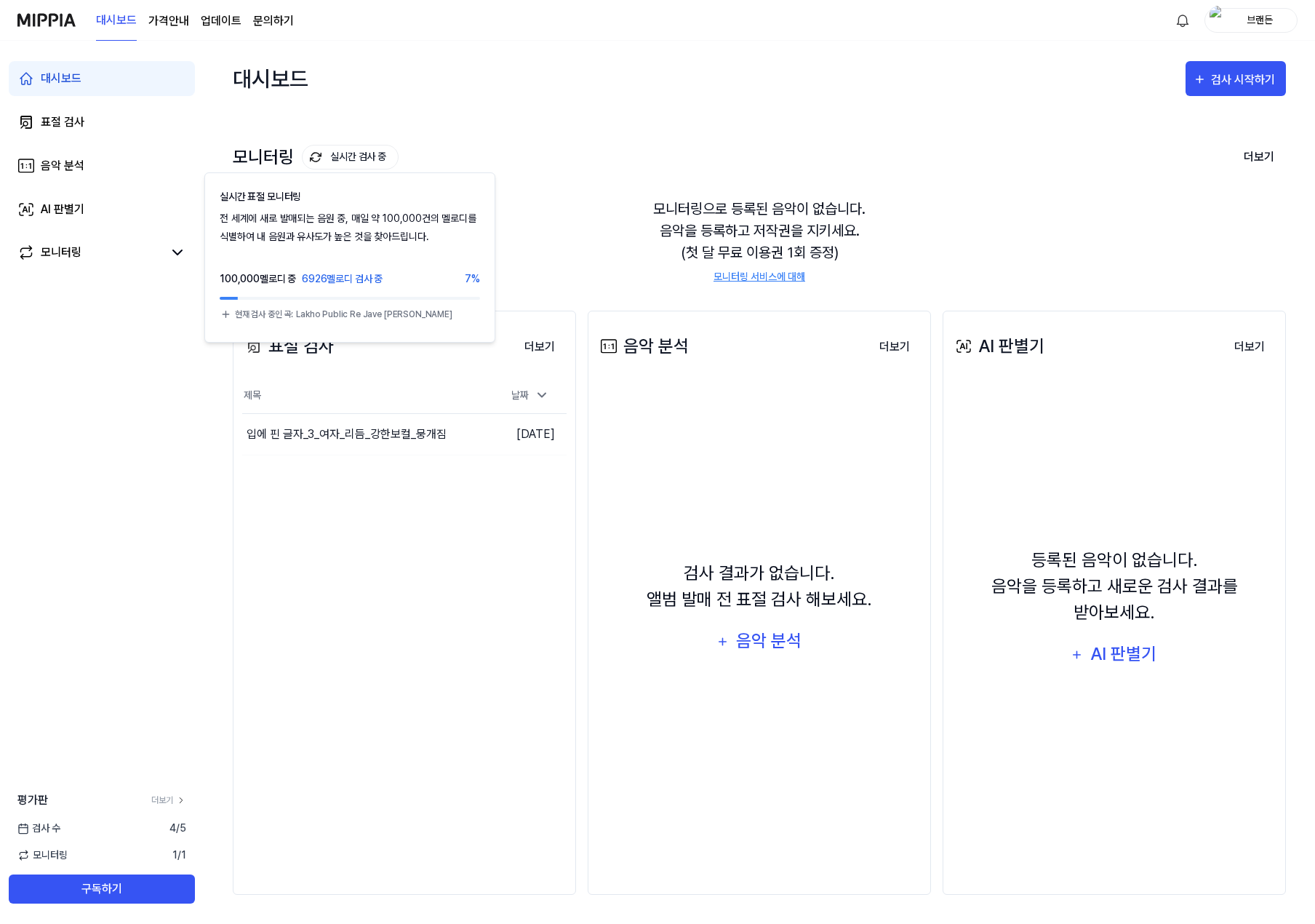
click at [344, 153] on button "실시간 검사 중" at bounding box center [349, 157] width 97 height 24
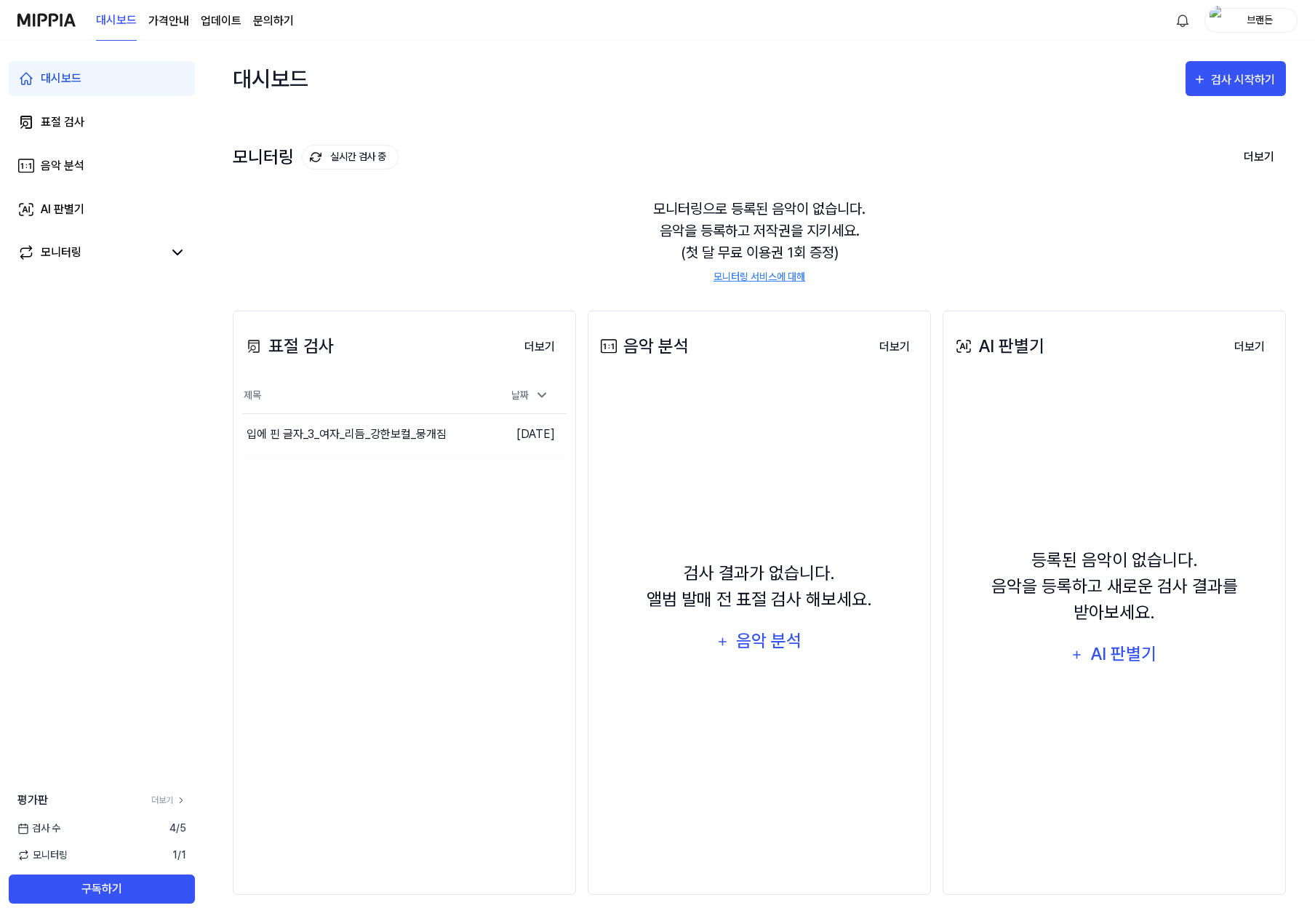
click at [346, 159] on button "실시간 검사 중" at bounding box center [349, 157] width 97 height 24
click at [509, 161] on div "모니터링 실시간 검사 중 더보기" at bounding box center [759, 157] width 1053 height 23
click at [356, 436] on div "입에 핀 글자_3_여자_리듬_강한보컬_뭉개짐" at bounding box center [336, 434] width 179 height 35
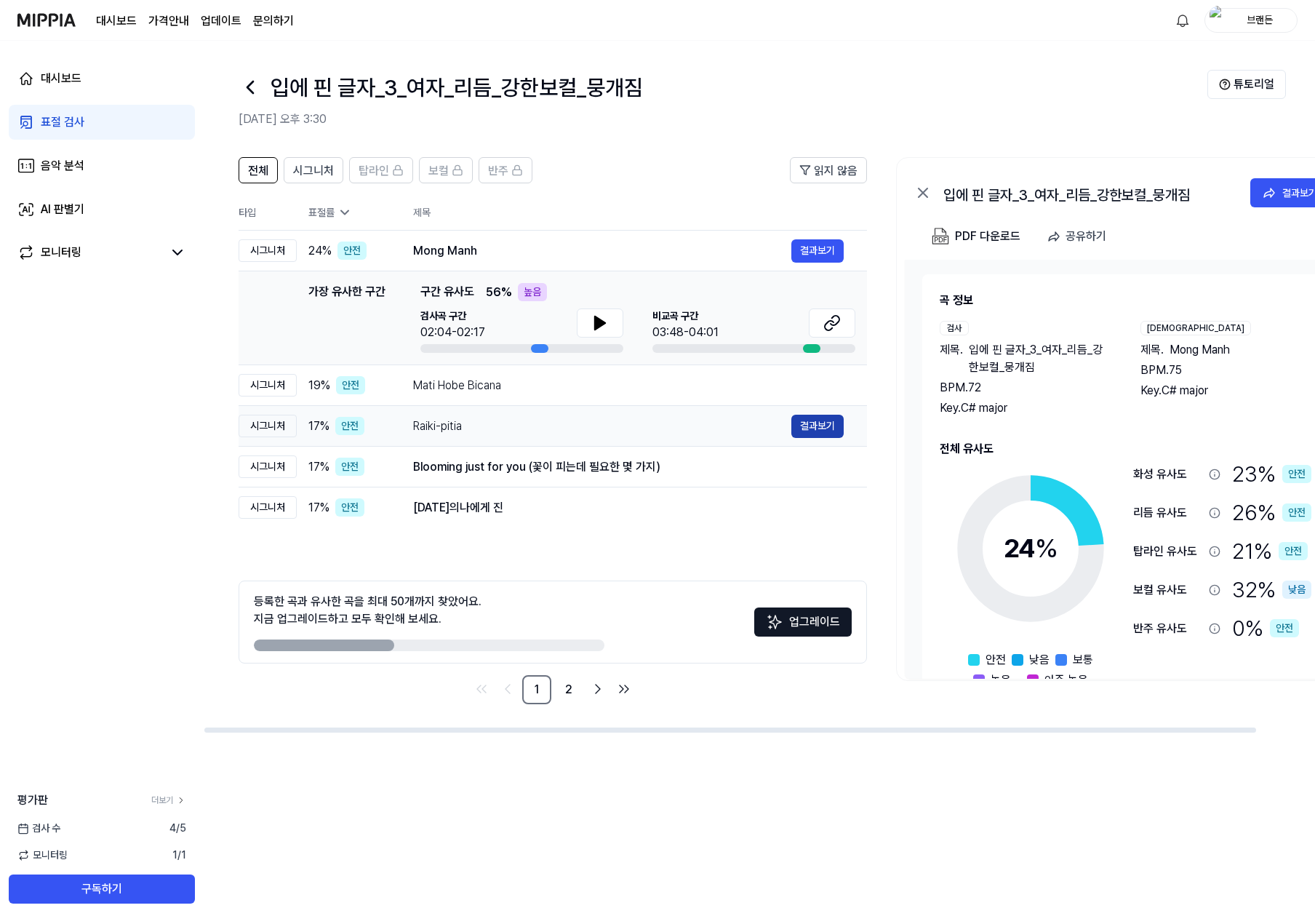
click at [804, 429] on button "결과보기" at bounding box center [818, 425] width 53 height 23
click at [518, 431] on div "Raiki-pitia" at bounding box center [602, 426] width 379 height 18
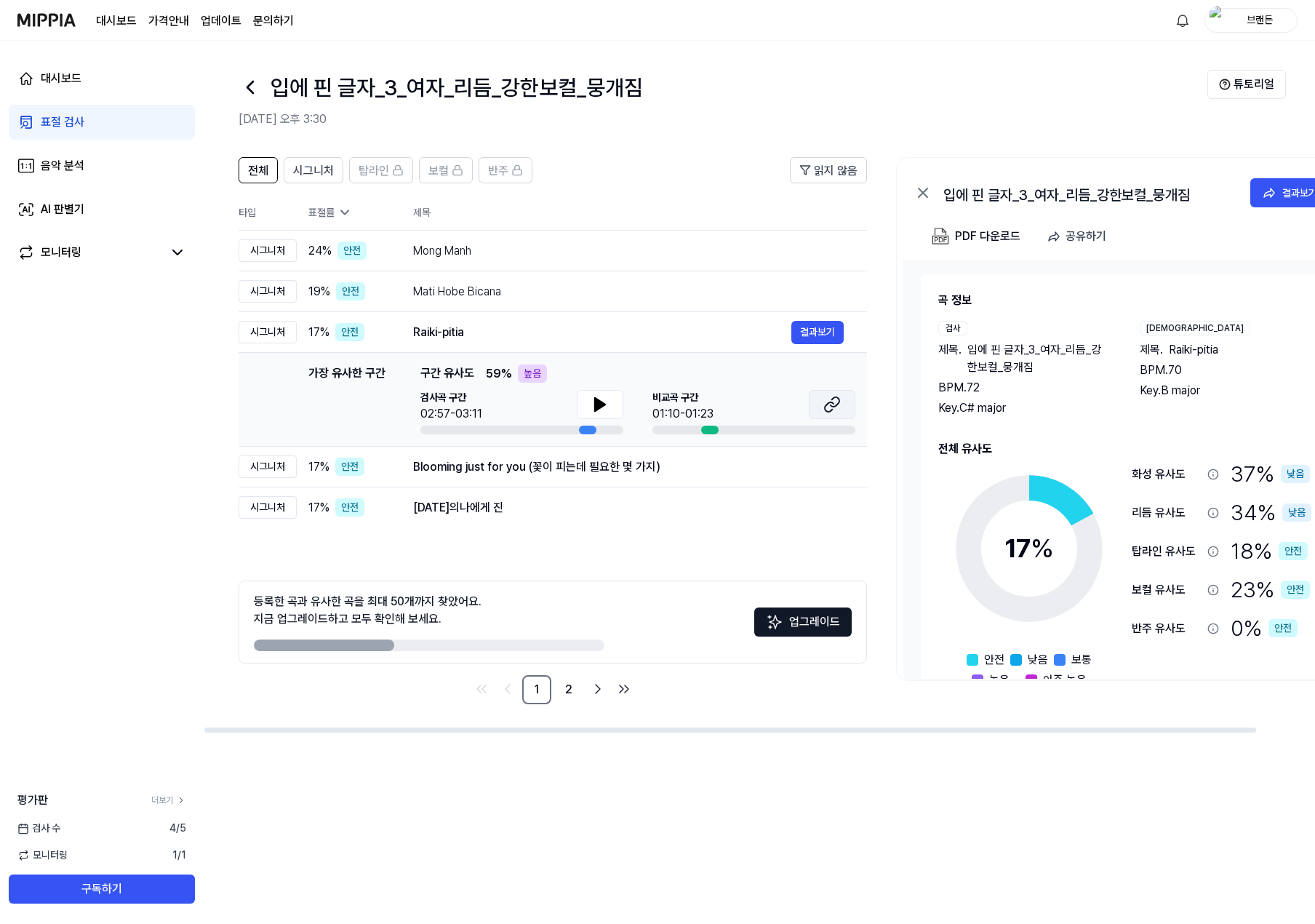
click at [825, 406] on icon at bounding box center [828, 407] width 8 height 9
click at [568, 475] on div "Blooming just for you (꽃이 피는데 필요한 몇 가지)" at bounding box center [602, 467] width 379 height 18
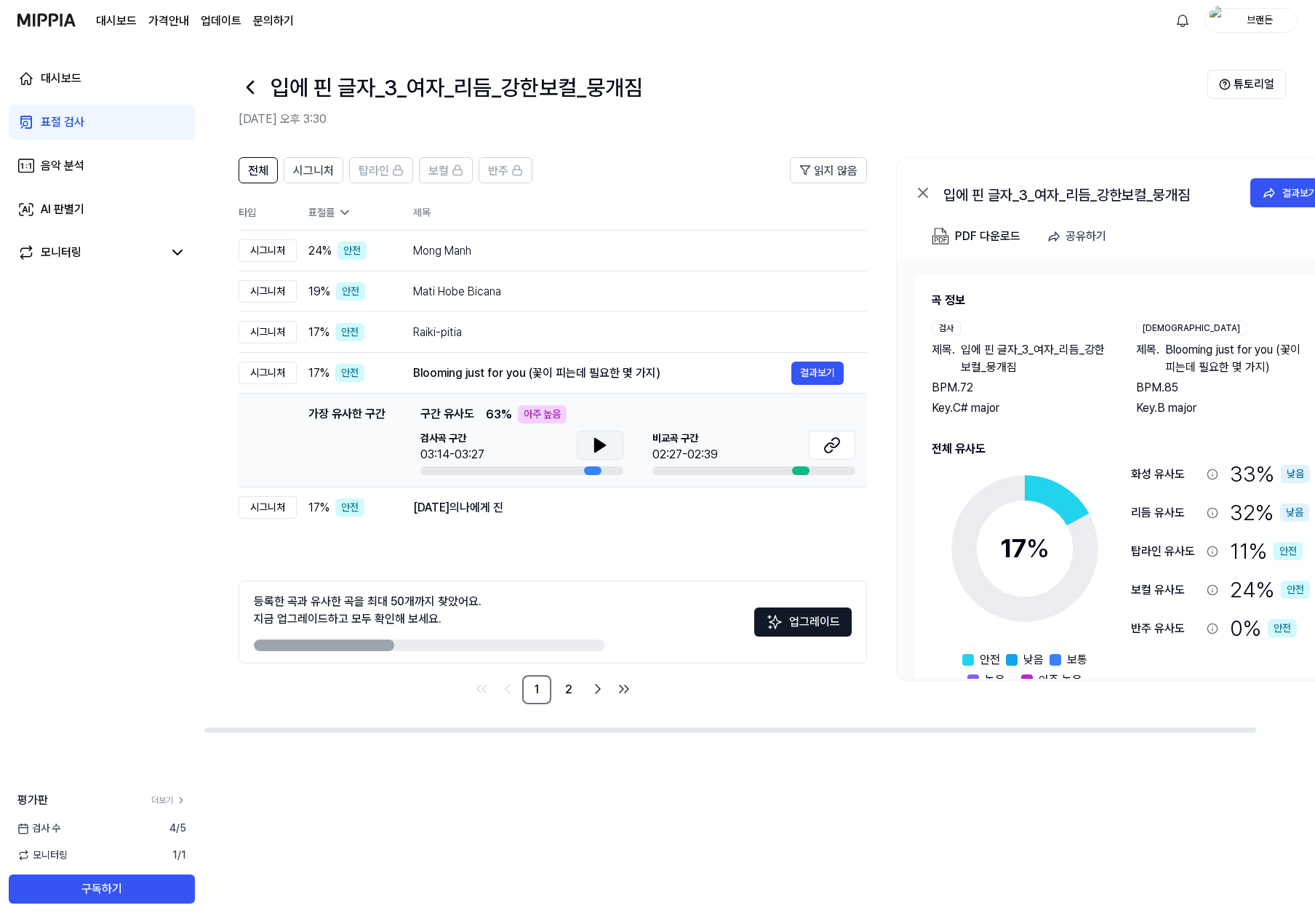
click at [596, 445] on icon at bounding box center [600, 445] width 10 height 13
click at [602, 444] on icon at bounding box center [603, 445] width 3 height 11
click at [826, 439] on icon at bounding box center [832, 445] width 18 height 18
click at [516, 516] on div "[DATE]의나에게 진 결과보기" at bounding box center [628, 507] width 431 height 23
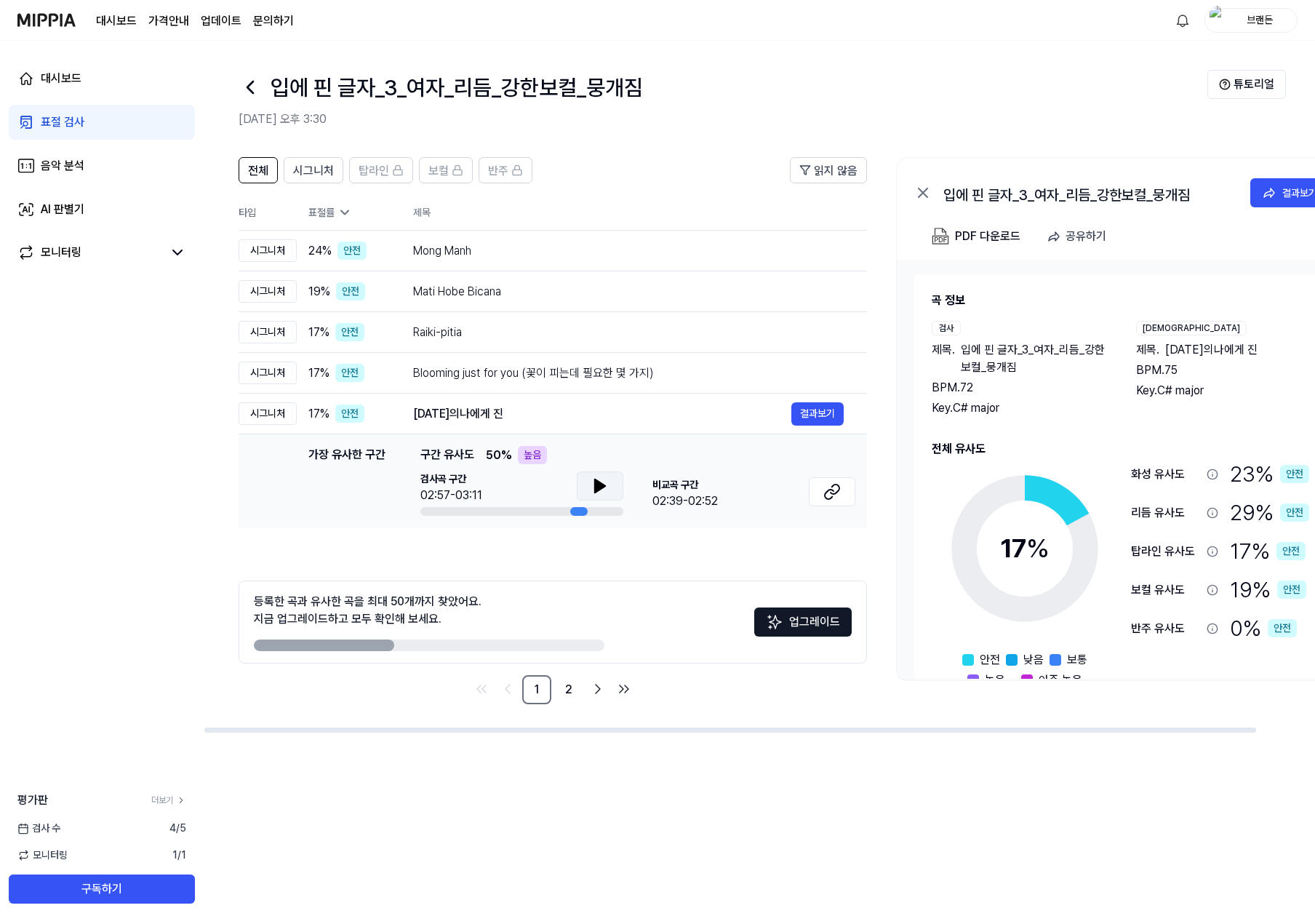
click at [598, 484] on icon at bounding box center [600, 485] width 10 height 13
click at [601, 485] on icon at bounding box center [600, 485] width 10 height 13
click at [602, 485] on icon at bounding box center [603, 485] width 3 height 11
click at [835, 484] on icon at bounding box center [832, 491] width 18 height 18
click at [514, 259] on div "Mong Manh" at bounding box center [602, 251] width 379 height 18
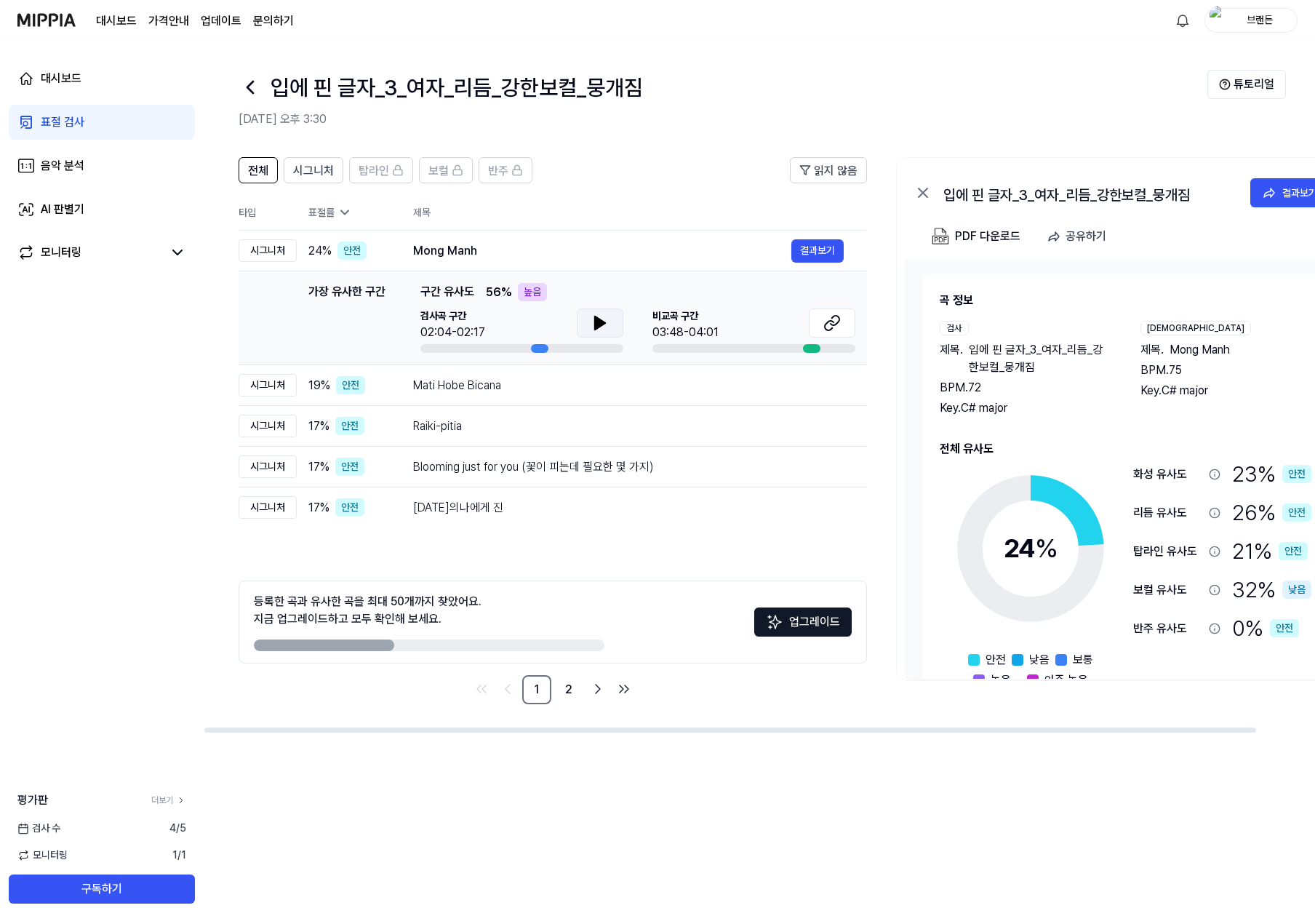
click at [608, 315] on icon at bounding box center [600, 323] width 18 height 18
click at [608, 321] on icon at bounding box center [600, 323] width 18 height 18
click at [325, 174] on span "시그니처" at bounding box center [313, 171] width 40 height 18
click at [262, 172] on span "전체" at bounding box center [258, 171] width 21 height 18
click at [103, 174] on link "음악 분석" at bounding box center [101, 165] width 186 height 35
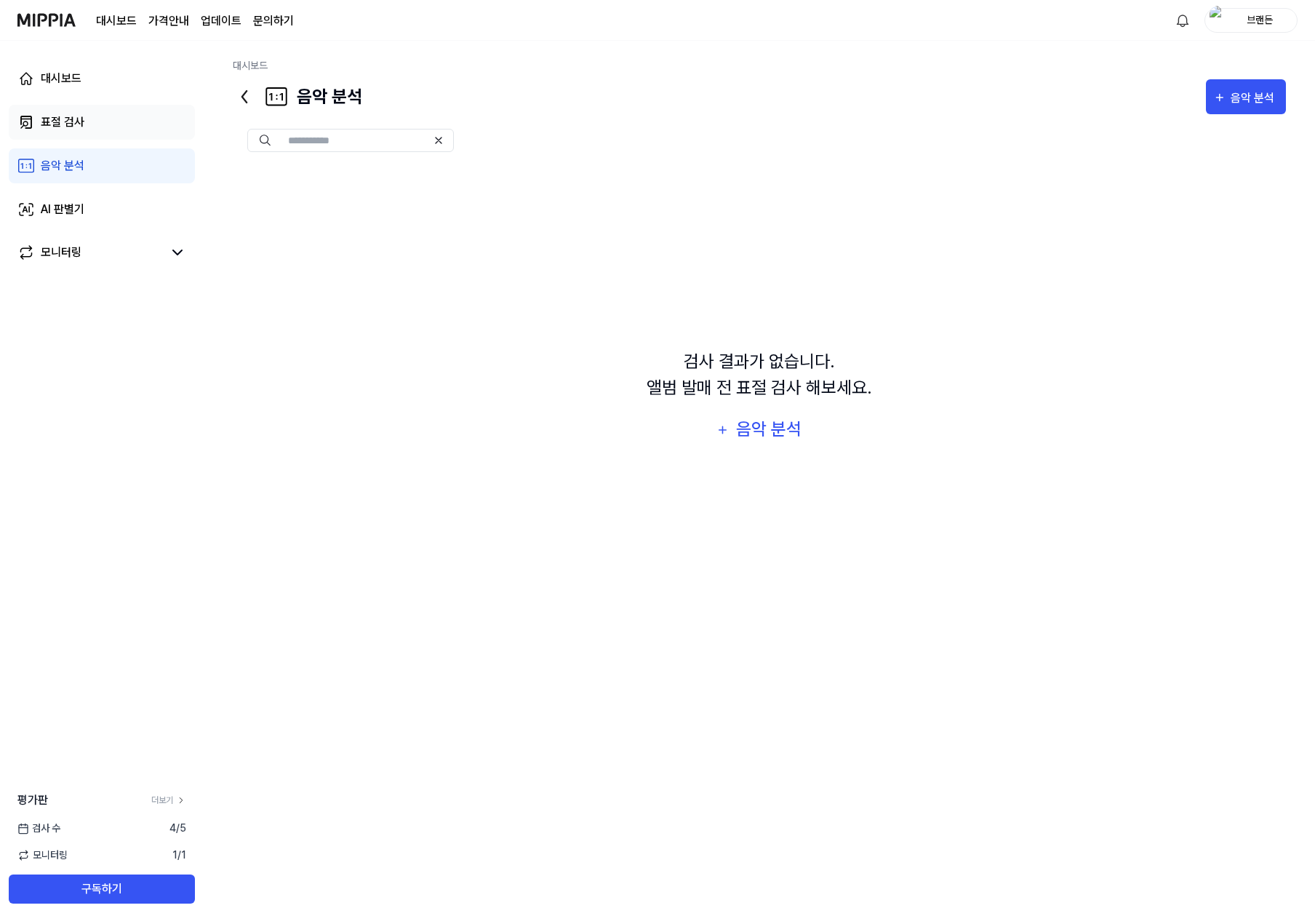
click at [111, 131] on link "표절 검사" at bounding box center [101, 122] width 186 height 35
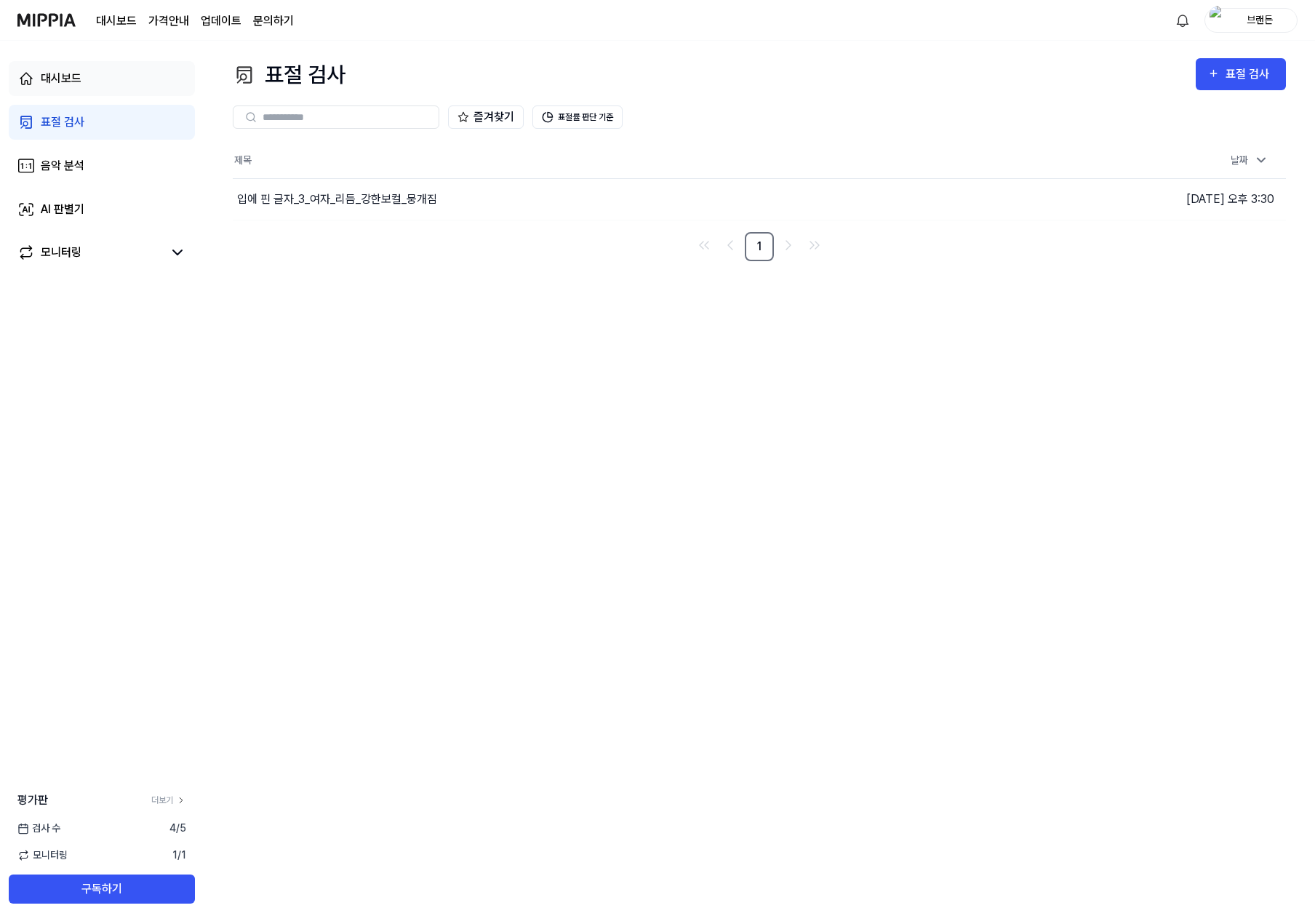
click at [116, 91] on link "대시보드" at bounding box center [101, 78] width 186 height 35
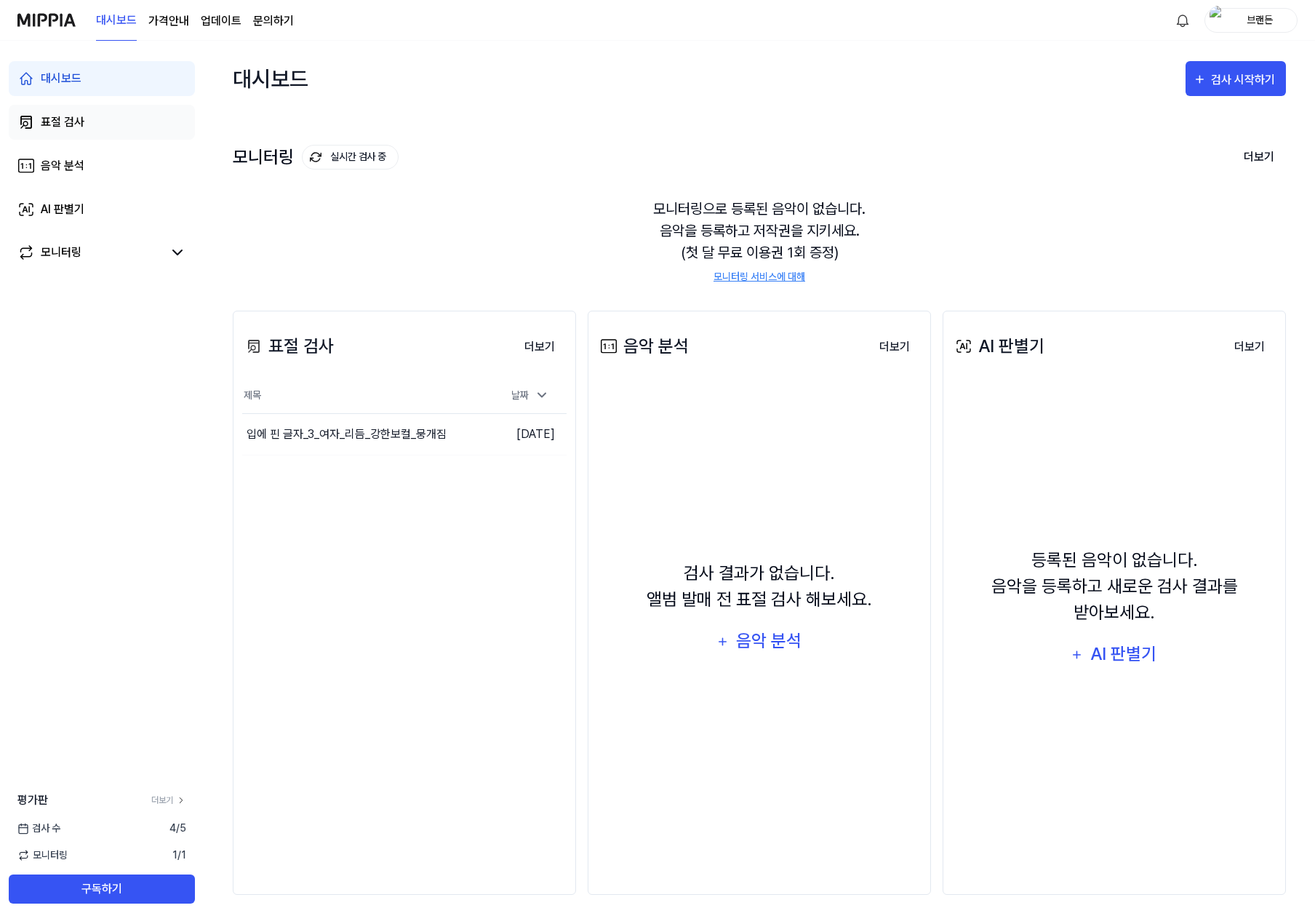
click at [120, 127] on link "표절 검사" at bounding box center [101, 122] width 186 height 35
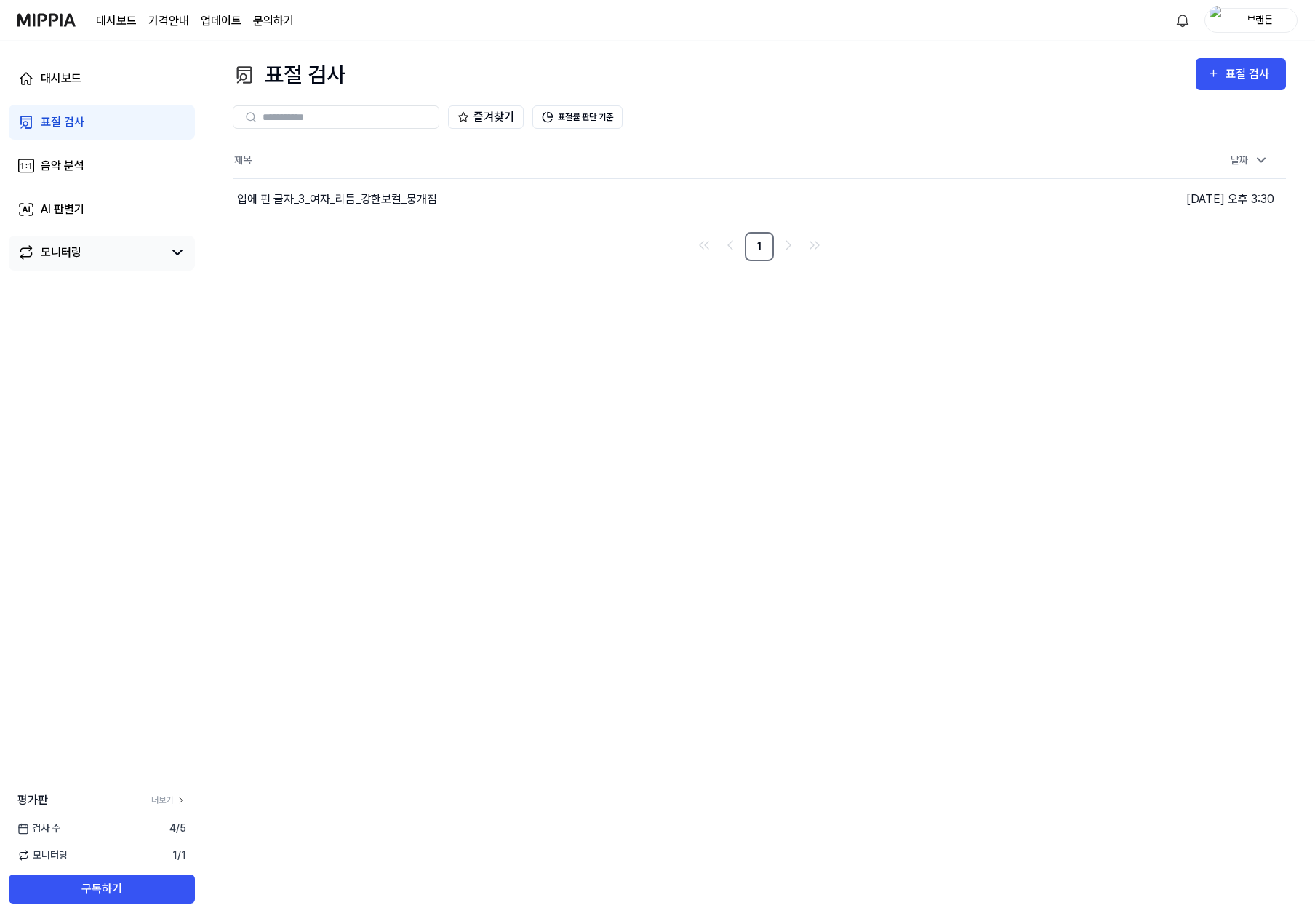
click at [107, 237] on div "모니터링" at bounding box center [101, 253] width 186 height 35
click at [111, 132] on link "표절 검사" at bounding box center [101, 122] width 186 height 35
click at [105, 211] on link "AI 판별기" at bounding box center [101, 208] width 186 height 35
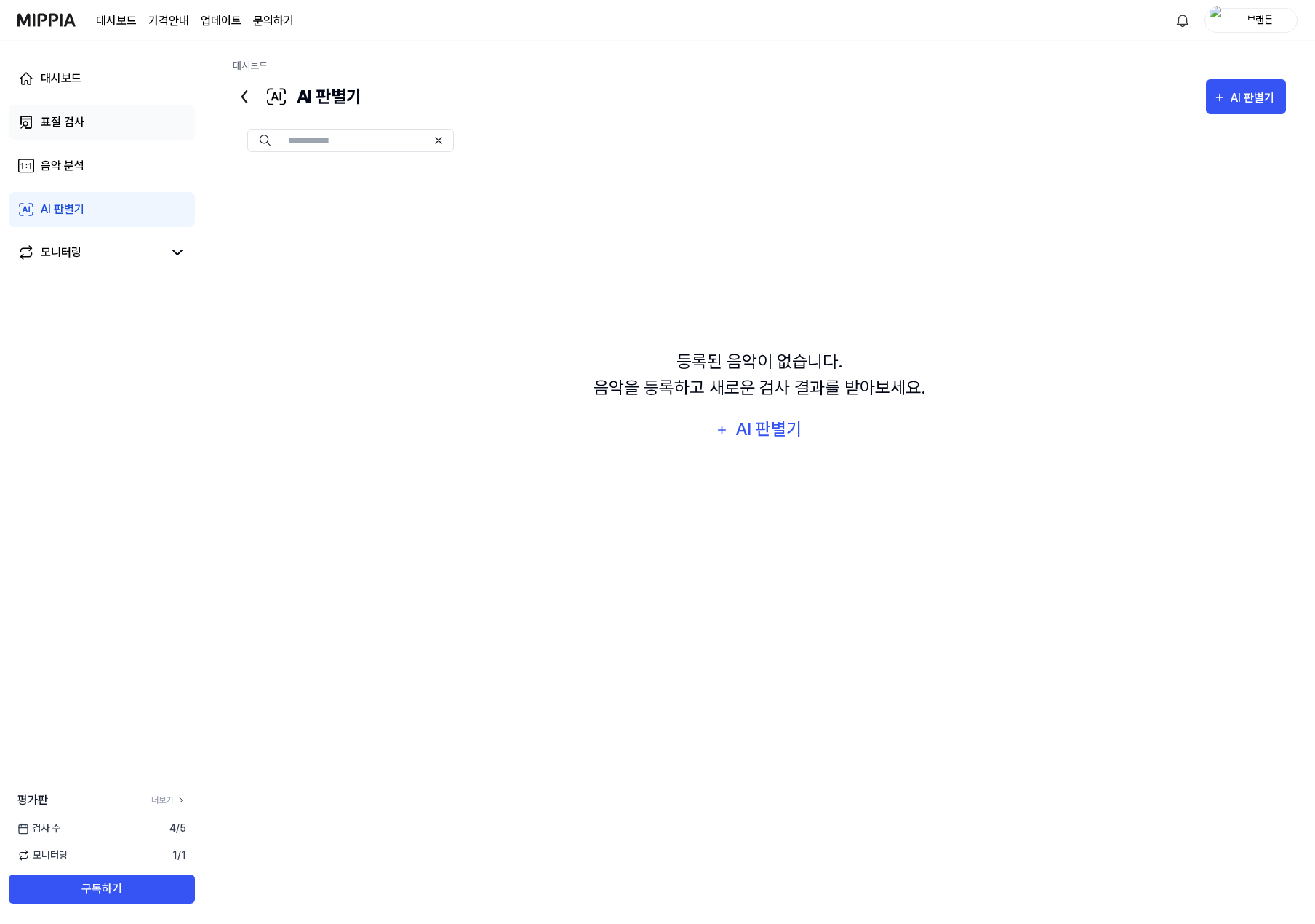
click at [128, 126] on link "표절 검사" at bounding box center [101, 122] width 186 height 35
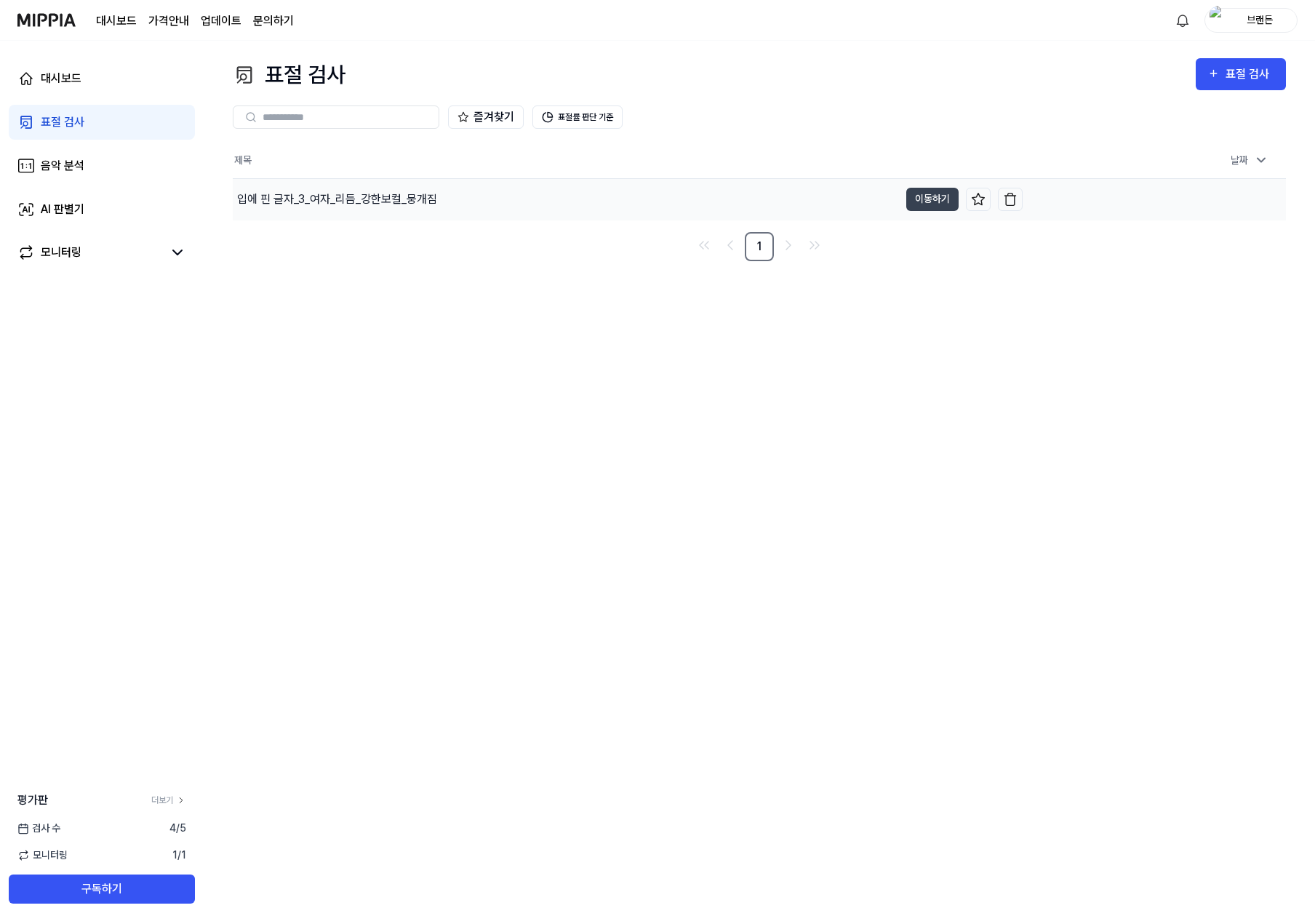
click at [347, 202] on div "입에 핀 글자_3_여자_리듬_강한보컬_뭉개짐" at bounding box center [336, 199] width 200 height 18
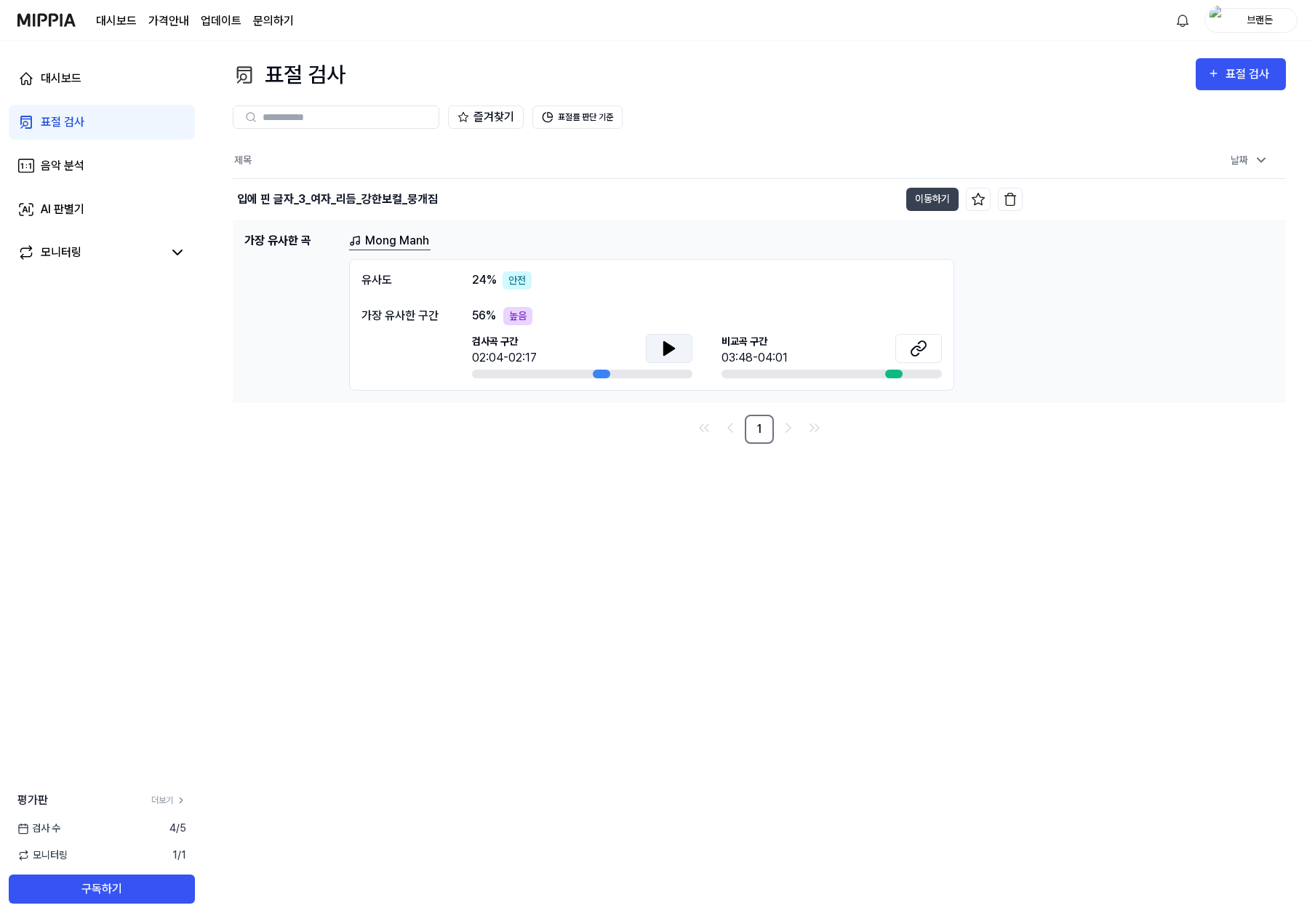
click at [659, 345] on button at bounding box center [670, 347] width 47 height 29
click at [923, 346] on icon at bounding box center [919, 348] width 18 height 18
click at [95, 85] on link "대시보드" at bounding box center [101, 78] width 186 height 35
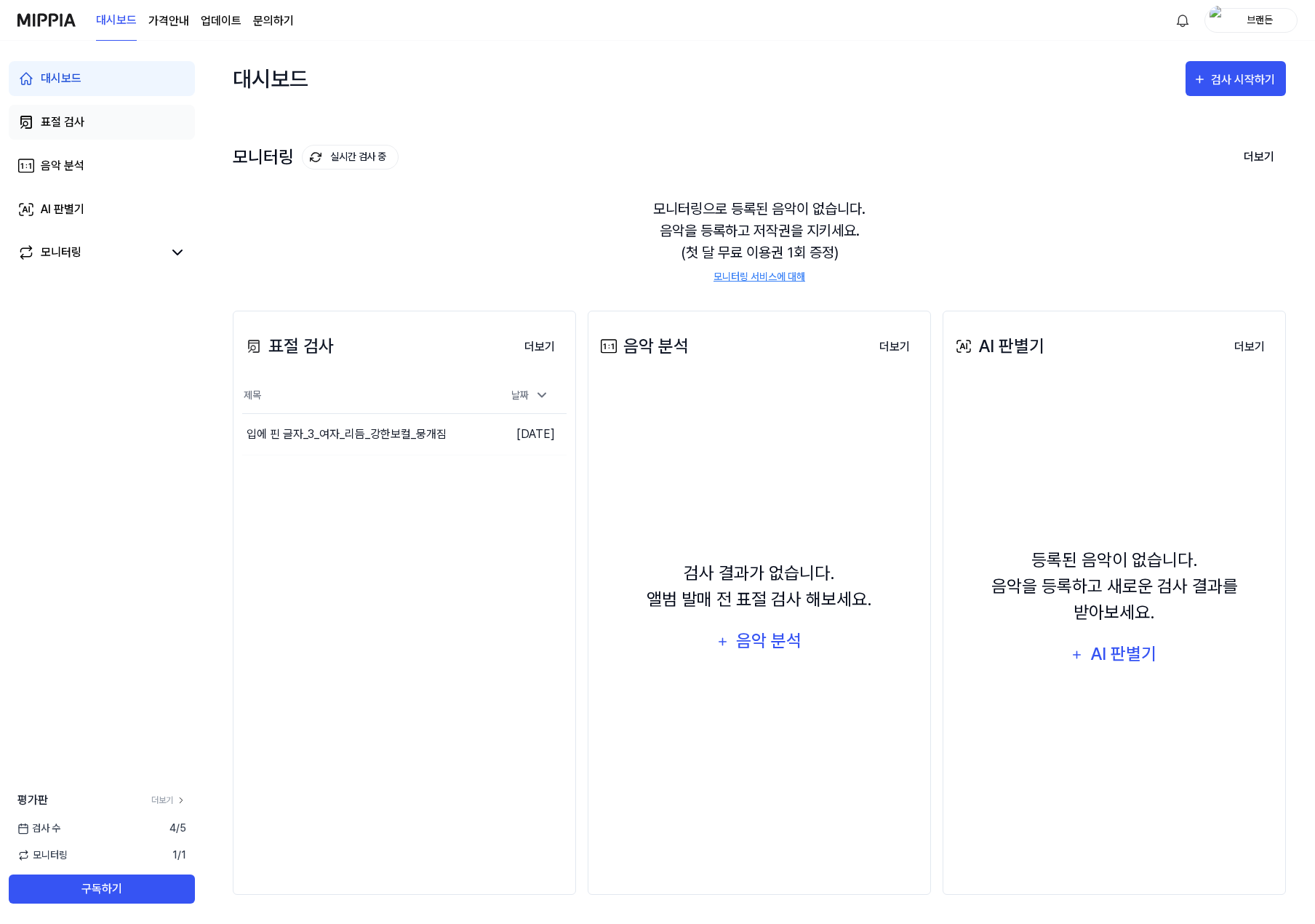
click at [90, 132] on link "표절 검사" at bounding box center [101, 122] width 186 height 35
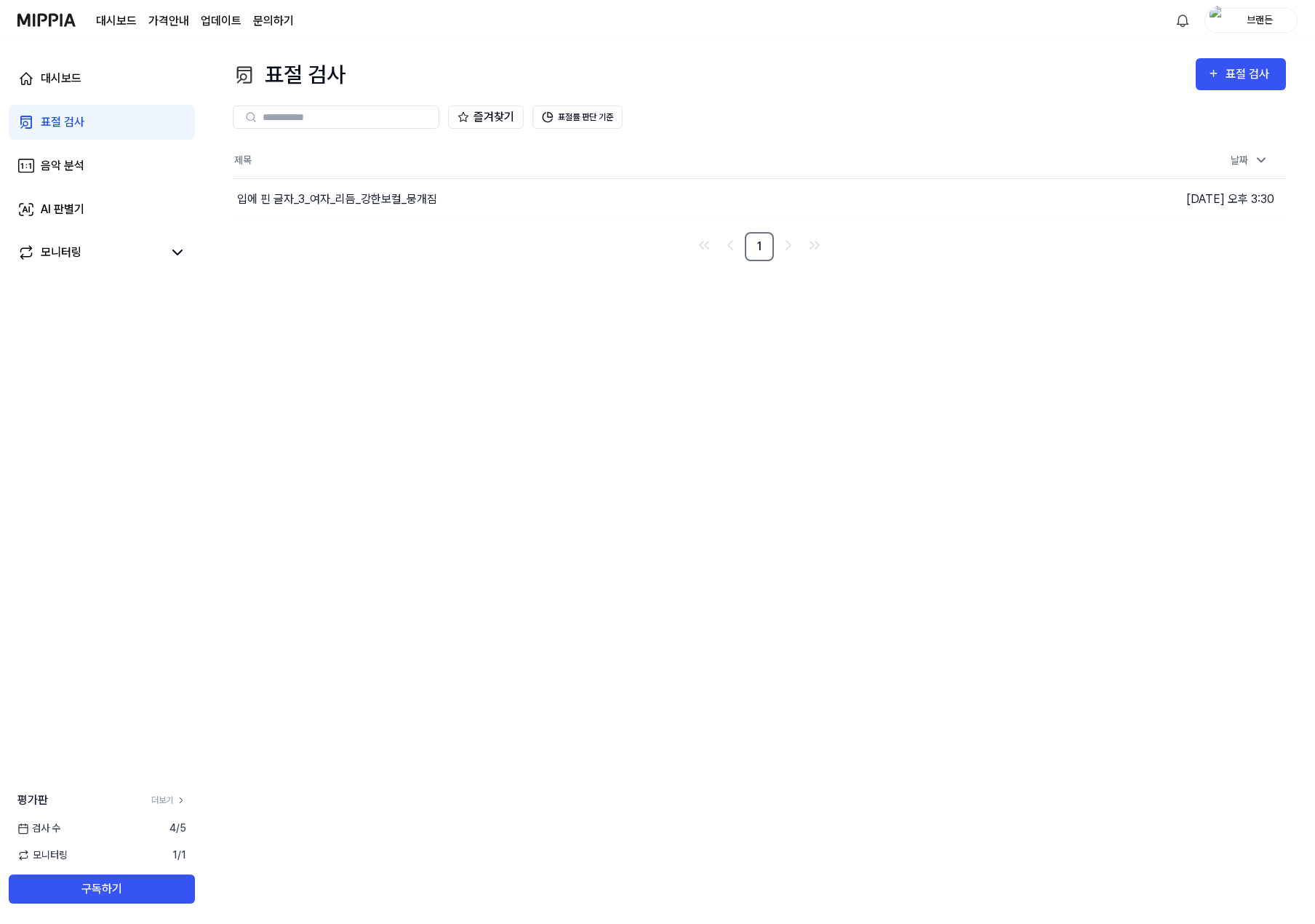
click at [470, 559] on div "표절 검사 표절 검사 표절 검사 음악 분석 AI 판별기 즐겨찾기 표절률 판단 기준 제목 날짜 입에 핀 글자_3_여자_리듬_강한보컬_뭉개짐 이동…" at bounding box center [759, 482] width 1111 height 883
click at [163, 592] on div "대시보드 표절 검사 음악 분석 AI 판별기 모니터링 평가판 더보기 검사 [DATE] 모니터링 1 / 1 구독하기" at bounding box center [101, 482] width 204 height 883
click at [429, 221] on div "제목 날짜 입에 핀 글자_3_여자_리듬_강한보컬_뭉개짐 이동하기 [DATE] 오후 3:30 1" at bounding box center [759, 202] width 1053 height 117
click at [450, 207] on div "입에 핀 글자_3_여자_리듬_강한보컬_뭉개짐" at bounding box center [565, 199] width 666 height 40
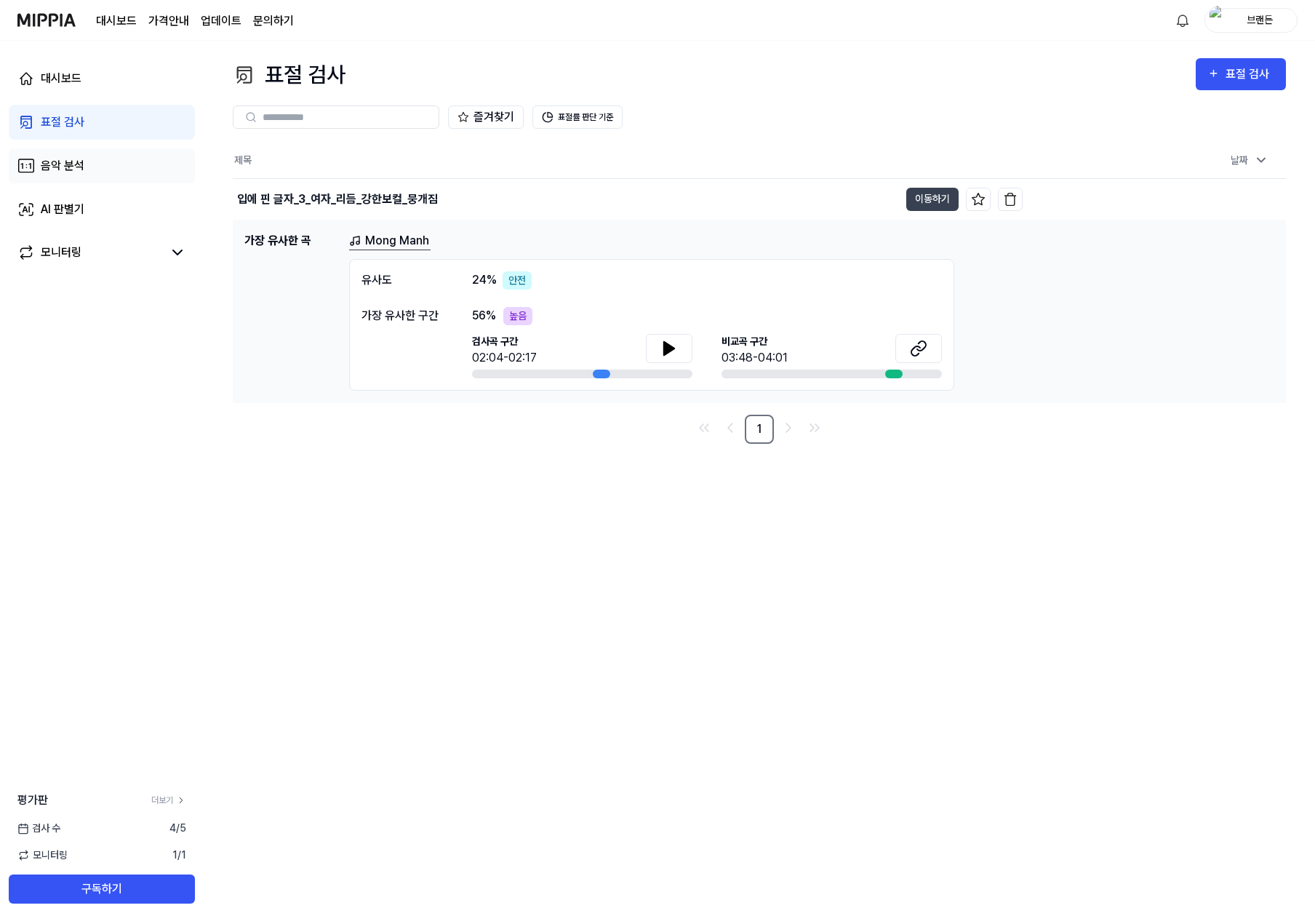
click at [117, 168] on link "음악 분석" at bounding box center [101, 165] width 186 height 35
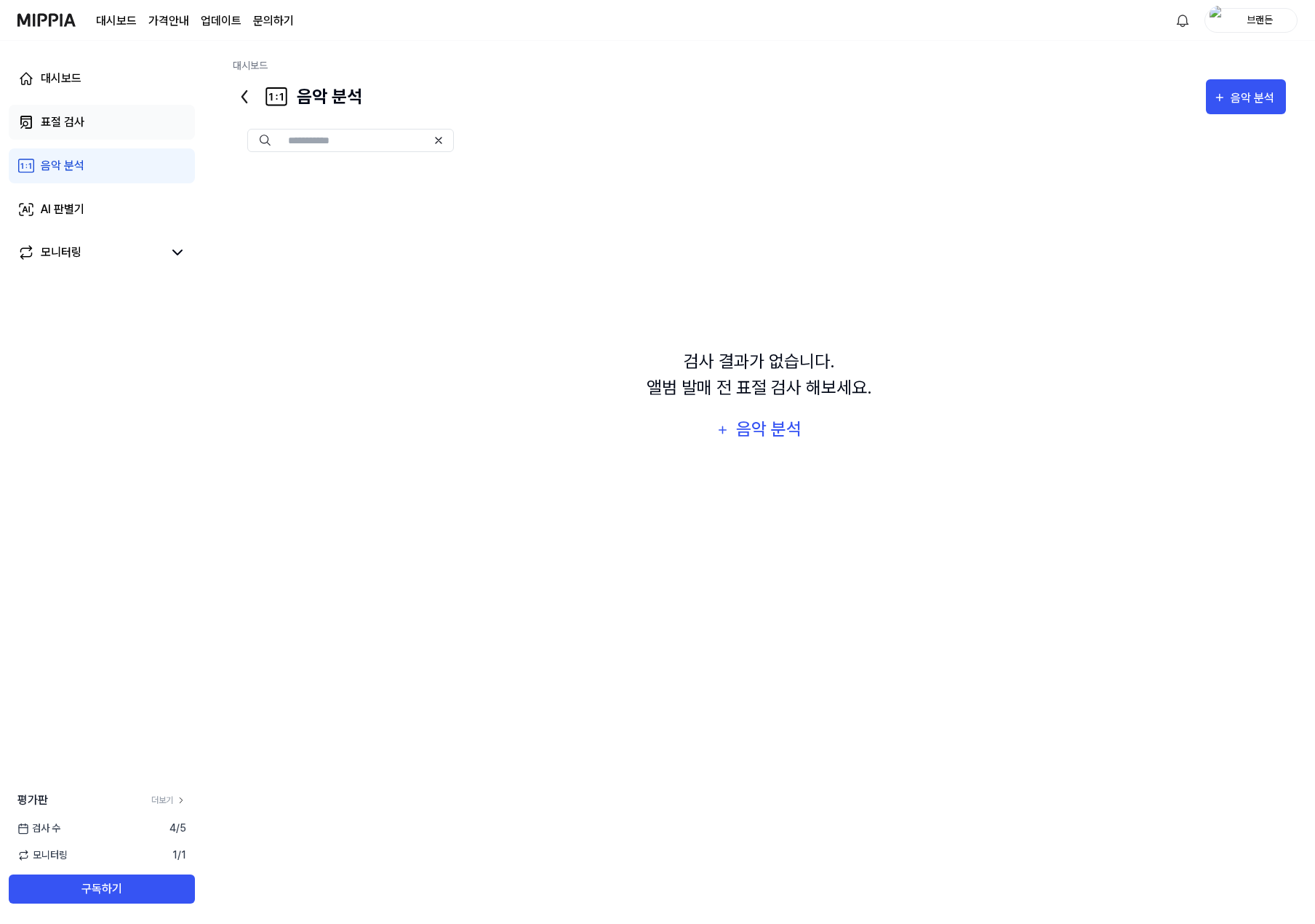
click at [118, 136] on link "표절 검사" at bounding box center [101, 122] width 186 height 35
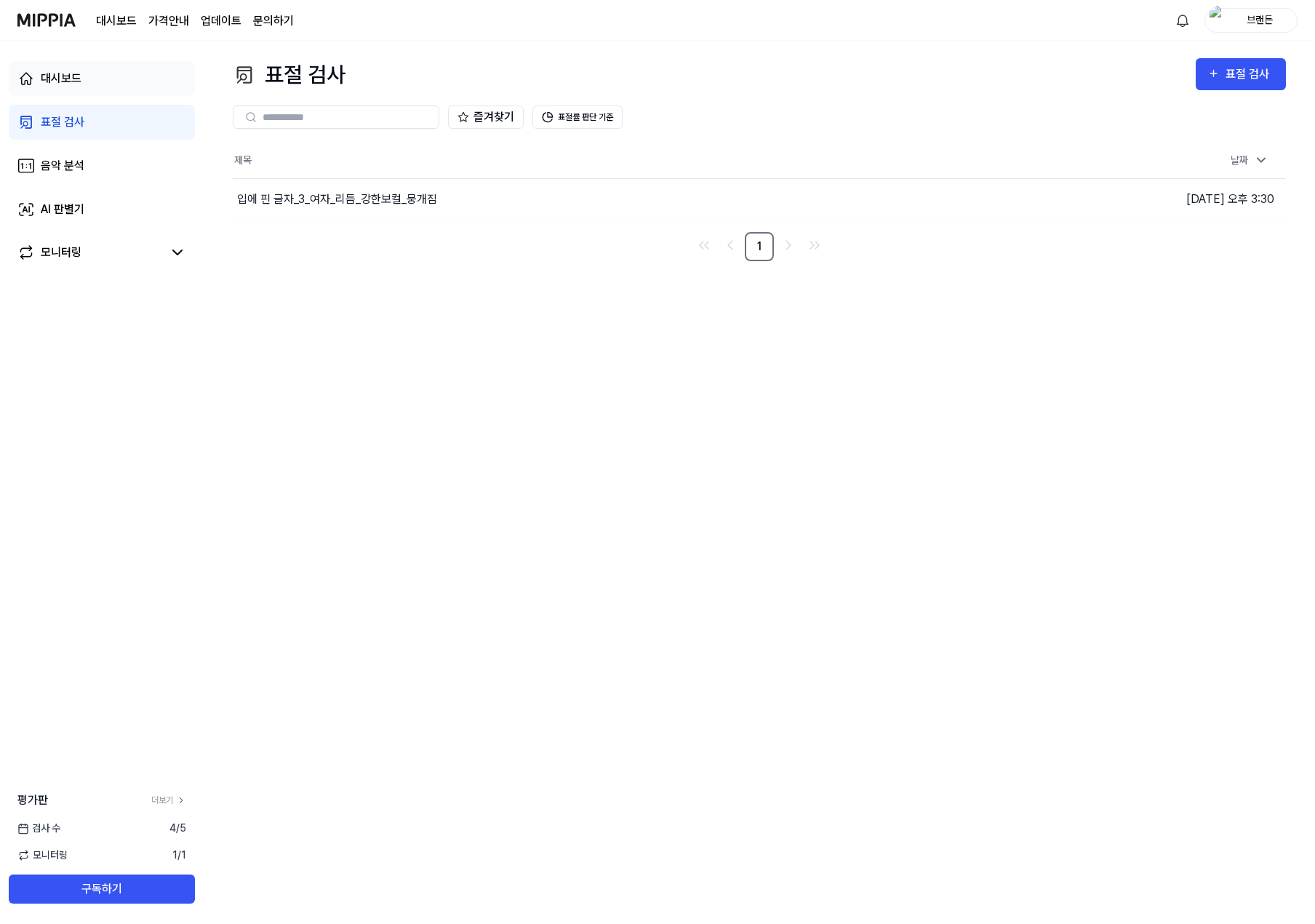
click at [108, 81] on link "대시보드" at bounding box center [101, 78] width 186 height 35
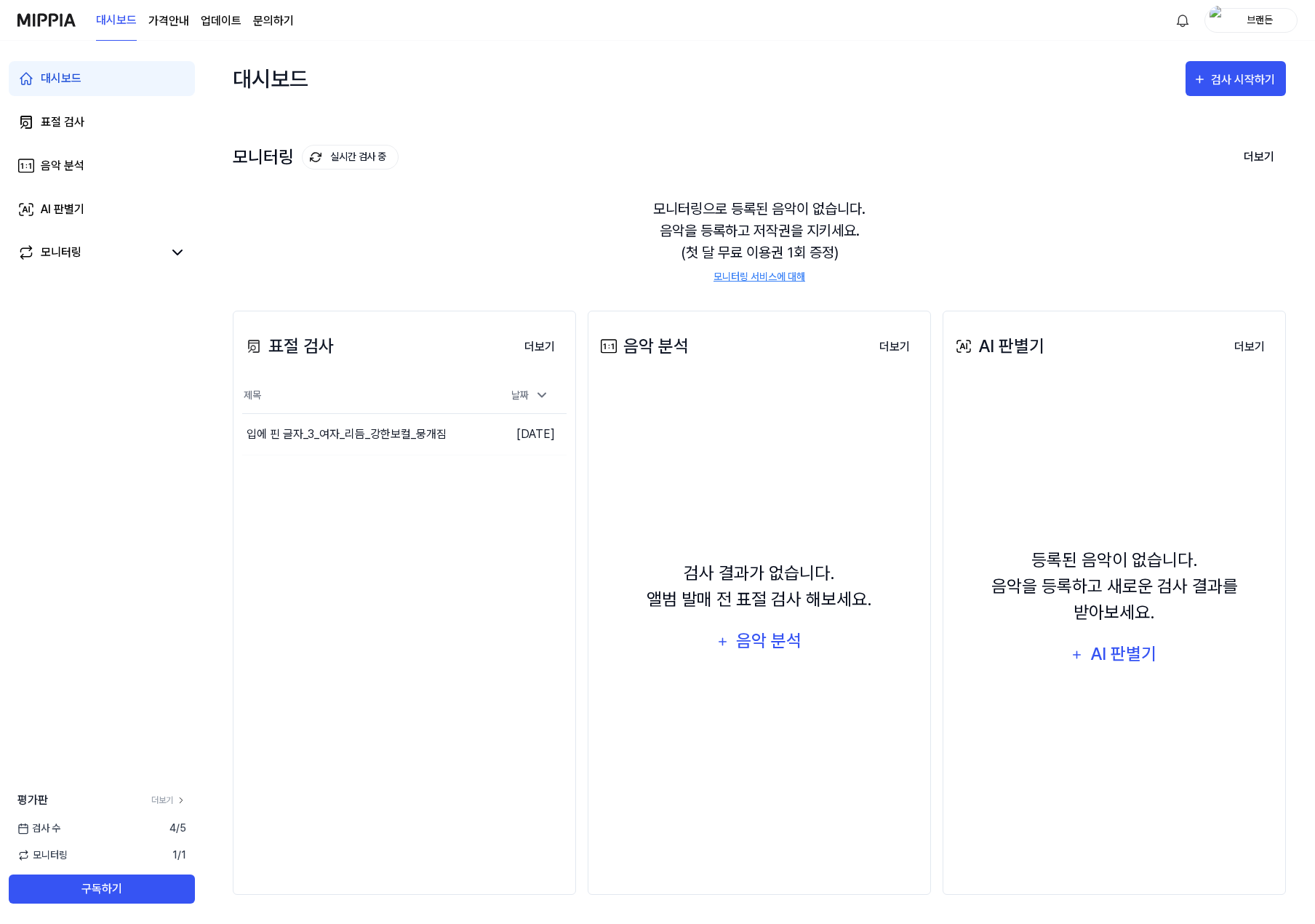
click at [579, 83] on div "대시보드 검사 시작하기" at bounding box center [759, 78] width 1053 height 76
click at [437, 634] on div "표절 검사 더보기 표절 검사 제목 날짜 입에 핀 글자_3_여자_리듬_강한보컬_뭉개짐 이동하기 [DATE] 더보기" at bounding box center [405, 603] width 344 height 584
click at [862, 136] on div "모니터링 실시간 검사 중 더보기 모니터링 모니터링으로 등록된 음악이 없습니다. 음악을 등록하고 저작권을 지키세요. (첫 달 무료 이용권 1회 …" at bounding box center [759, 199] width 1053 height 165
